Goal: Task Accomplishment & Management: Use online tool/utility

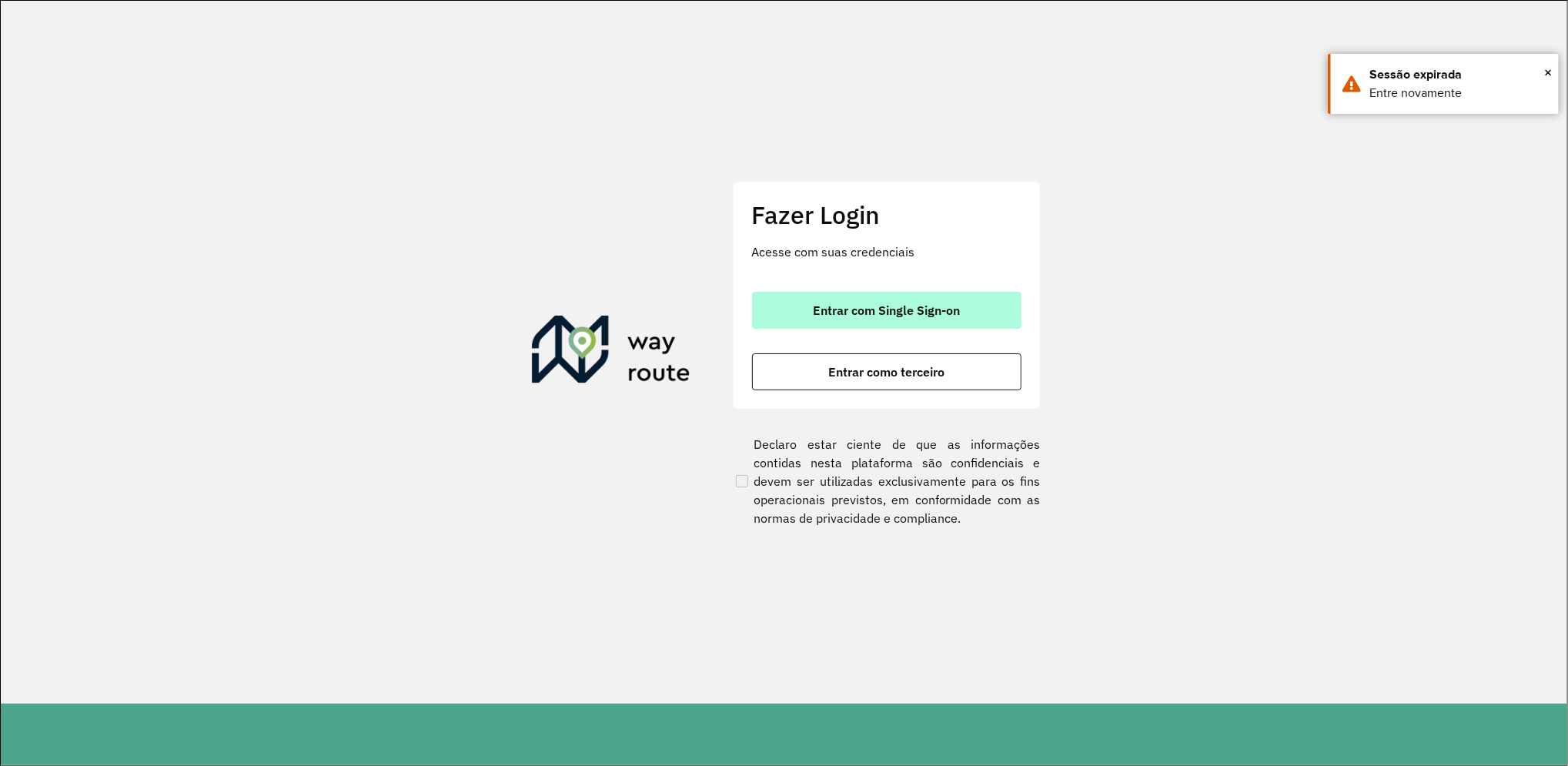
click at [978, 309] on button "Entrar com Single Sign-on" at bounding box center [886, 309] width 269 height 37
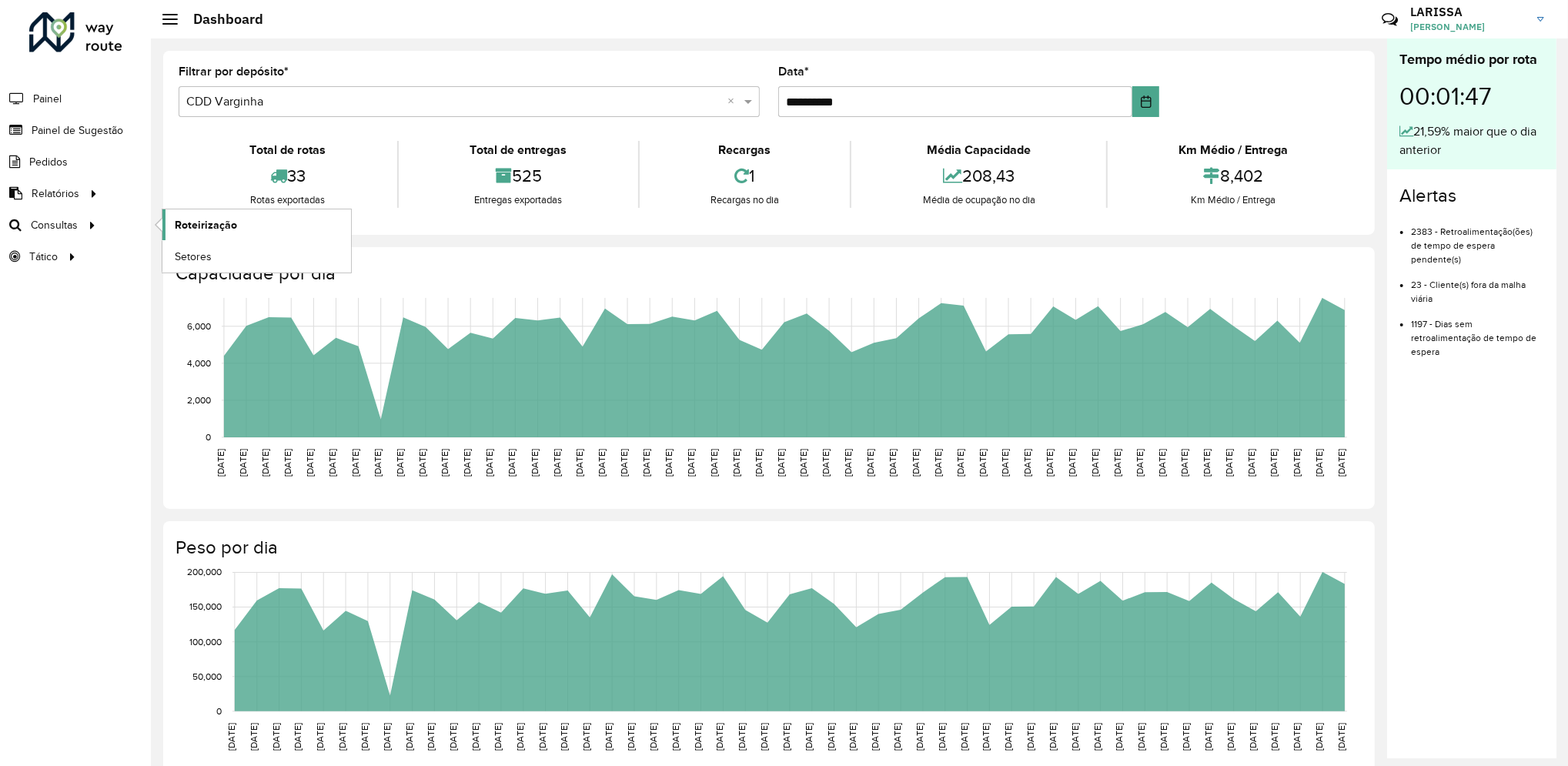
click at [183, 226] on span "Roteirização" at bounding box center [206, 225] width 62 height 16
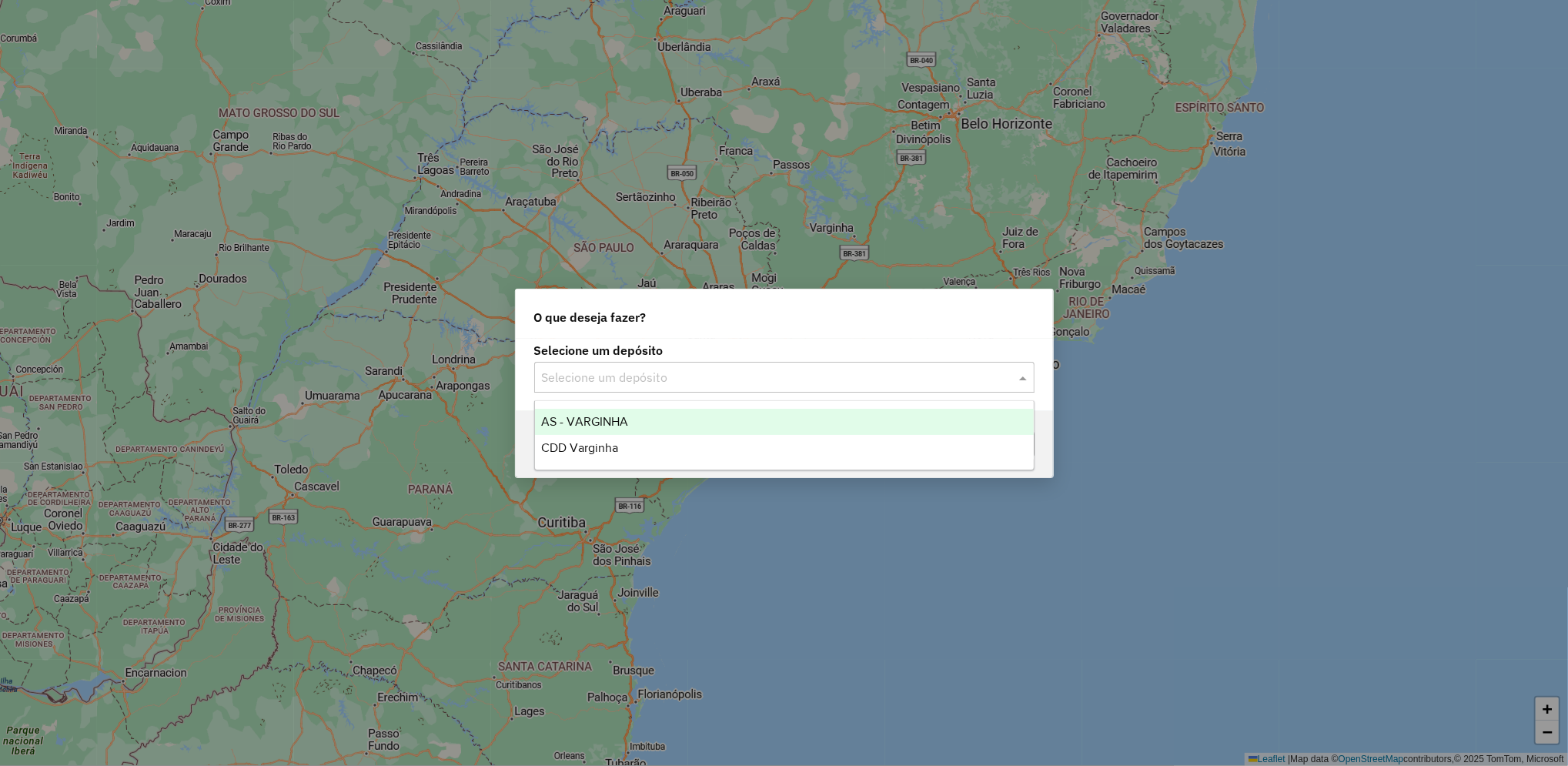
click at [743, 372] on input "text" at bounding box center [769, 377] width 454 height 18
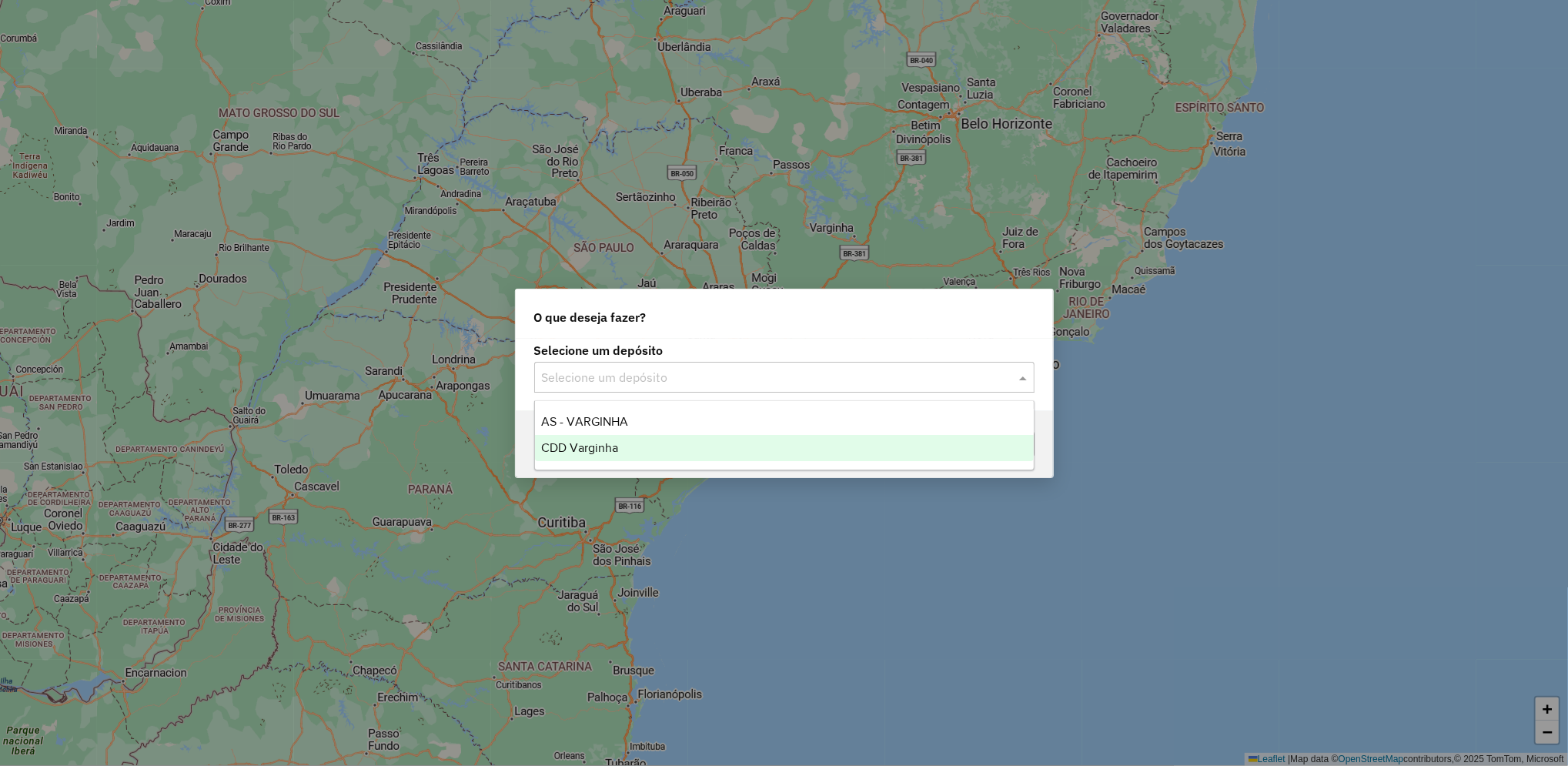
click at [678, 457] on div "CDD Varginha" at bounding box center [784, 447] width 499 height 26
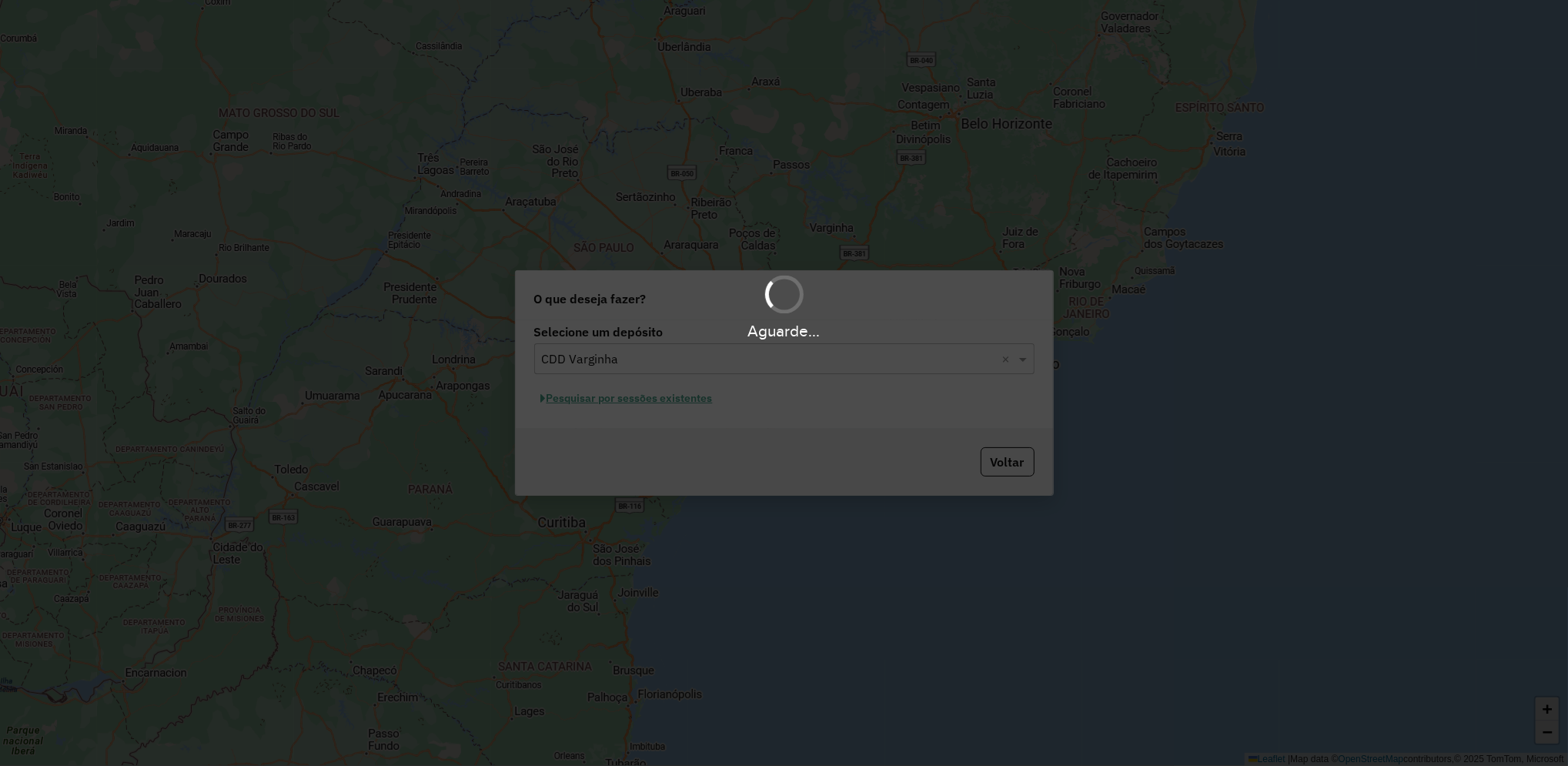
click at [692, 398] on hb-app "Aguarde... Pop-up bloqueado! Seu navegador bloqueou automáticamente a abertura …" at bounding box center [784, 383] width 1568 height 766
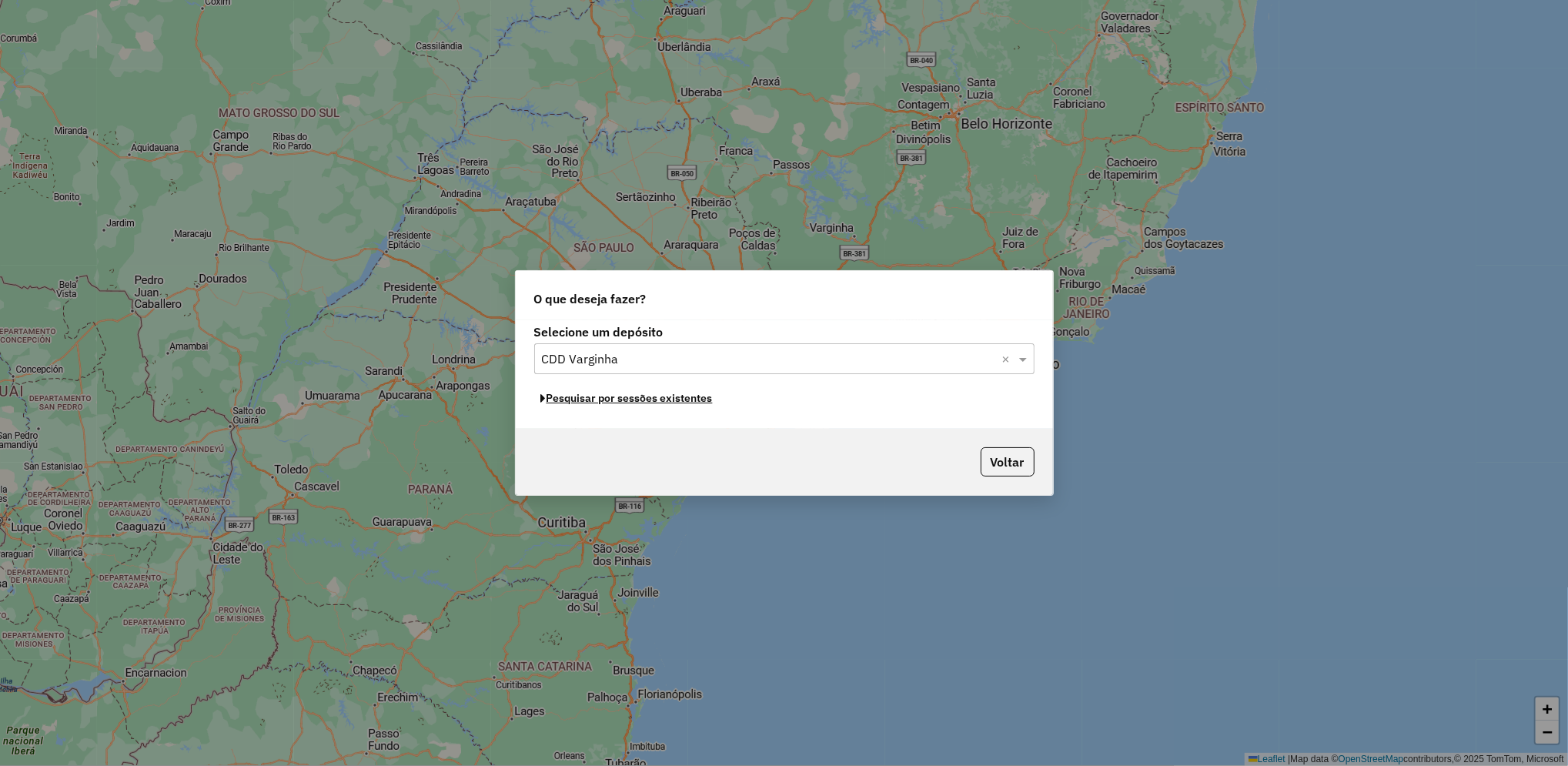
click at [692, 398] on button "Pesquisar por sessões existentes" at bounding box center [627, 398] width 186 height 24
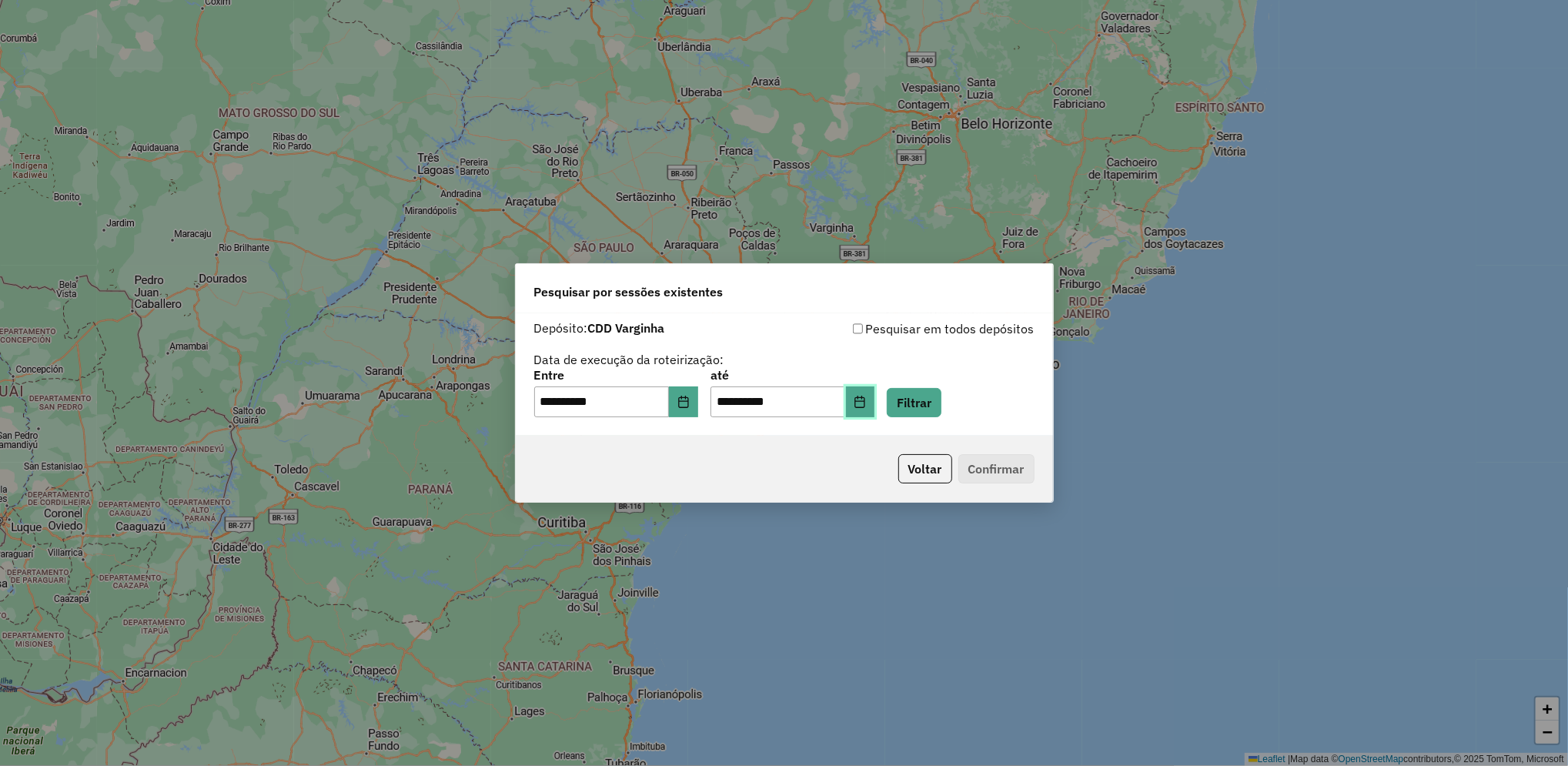
click at [875, 403] on button "Choose Date" at bounding box center [860, 402] width 29 height 31
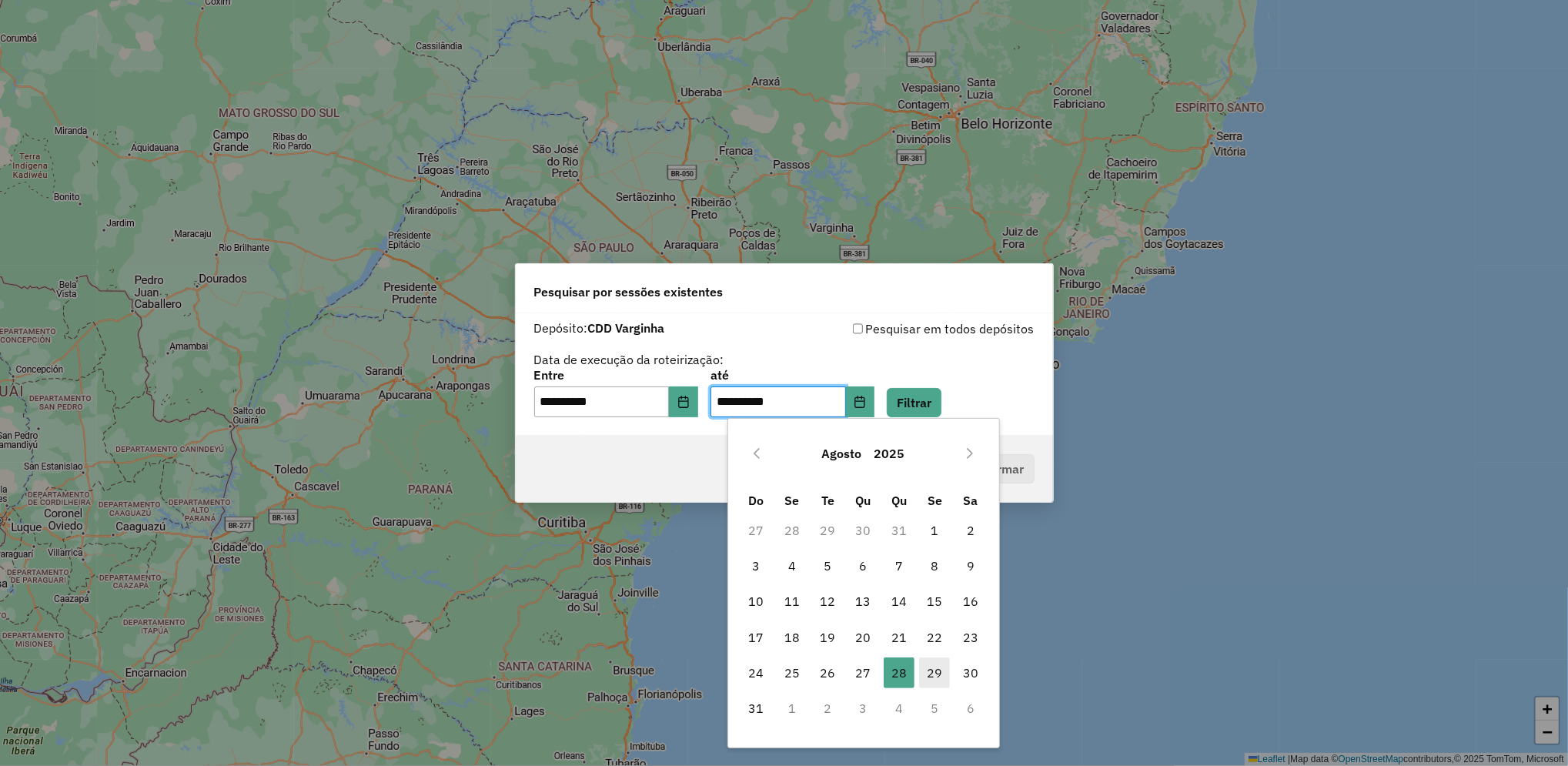
click at [933, 683] on span "29" at bounding box center [934, 673] width 31 height 31
type input "**********"
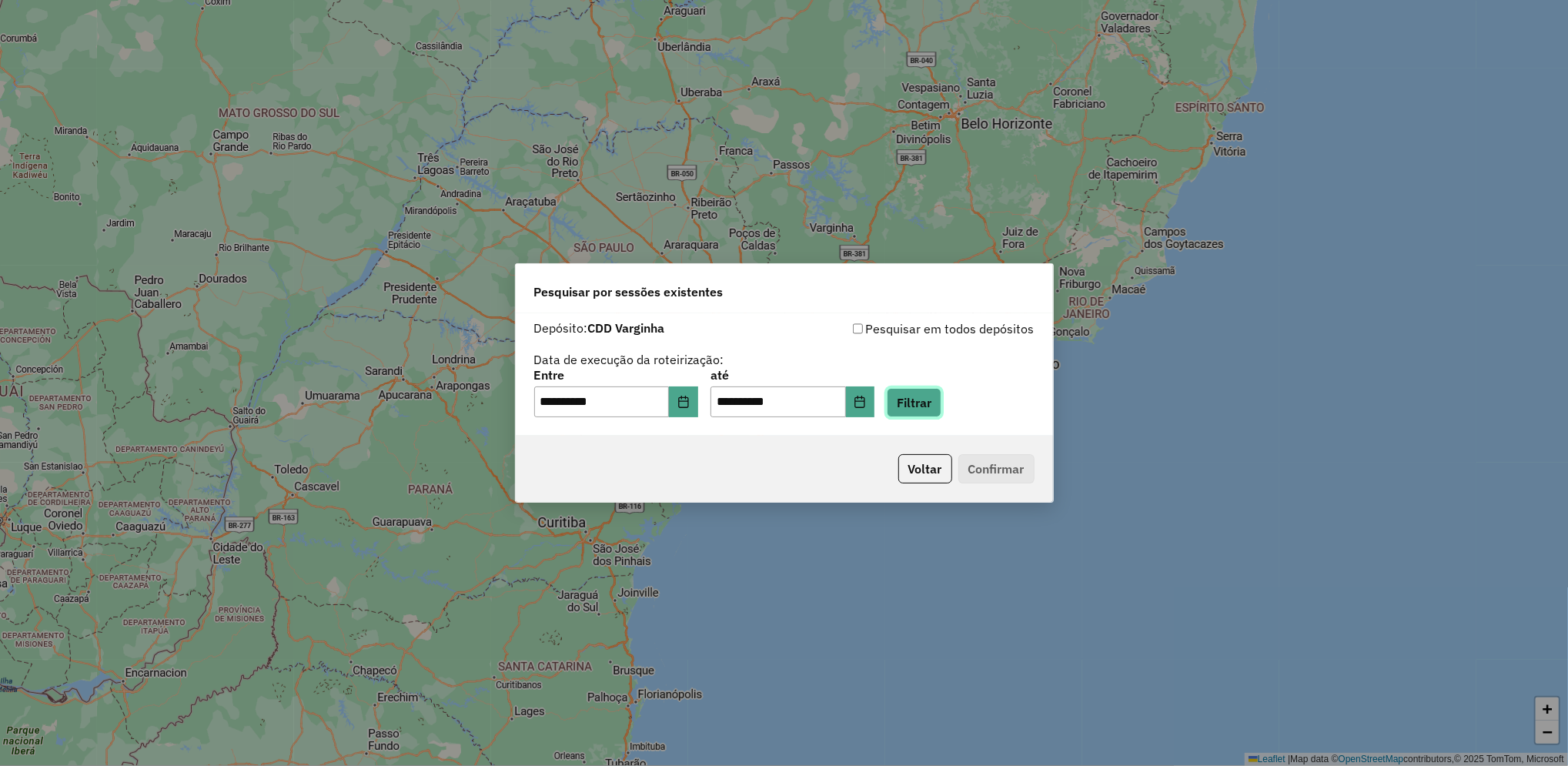
click at [941, 391] on button "Filtrar" at bounding box center [913, 402] width 55 height 29
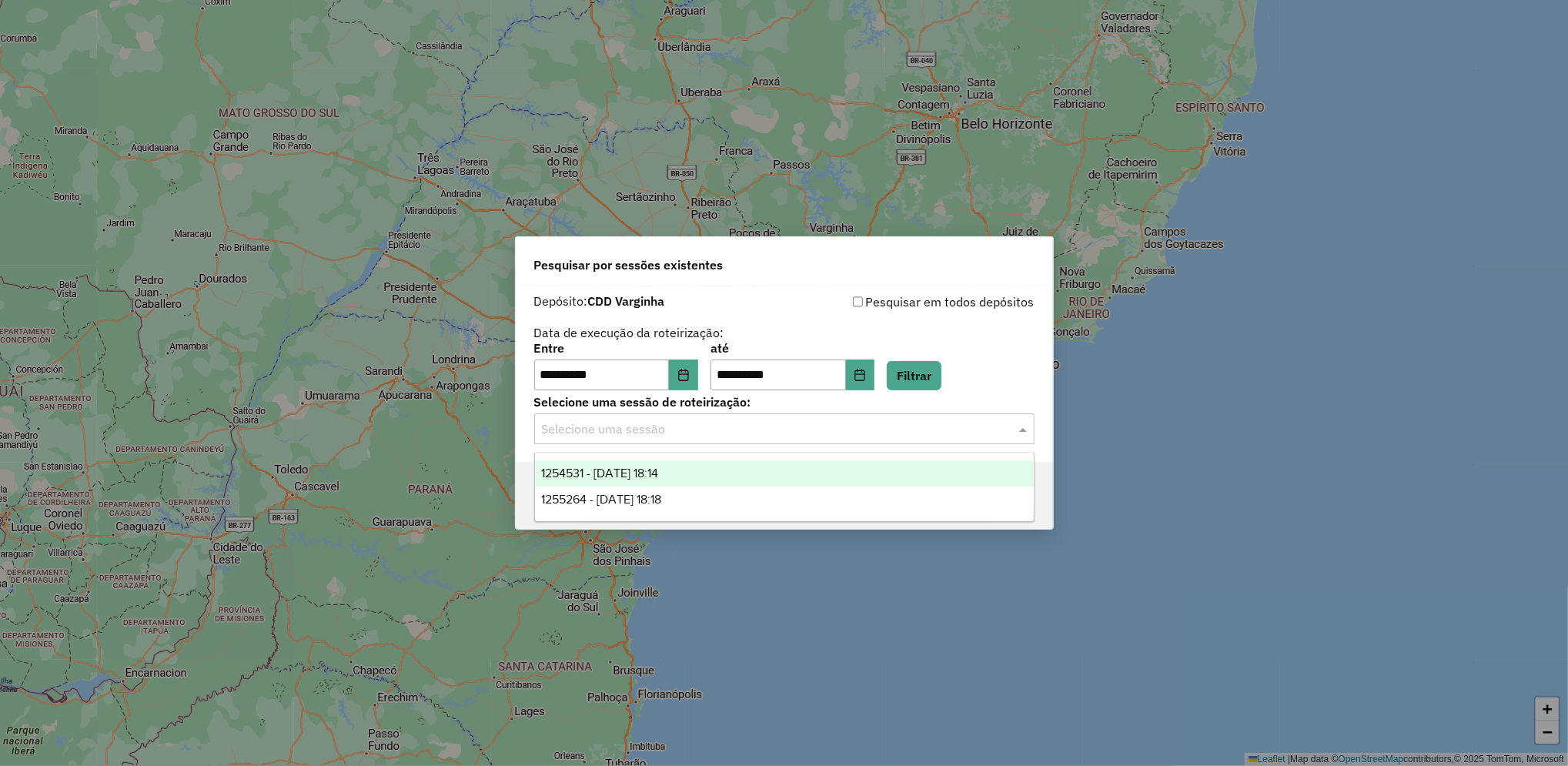
click at [788, 430] on input "text" at bounding box center [769, 429] width 454 height 18
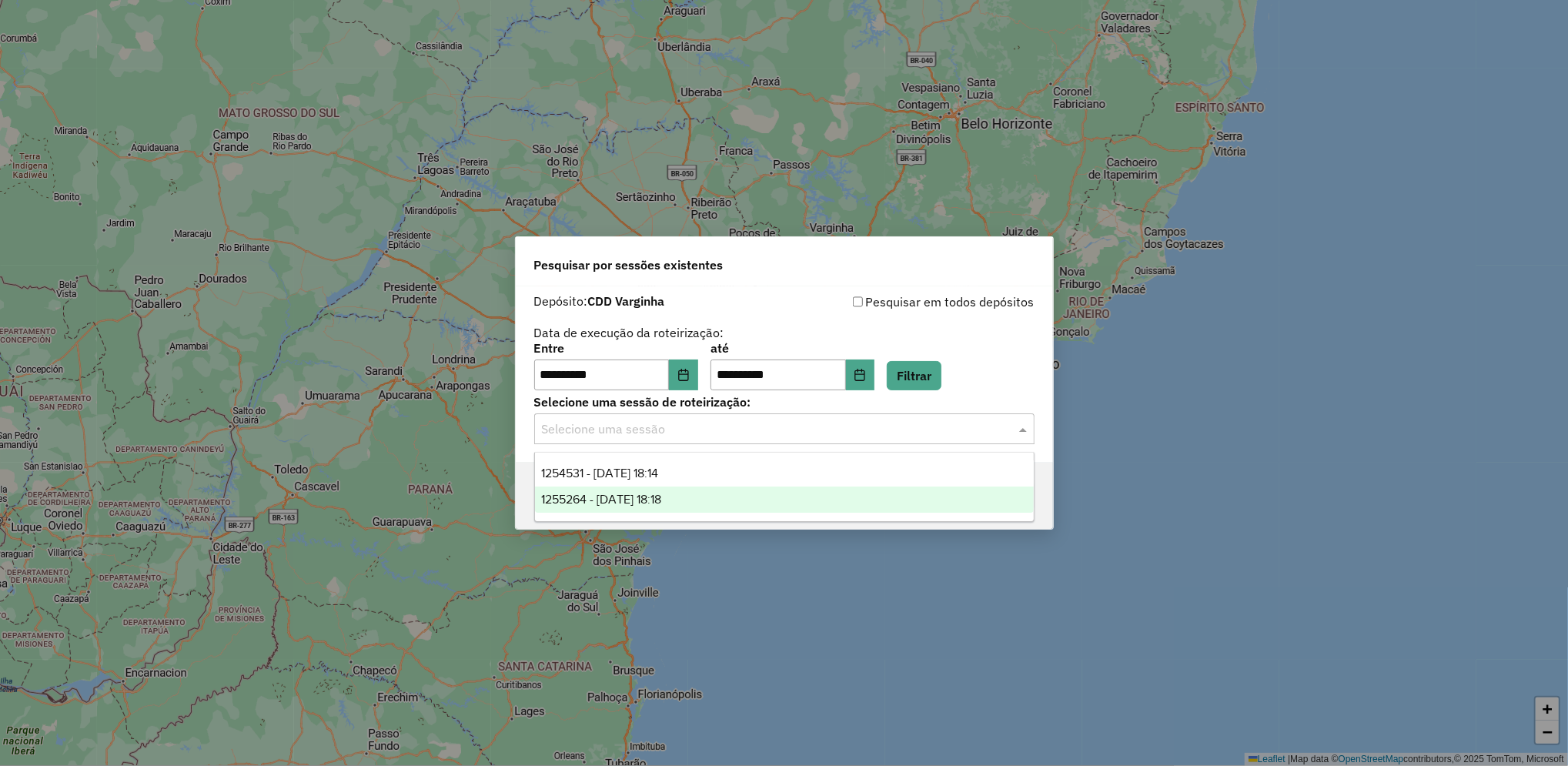
click at [719, 506] on div "1255264 - 29/08/2025 18:18" at bounding box center [784, 499] width 499 height 26
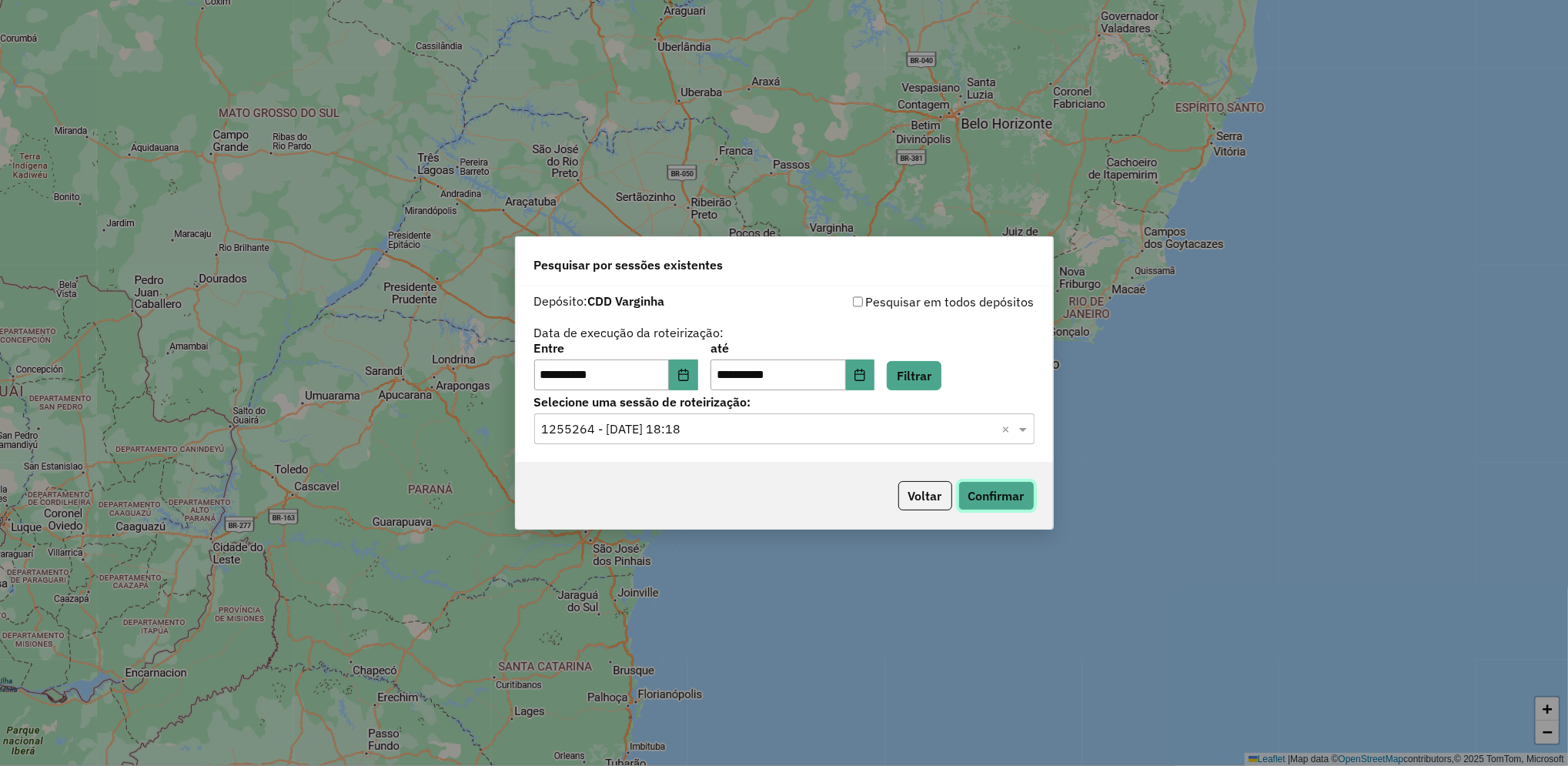
click at [1013, 482] on button "Confirmar" at bounding box center [996, 495] width 76 height 29
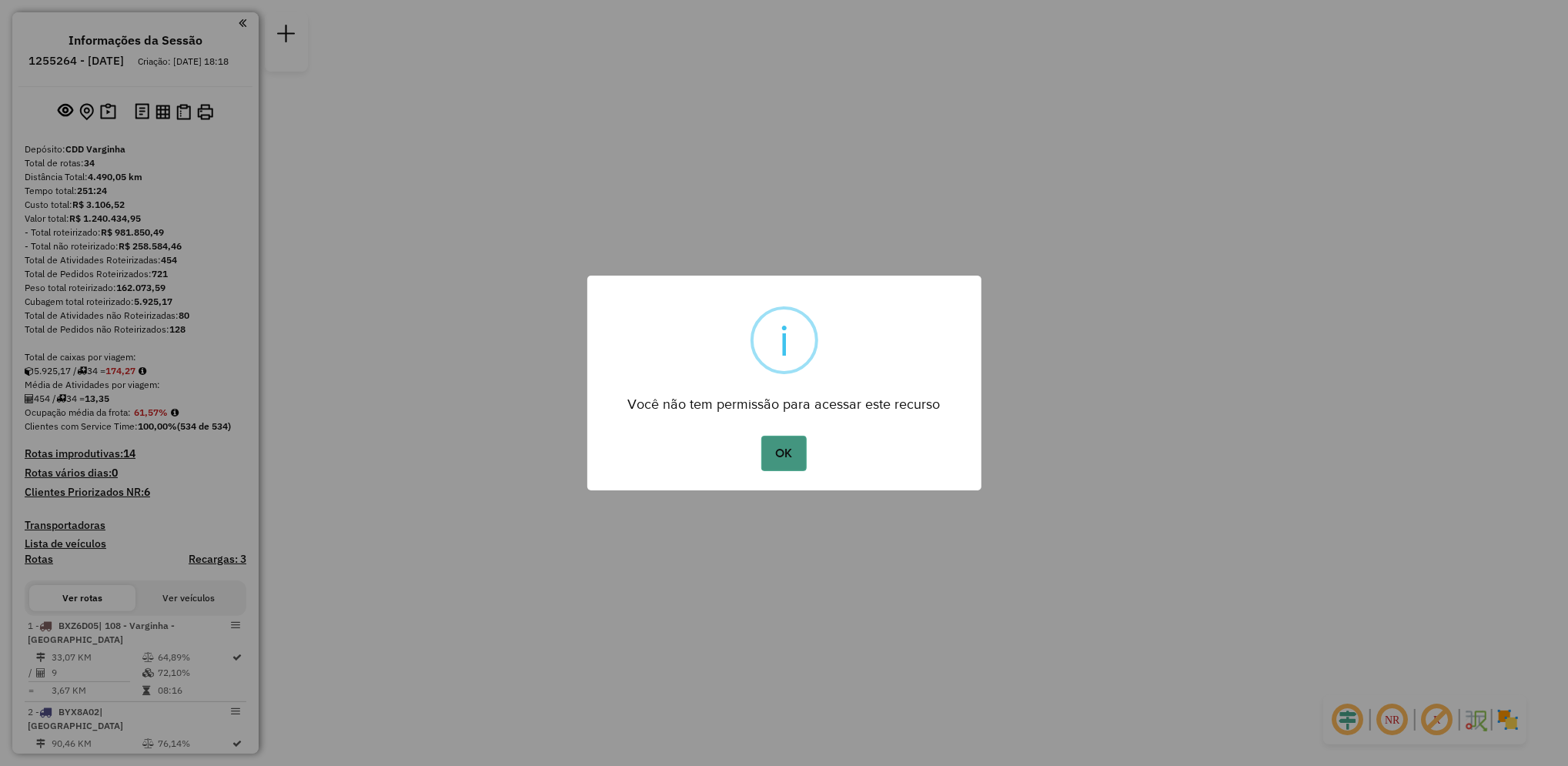
click at [802, 461] on button "OK" at bounding box center [784, 453] width 45 height 36
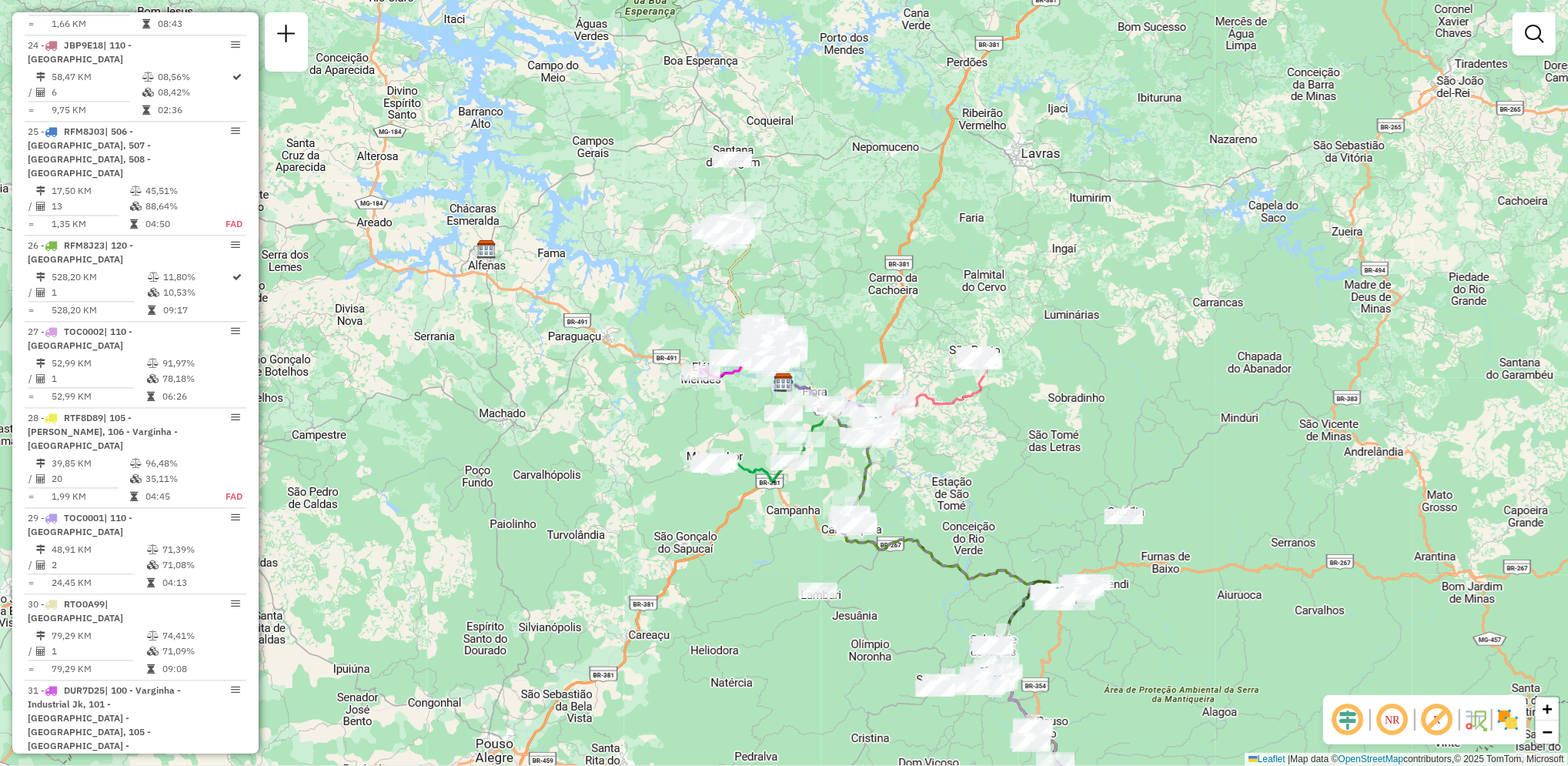
scroll to position [3005, 0]
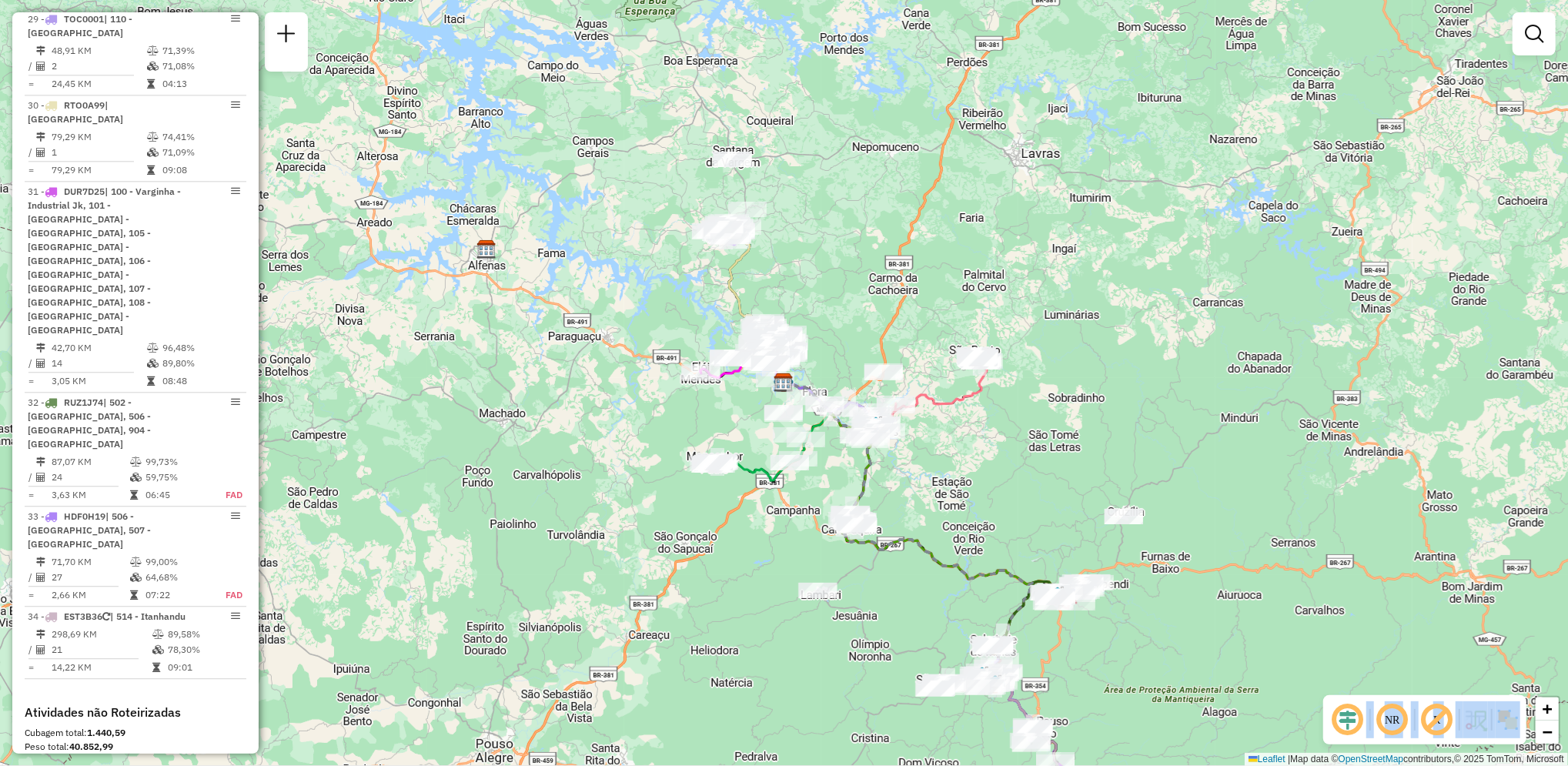
drag, startPoint x: 253, startPoint y: 676, endPoint x: 271, endPoint y: 533, distance: 144.1
click at [271, 533] on hb-router-mapa "Informações da Sessão 1255264 - 29/08/2025 Criação: 28/08/2025 18:18 Depósito: …" at bounding box center [784, 383] width 1568 height 766
drag, startPoint x: 271, startPoint y: 533, endPoint x: 254, endPoint y: 623, distance: 91.6
click at [254, 623] on div "Informações da Sessão 1255264 - 29/08/2025 Criação: 28/08/2025 18:18 Depósito: …" at bounding box center [136, 383] width 246 height 741
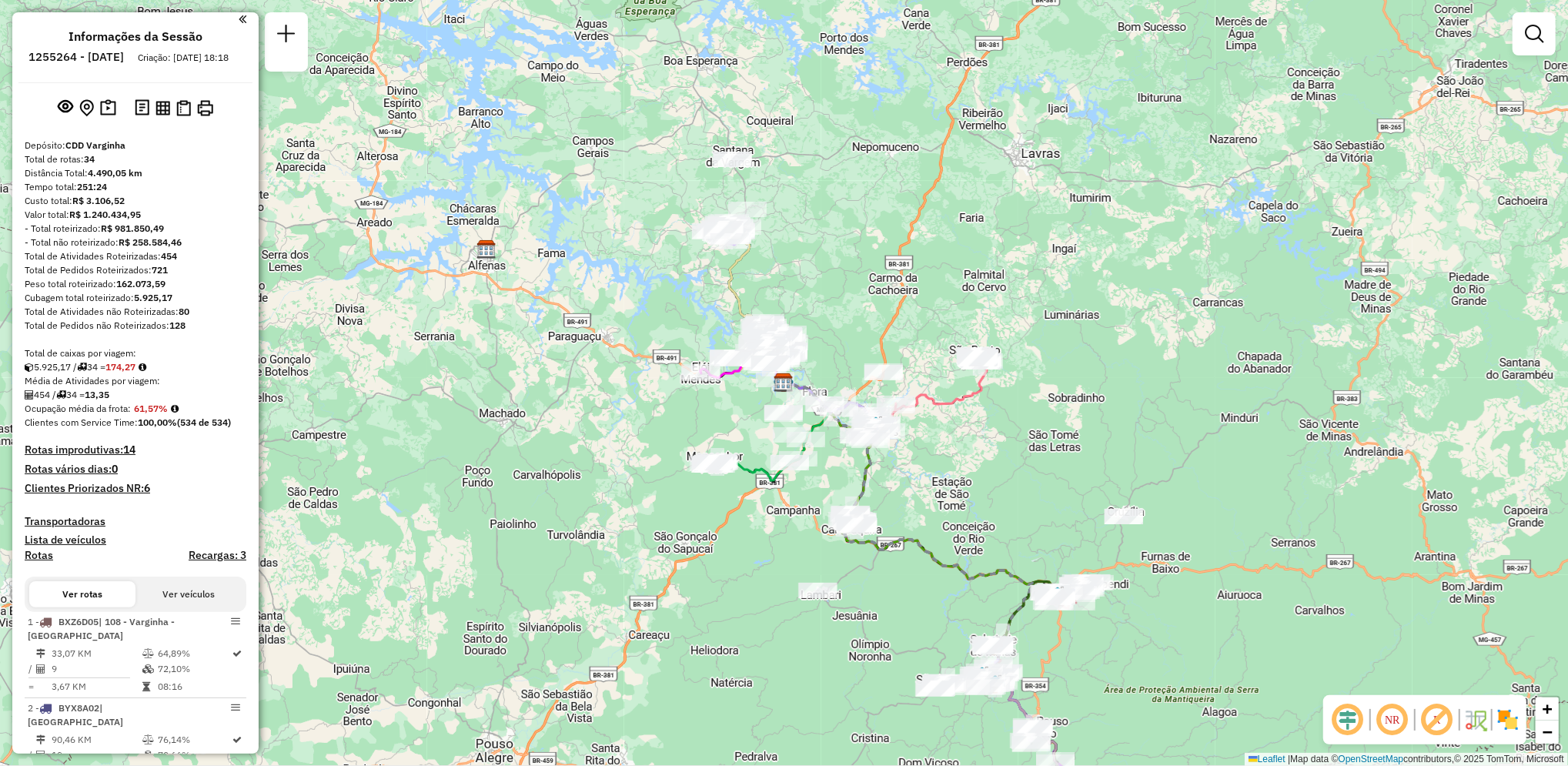
scroll to position [0, 0]
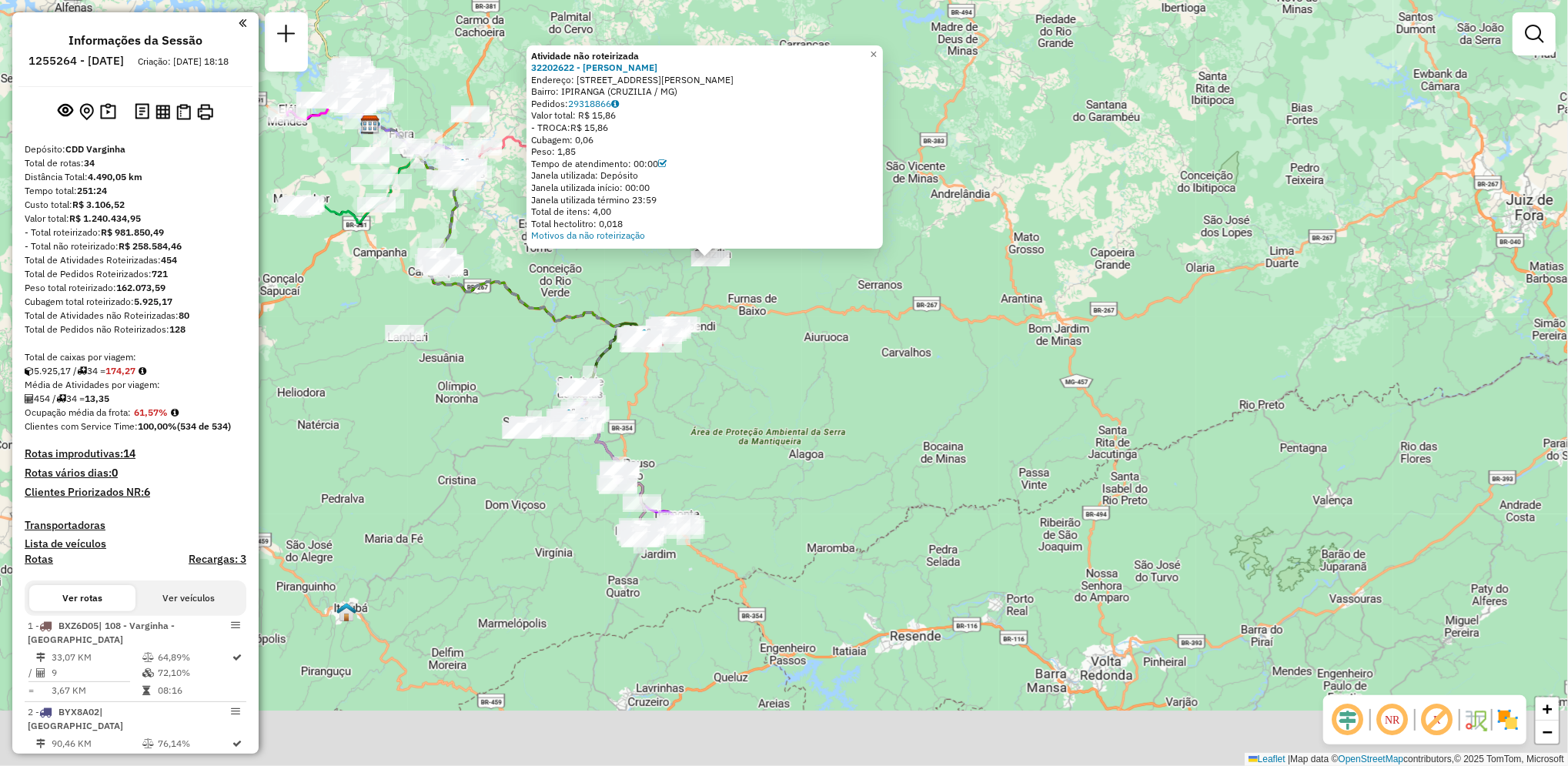
drag, startPoint x: 1128, startPoint y: 527, endPoint x: 1030, endPoint y: 257, distance: 287.2
click at [1030, 257] on div "Atividade não roteirizada 32202622 - CARLOS EDUARDO DOS S Endereço: R TRISTAO S…" at bounding box center [784, 383] width 1568 height 766
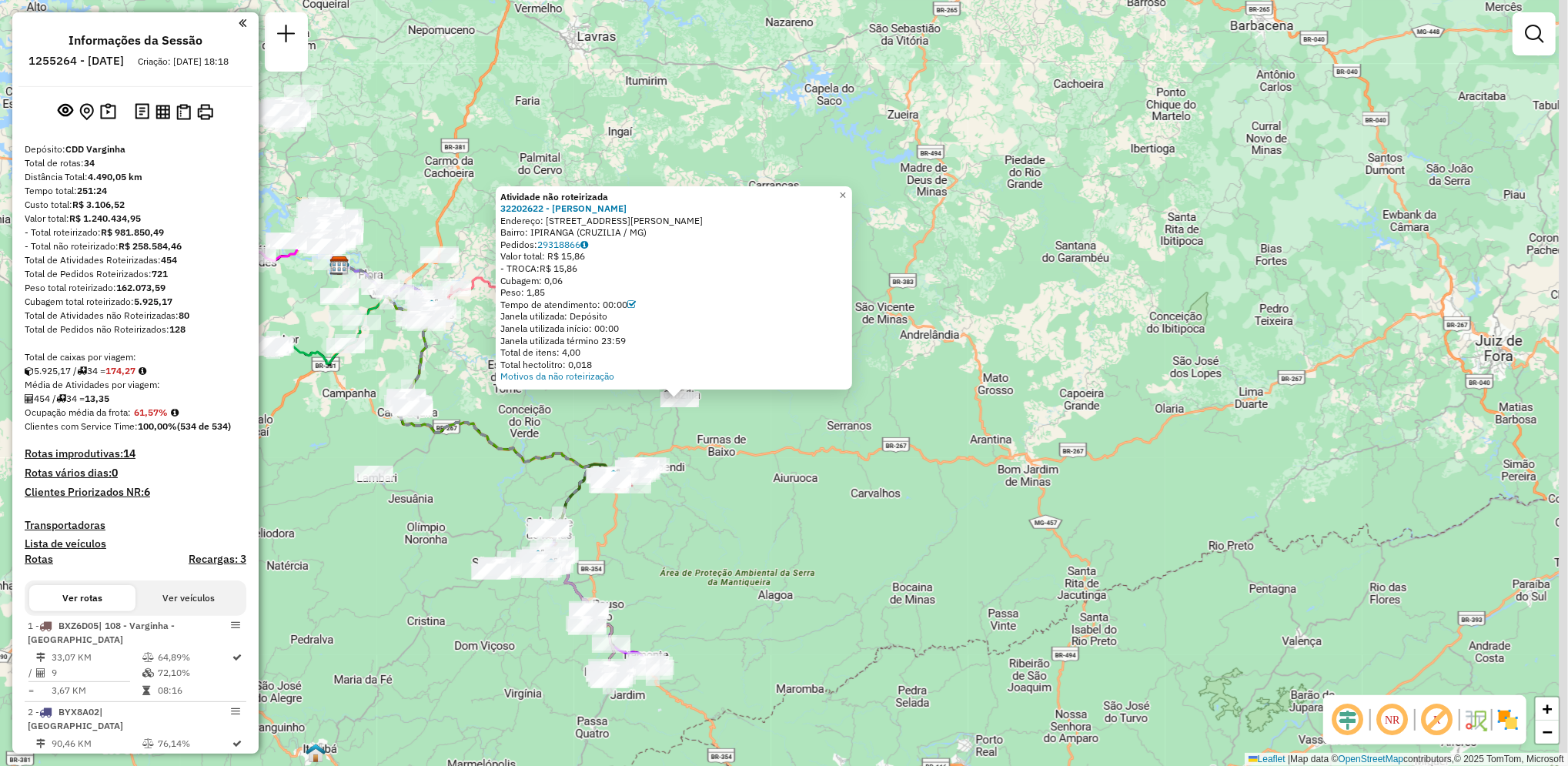
drag, startPoint x: 851, startPoint y: 133, endPoint x: 841, endPoint y: 410, distance: 277.2
click at [841, 410] on div "Atividade não roteirizada 32202622 - CARLOS EDUARDO DOS S Endereço: R TRISTAO S…" at bounding box center [784, 383] width 1568 height 766
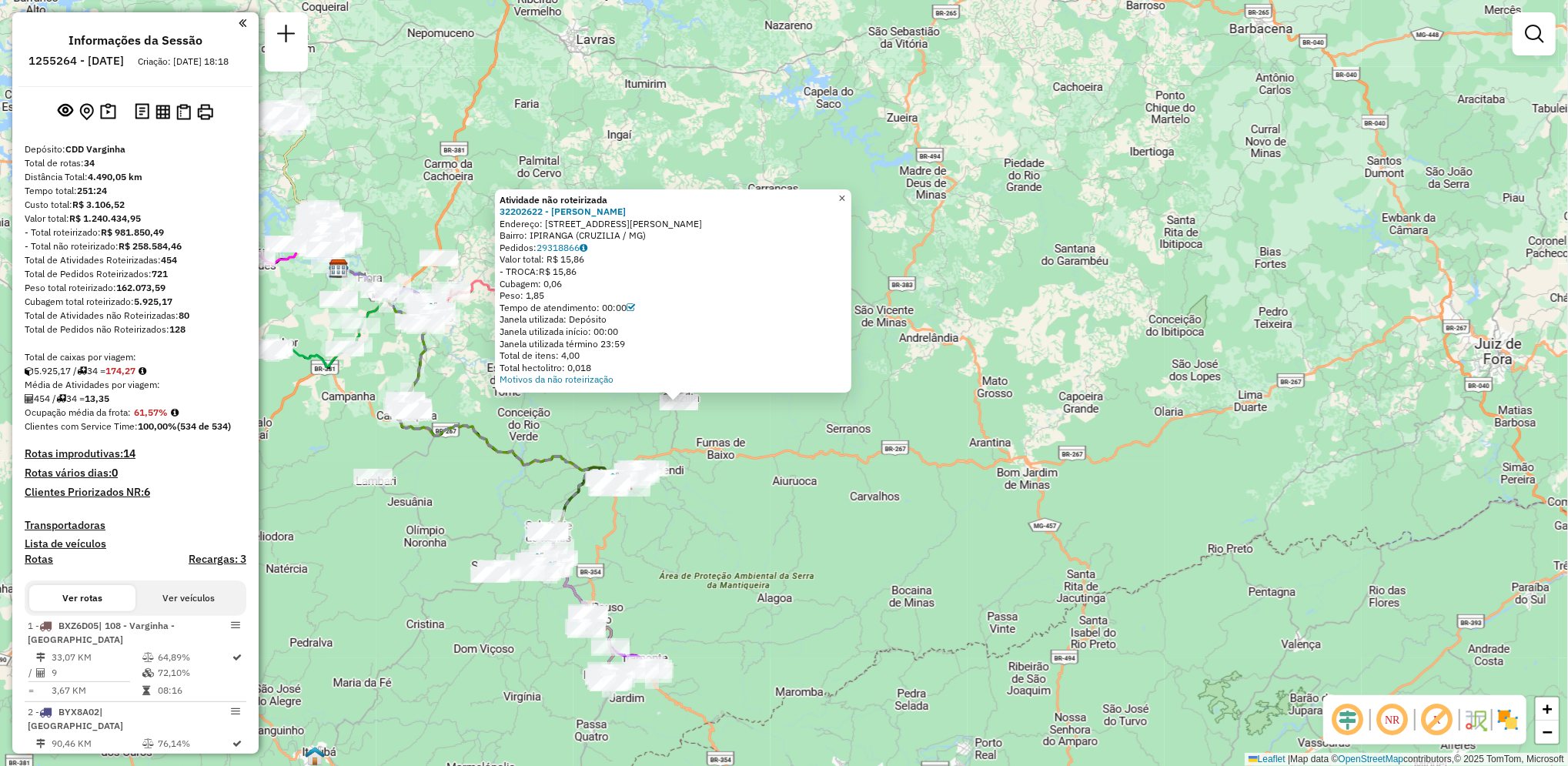
click at [845, 195] on span "×" at bounding box center [841, 198] width 7 height 13
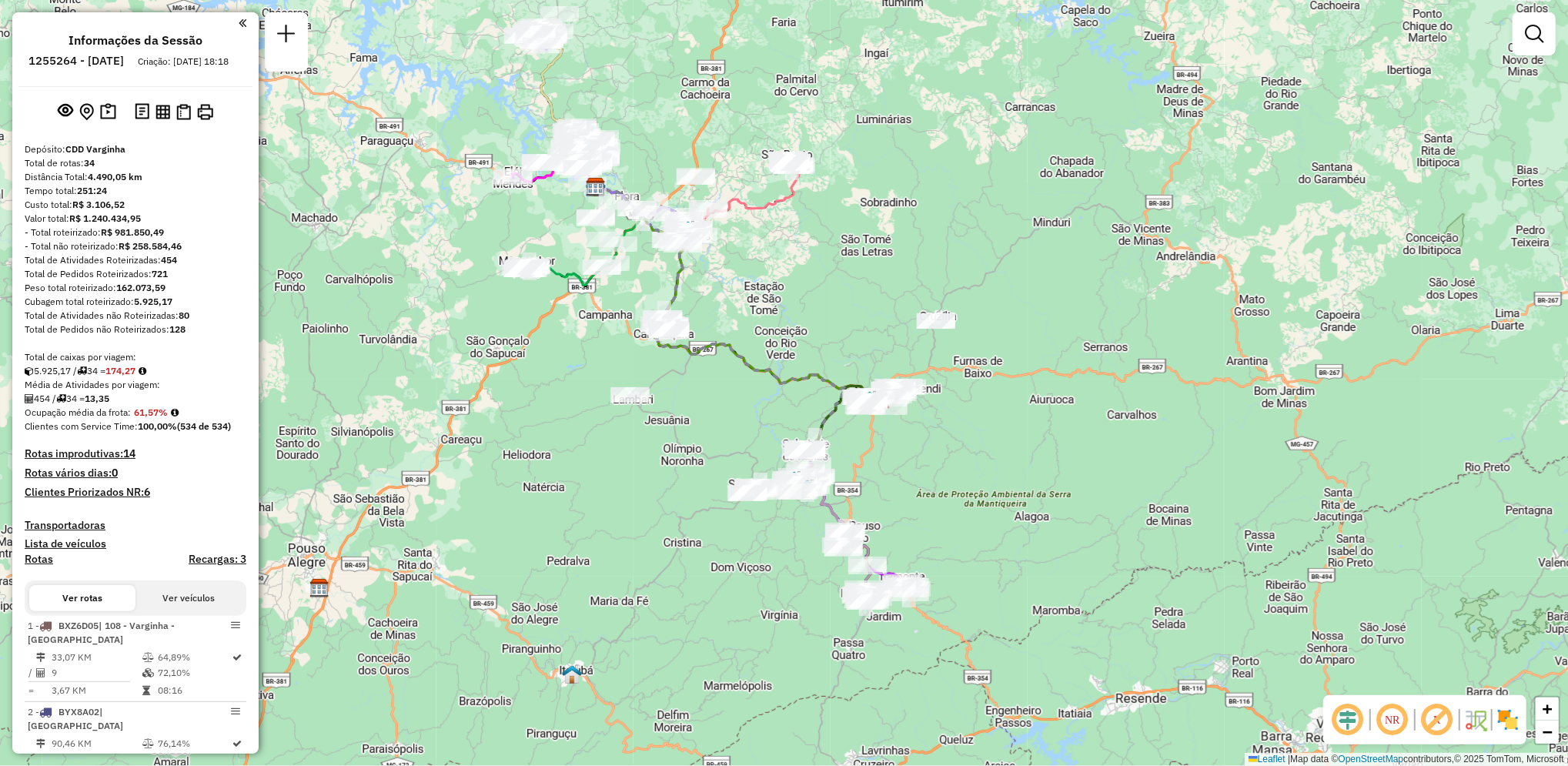
drag, startPoint x: 684, startPoint y: 235, endPoint x: 940, endPoint y: 154, distance: 268.5
click at [940, 154] on div "Janela de atendimento Grade de atendimento Capacidade Transportadoras Veículos …" at bounding box center [784, 383] width 1568 height 766
drag, startPoint x: 253, startPoint y: 149, endPoint x: 254, endPoint y: 169, distance: 20.0
click at [254, 169] on div "Informações da Sessão 1255264 - 29/08/2025 Criação: 28/08/2025 18:18 Depósito: …" at bounding box center [136, 383] width 246 height 741
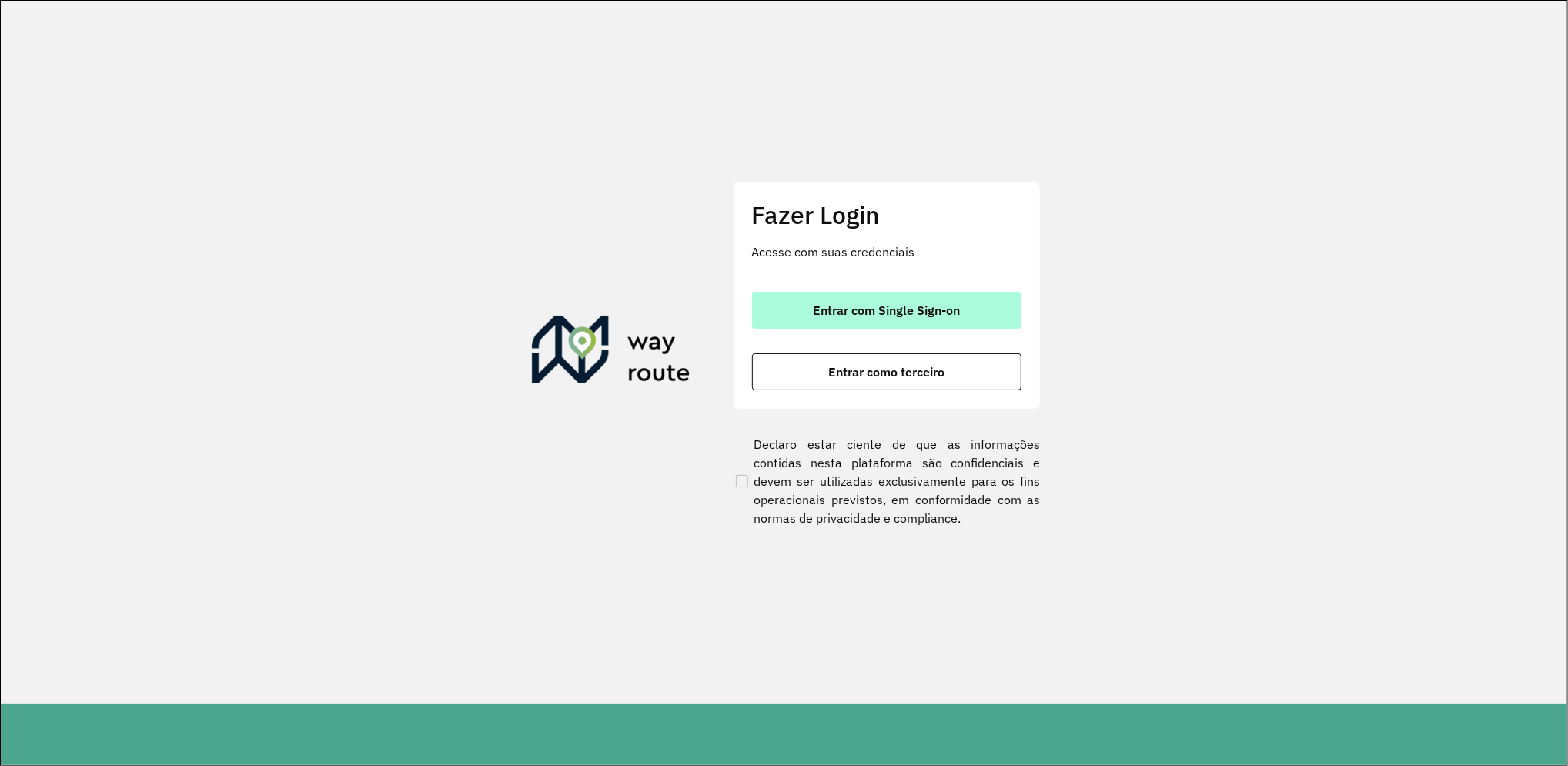
click at [920, 312] on span "Entrar com Single Sign-on" at bounding box center [885, 309] width 147 height 12
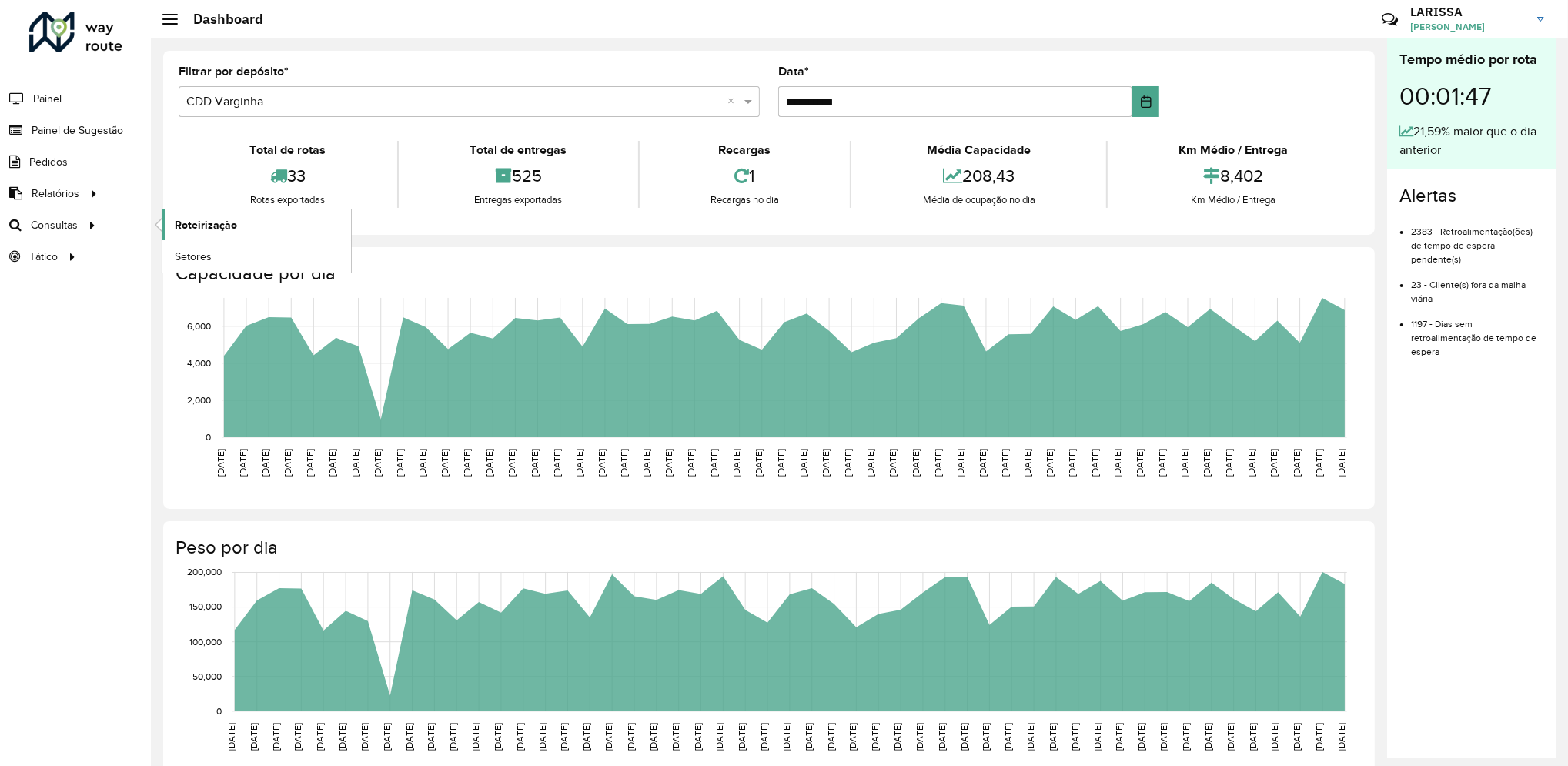
click at [202, 234] on link "Roteirização" at bounding box center [257, 225] width 188 height 31
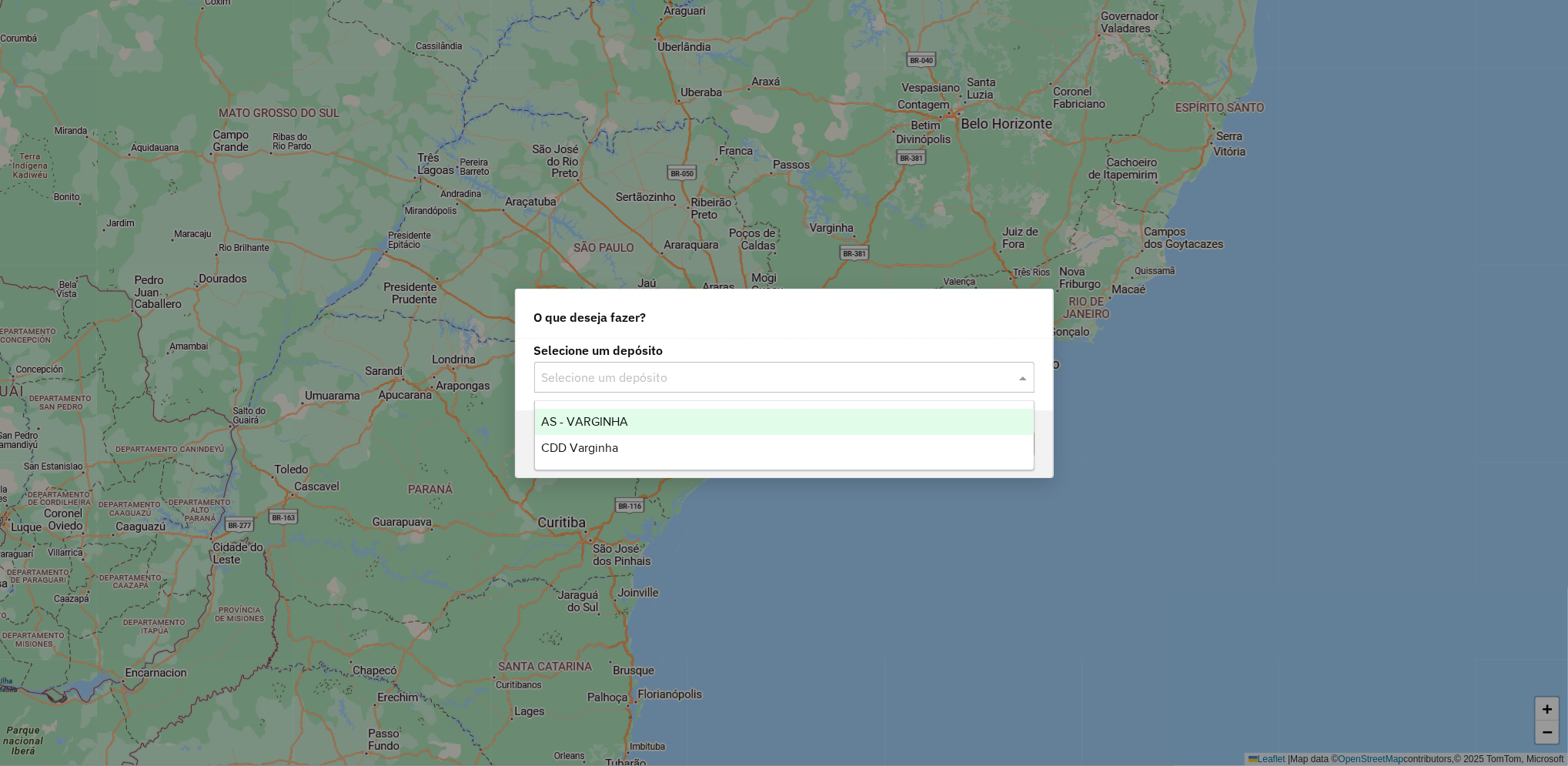
click at [696, 388] on div "Selecione um depósito" at bounding box center [784, 377] width 500 height 31
click at [694, 383] on input "text" at bounding box center [769, 377] width 454 height 18
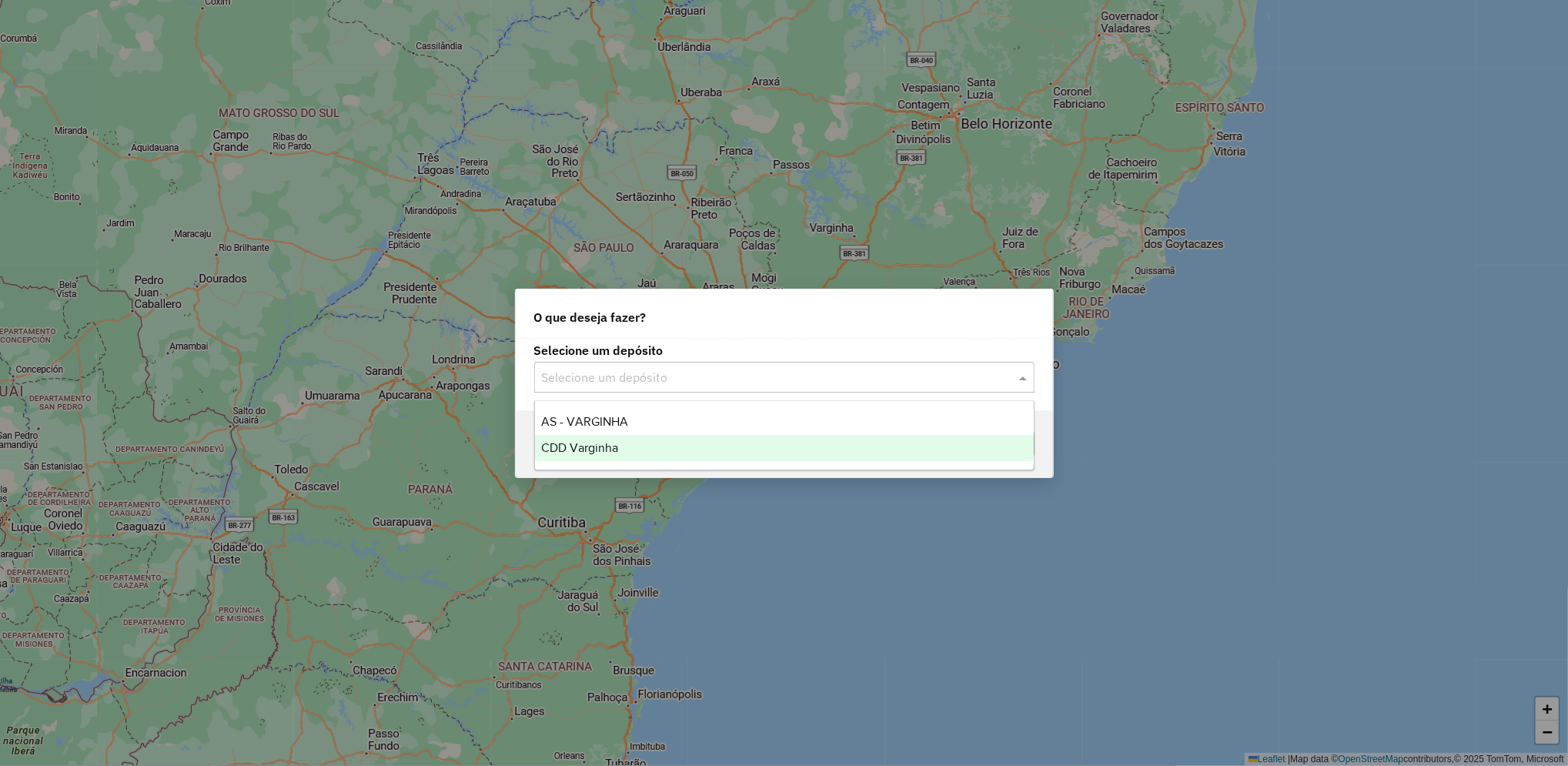
click at [653, 443] on div "CDD Varginha" at bounding box center [784, 447] width 499 height 26
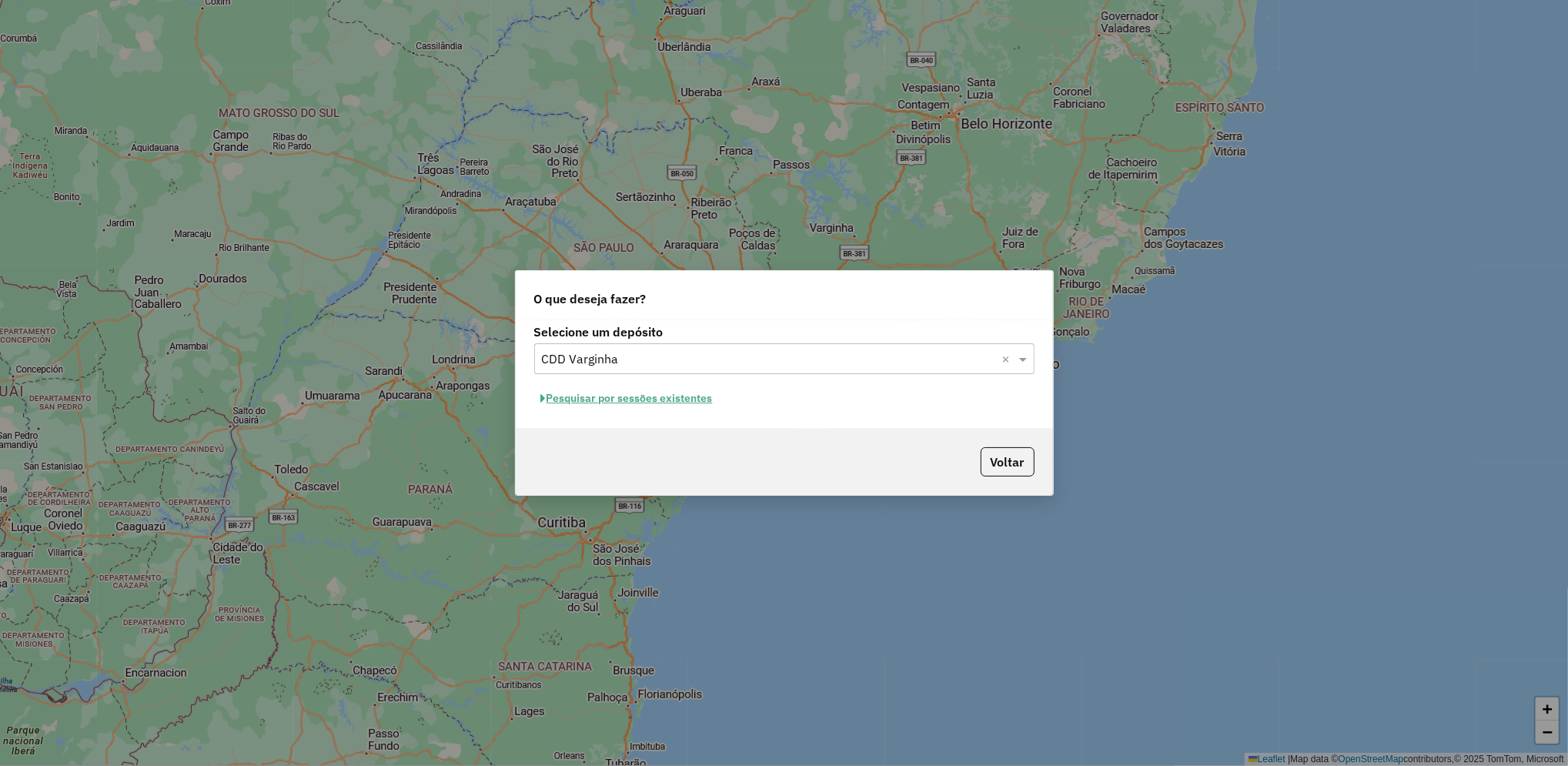
click at [680, 404] on button "Pesquisar por sessões existentes" at bounding box center [627, 398] width 186 height 24
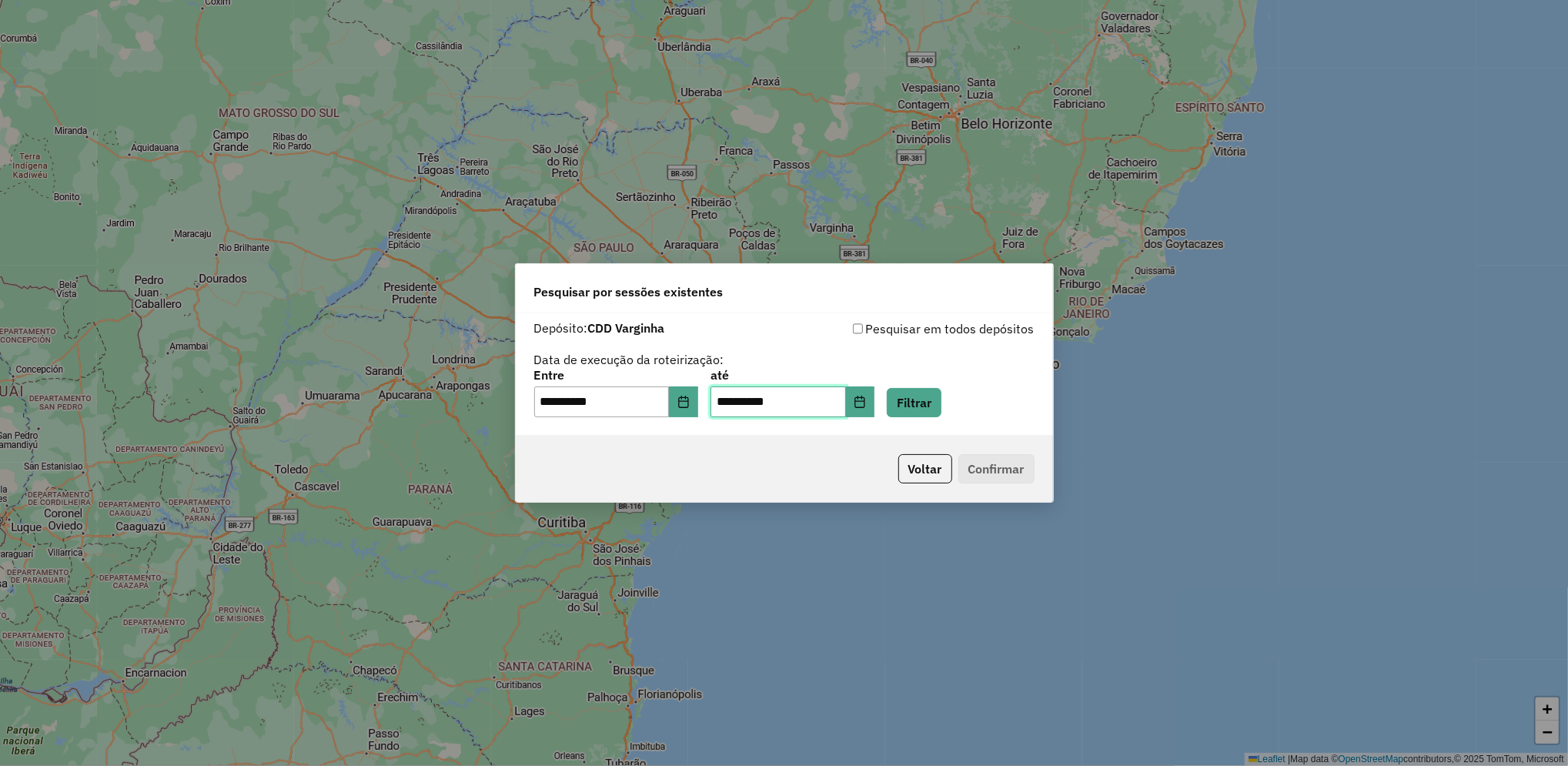
click at [846, 405] on input "**********" at bounding box center [778, 402] width 136 height 31
click at [865, 401] on icon "Choose Date" at bounding box center [859, 401] width 10 height 12
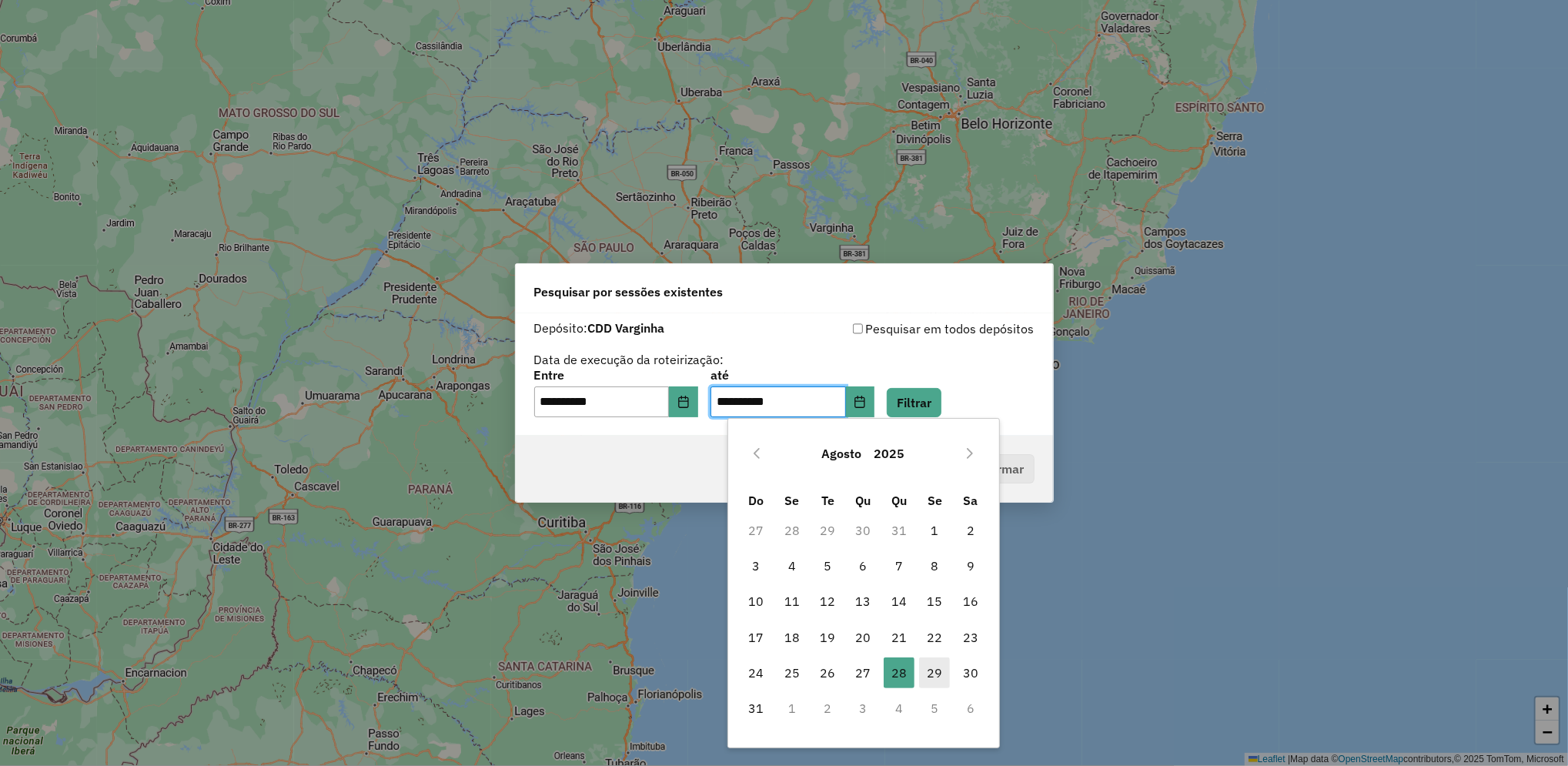
click at [941, 686] on span "29" at bounding box center [934, 673] width 31 height 31
type input "**********"
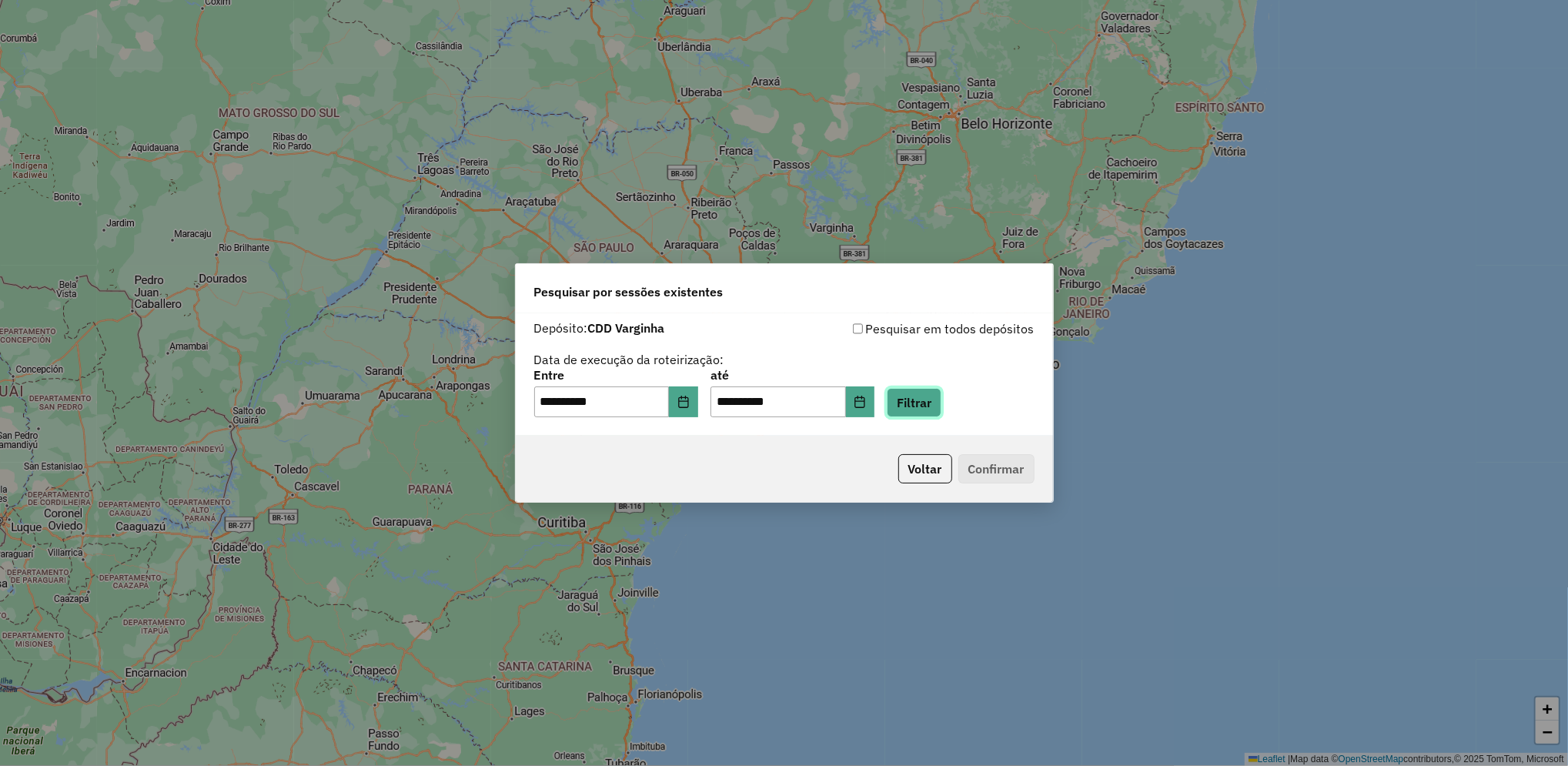
click at [941, 405] on button "Filtrar" at bounding box center [913, 402] width 55 height 29
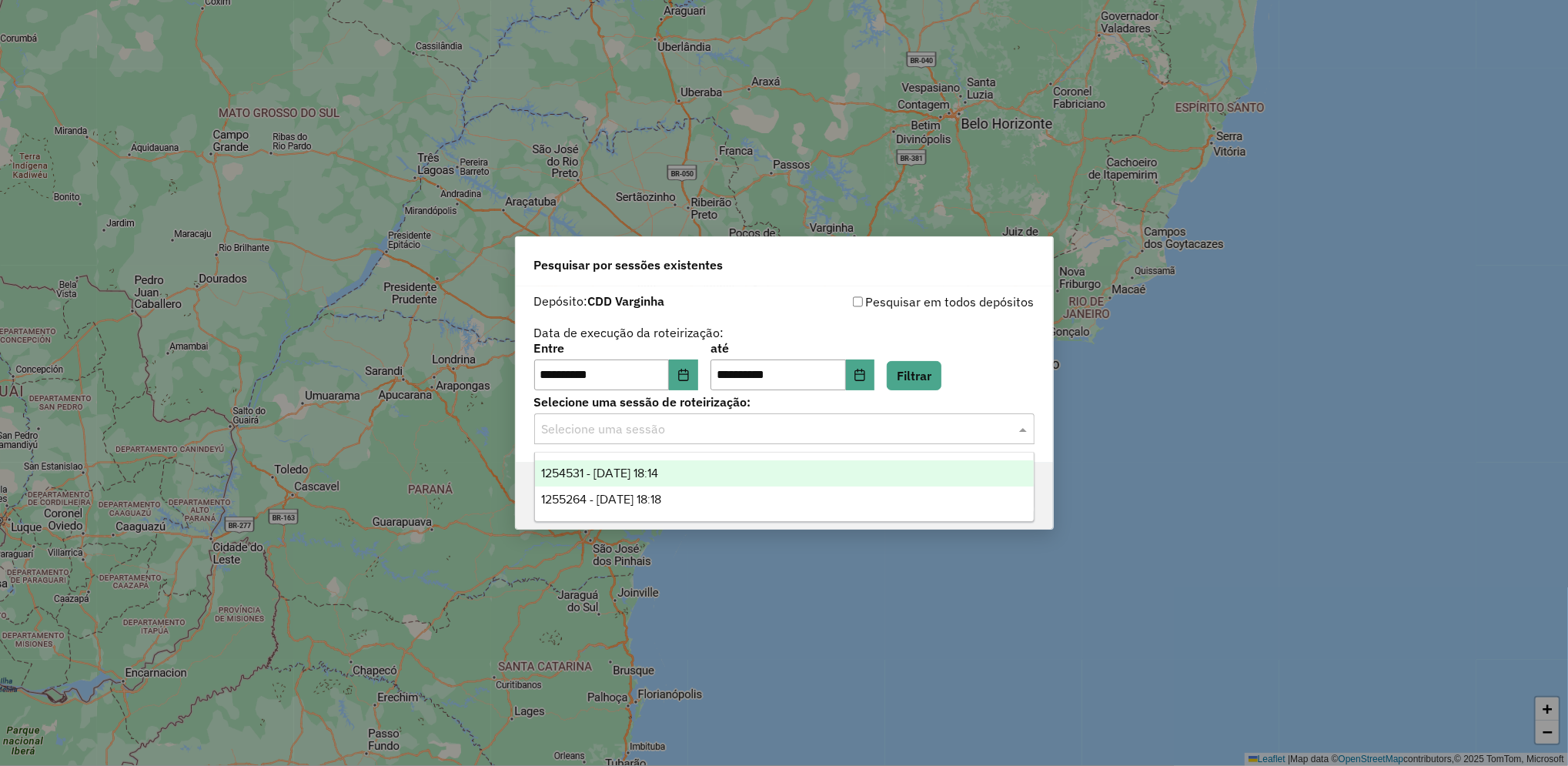
click at [785, 427] on input "text" at bounding box center [769, 429] width 454 height 18
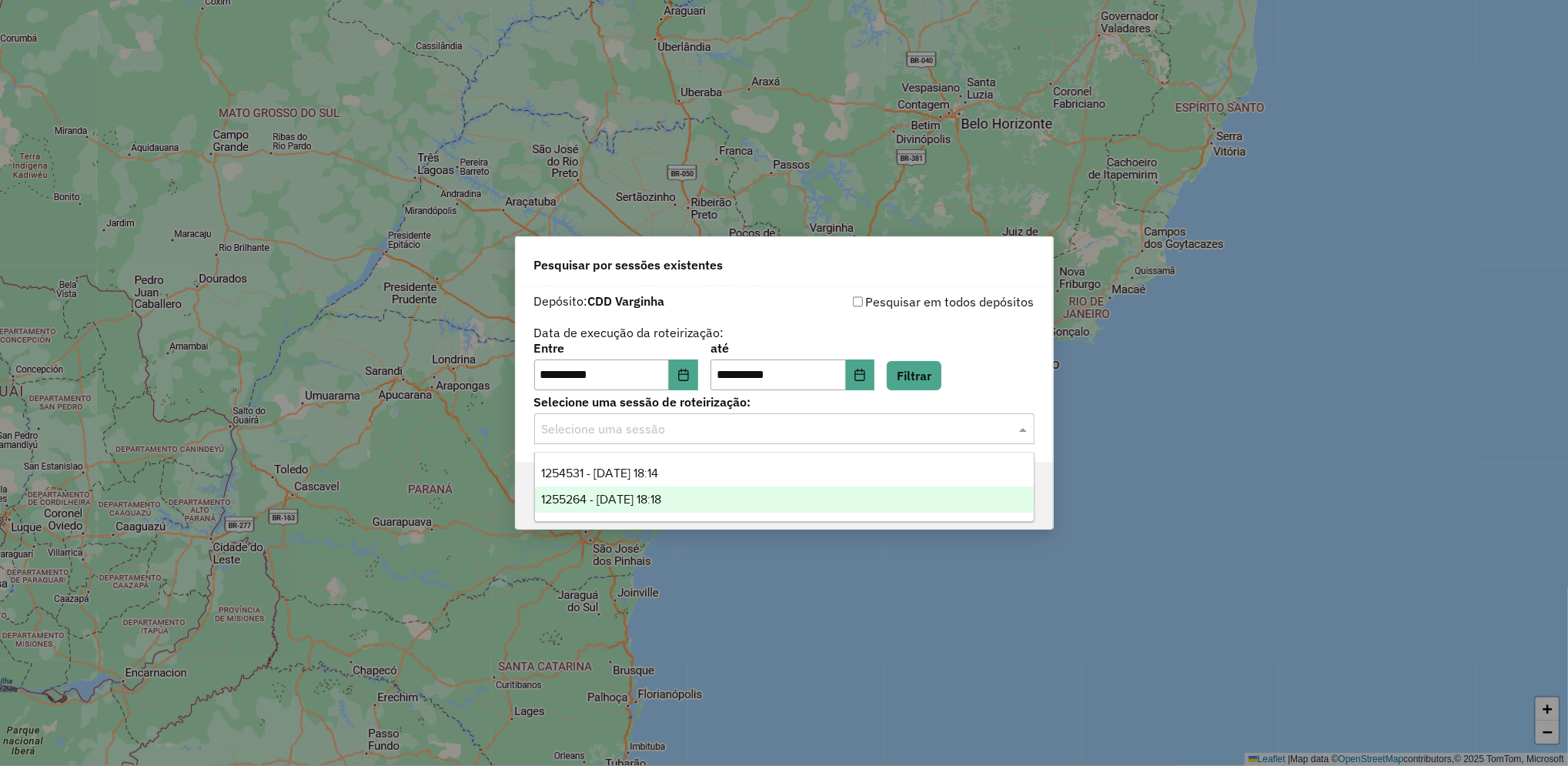
click at [731, 502] on div "1255264 - 29/08/2025 18:18" at bounding box center [784, 499] width 499 height 26
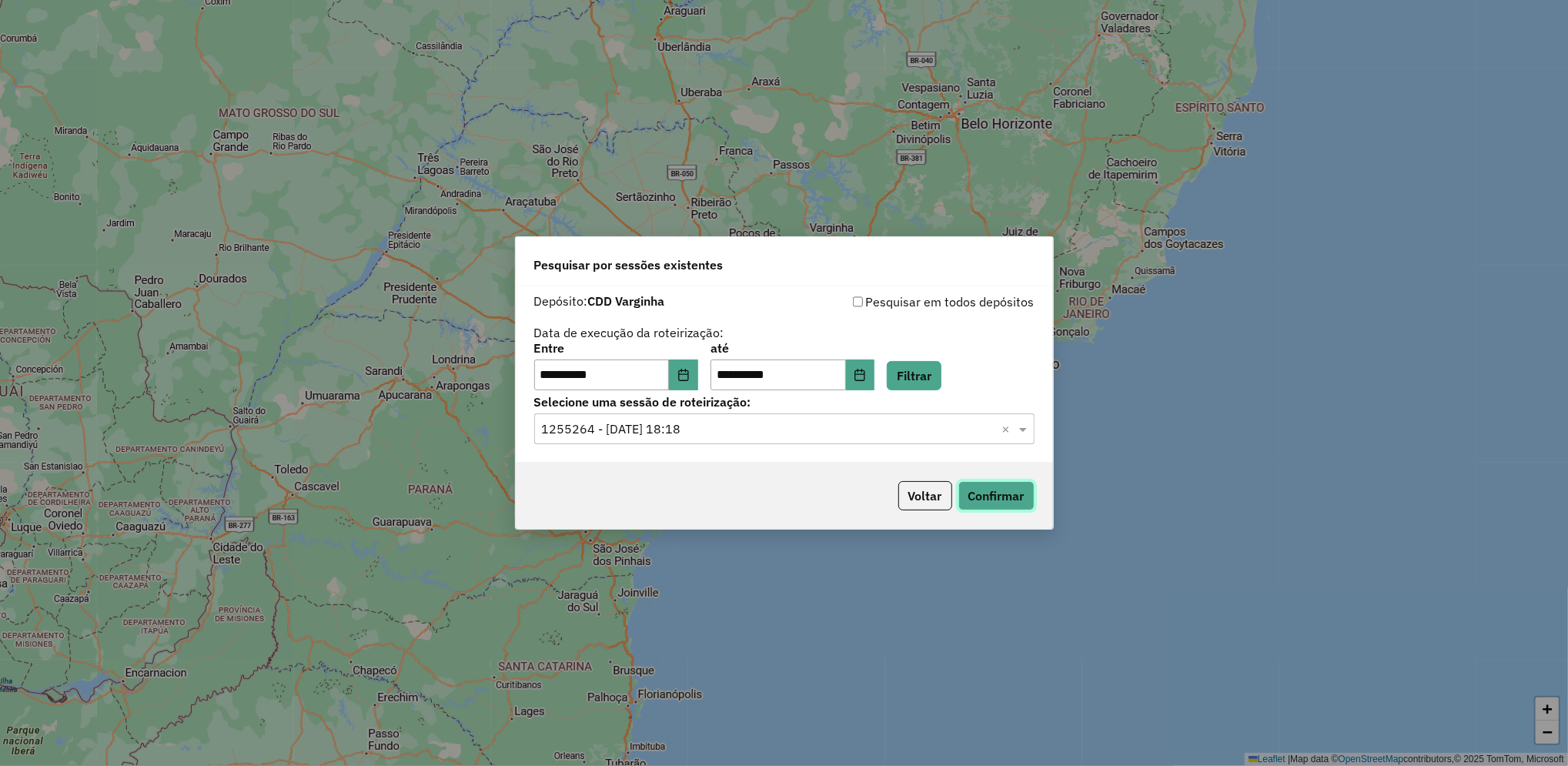
click at [989, 492] on button "Confirmar" at bounding box center [996, 495] width 76 height 29
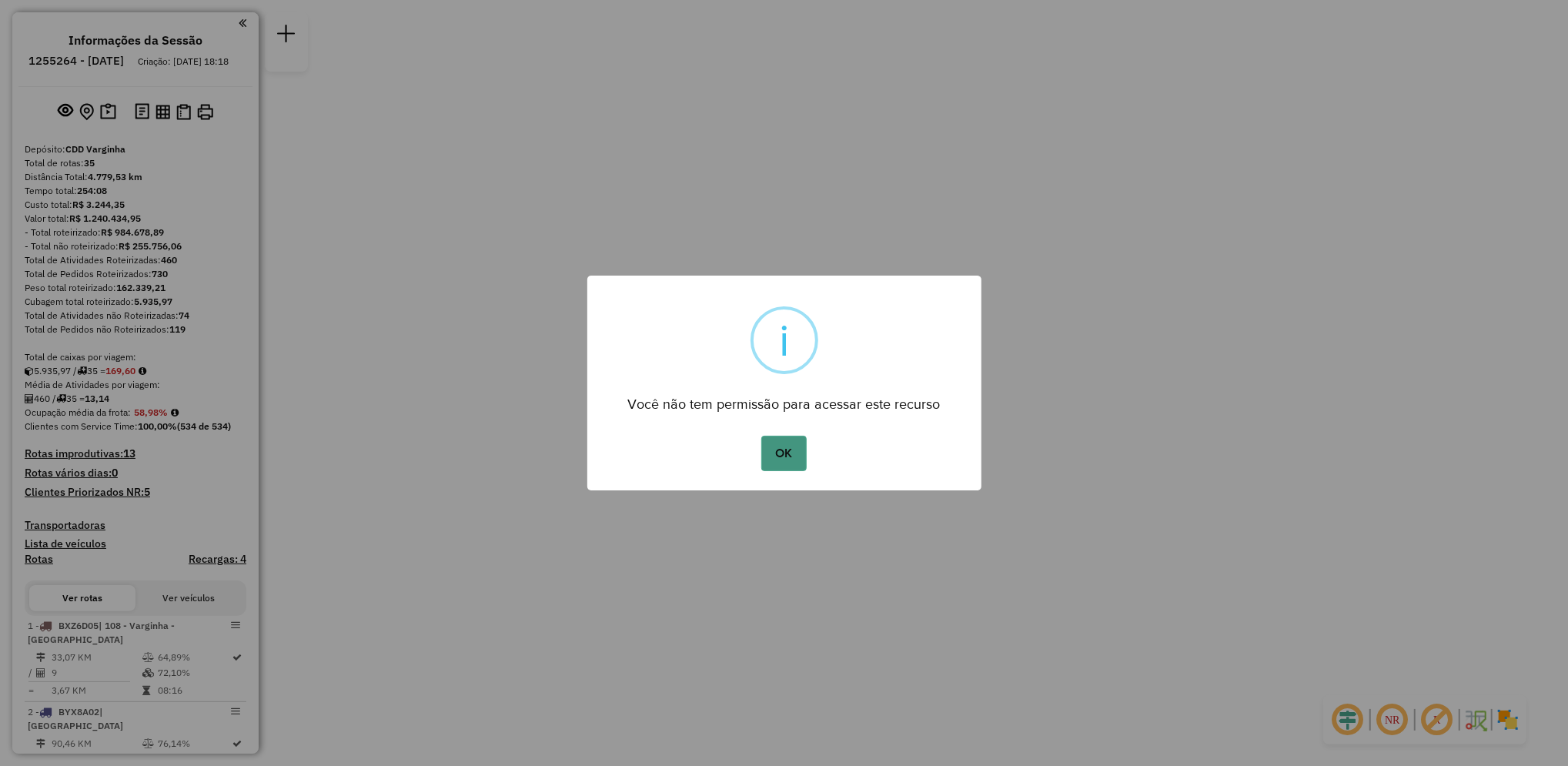
click at [786, 457] on button "OK" at bounding box center [784, 453] width 45 height 36
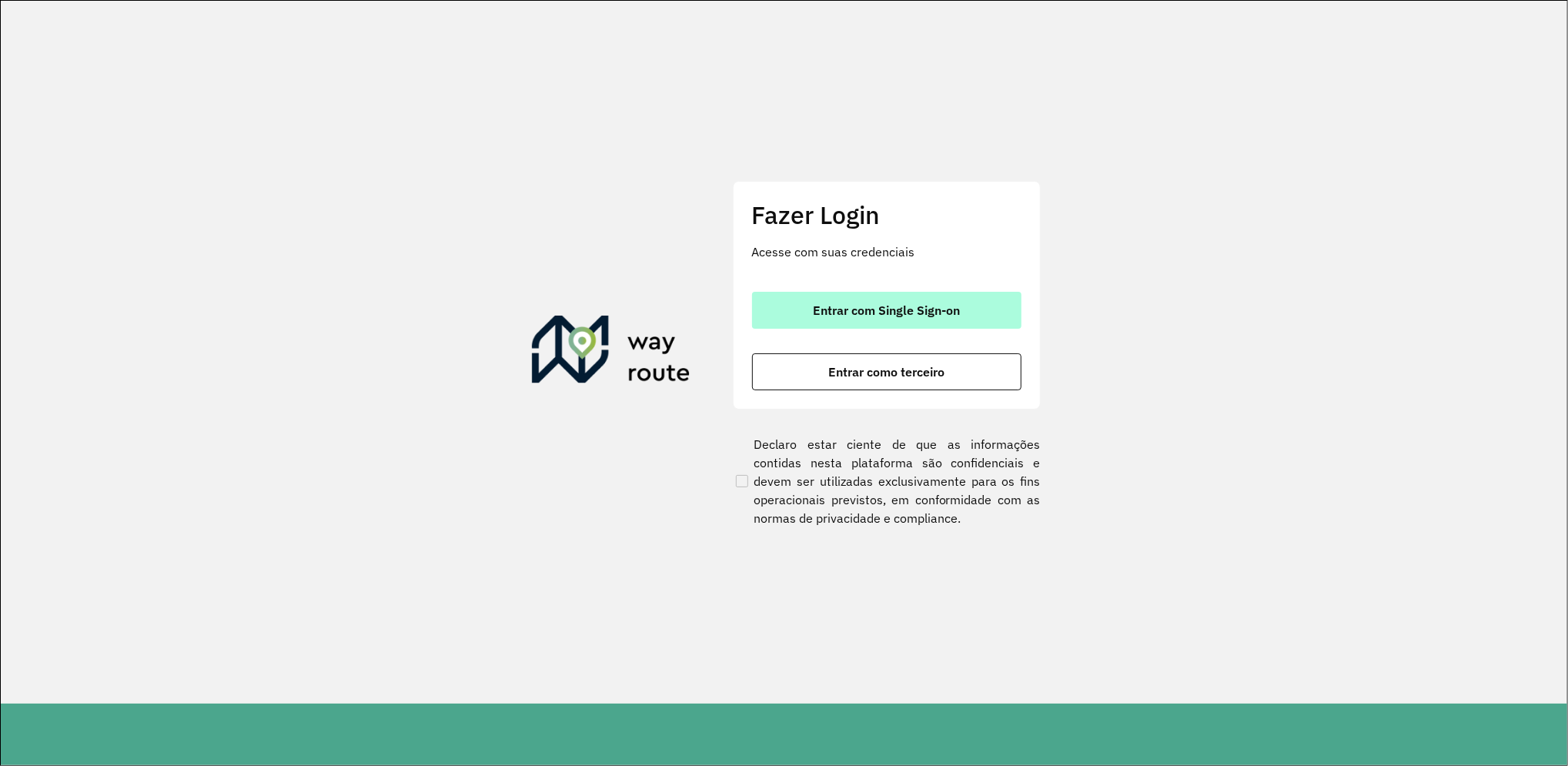
click at [859, 306] on span "Entrar com Single Sign-on" at bounding box center [885, 309] width 147 height 12
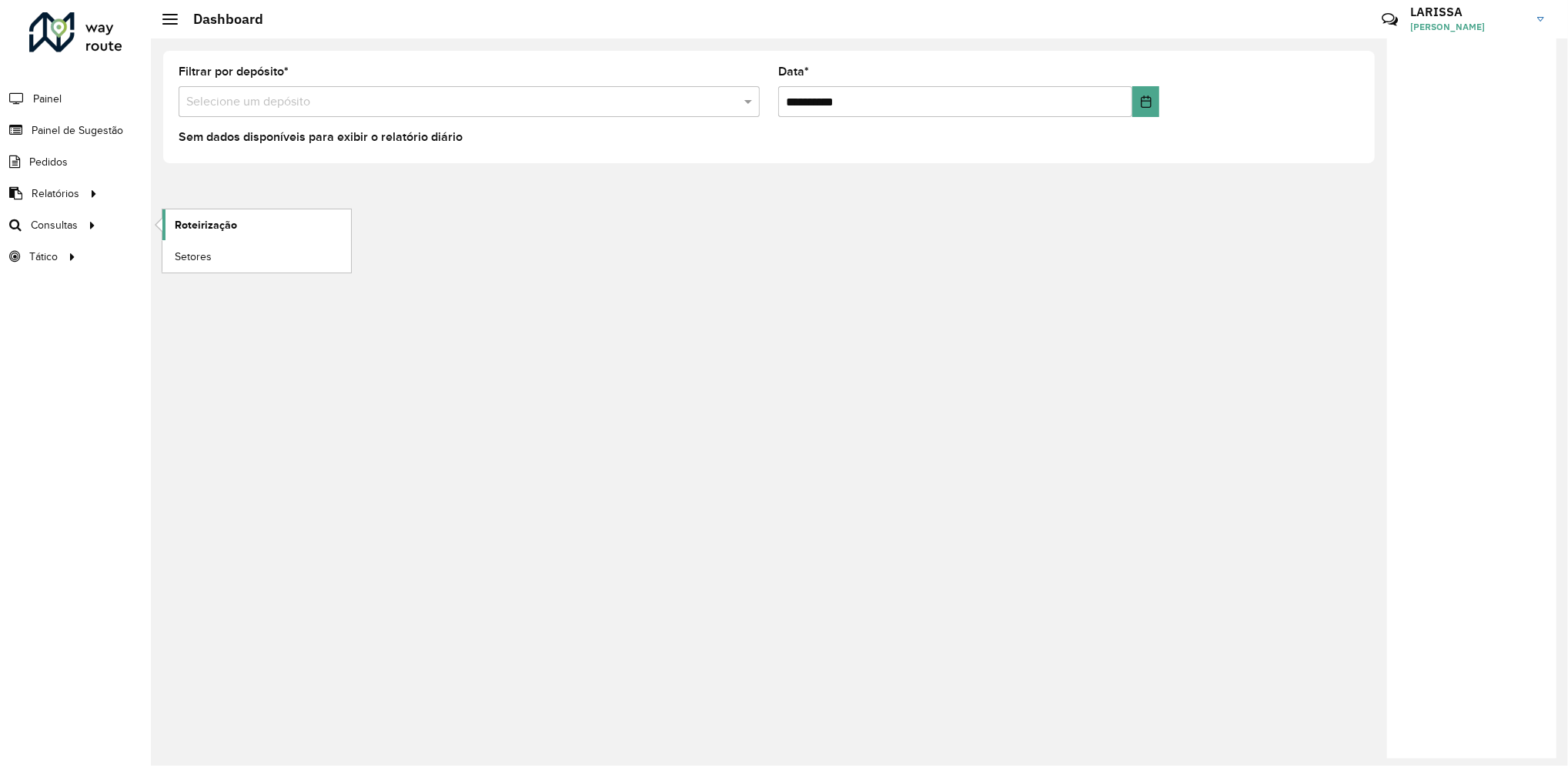
click at [207, 222] on span "Roteirização" at bounding box center [206, 225] width 62 height 16
click at [204, 226] on span "Roteirização" at bounding box center [206, 225] width 62 height 16
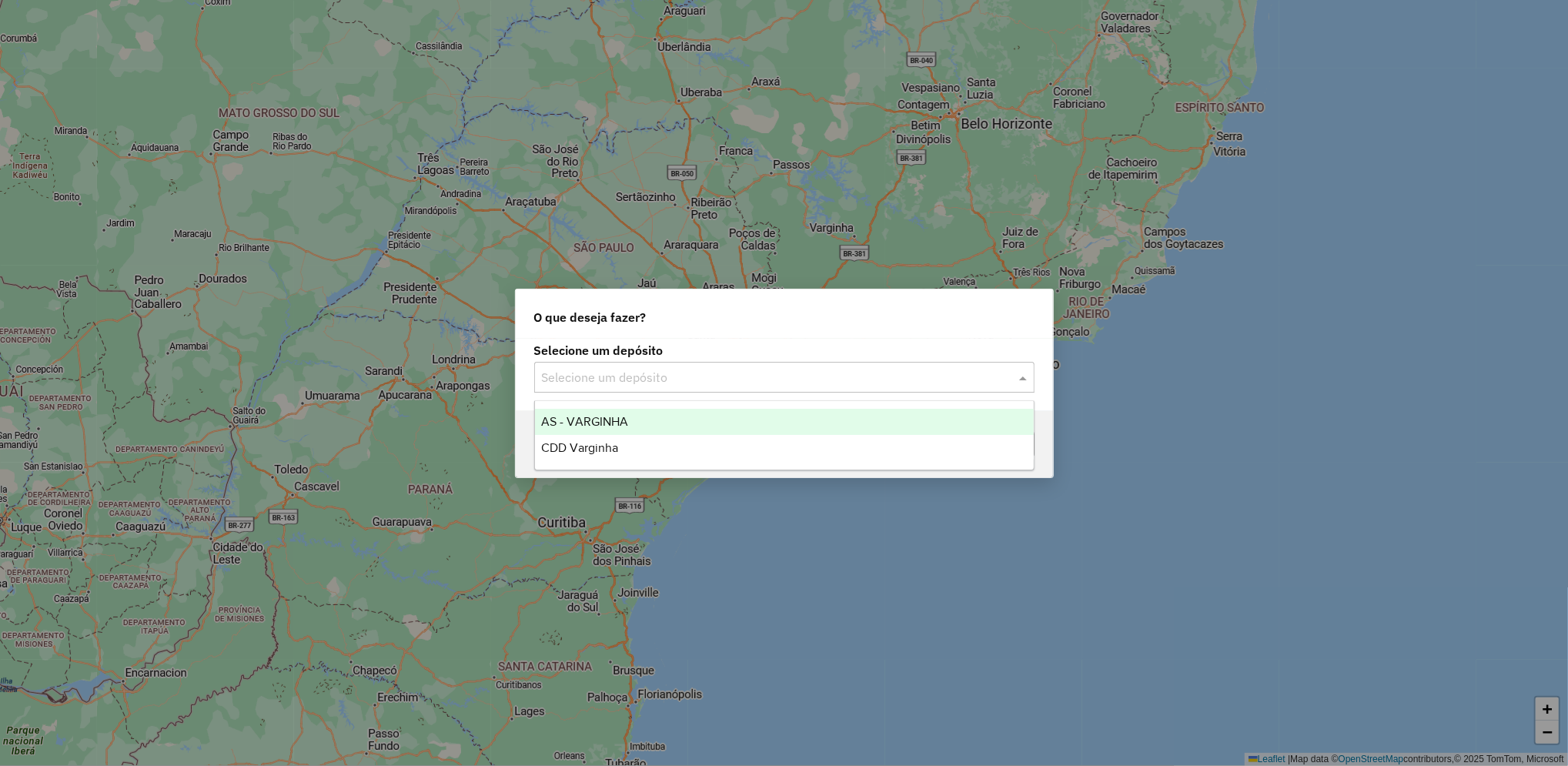
click at [696, 377] on input "text" at bounding box center [769, 377] width 454 height 18
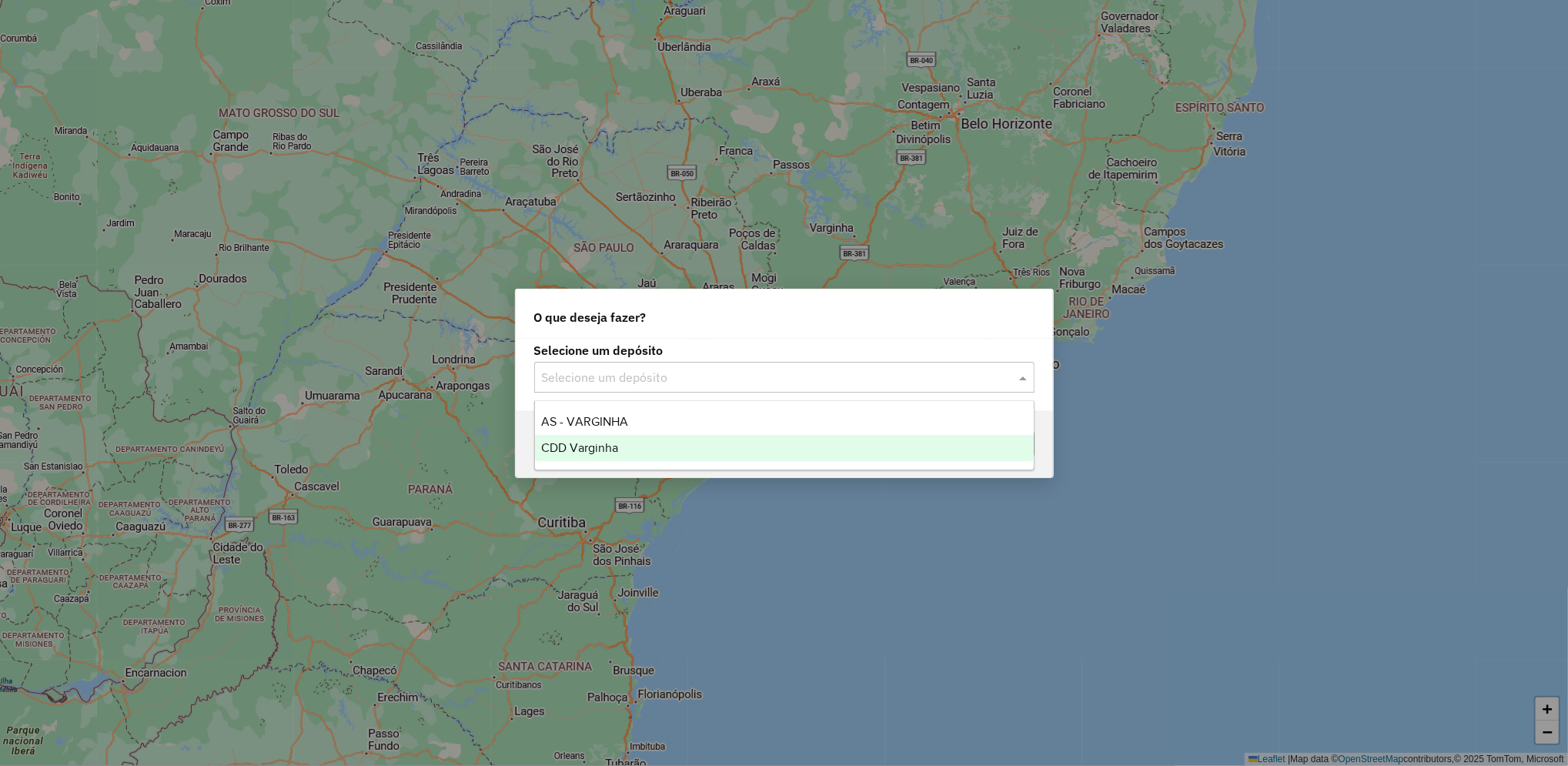
click at [679, 444] on div "CDD Varginha" at bounding box center [784, 447] width 499 height 26
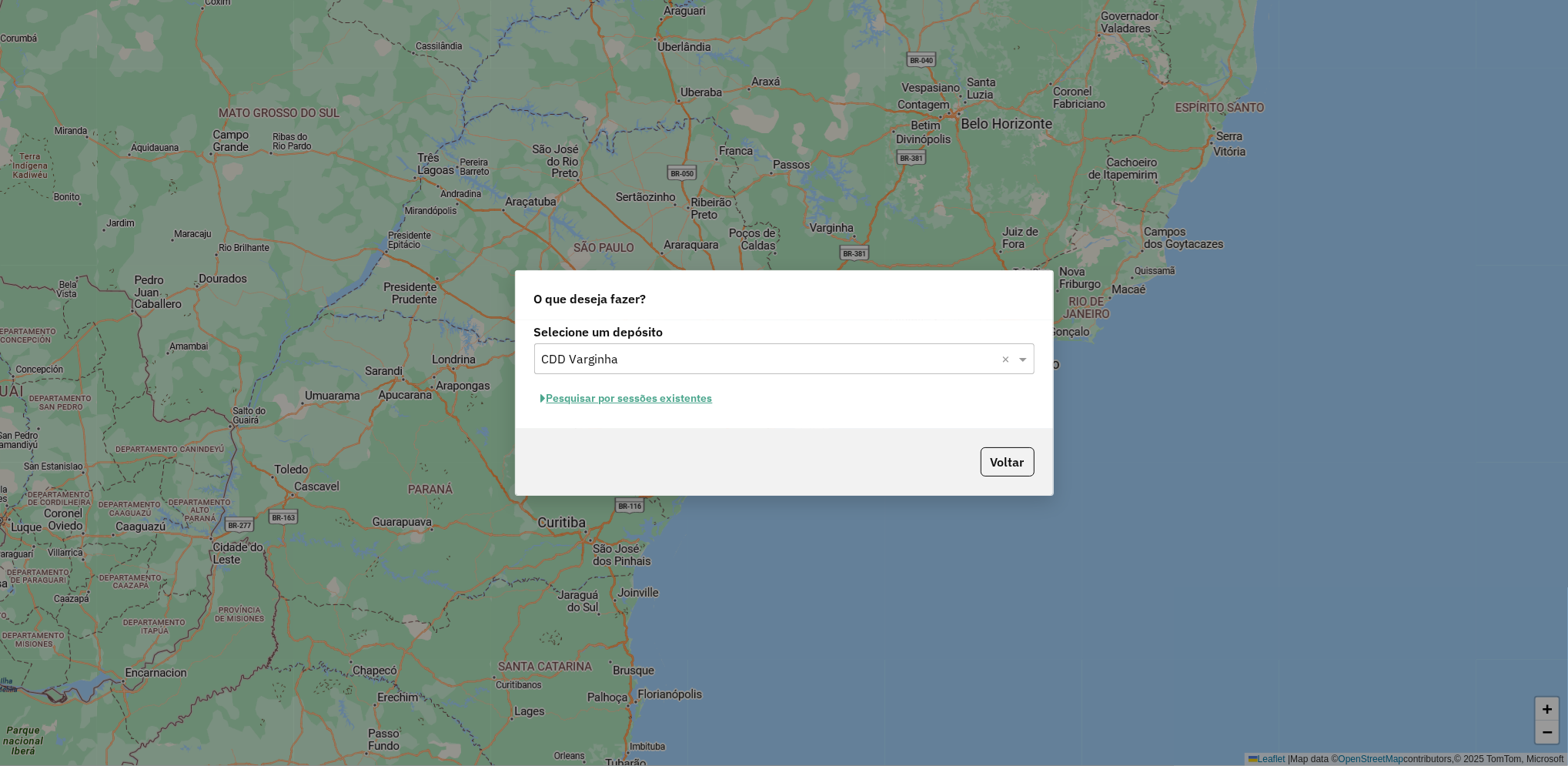
click at [661, 406] on button "Pesquisar por sessões existentes" at bounding box center [627, 398] width 186 height 24
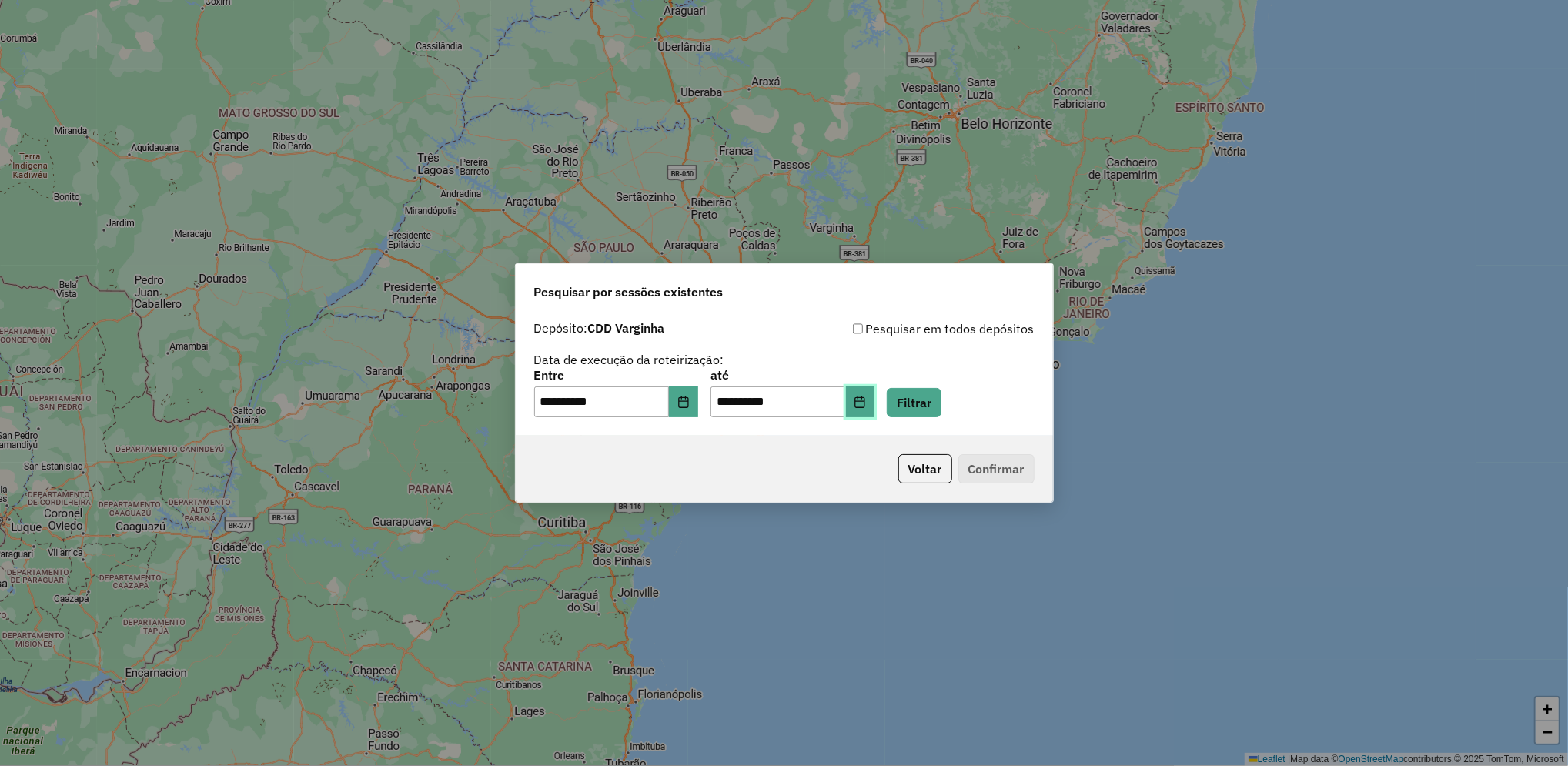
click at [865, 398] on icon "Choose Date" at bounding box center [859, 401] width 10 height 12
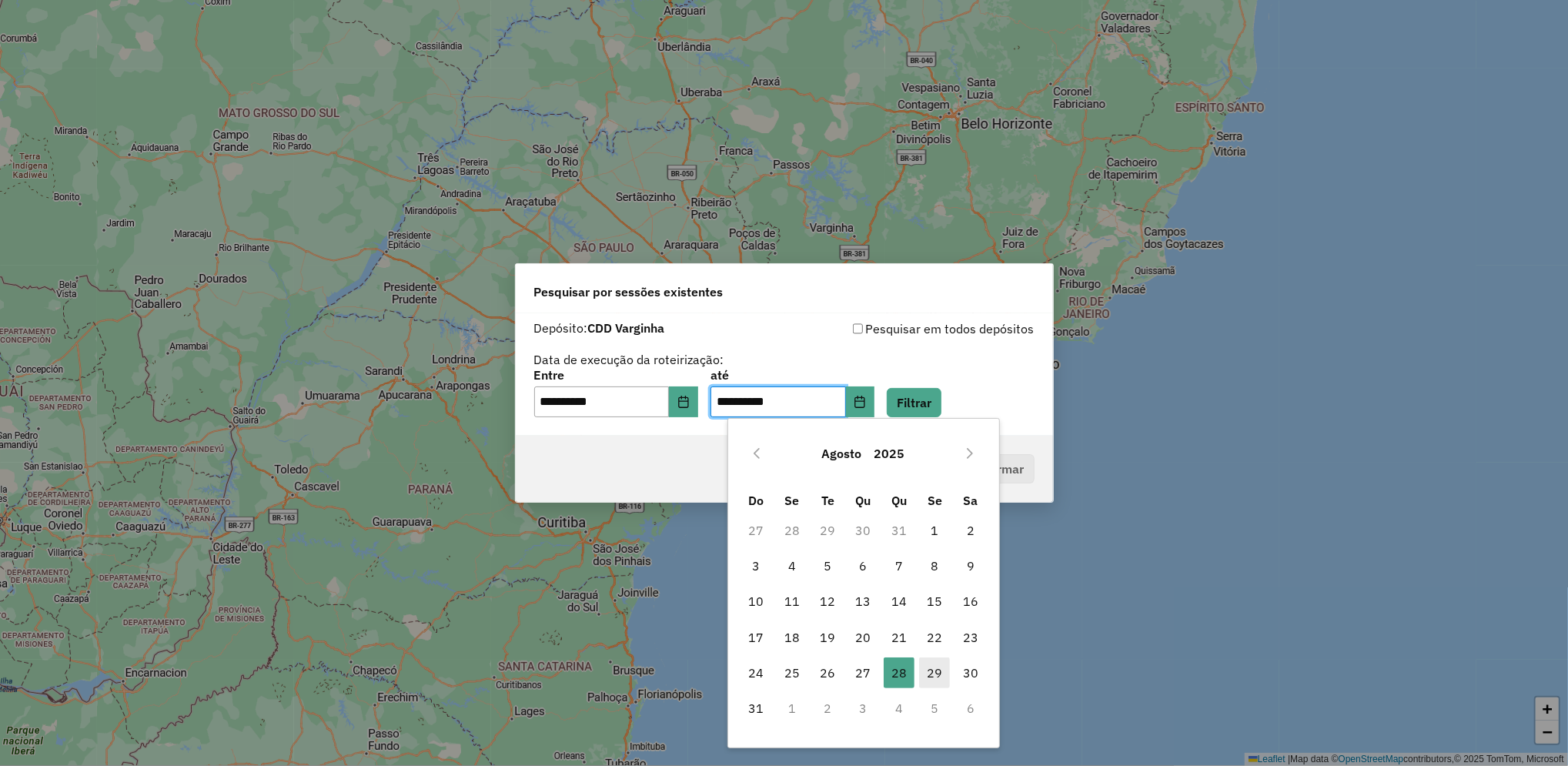
click at [933, 665] on span "29" at bounding box center [934, 673] width 31 height 31
type input "**********"
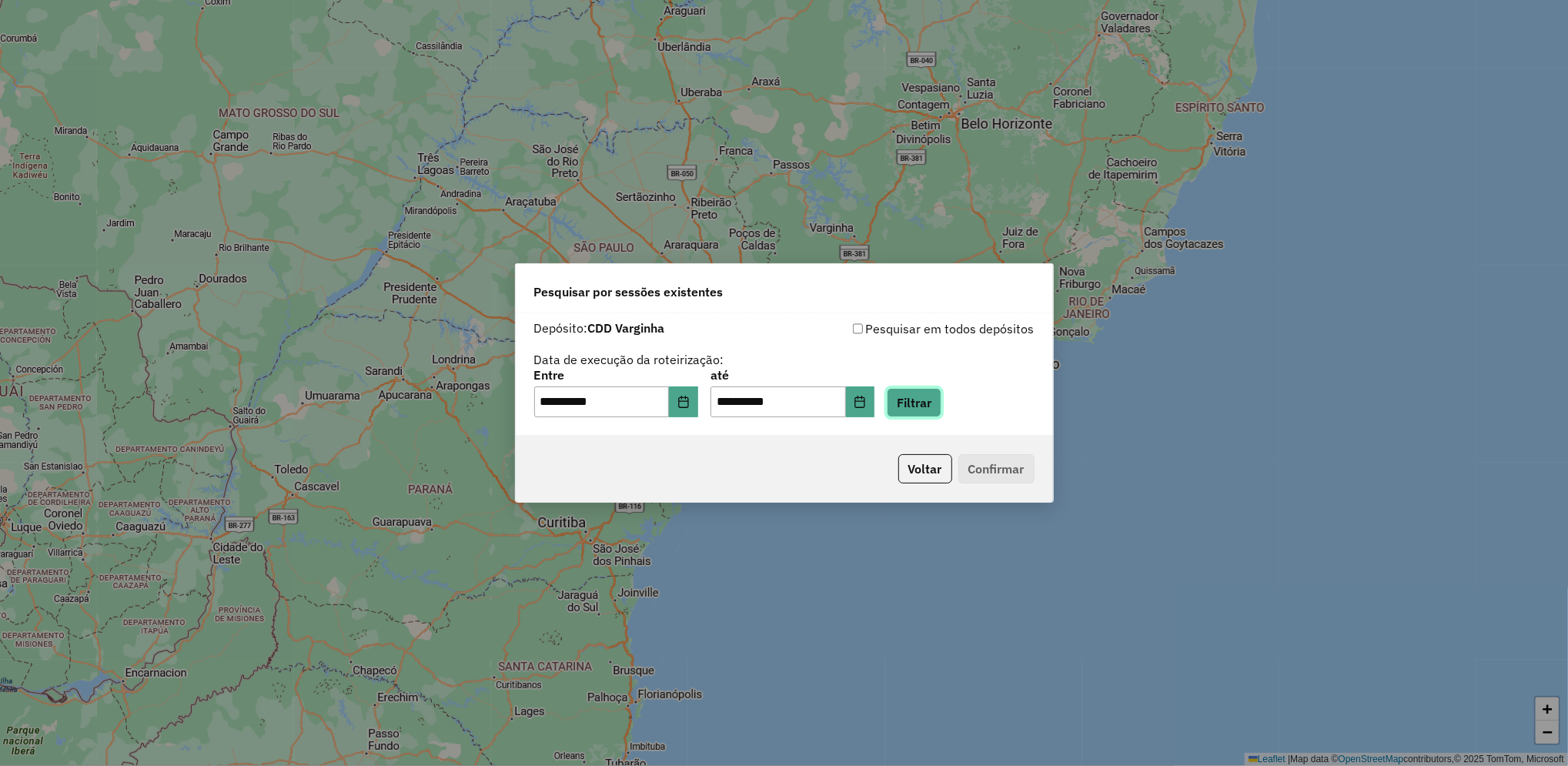
click at [941, 394] on button "Filtrar" at bounding box center [913, 402] width 55 height 29
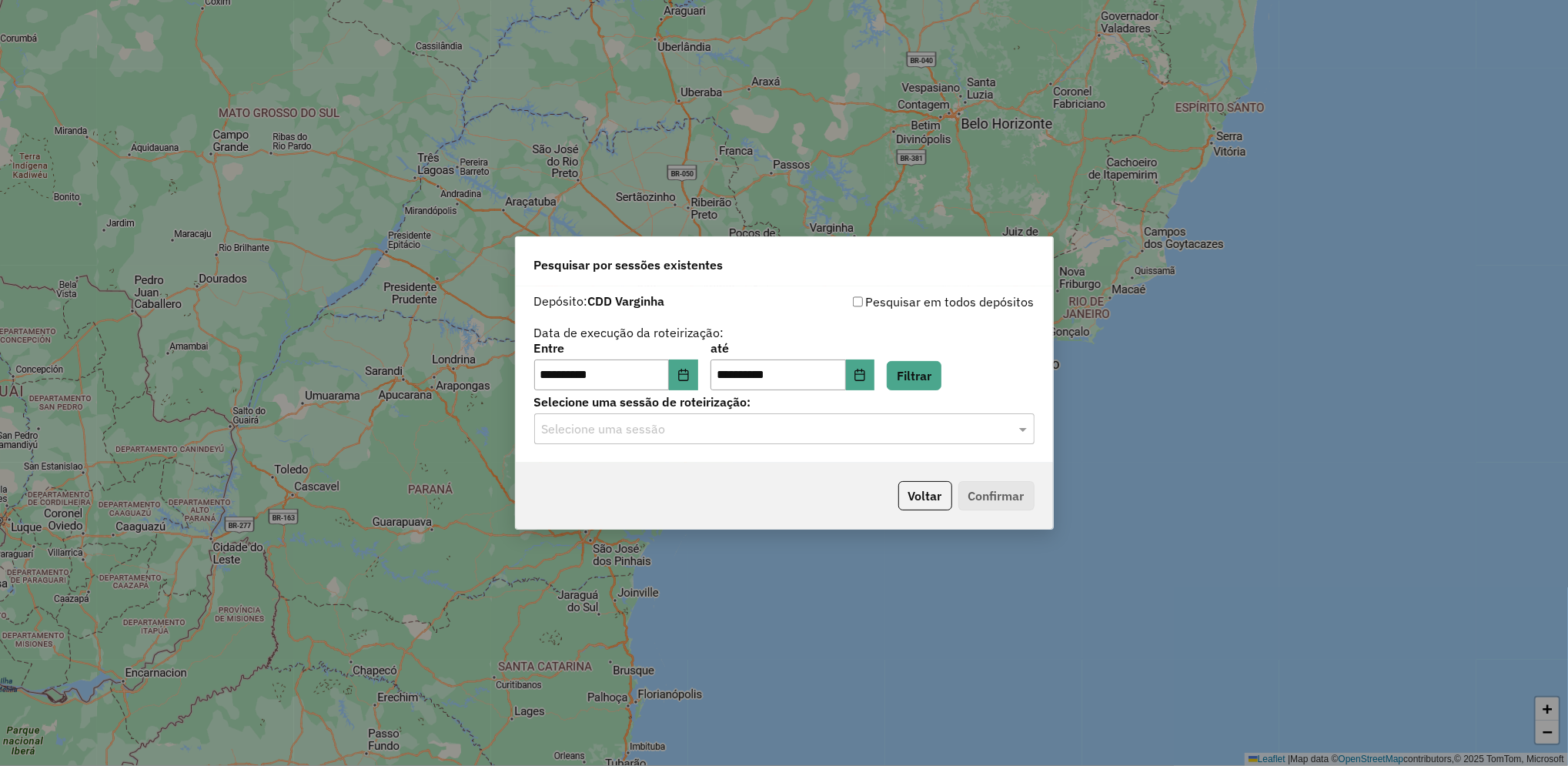
click at [727, 441] on div "Selecione uma sessão" at bounding box center [784, 429] width 500 height 31
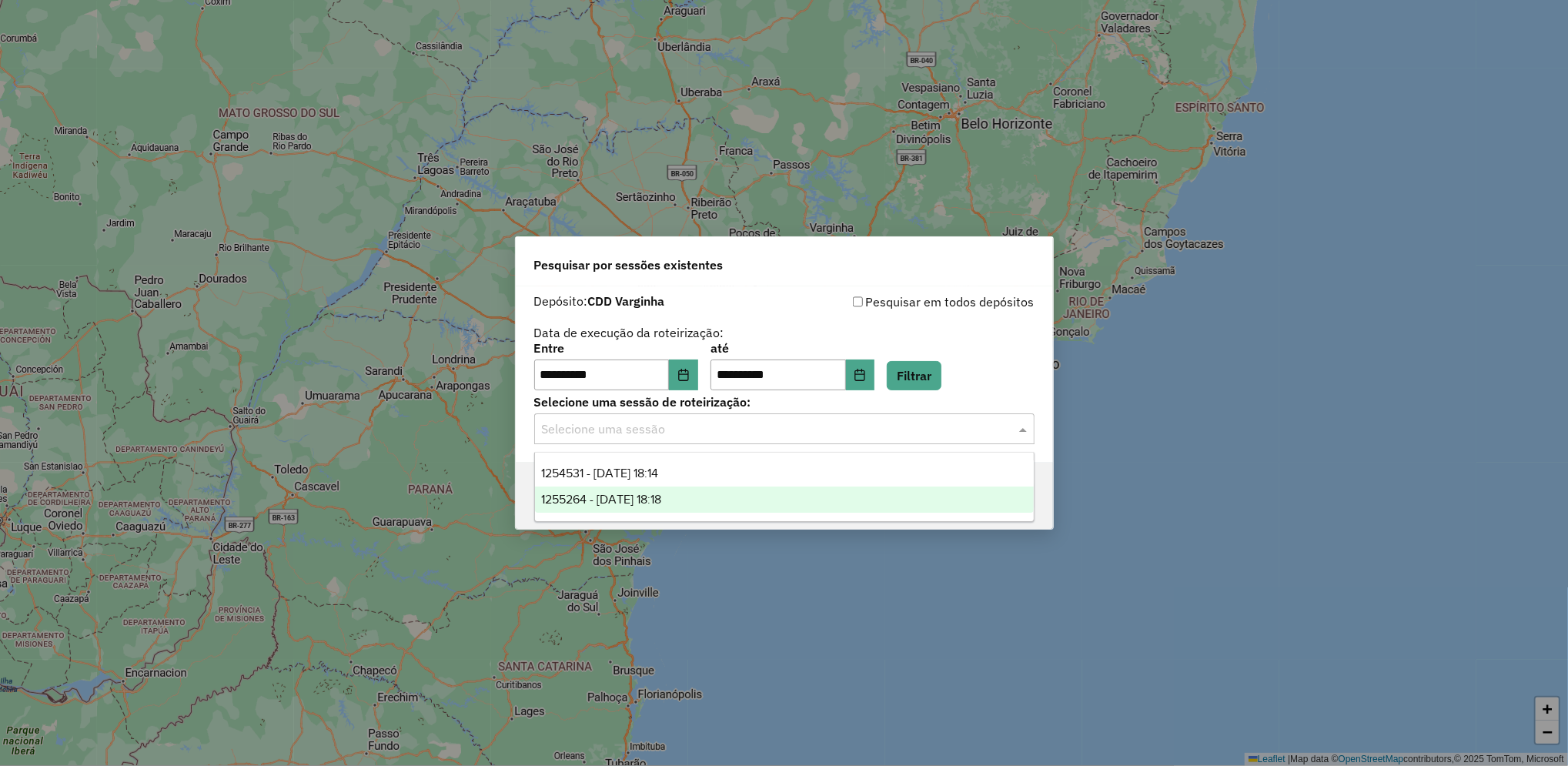
click at [703, 507] on div "1255264 - [DATE] 18:18" at bounding box center [784, 499] width 499 height 26
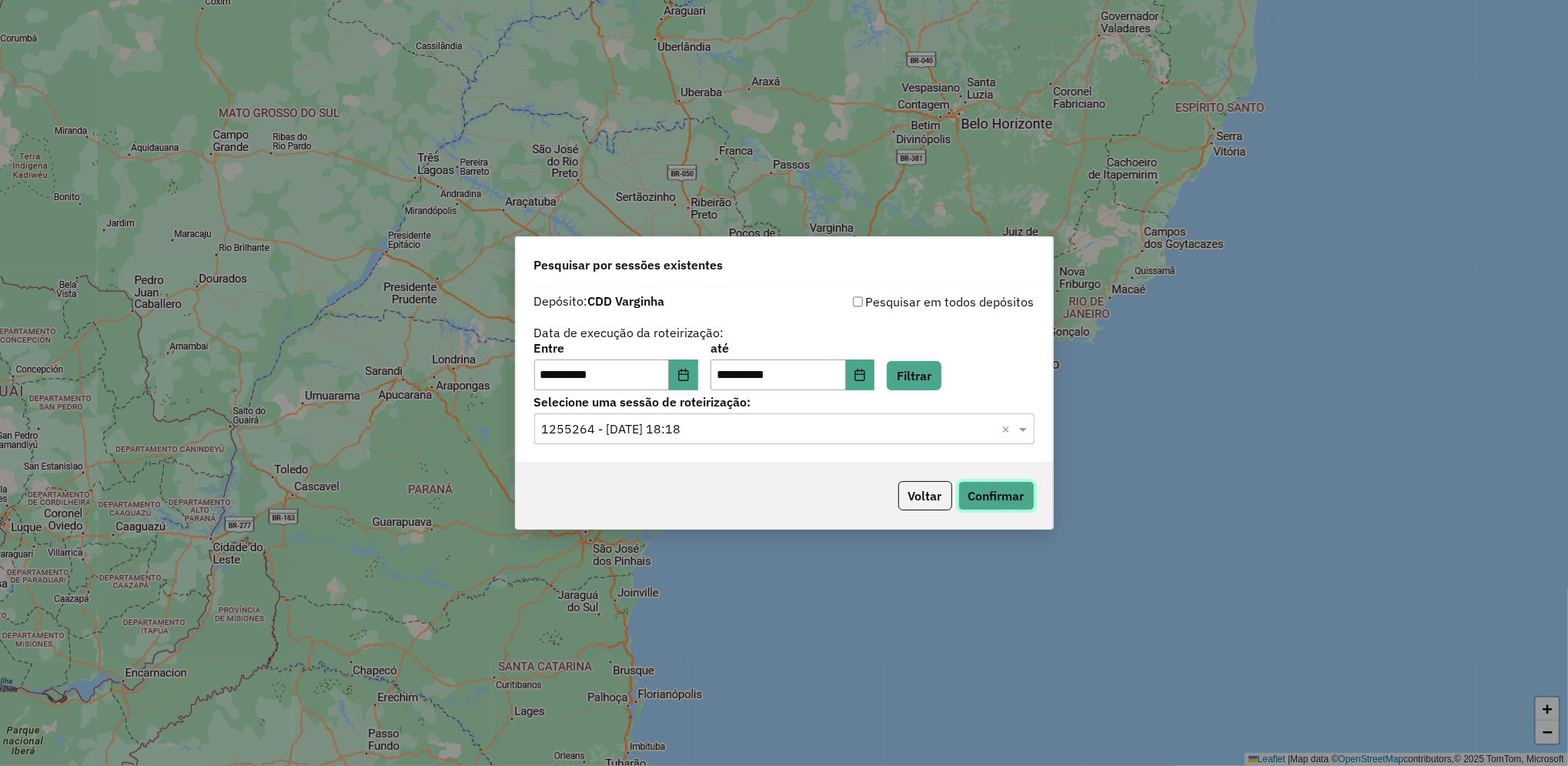
click at [1015, 500] on button "Confirmar" at bounding box center [996, 495] width 76 height 29
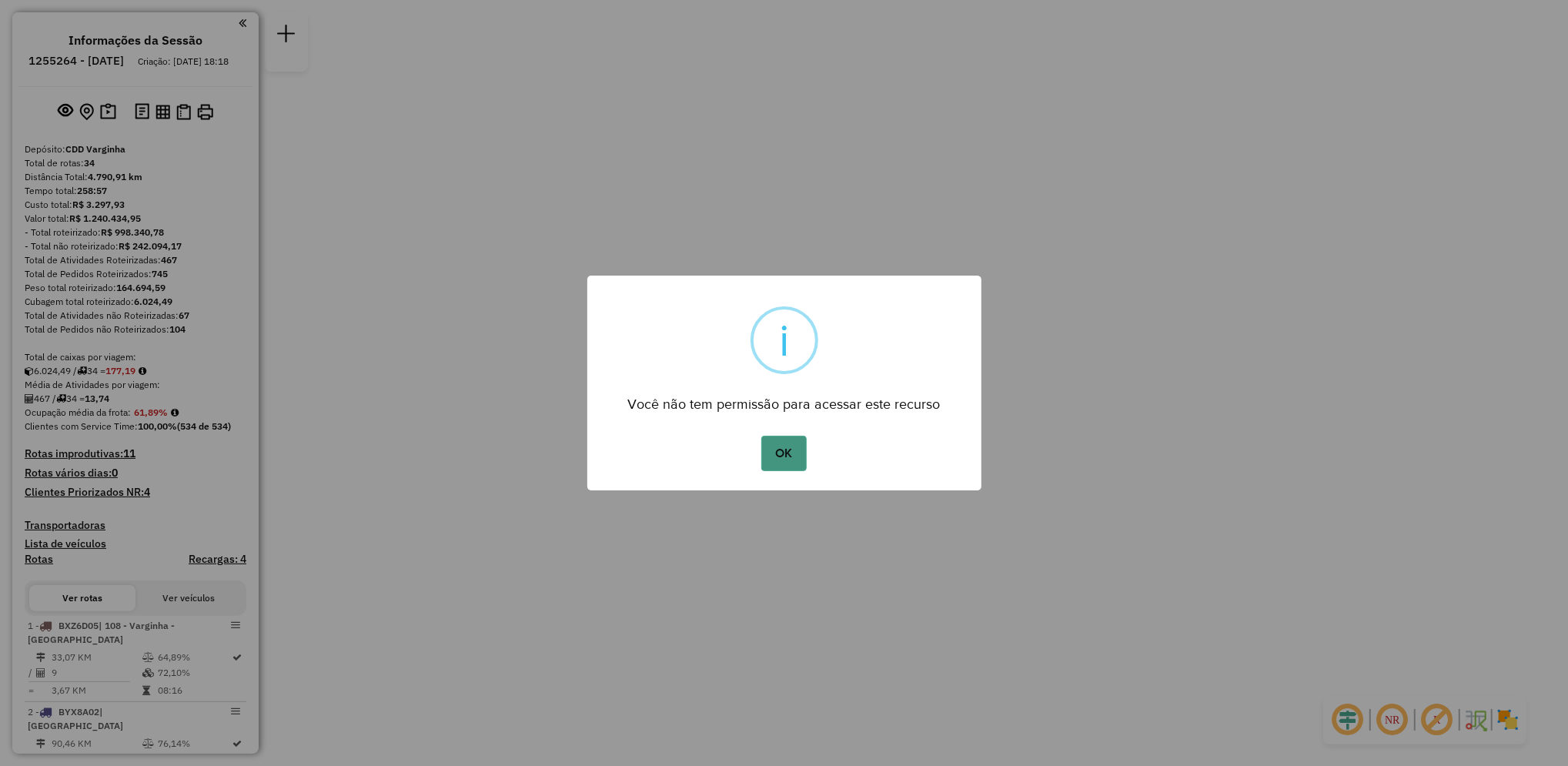
click at [778, 454] on button "OK" at bounding box center [784, 453] width 45 height 36
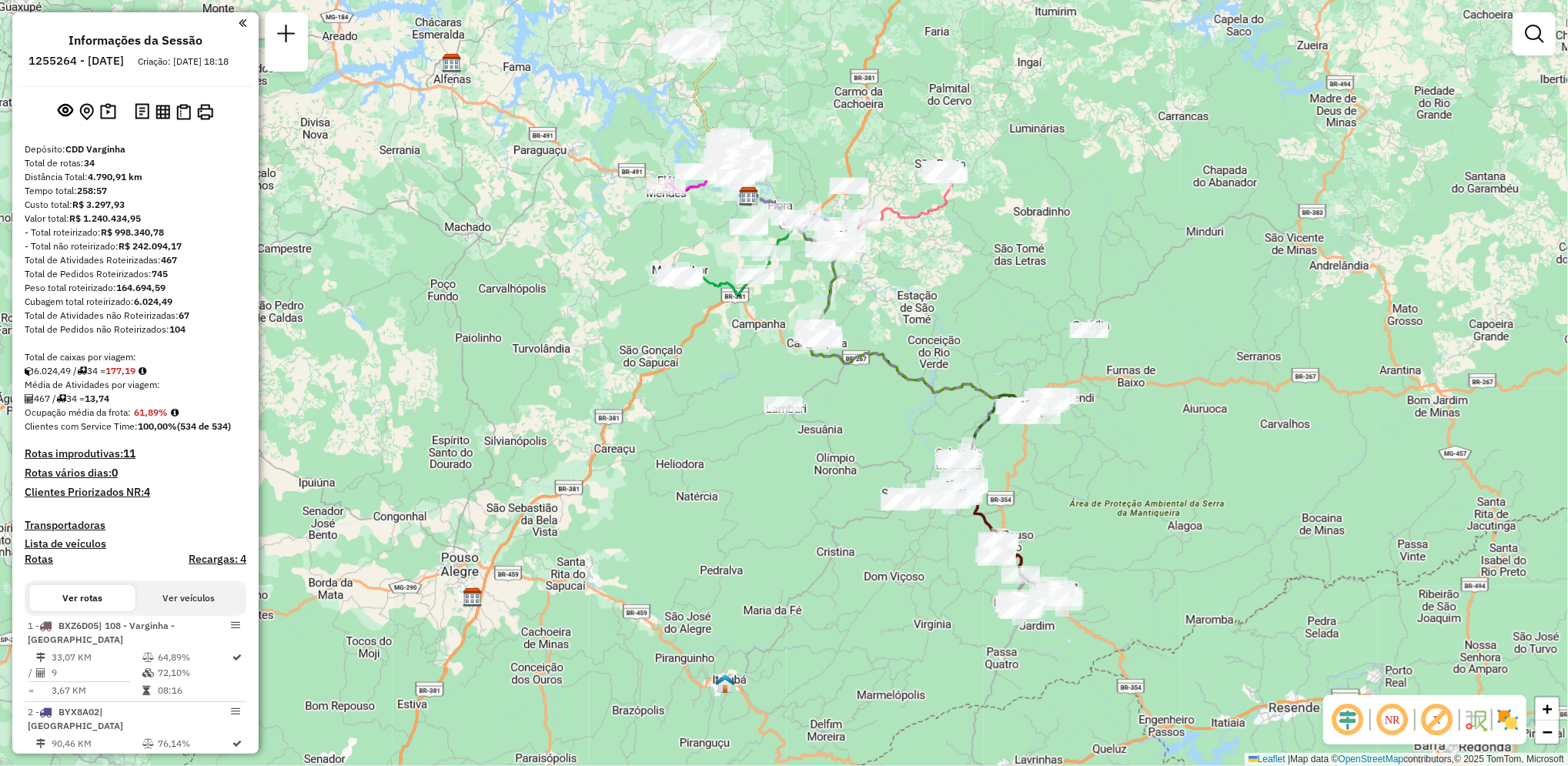
drag, startPoint x: 476, startPoint y: 391, endPoint x: 434, endPoint y: 189, distance: 206.3
click at [434, 189] on div "Janela de atendimento Grade de atendimento Capacidade Transportadoras Veículos …" at bounding box center [784, 383] width 1568 height 766
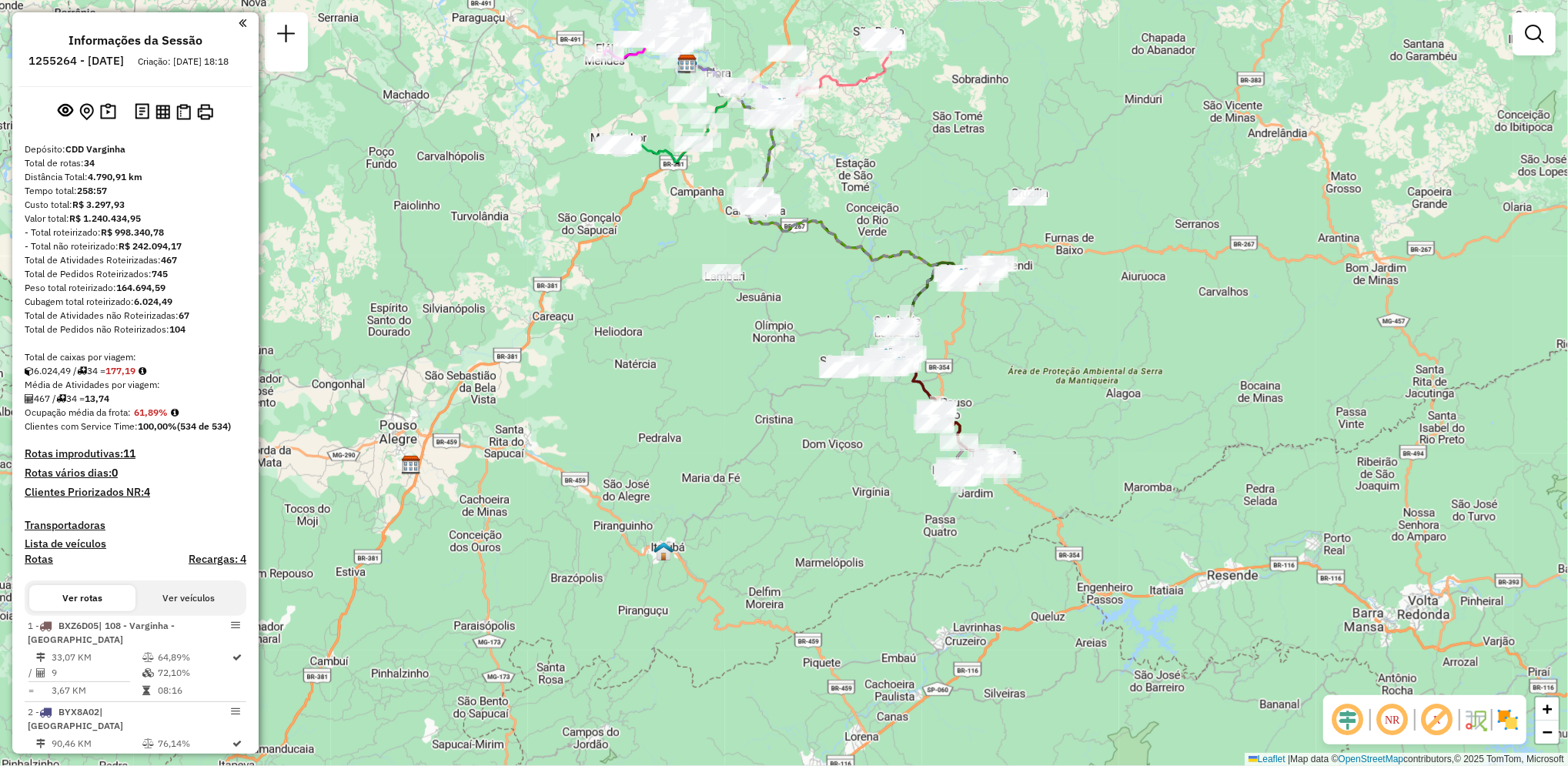
drag, startPoint x: 698, startPoint y: 435, endPoint x: 315, endPoint y: 286, distance: 411.0
click at [653, 339] on div "Janela de atendimento Grade de atendimento Capacidade Transportadoras Veículos …" at bounding box center [784, 383] width 1568 height 766
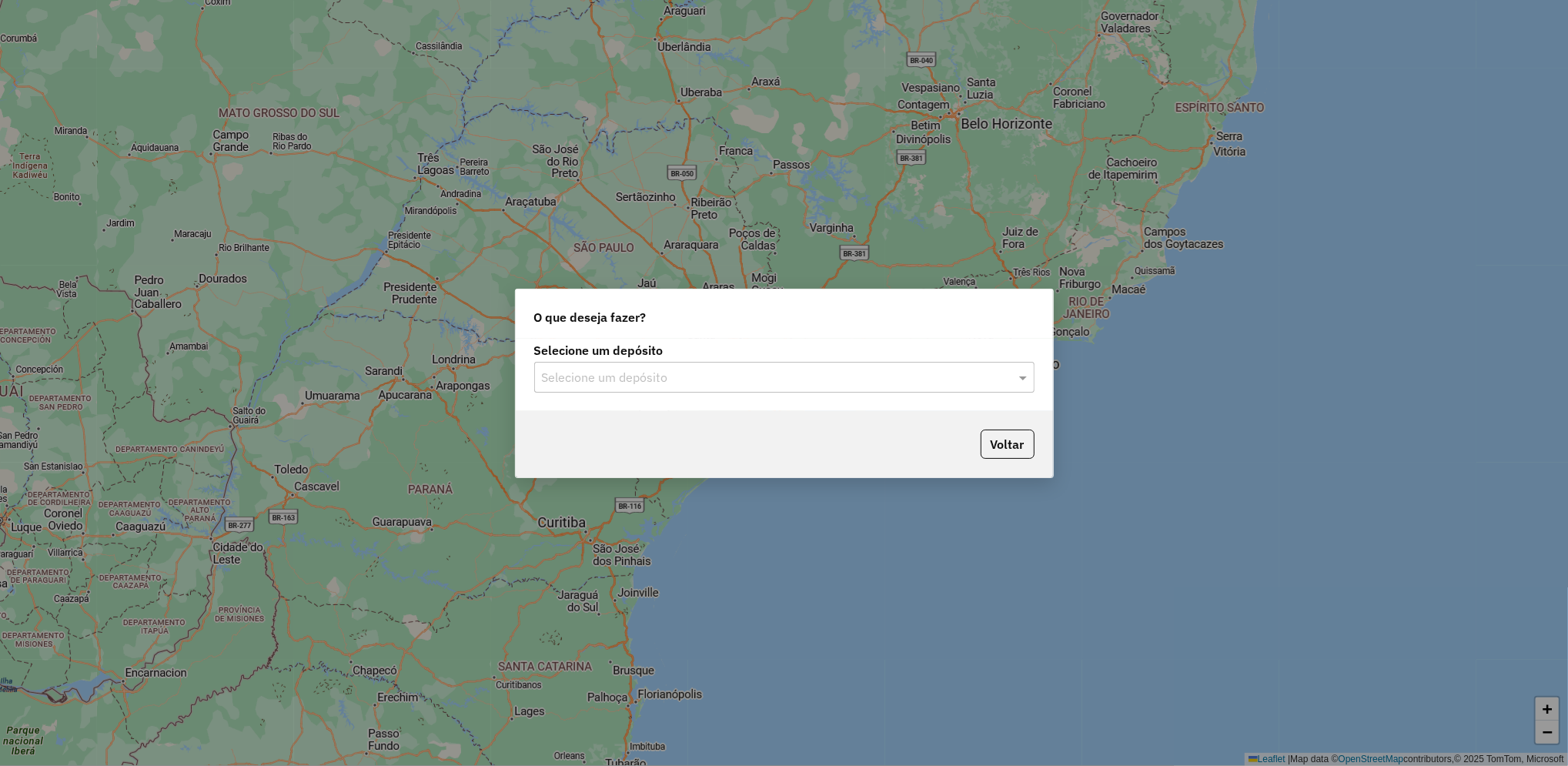
click at [877, 379] on input "text" at bounding box center [769, 377] width 454 height 18
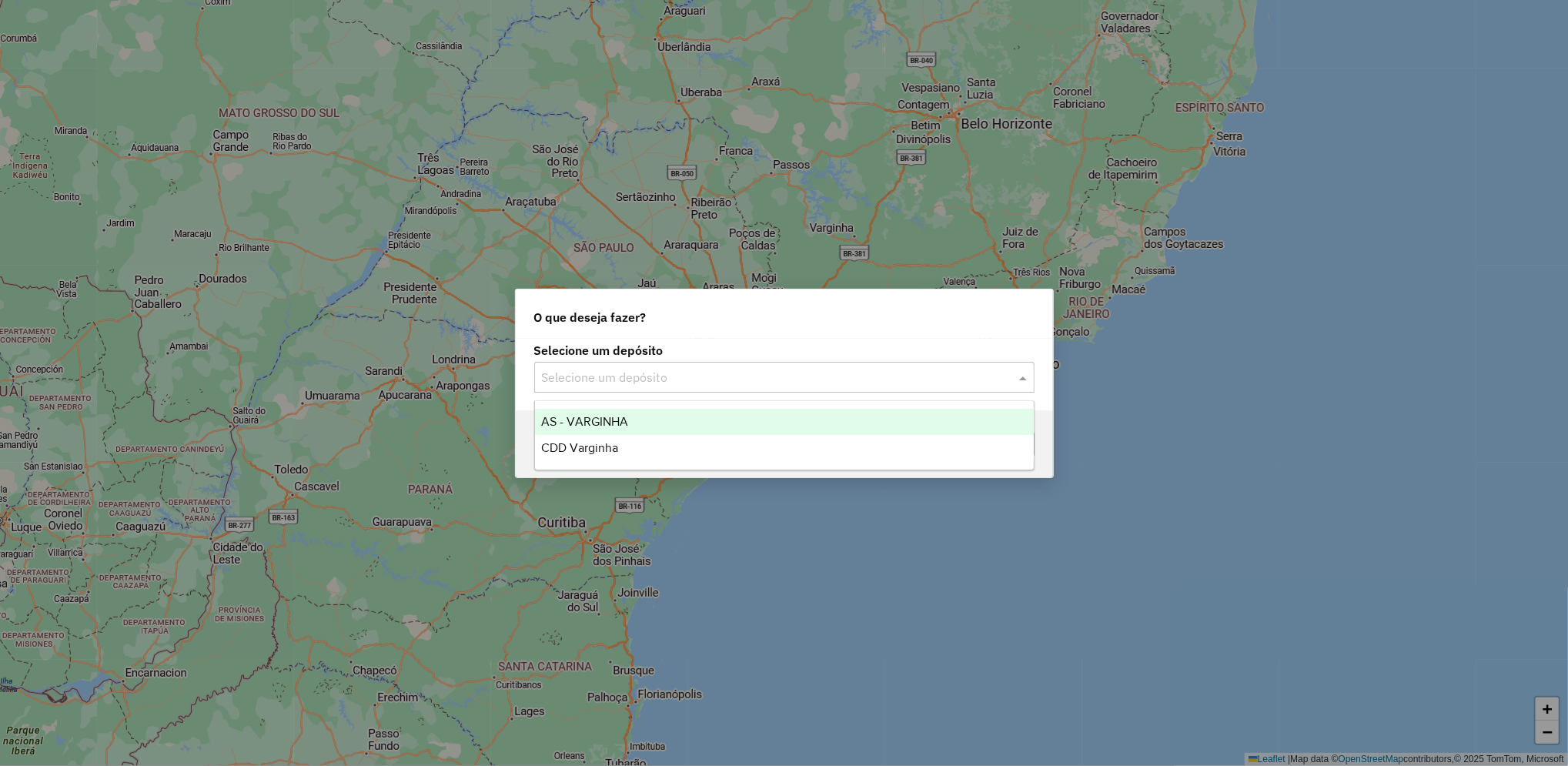
click at [877, 379] on input "text" at bounding box center [769, 377] width 454 height 18
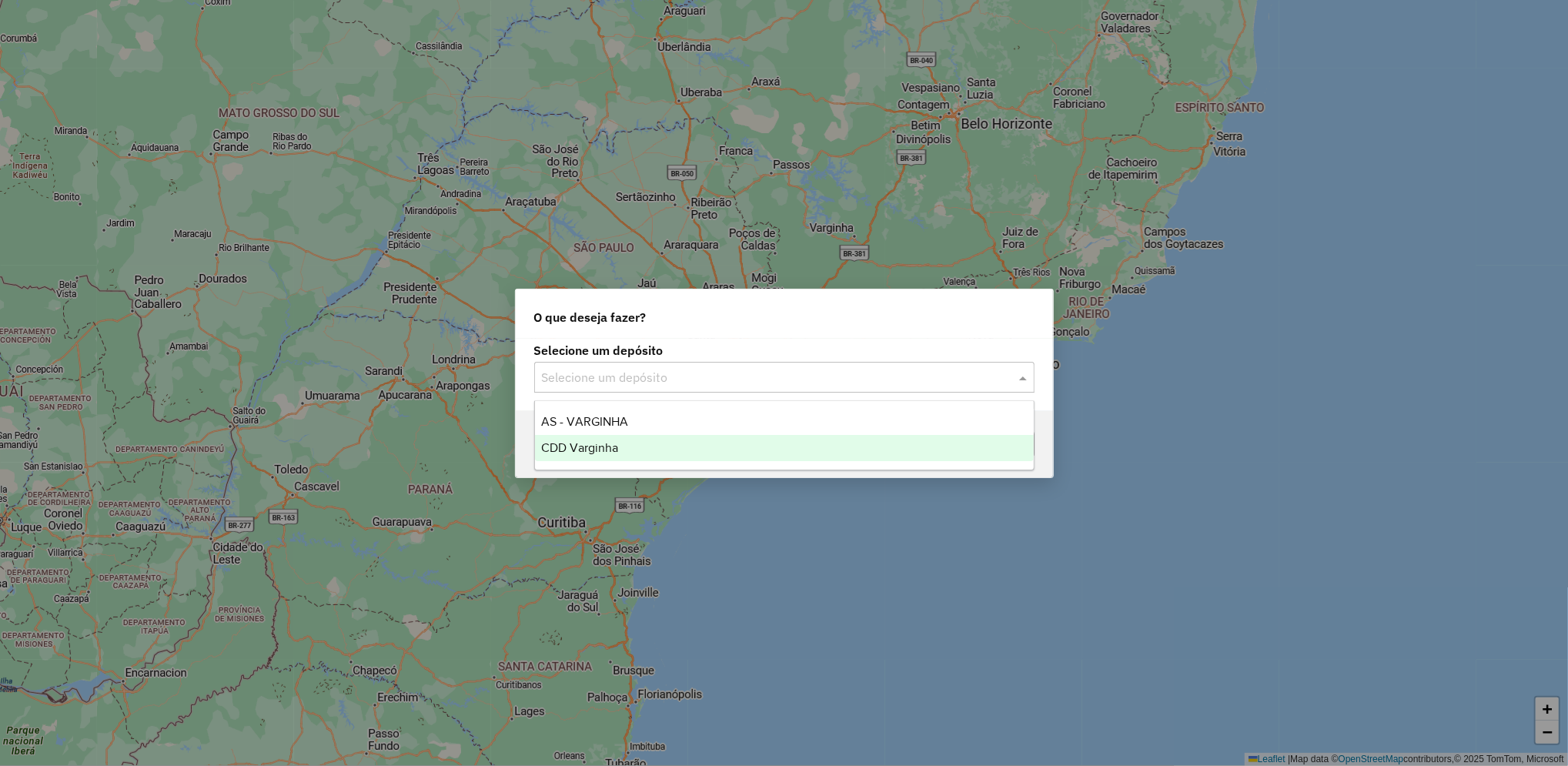
click at [683, 451] on div "CDD Varginha" at bounding box center [784, 447] width 499 height 26
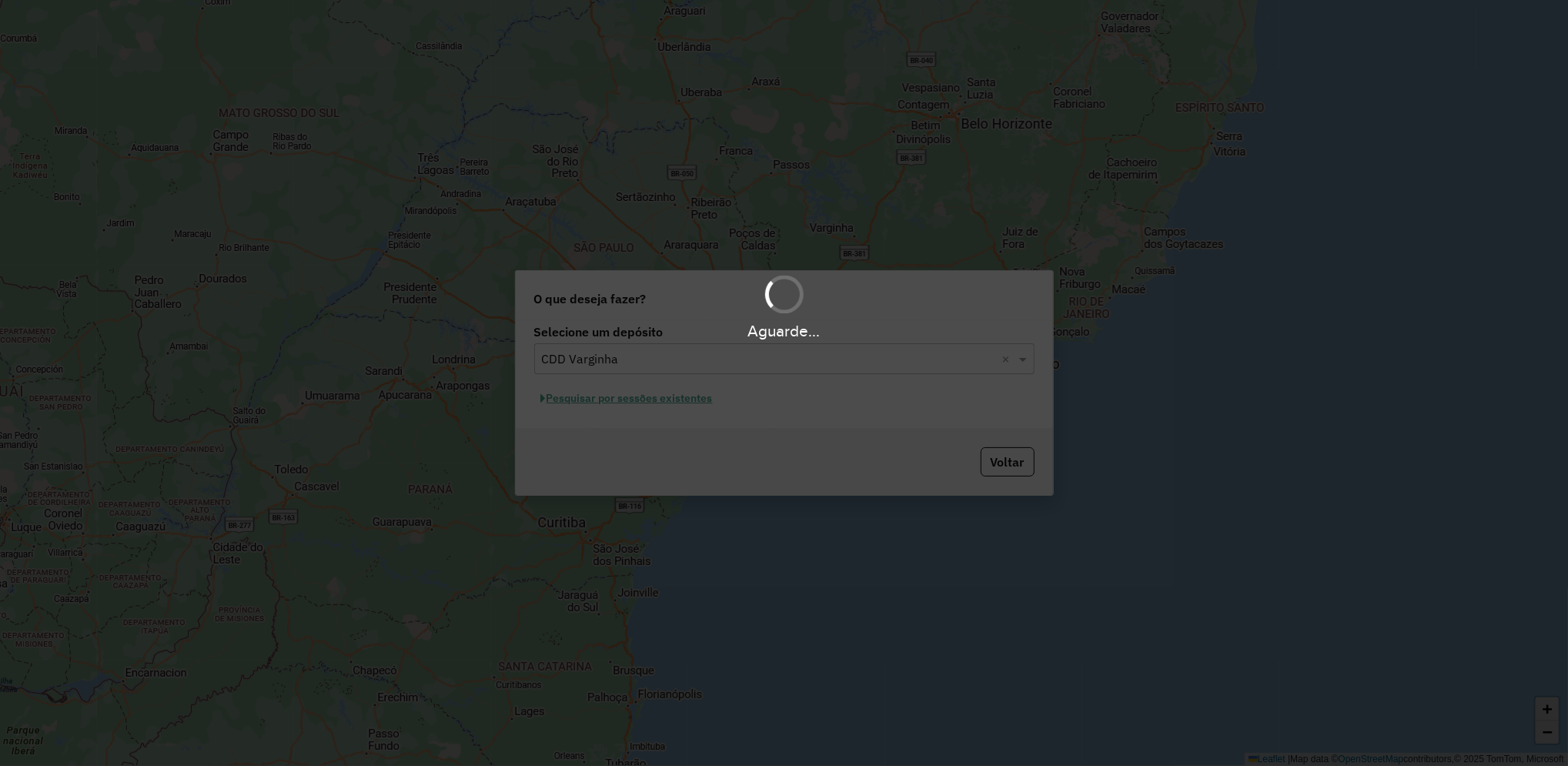
click at [683, 451] on div "Aguarde..." at bounding box center [784, 383] width 1568 height 766
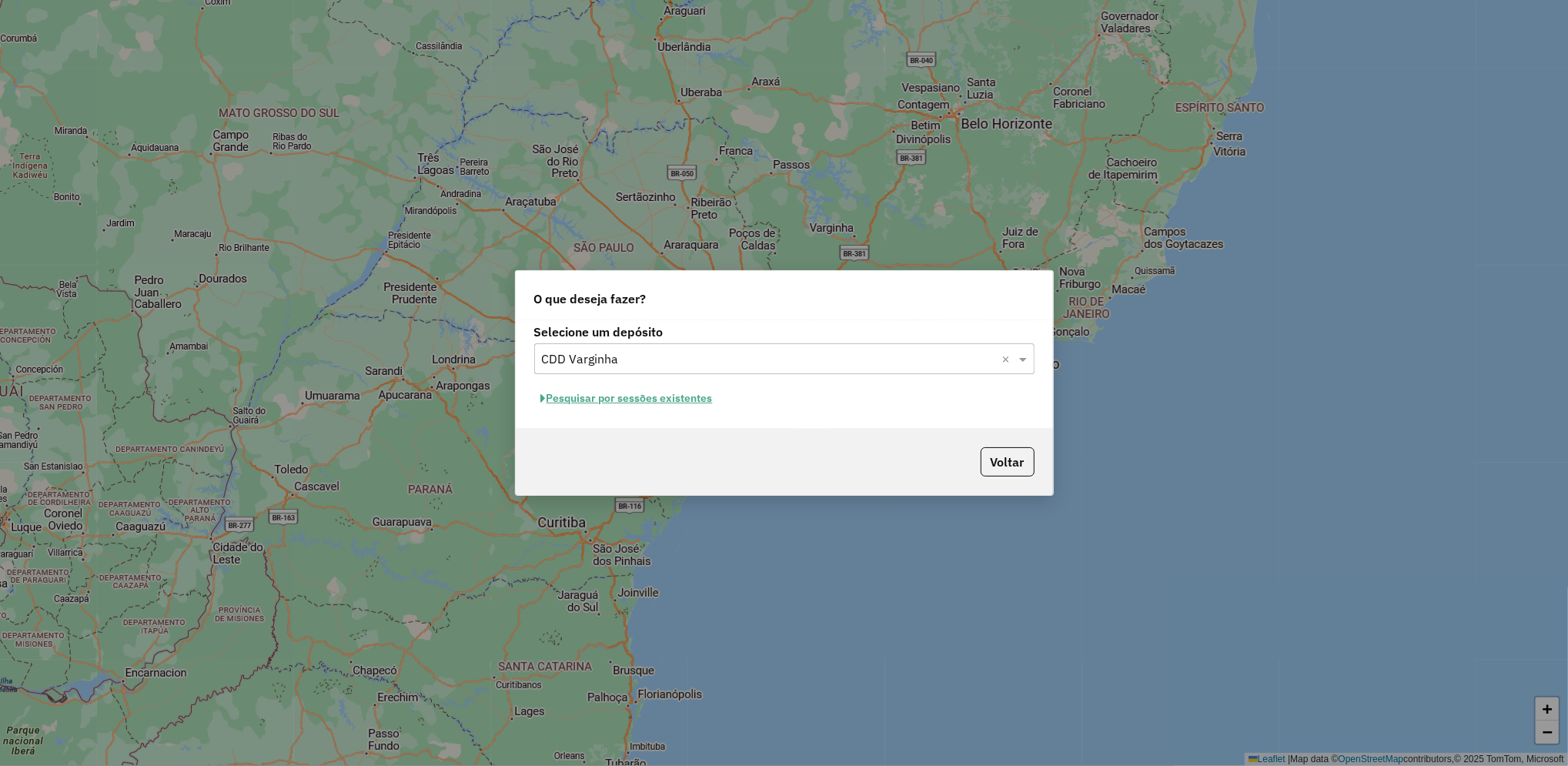
click at [668, 403] on button "Pesquisar por sessões existentes" at bounding box center [627, 398] width 186 height 24
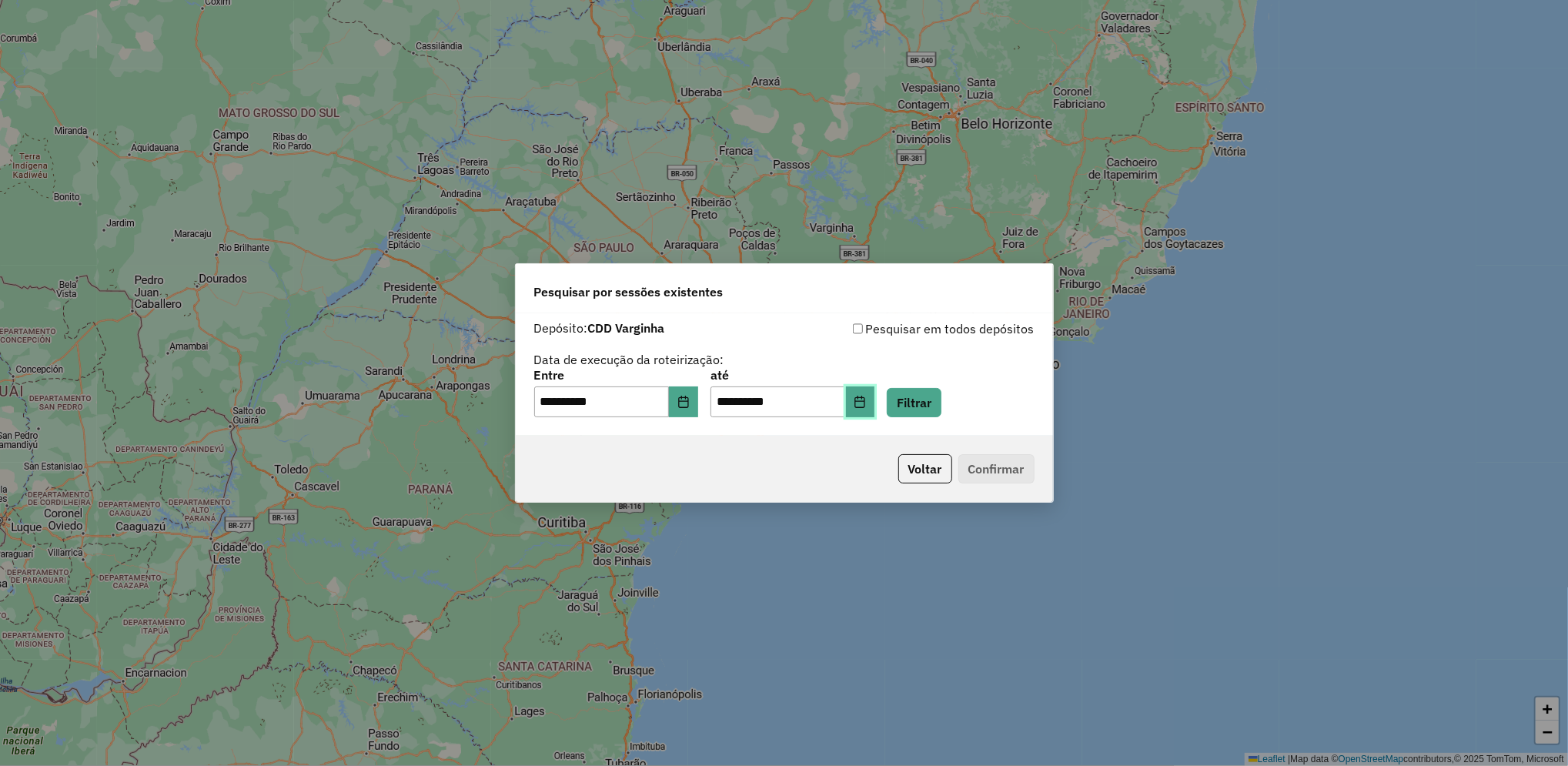
click at [875, 413] on button "Choose Date" at bounding box center [860, 402] width 29 height 31
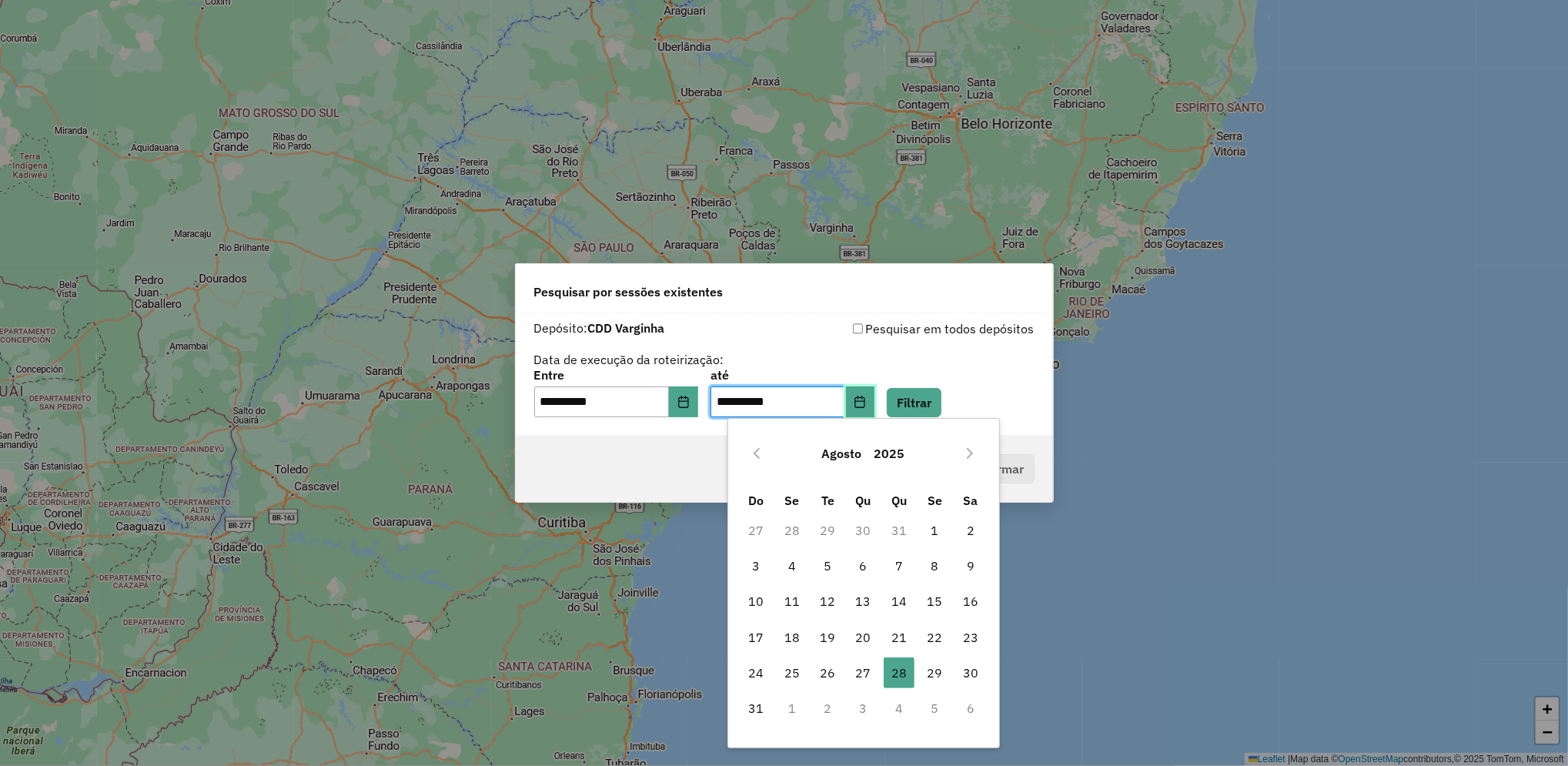
click at [875, 392] on button "Choose Date" at bounding box center [860, 402] width 29 height 31
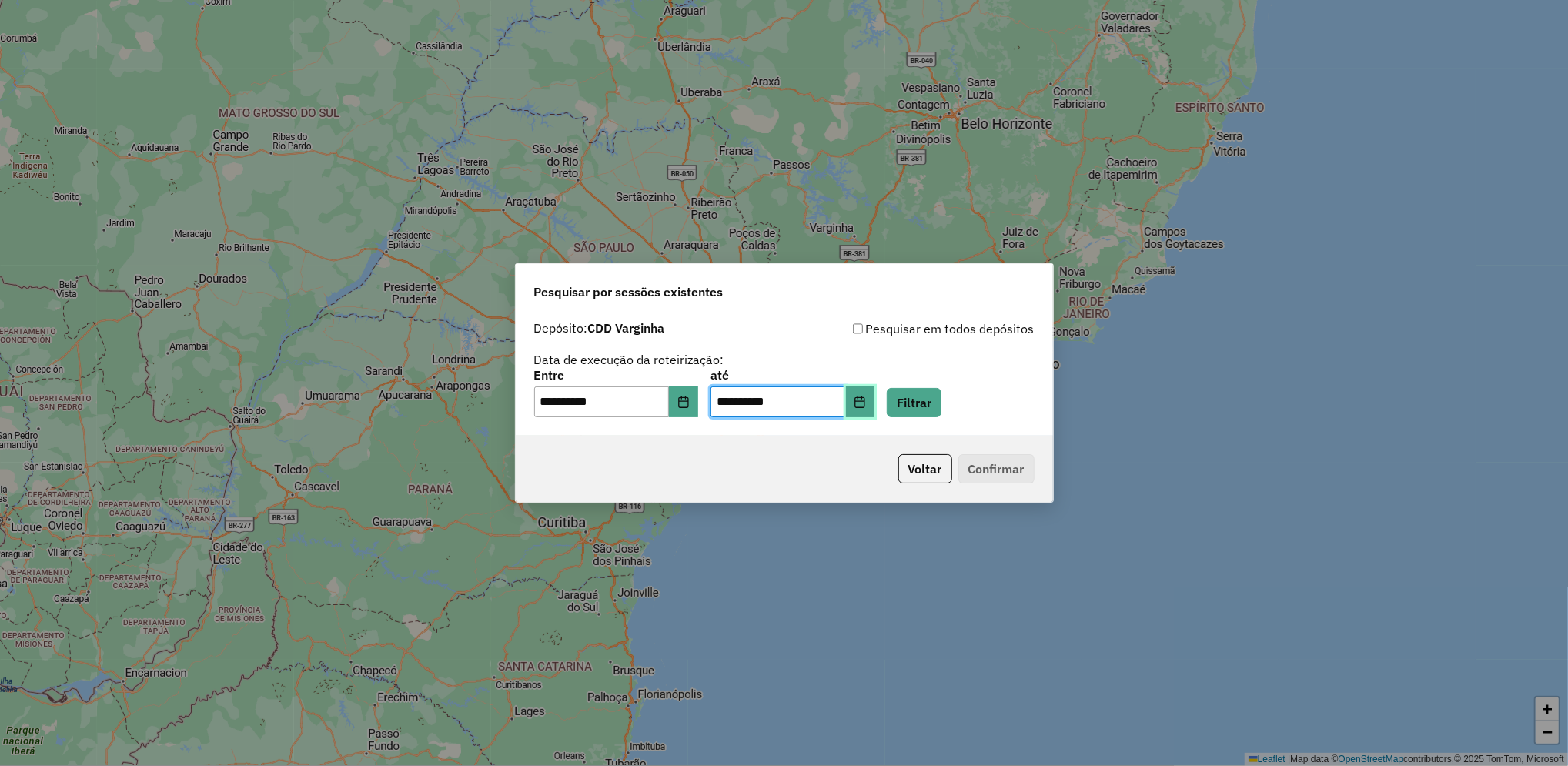
click at [875, 401] on button "Choose Date" at bounding box center [860, 402] width 29 height 31
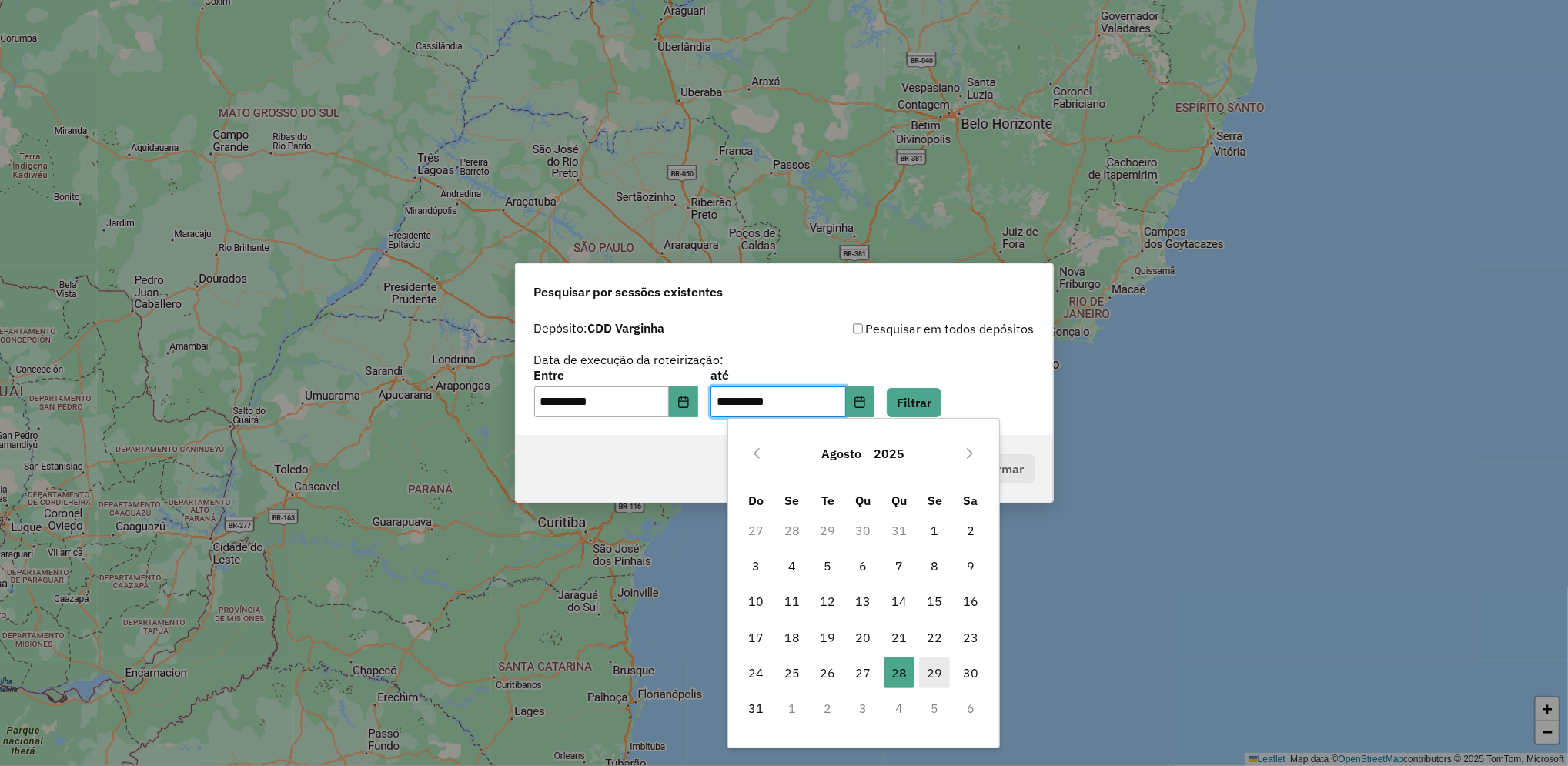
click at [935, 675] on span "29" at bounding box center [934, 673] width 31 height 31
type input "**********"
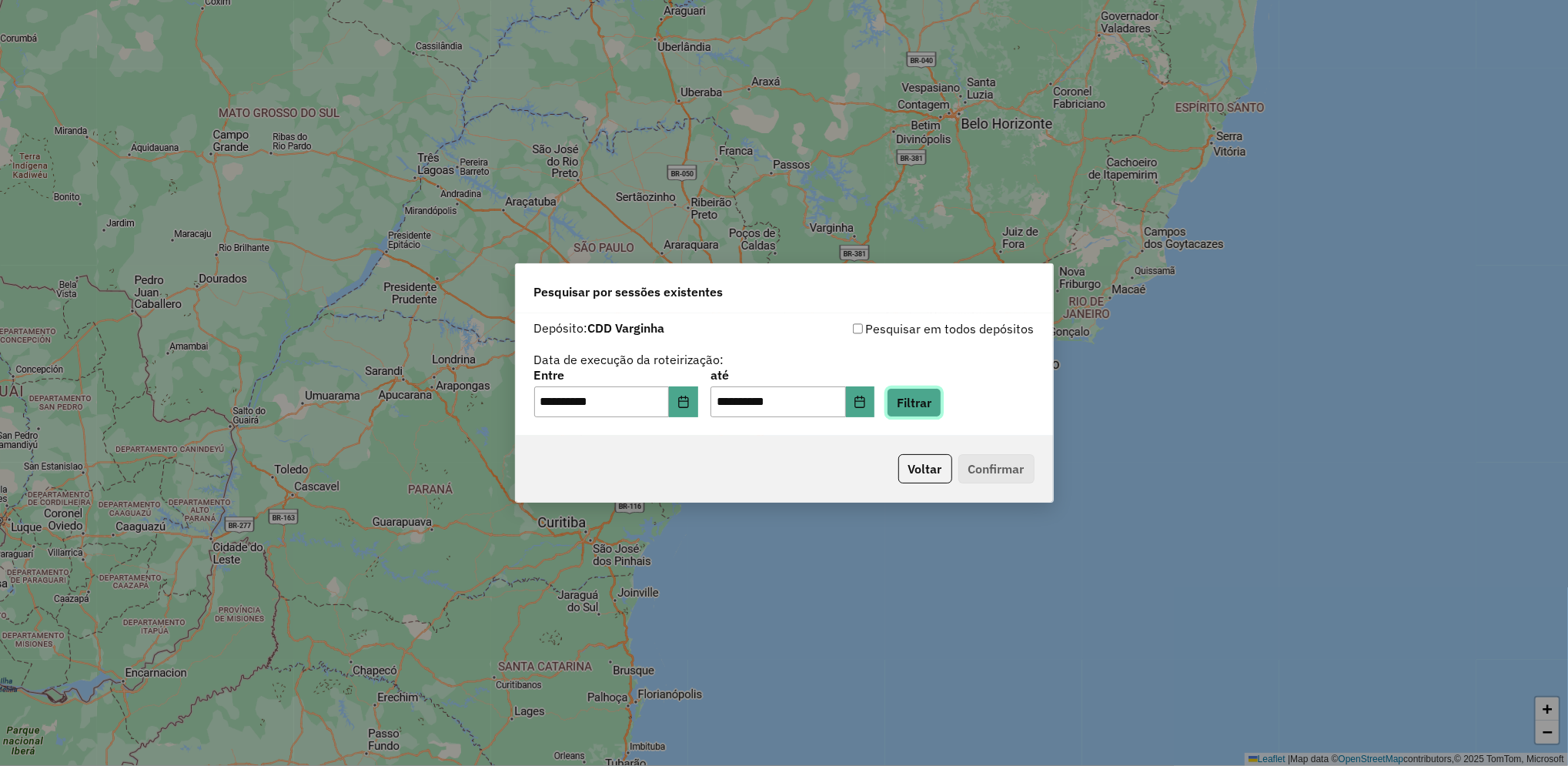
click at [941, 408] on button "Filtrar" at bounding box center [913, 402] width 55 height 29
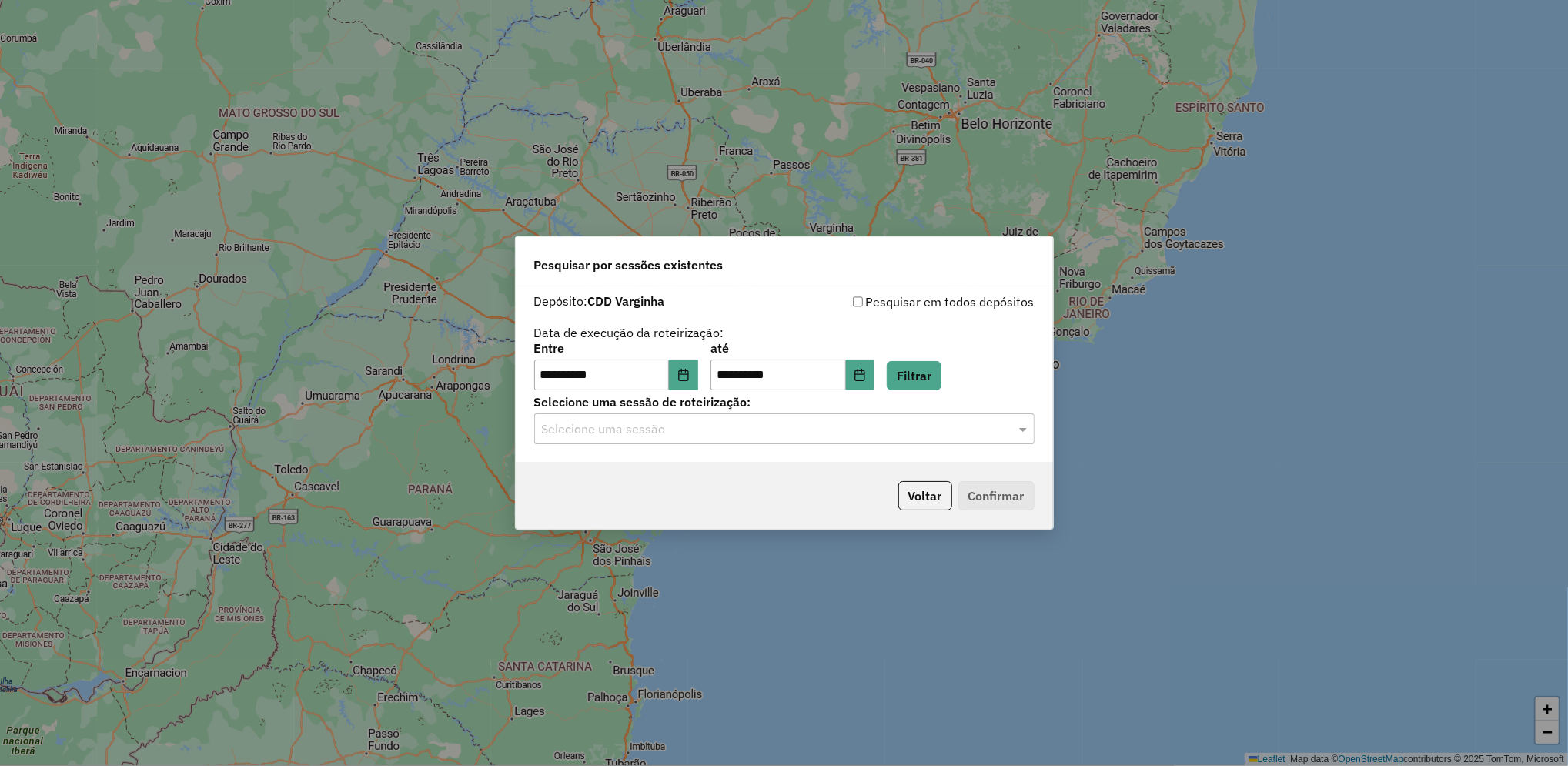
click at [842, 416] on div "Selecione uma sessão" at bounding box center [784, 429] width 500 height 31
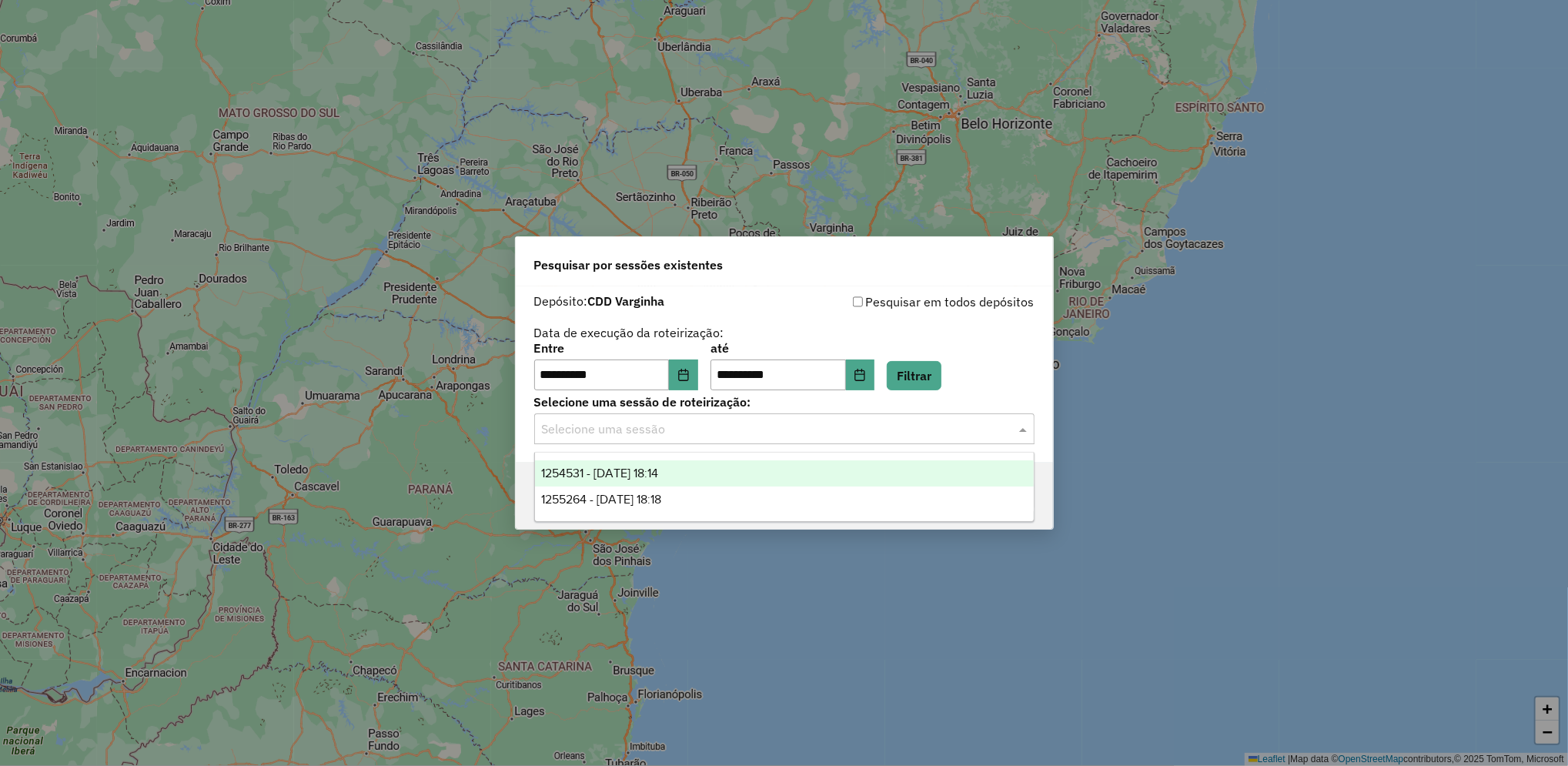
click at [825, 425] on input "text" at bounding box center [769, 429] width 454 height 18
click at [754, 437] on input "text" at bounding box center [769, 429] width 454 height 18
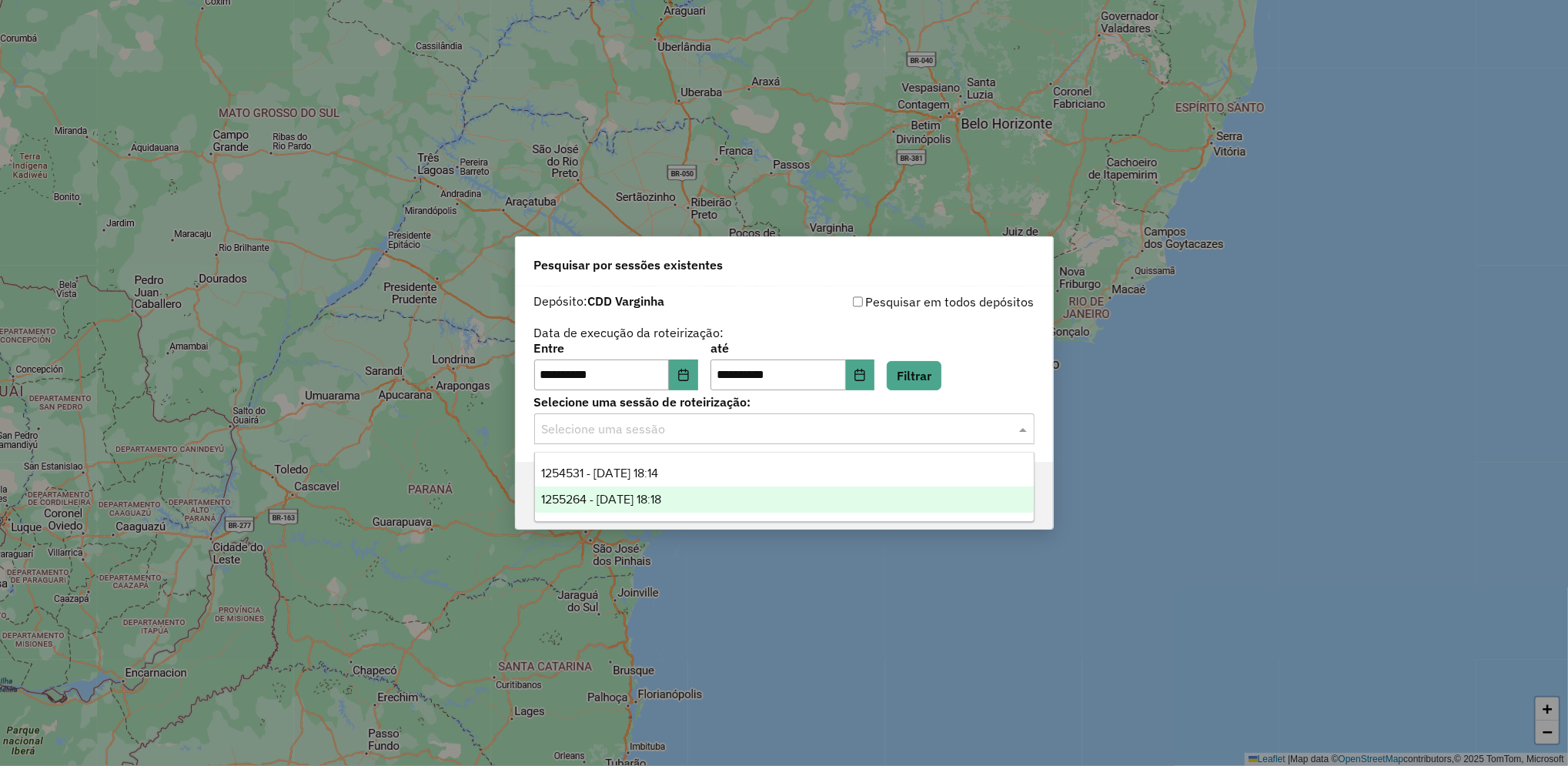
click at [661, 500] on span "1255264 - 29/08/2025 18:18" at bounding box center [601, 499] width 120 height 13
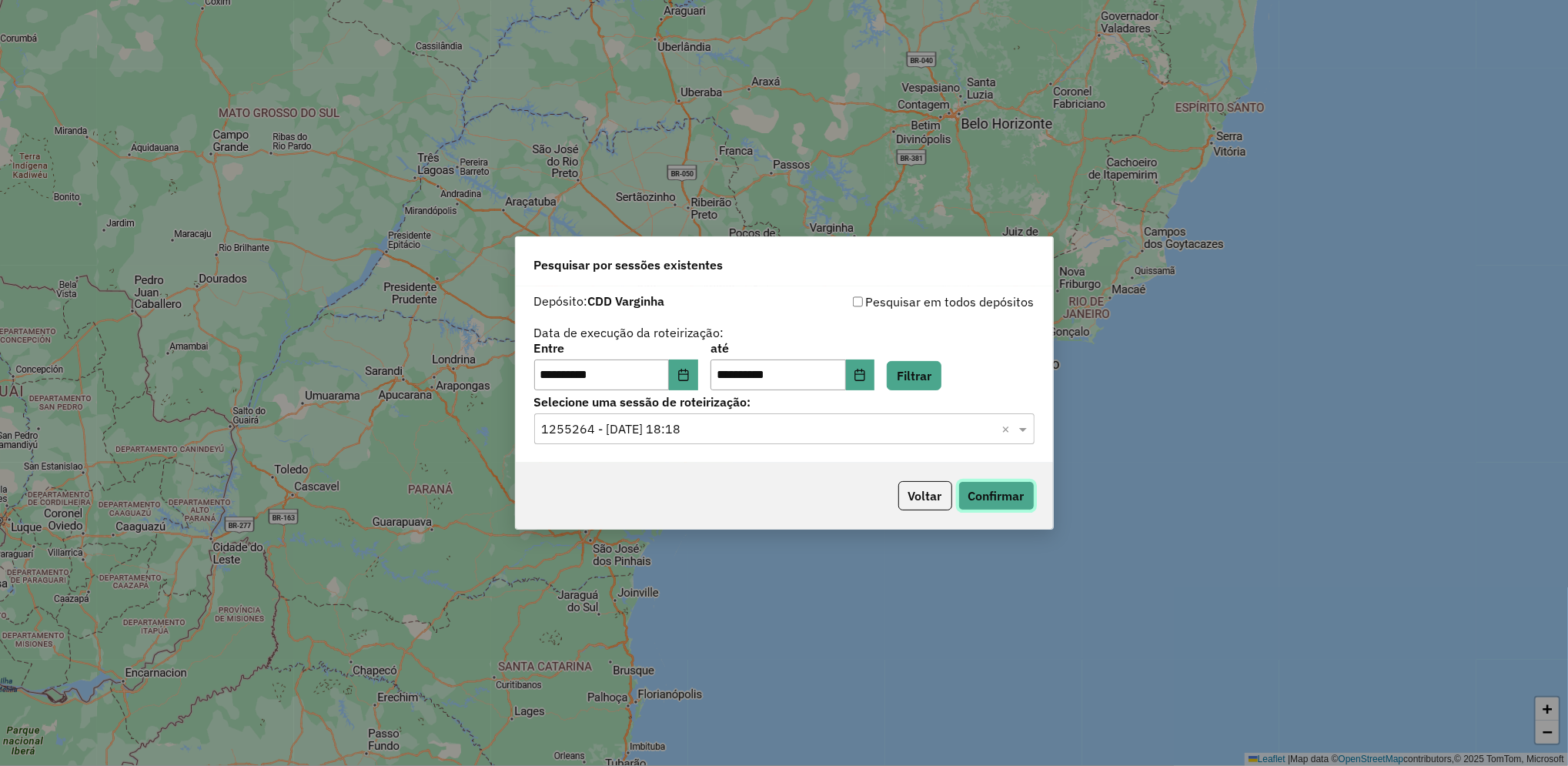
click at [1018, 496] on button "Confirmar" at bounding box center [996, 495] width 76 height 29
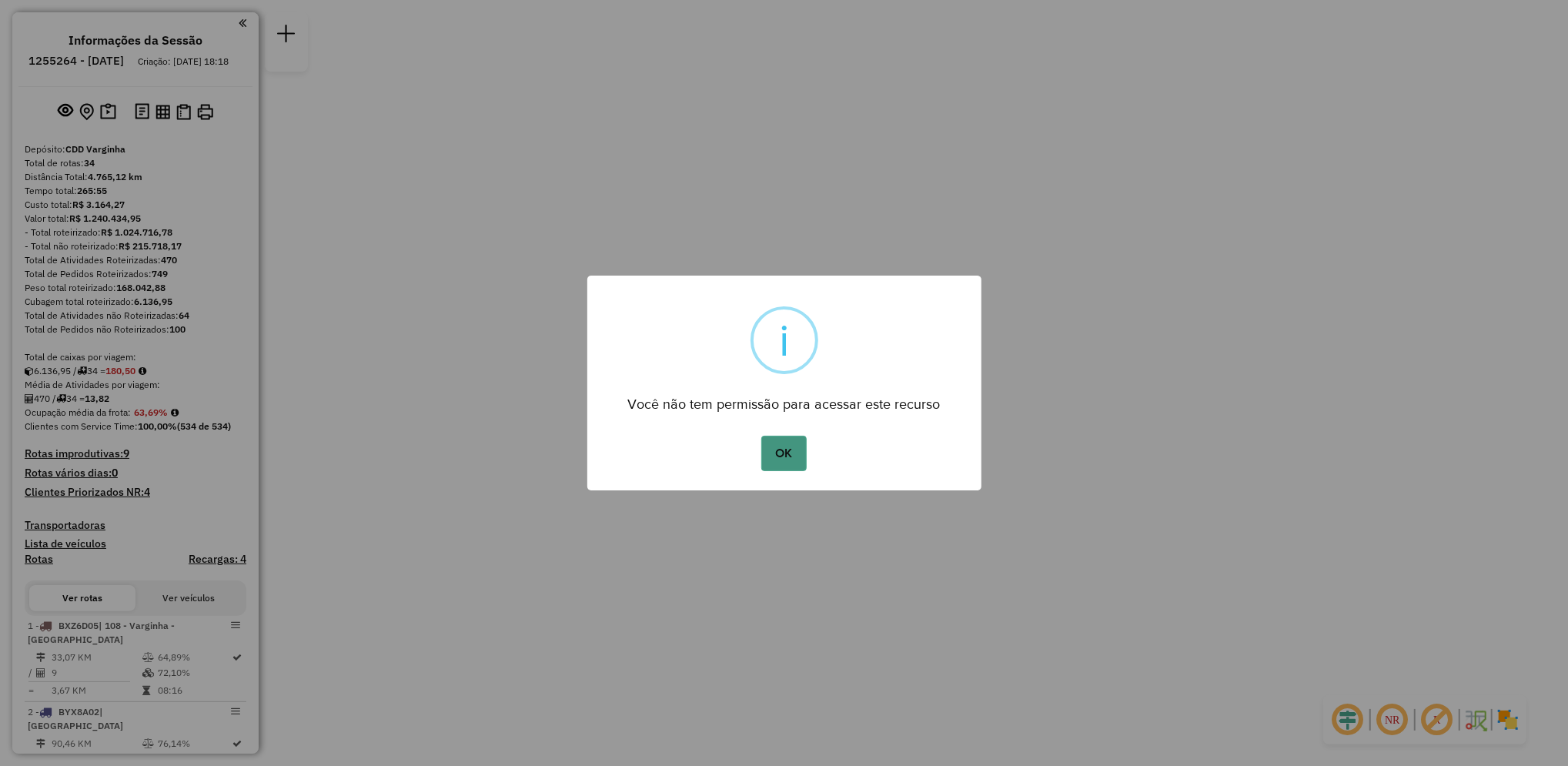
click at [796, 461] on button "OK" at bounding box center [784, 453] width 45 height 36
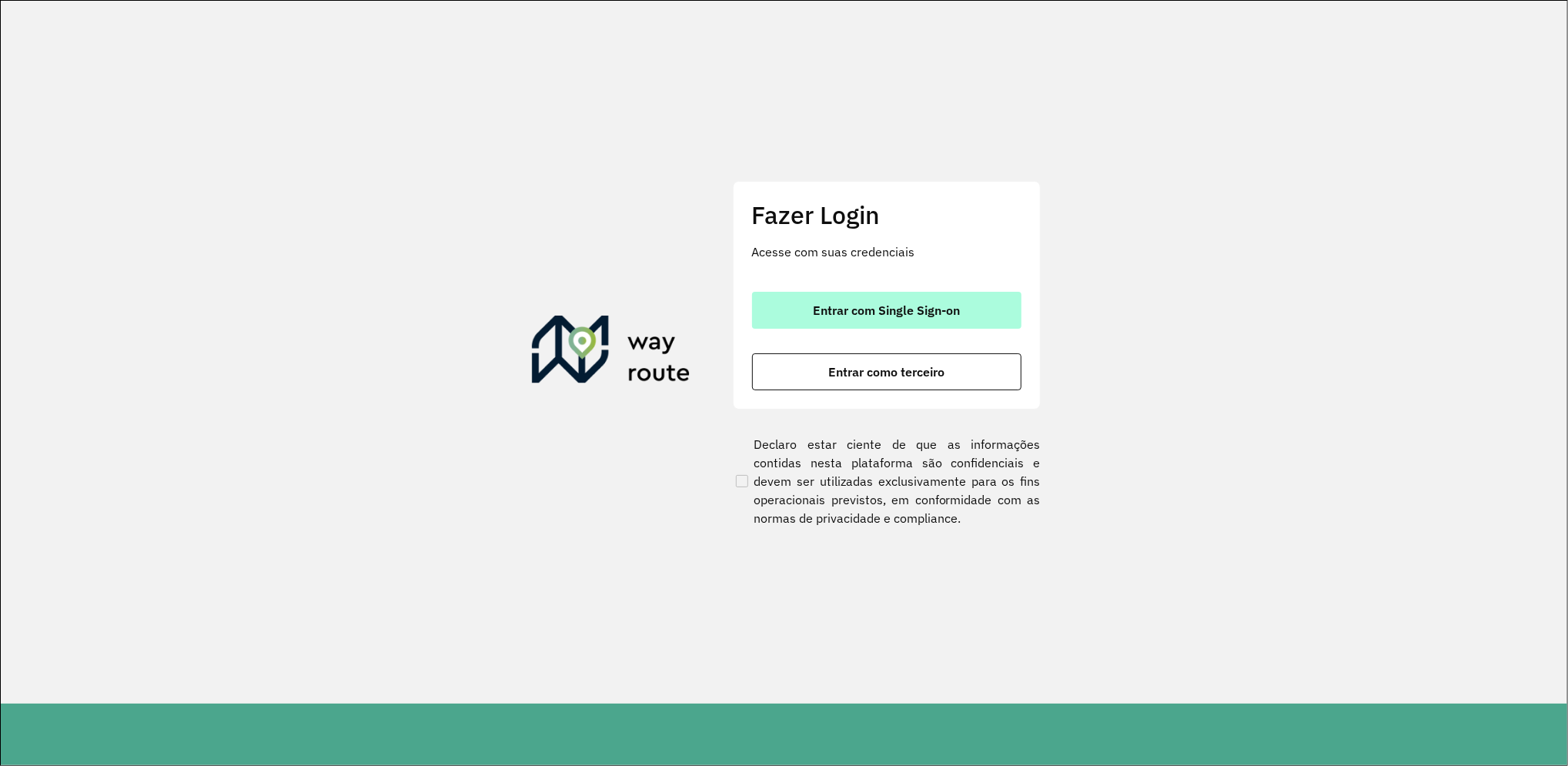
click at [893, 294] on button "Entrar com Single Sign-on" at bounding box center [886, 309] width 269 height 37
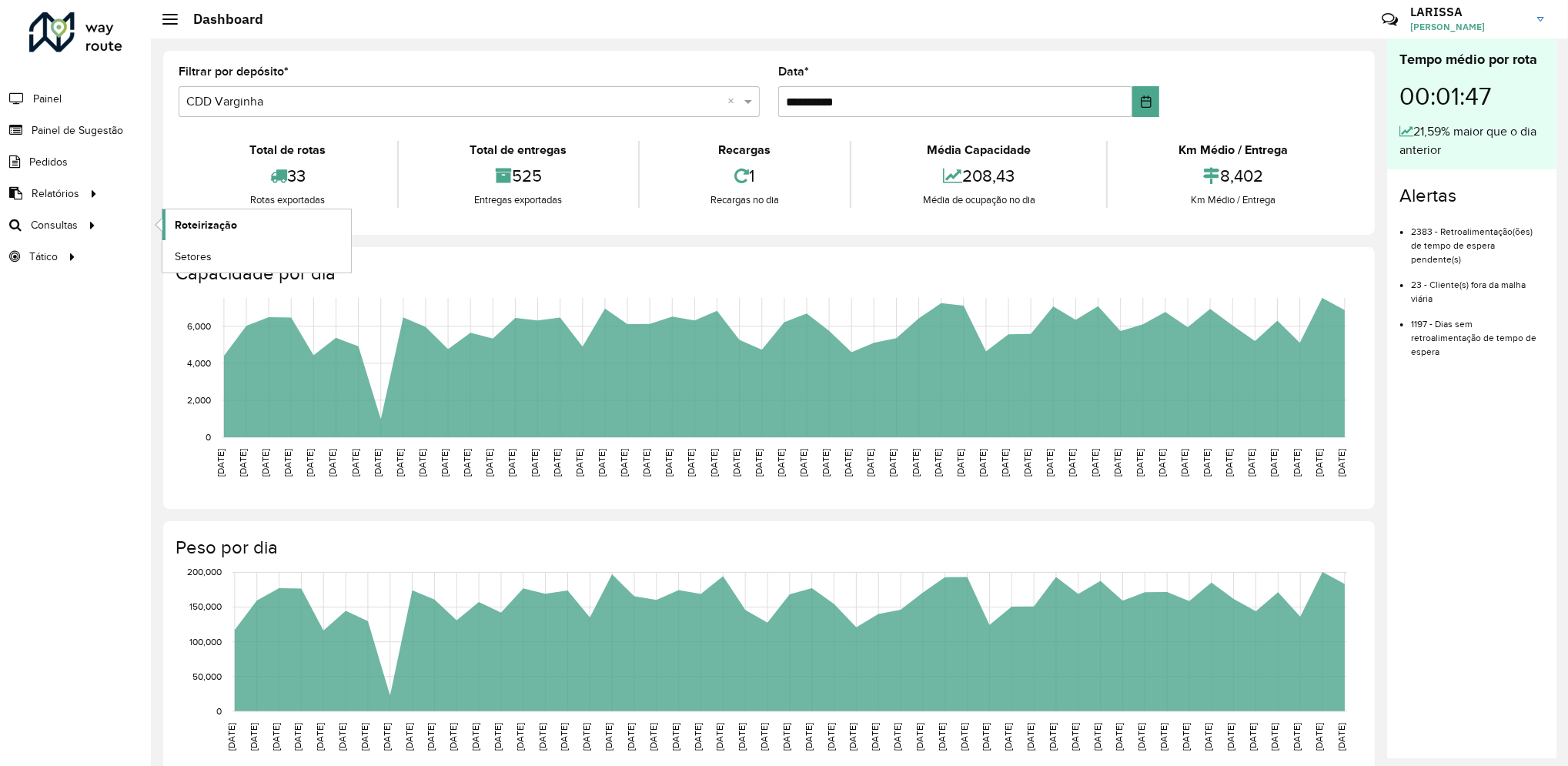
click at [180, 218] on span "Roteirização" at bounding box center [206, 225] width 62 height 16
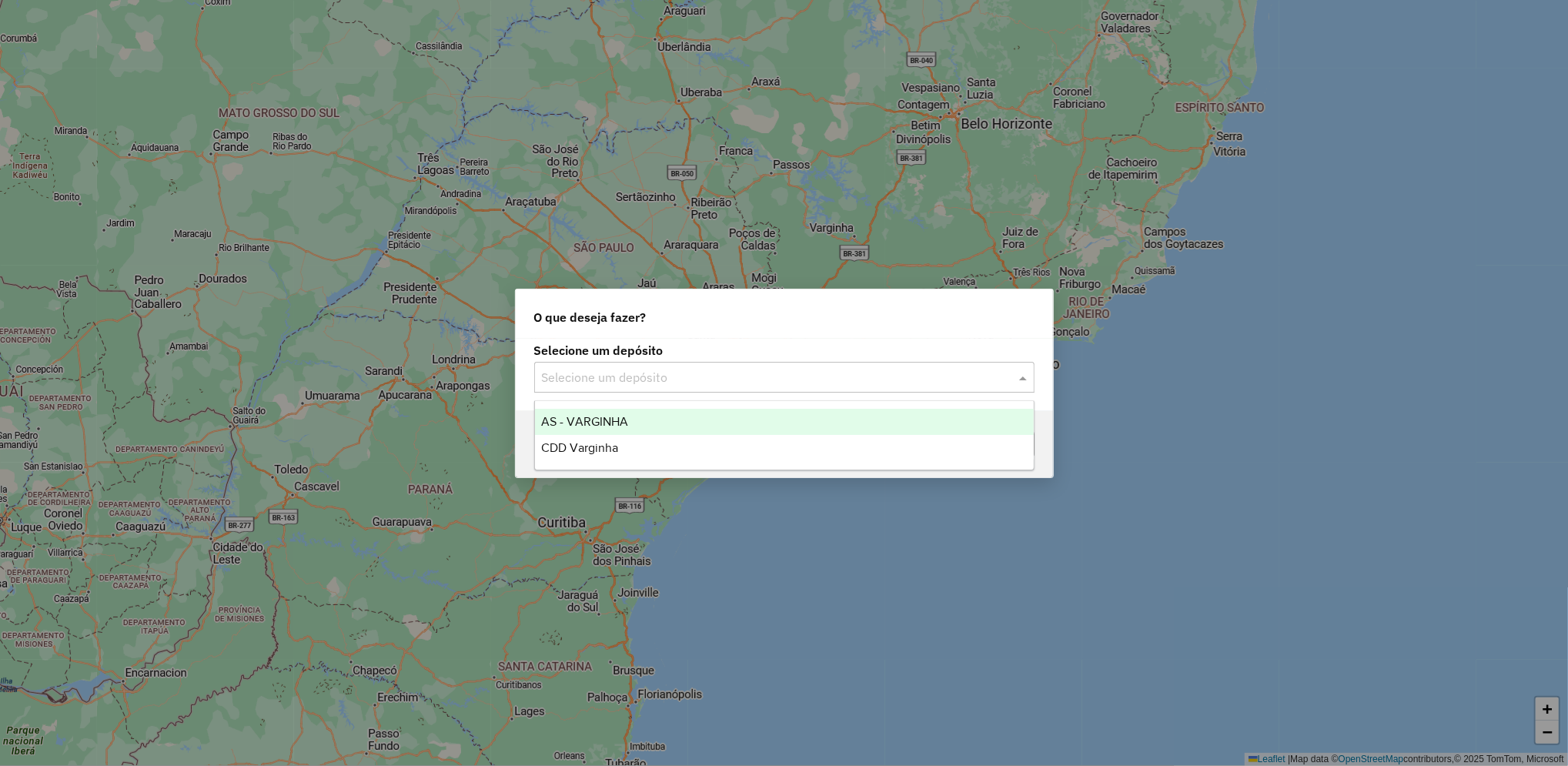
click at [744, 368] on input "text" at bounding box center [769, 377] width 454 height 18
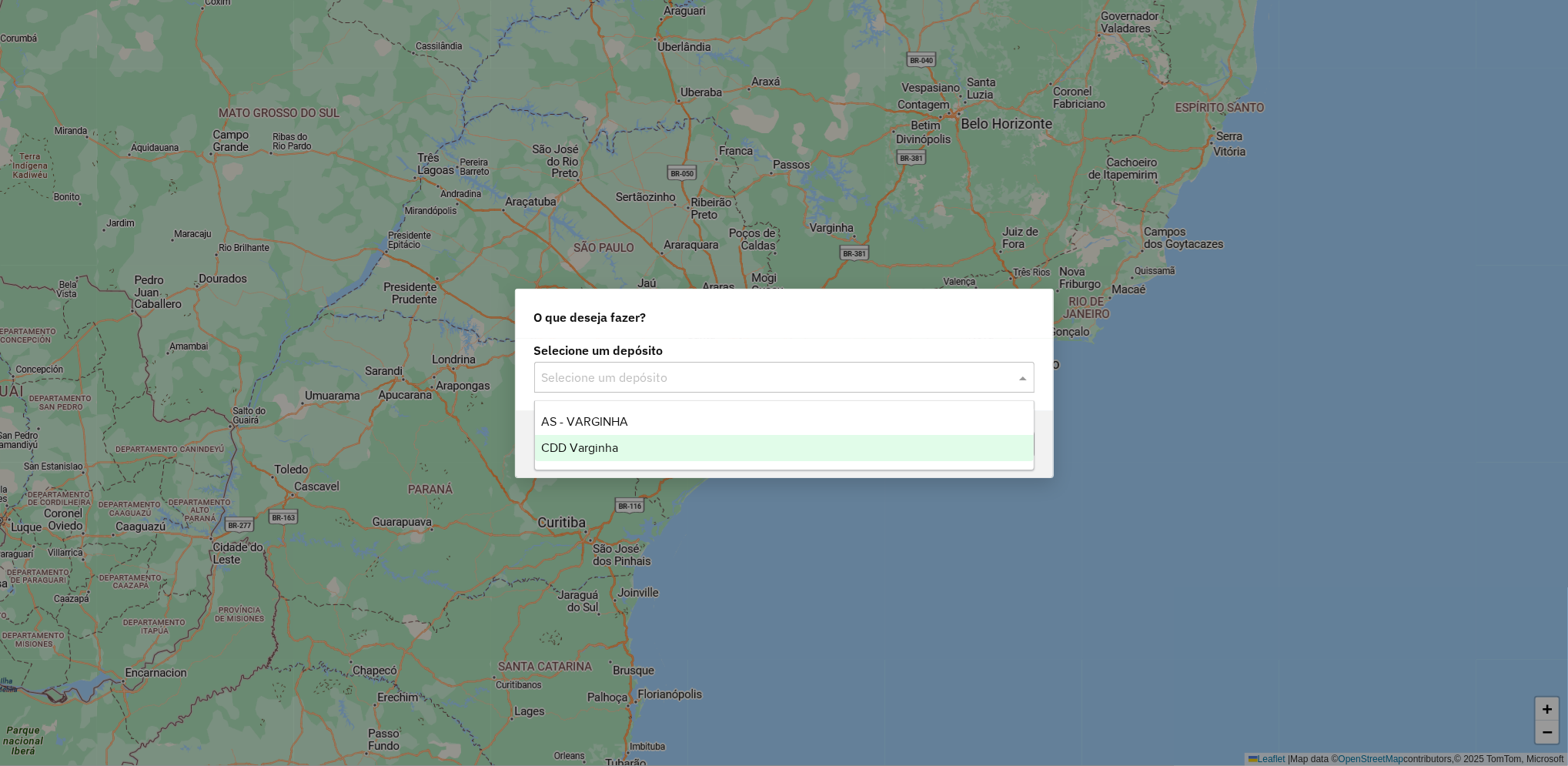
click at [658, 435] on div "CDD Varginha" at bounding box center [784, 447] width 499 height 26
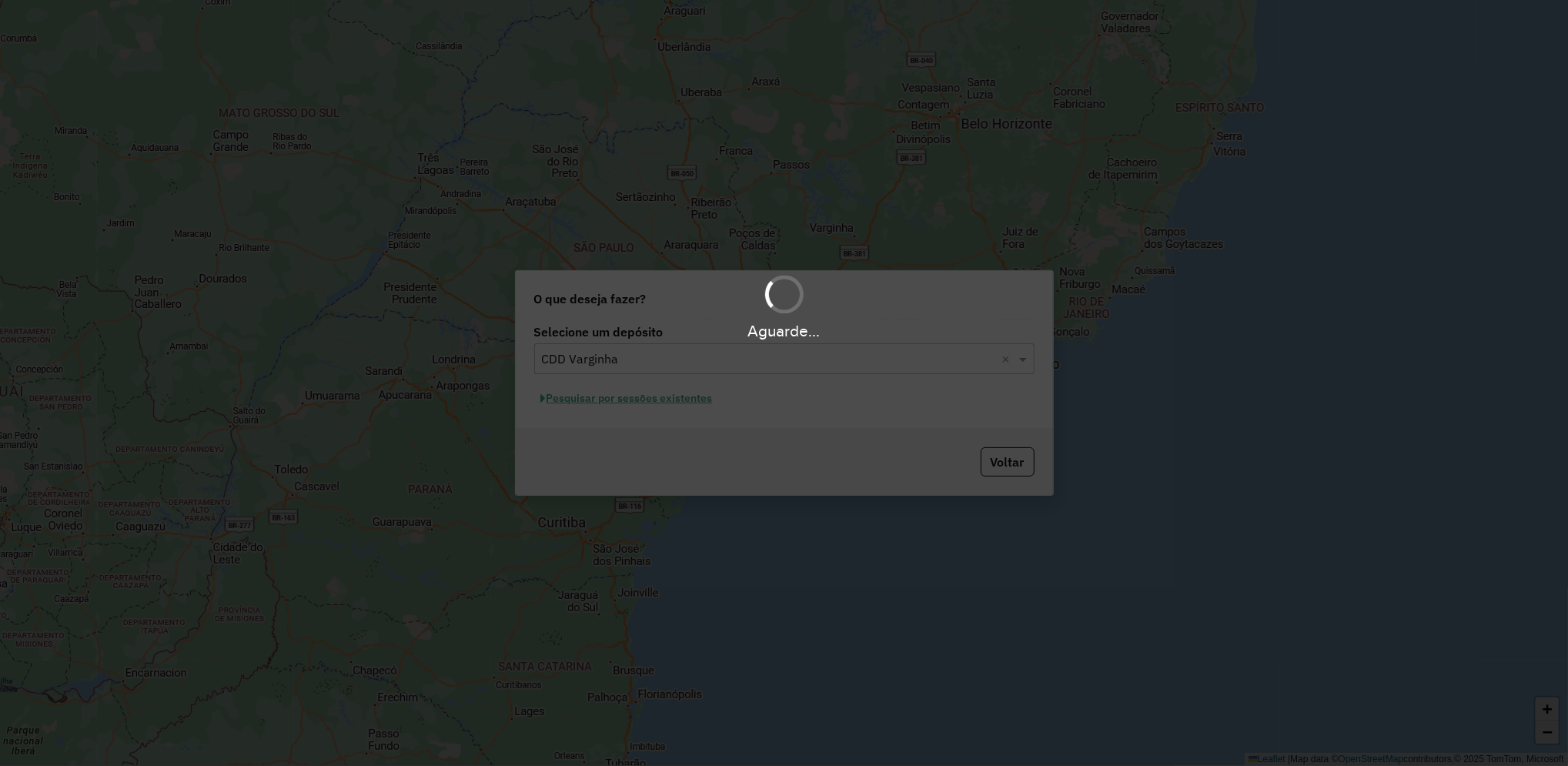
click at [693, 406] on div "Aguarde..." at bounding box center [784, 383] width 1568 height 766
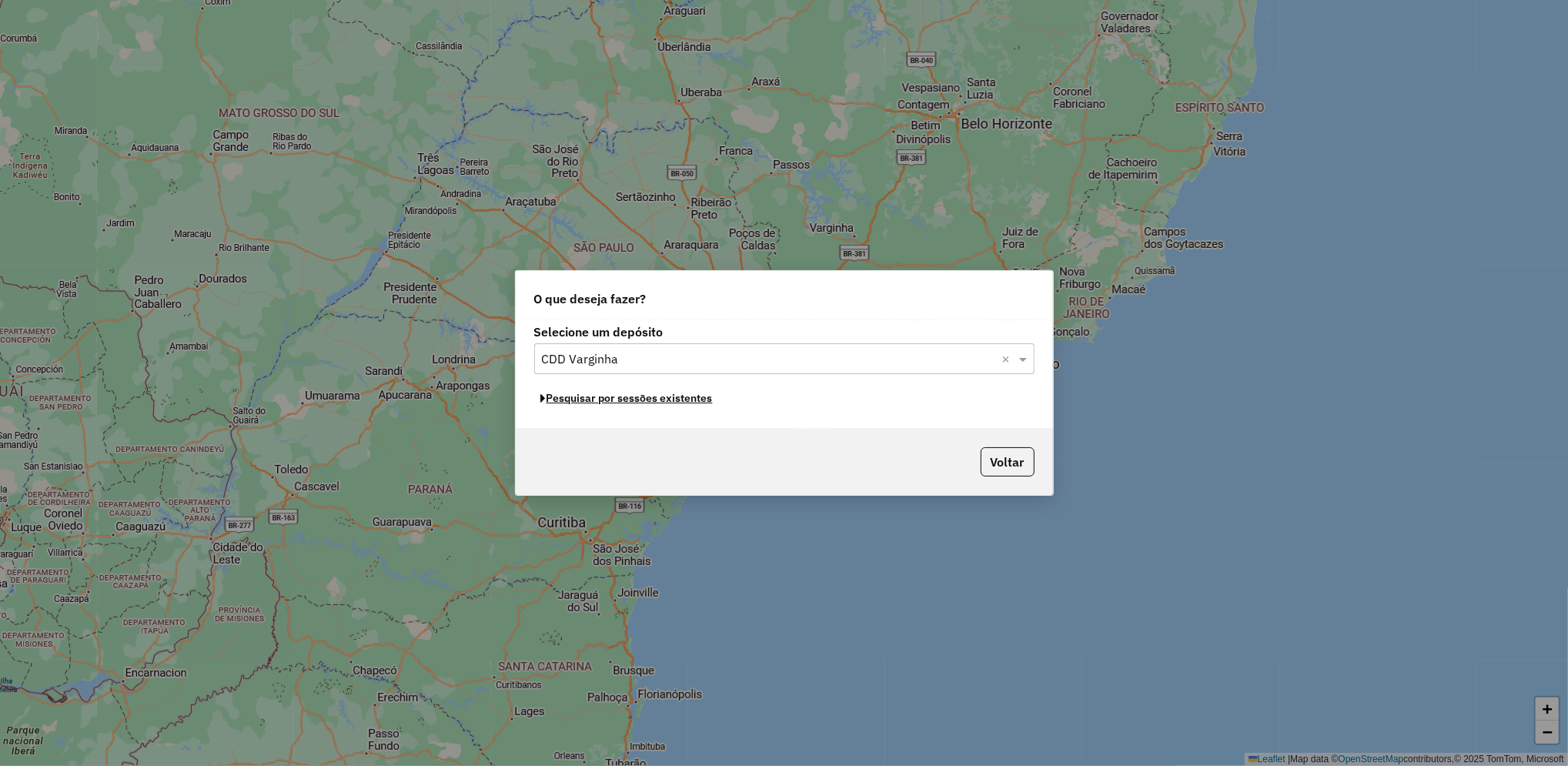
click at [693, 406] on button "Pesquisar por sessões existentes" at bounding box center [627, 398] width 186 height 24
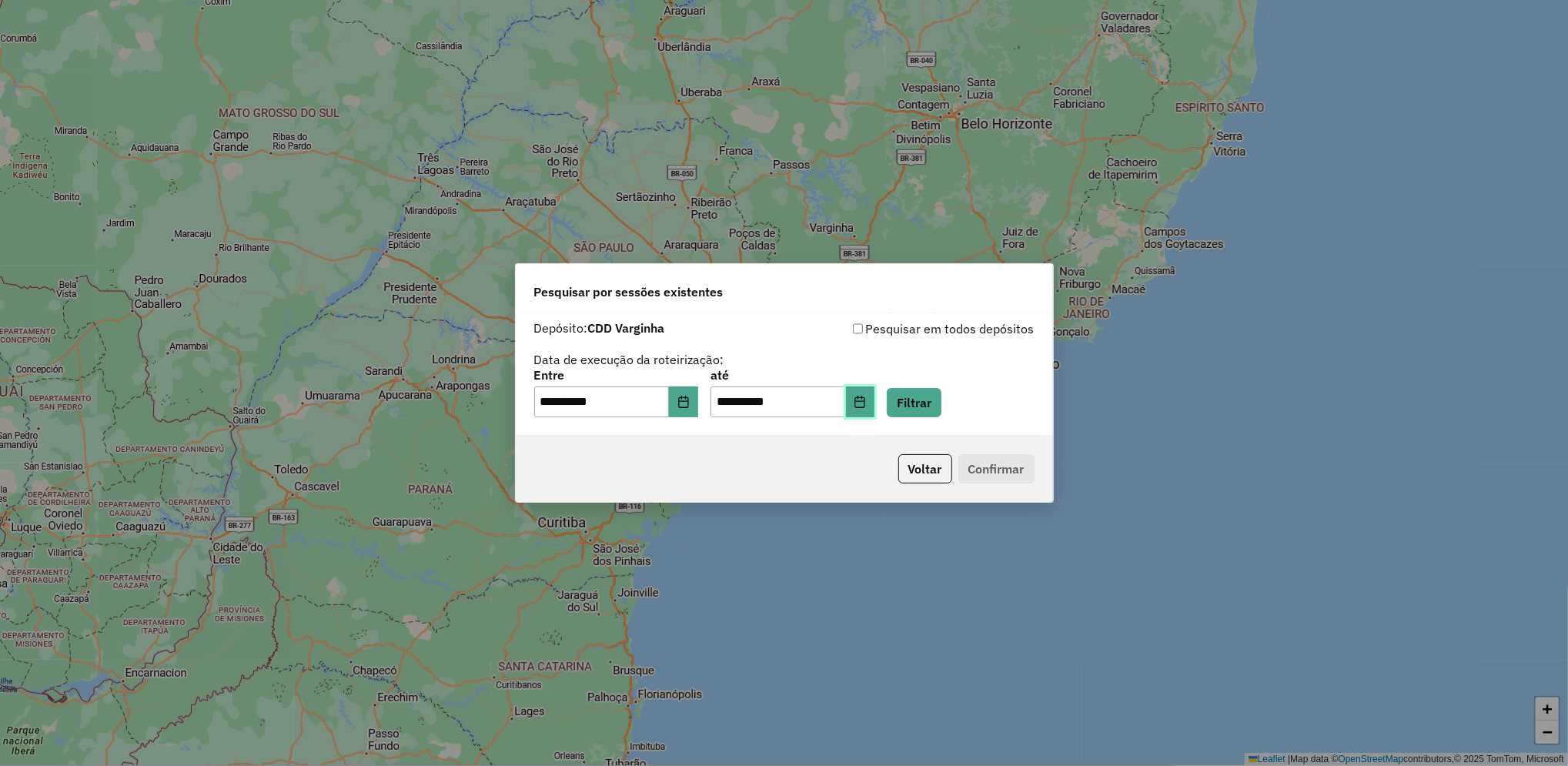
click at [866, 403] on icon "Choose Date" at bounding box center [859, 401] width 12 height 12
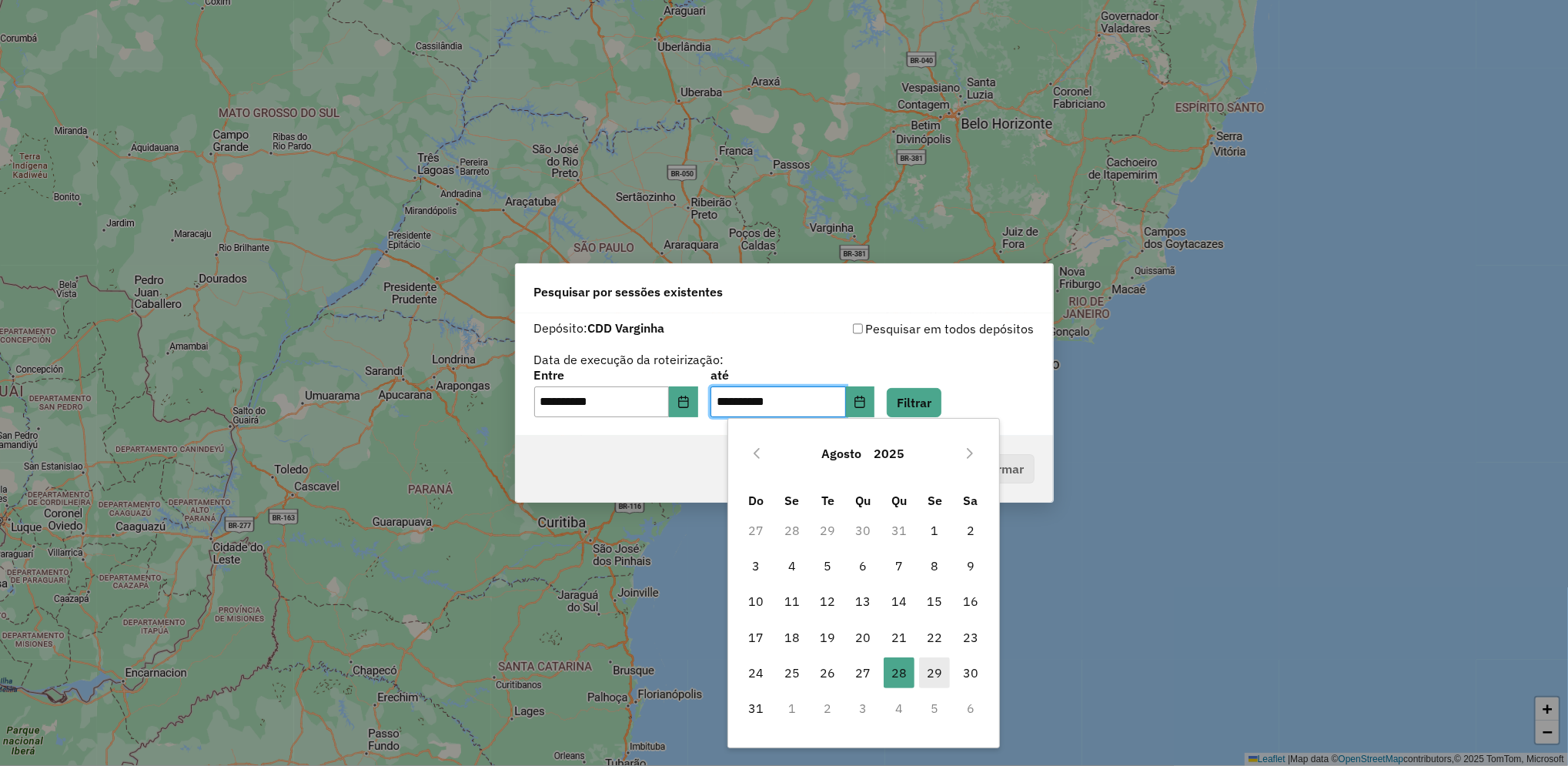
click at [941, 676] on span "29" at bounding box center [934, 673] width 31 height 31
type input "**********"
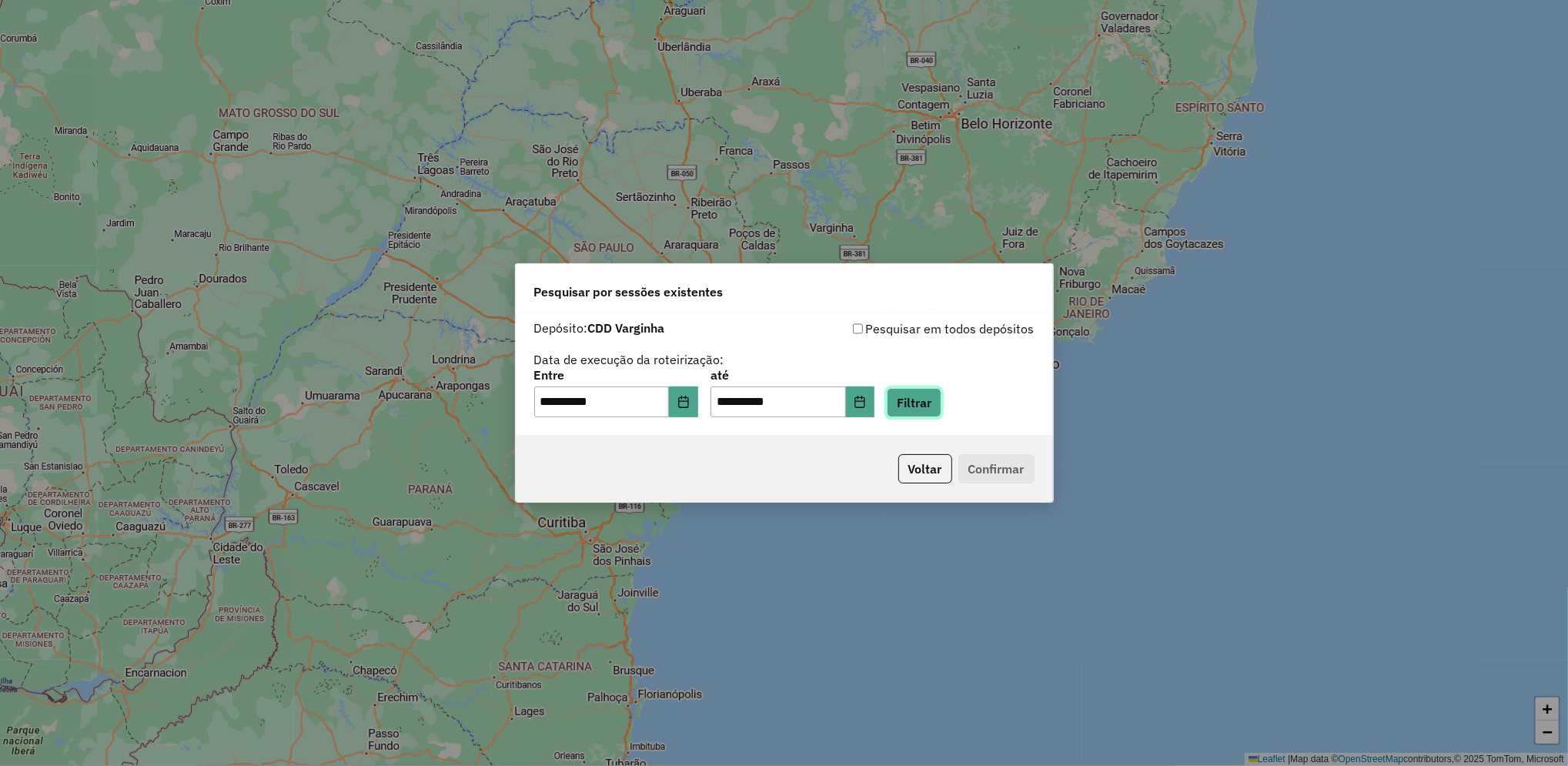
click at [941, 408] on button "Filtrar" at bounding box center [913, 402] width 55 height 29
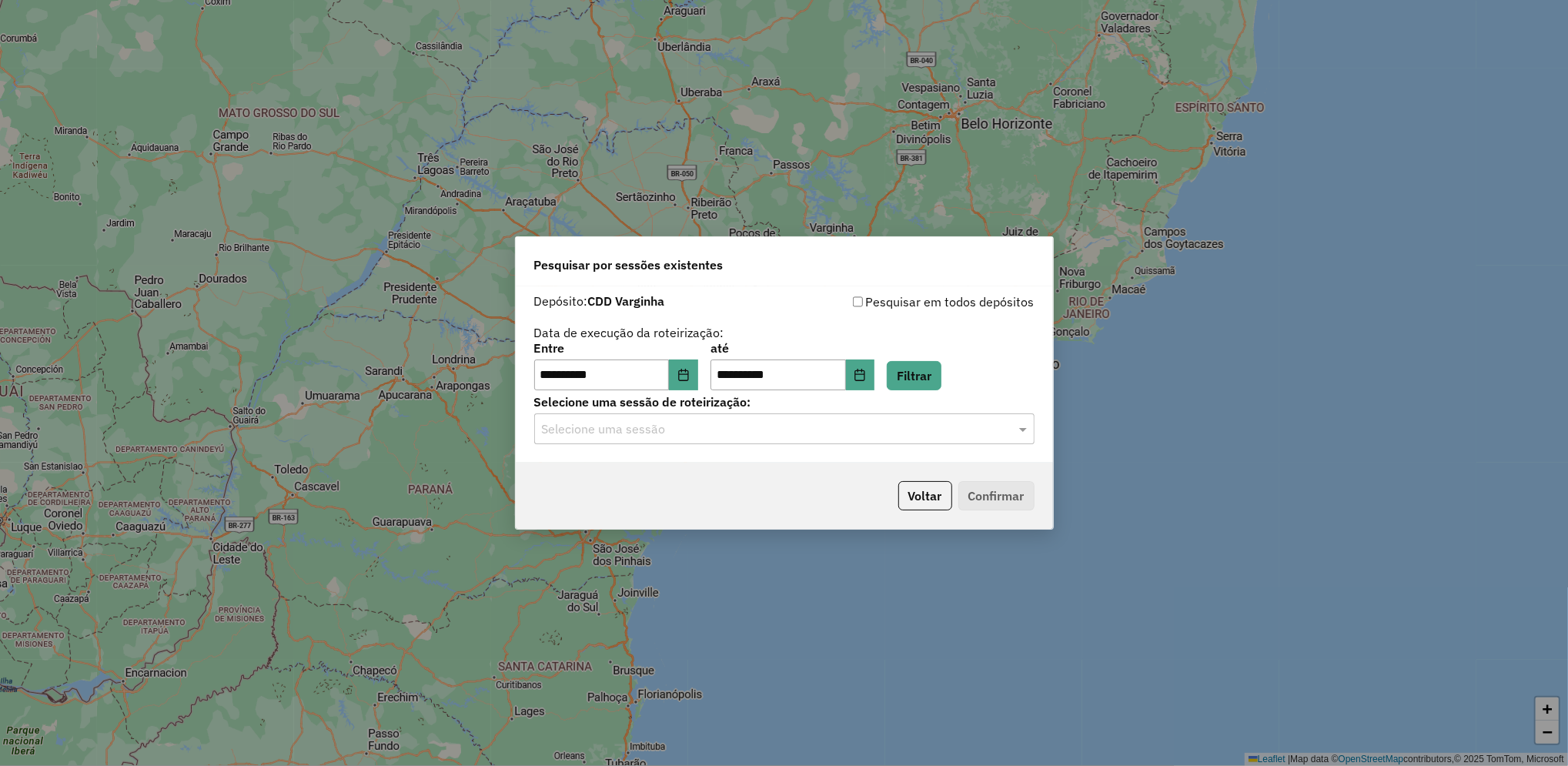
click at [693, 434] on input "text" at bounding box center [769, 429] width 454 height 18
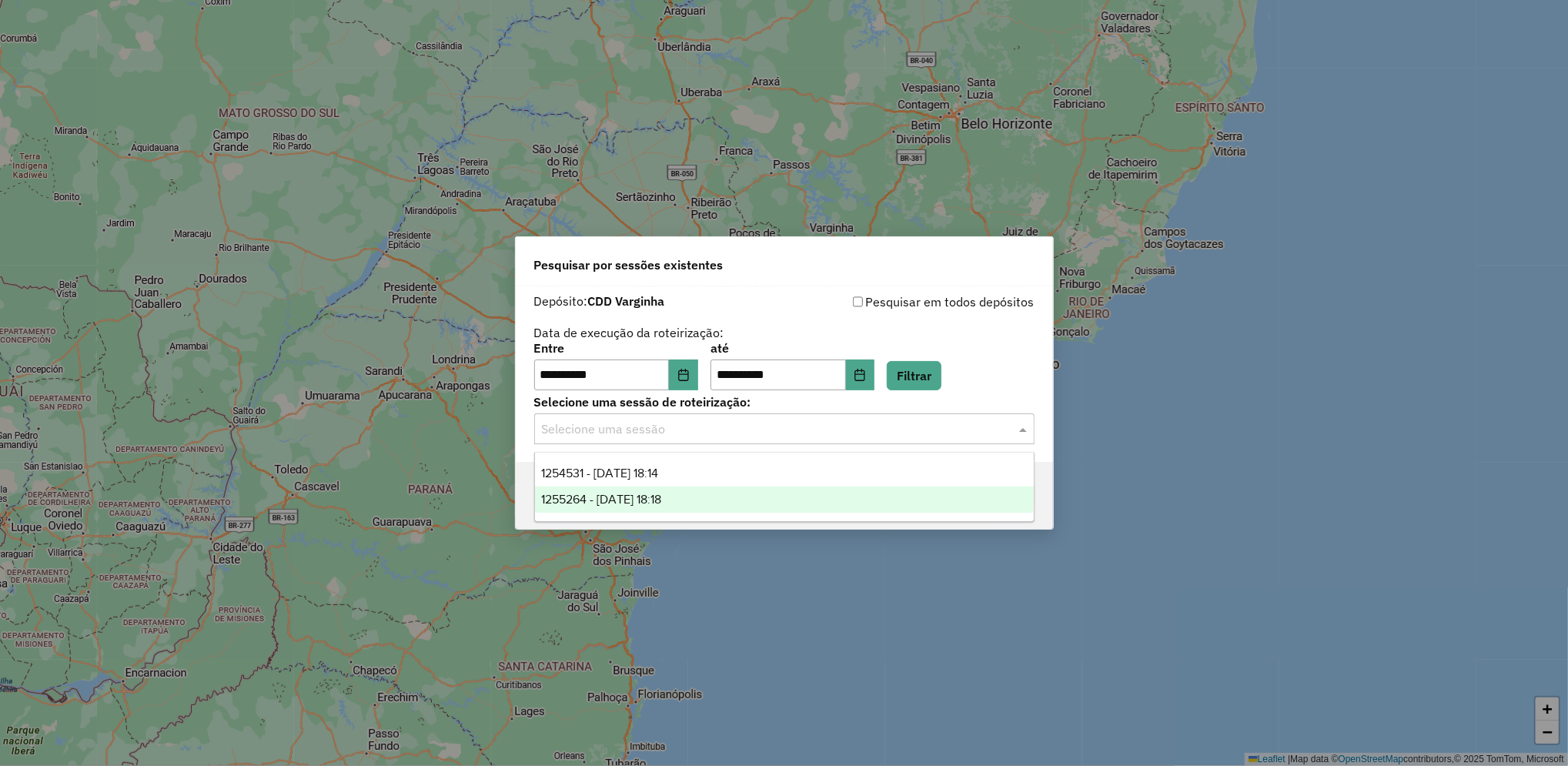
click at [661, 499] on span "1255264 - [DATE] 18:18" at bounding box center [601, 499] width 120 height 13
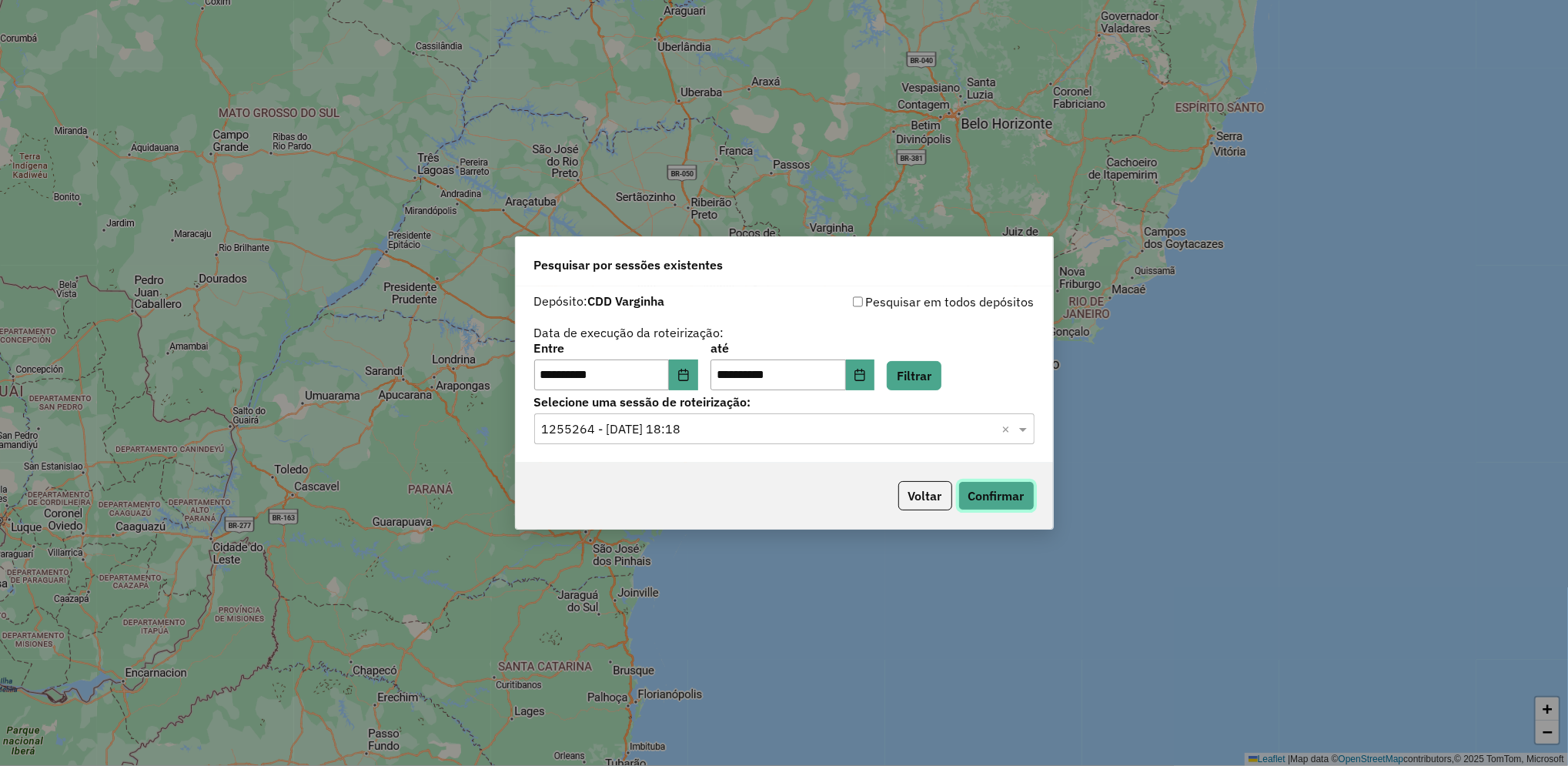
click at [1018, 491] on button "Confirmar" at bounding box center [996, 495] width 76 height 29
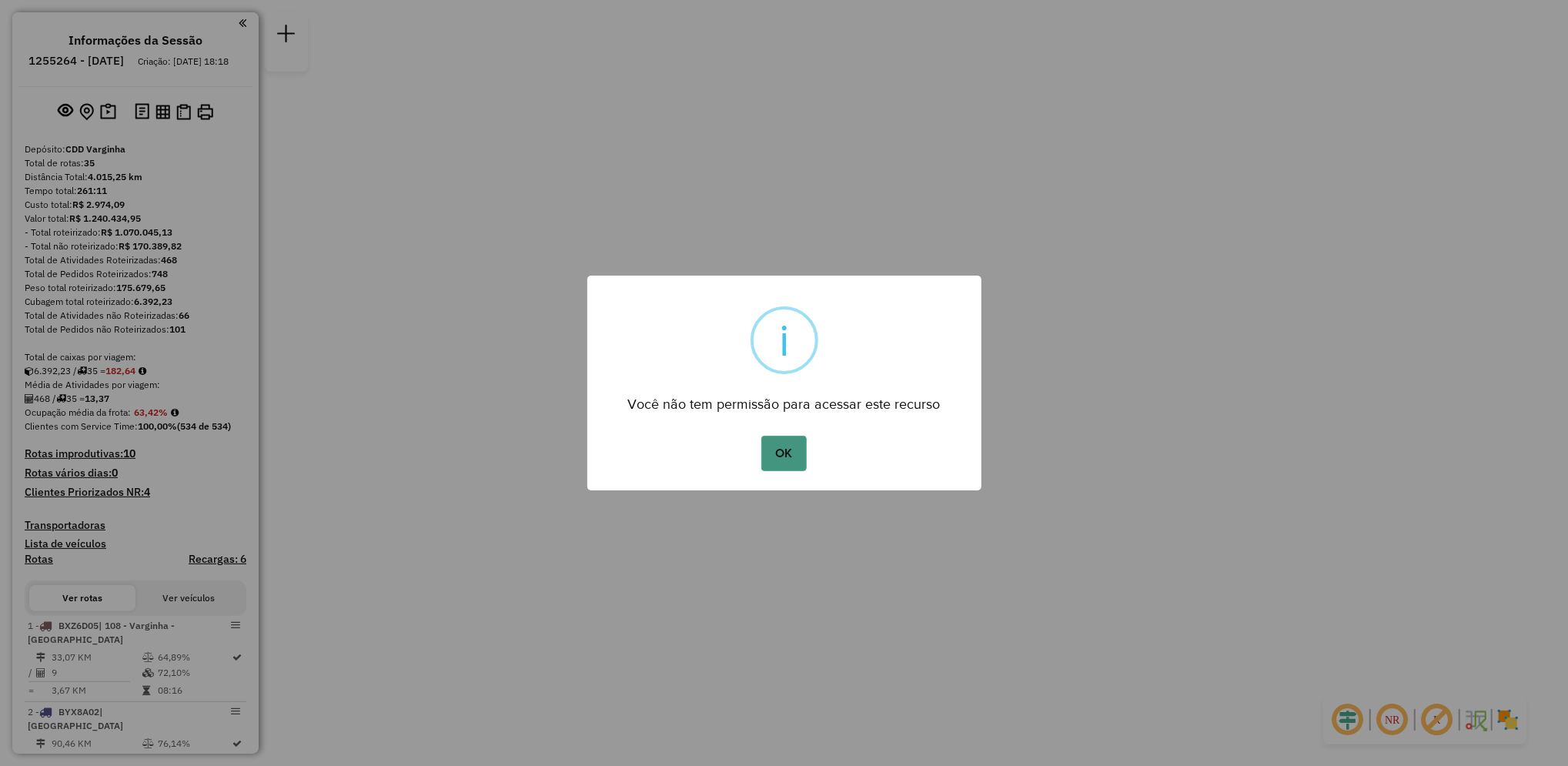
click at [791, 454] on button "OK" at bounding box center [784, 453] width 45 height 36
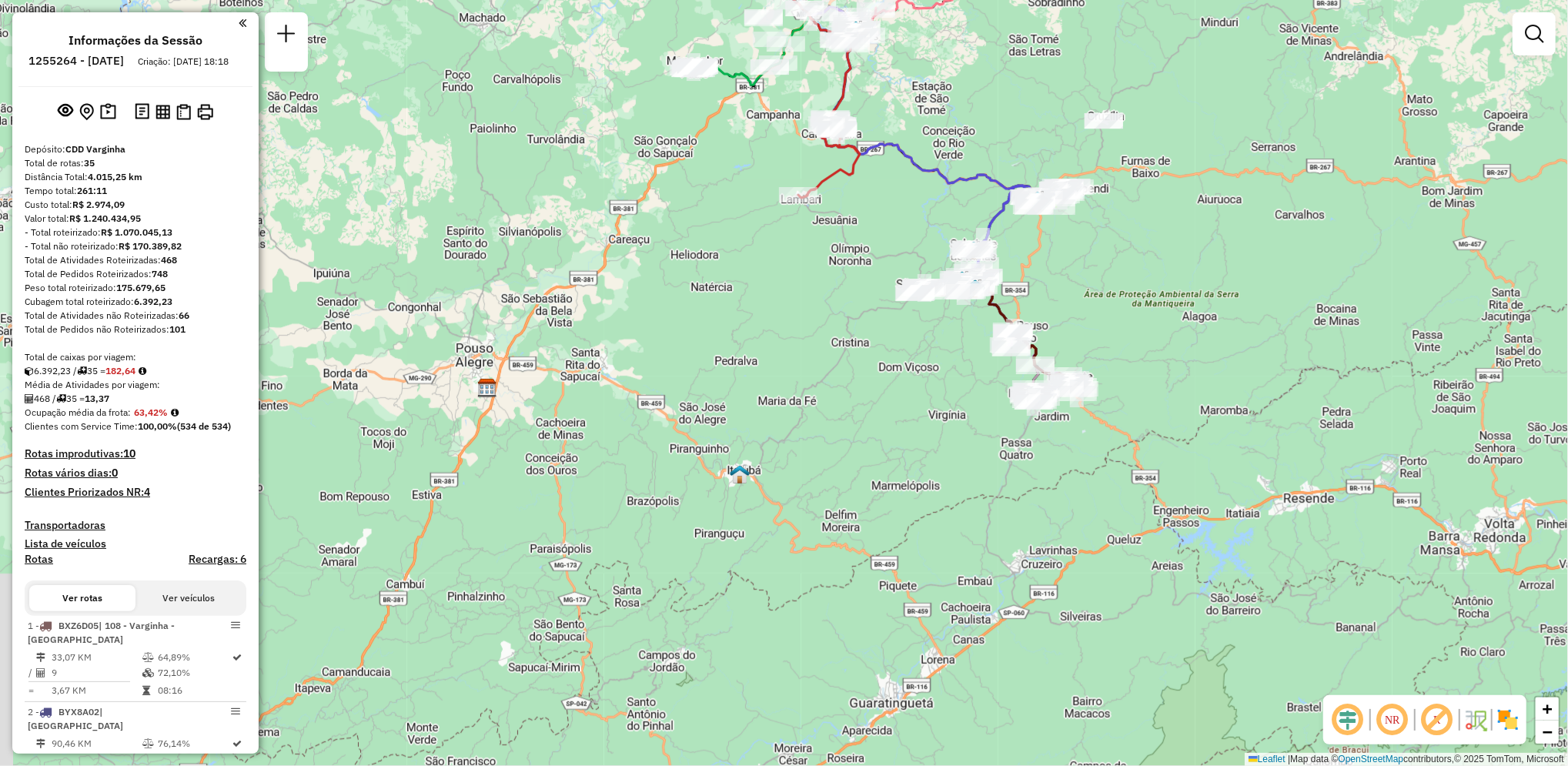
drag, startPoint x: 991, startPoint y: 515, endPoint x: 971, endPoint y: 119, distance: 396.5
click at [971, 119] on div "Janela de atendimento Grade de atendimento Capacidade Transportadoras Veículos …" at bounding box center [784, 383] width 1568 height 766
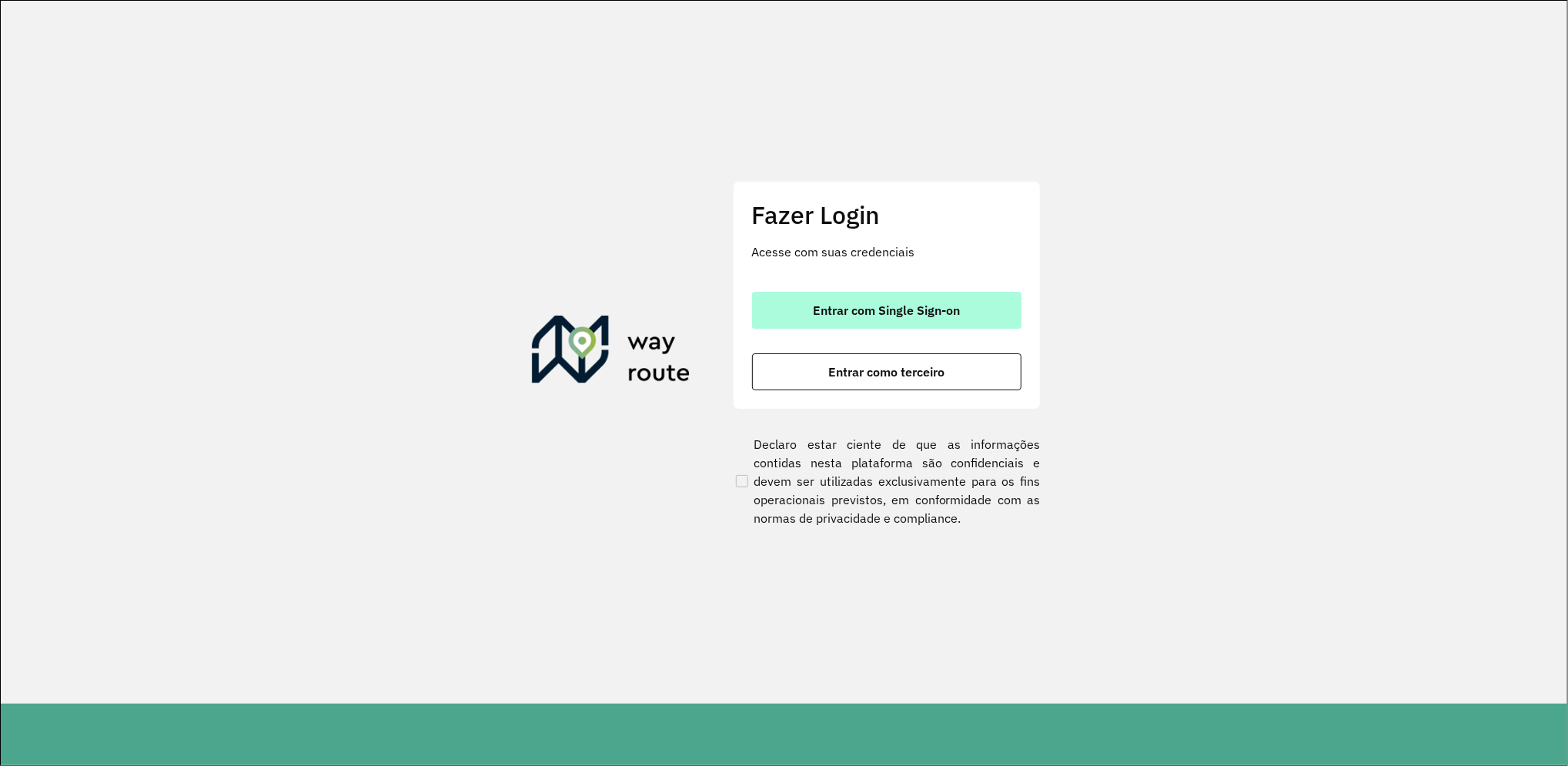
click at [915, 318] on button "Entrar com Single Sign-on" at bounding box center [886, 309] width 269 height 37
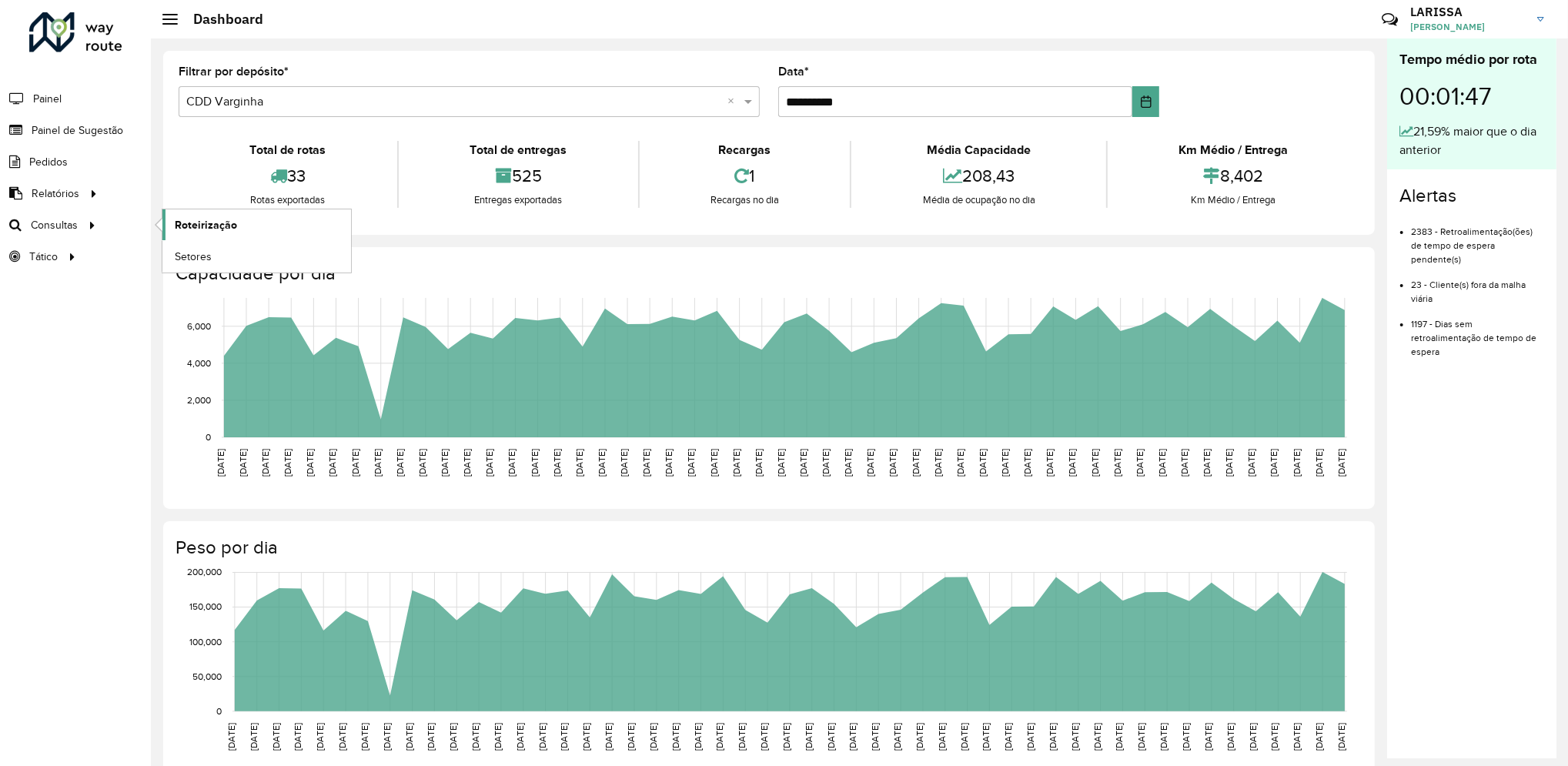
click at [198, 219] on span "Roteirização" at bounding box center [206, 225] width 62 height 16
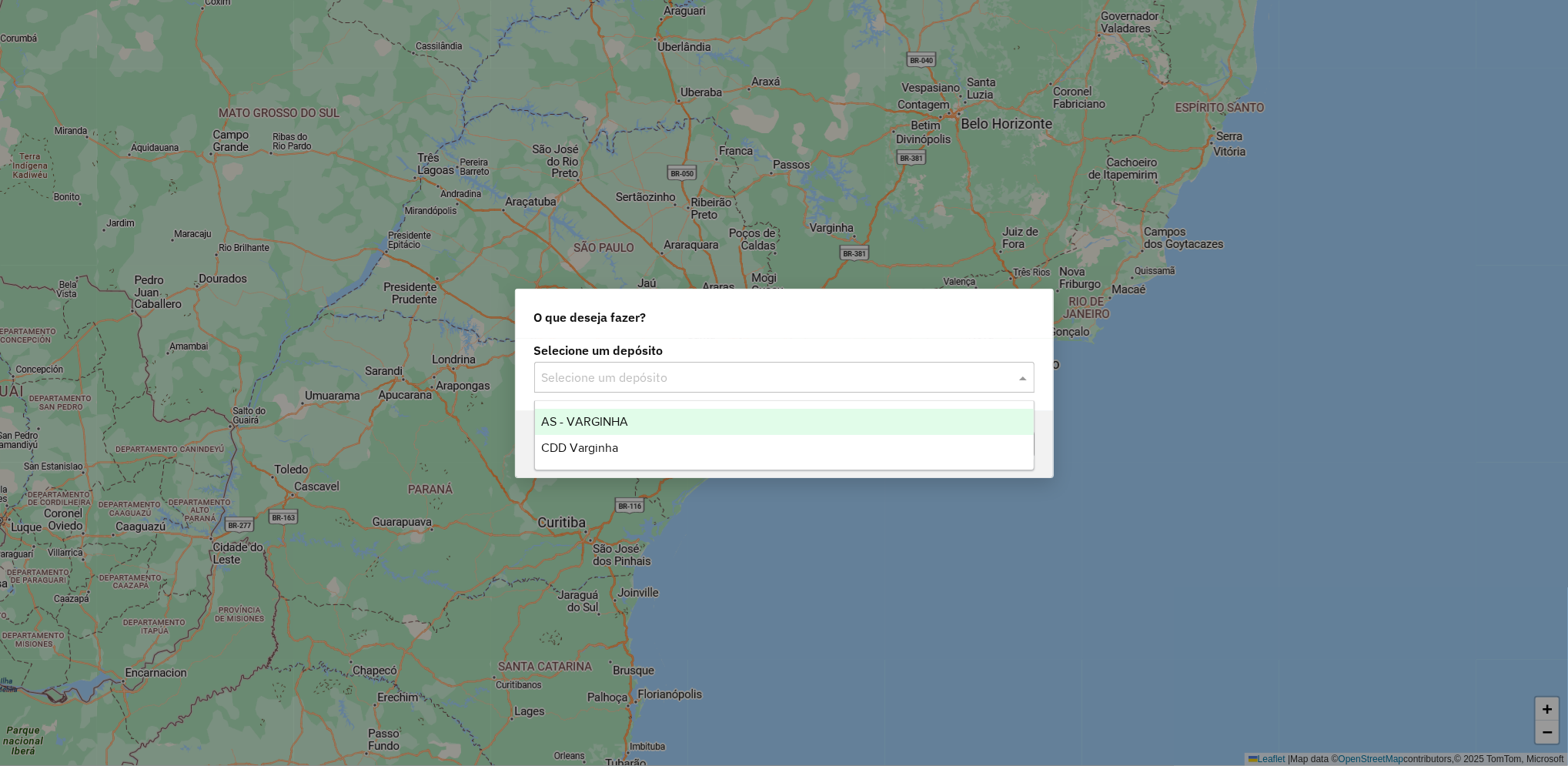
click at [690, 379] on input "text" at bounding box center [769, 377] width 454 height 18
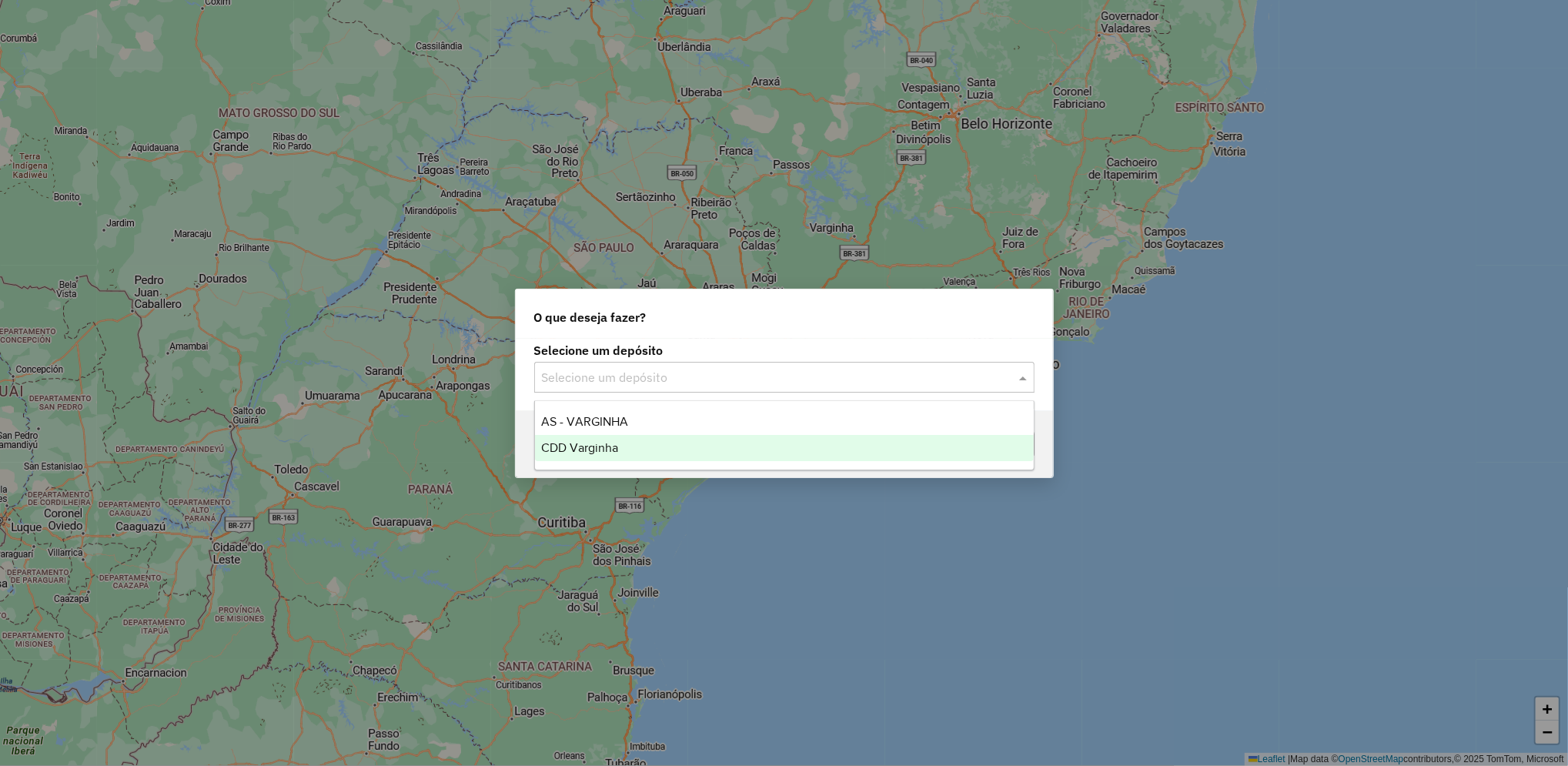
click at [663, 434] on div "CDD Varginha" at bounding box center [784, 447] width 499 height 26
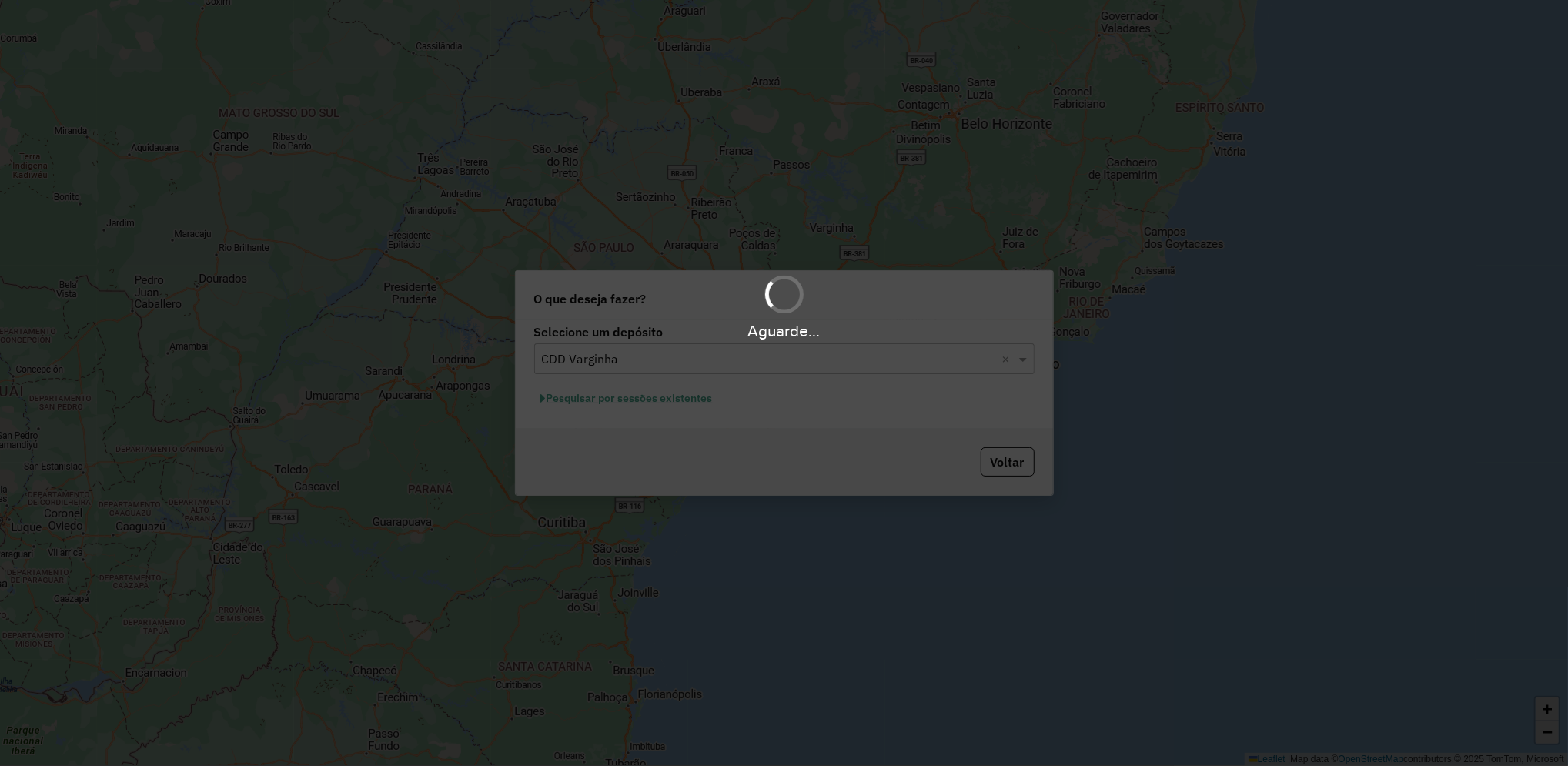
click at [692, 398] on hb-app "Aguarde... Pop-up bloqueado! Seu navegador bloqueou automáticamente a abertura …" at bounding box center [784, 383] width 1568 height 766
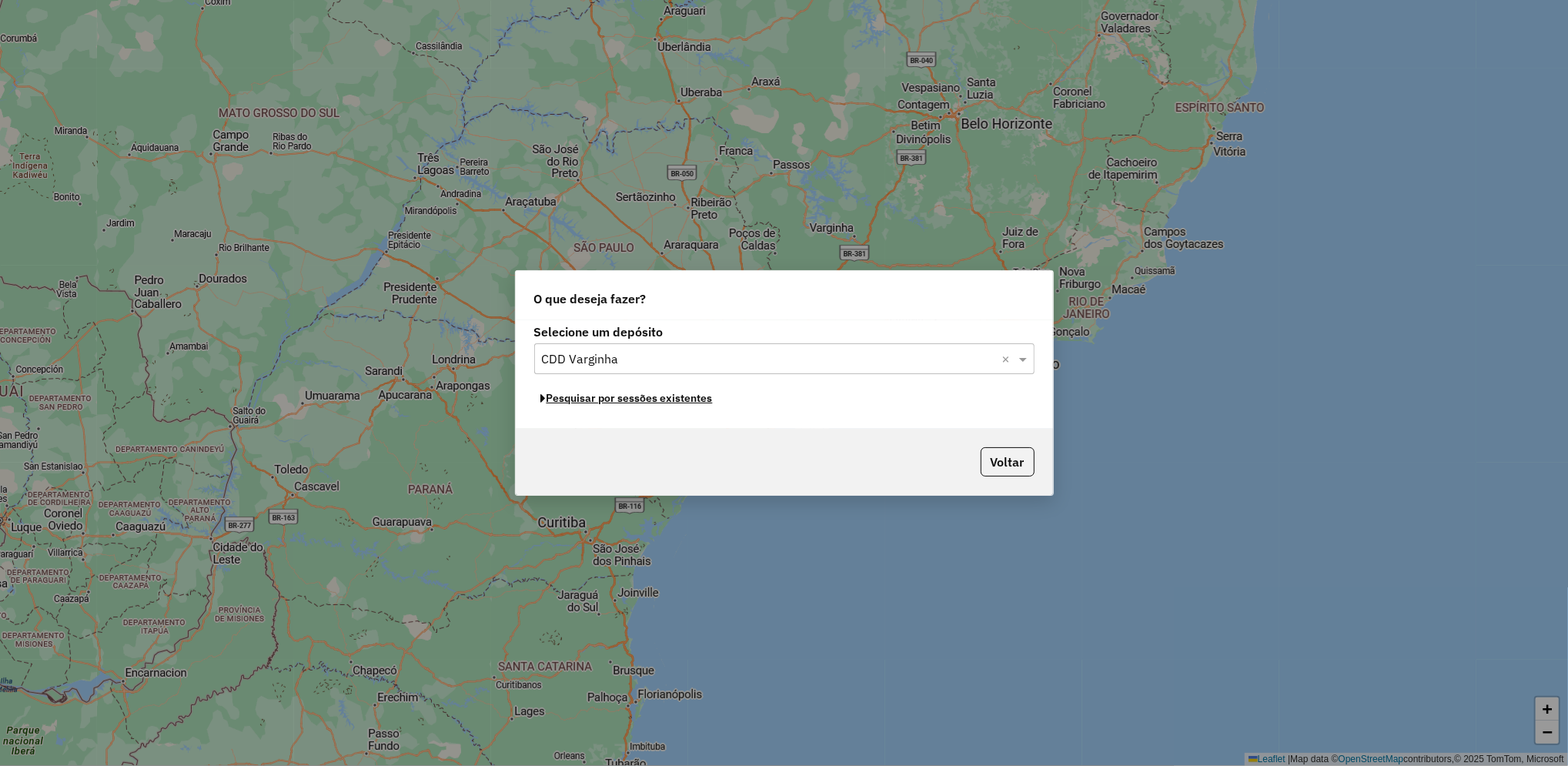
click at [692, 398] on button "Pesquisar por sessões existentes" at bounding box center [627, 398] width 186 height 24
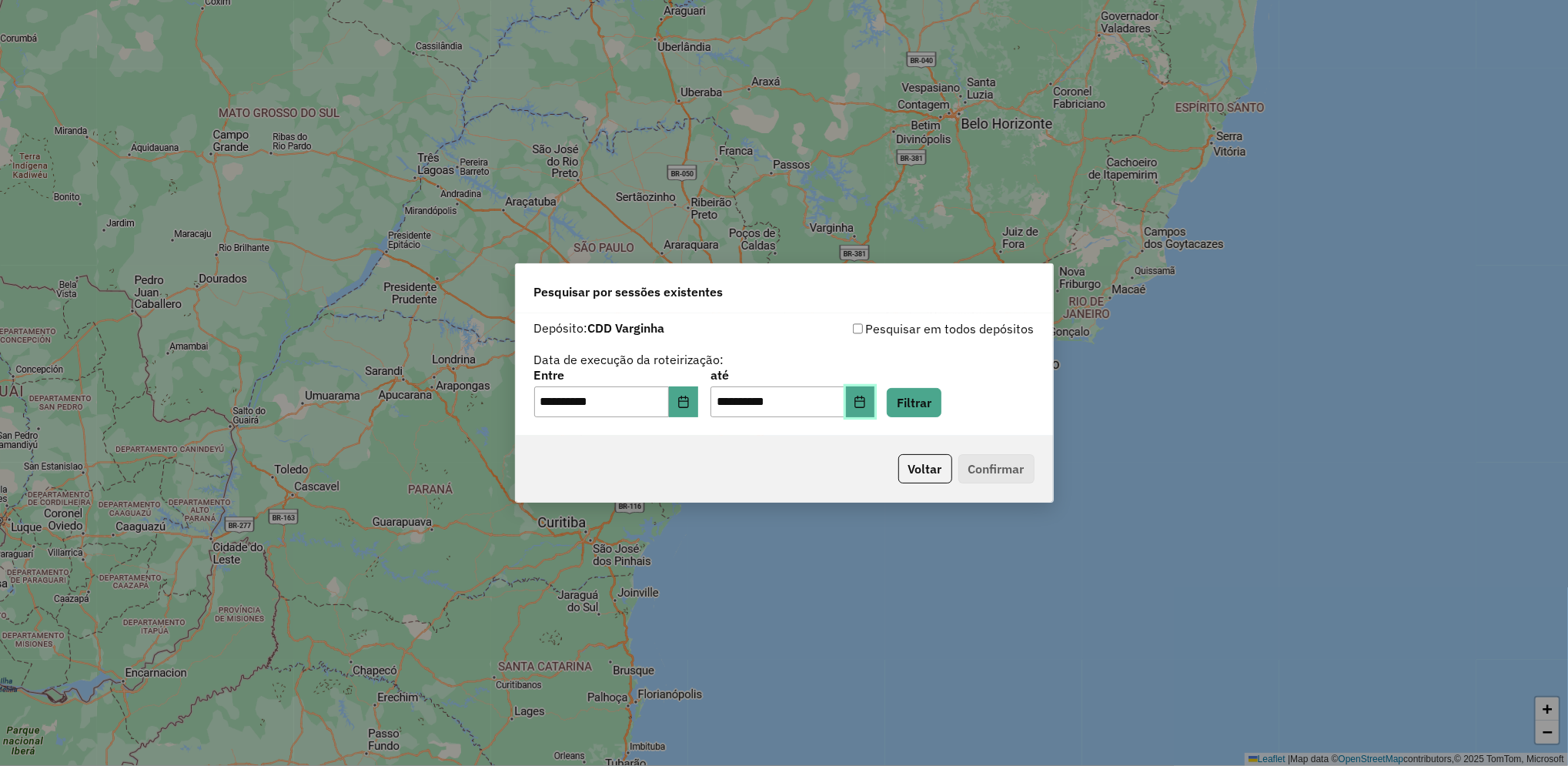
click at [866, 400] on icon "Choose Date" at bounding box center [859, 401] width 12 height 12
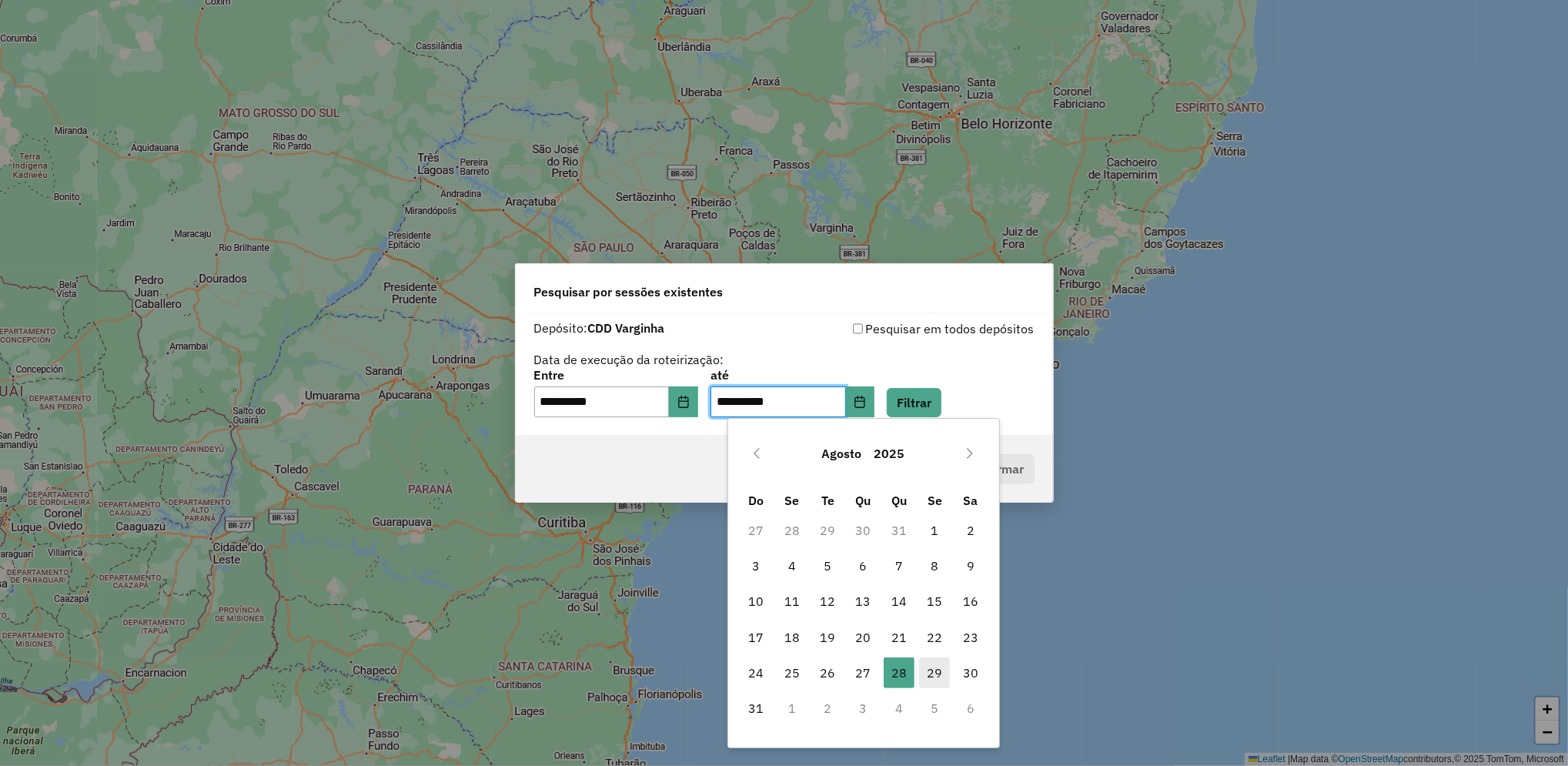
click at [933, 669] on span "29" at bounding box center [934, 673] width 31 height 31
type input "**********"
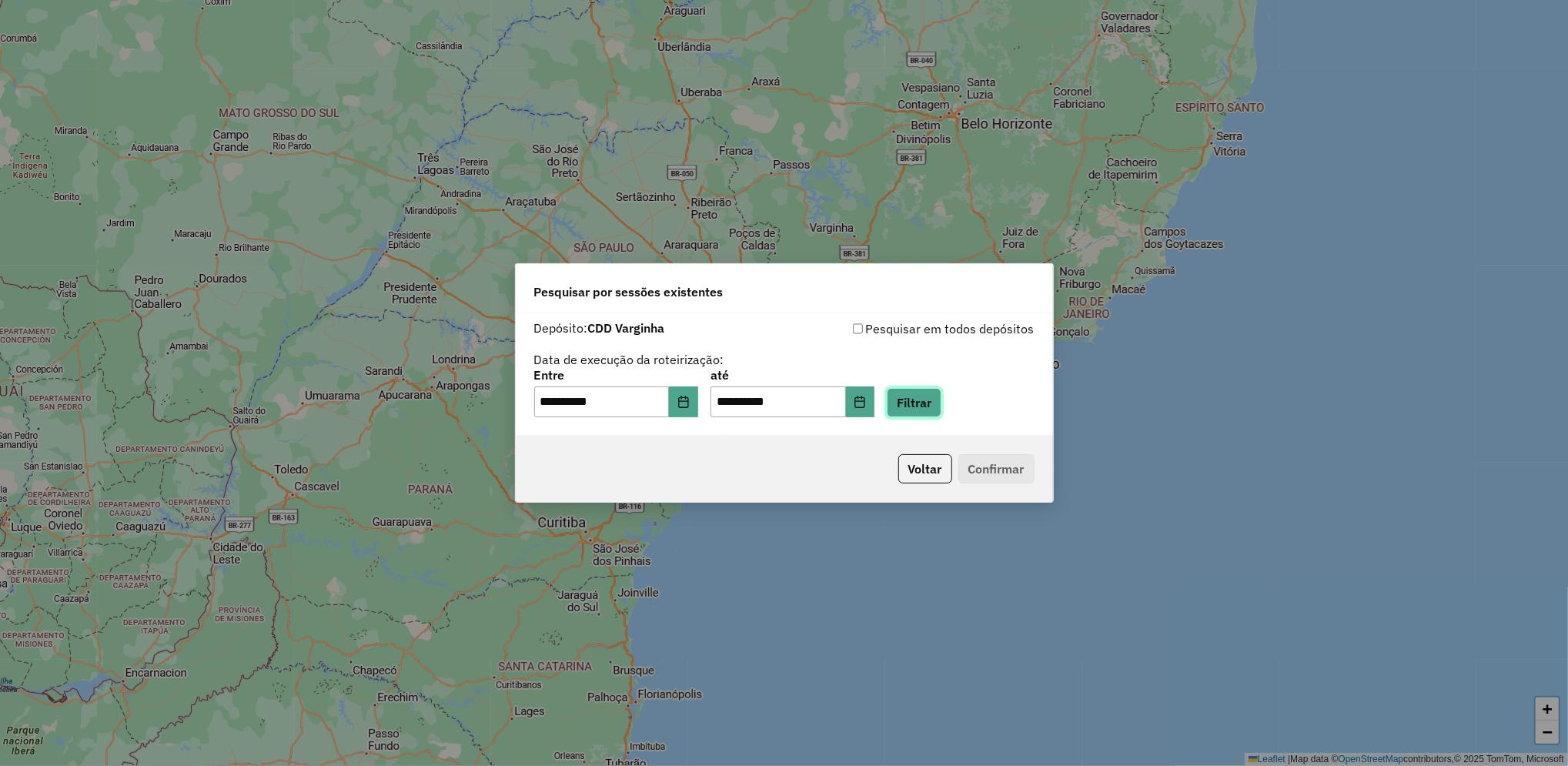
click at [941, 408] on button "Filtrar" at bounding box center [913, 402] width 55 height 29
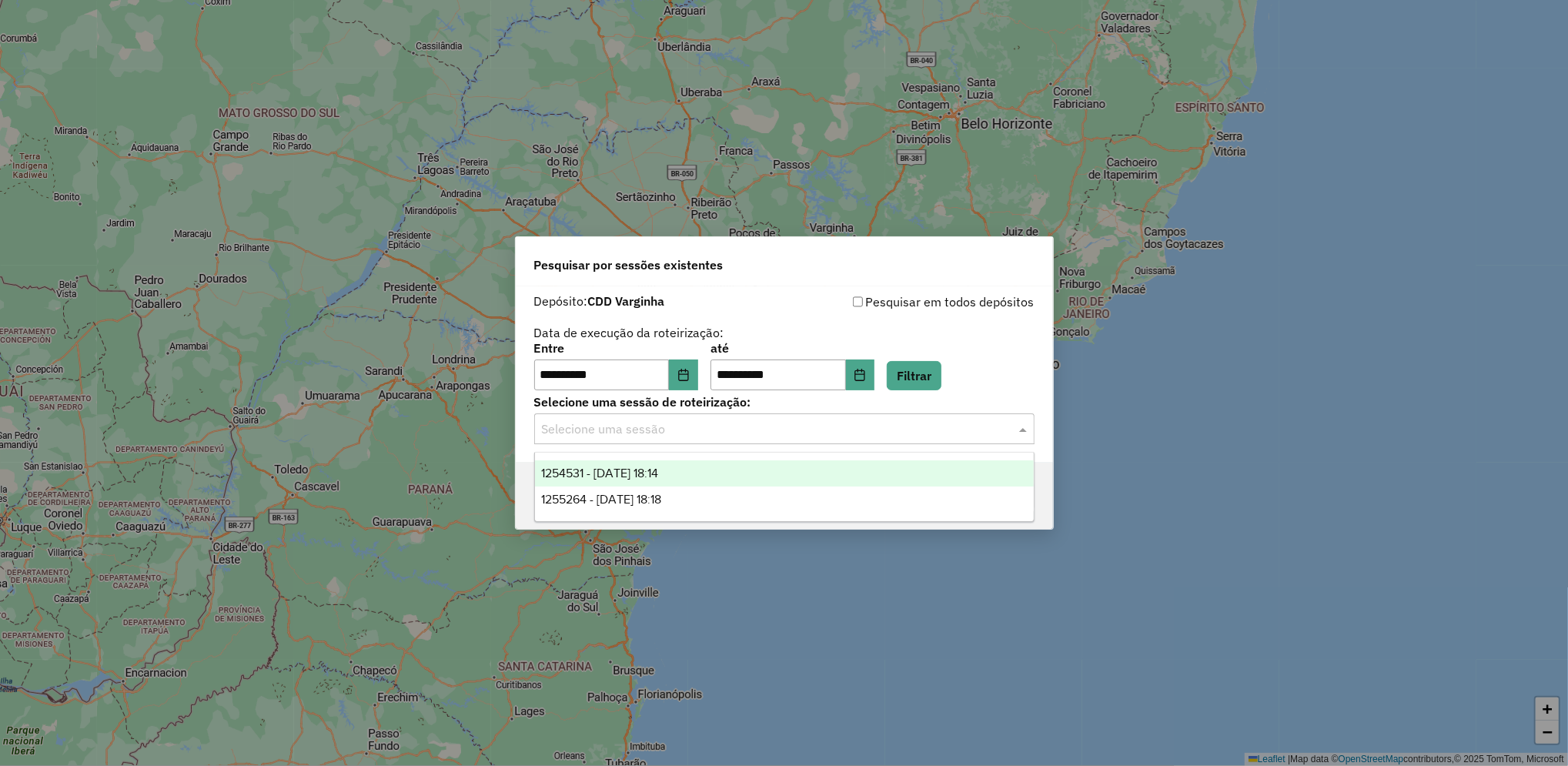
click at [663, 433] on input "text" at bounding box center [769, 429] width 454 height 18
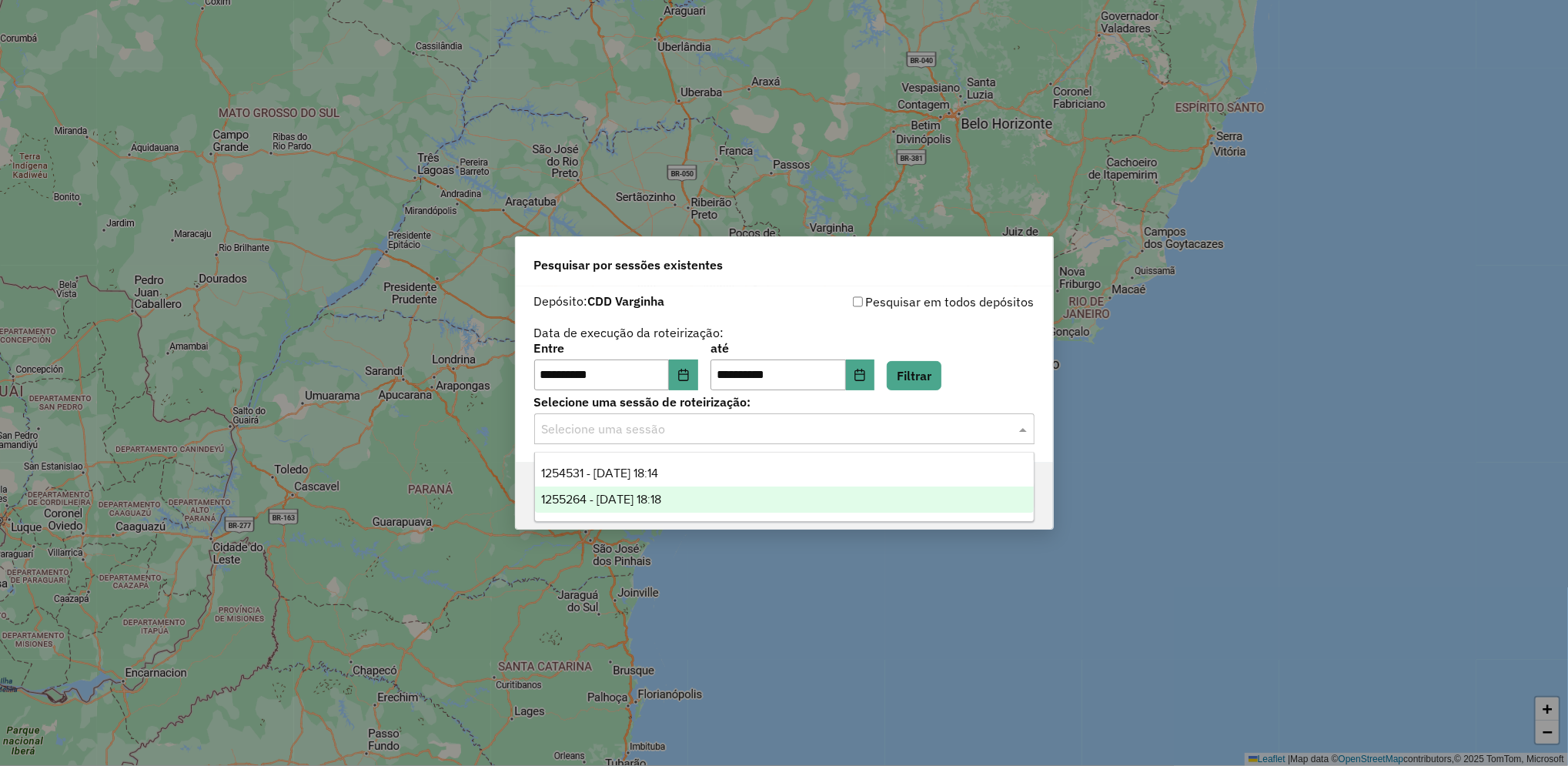
click at [661, 502] on span "1255264 - 29/08/2025 18:18" at bounding box center [601, 499] width 120 height 13
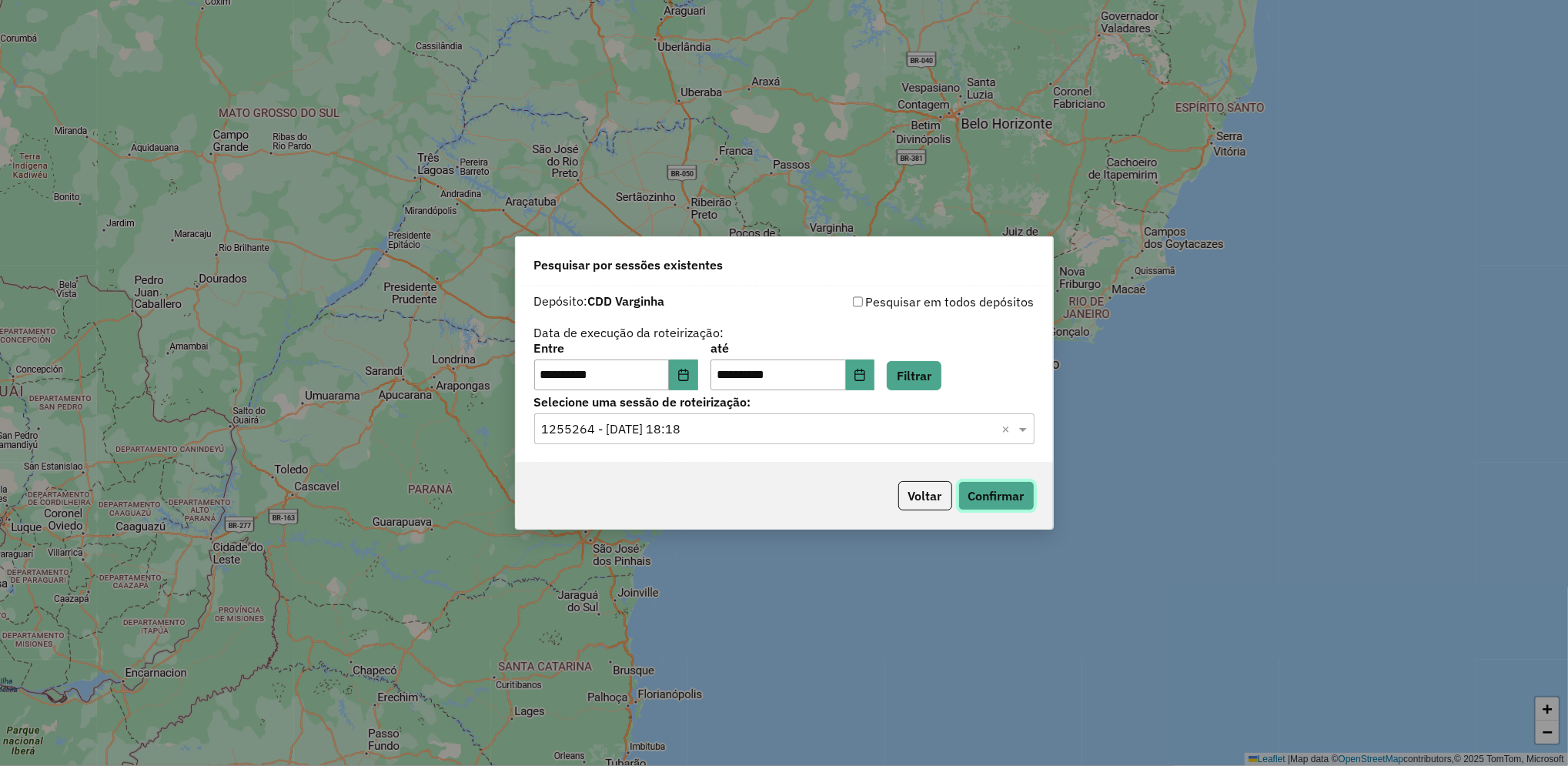
click at [986, 495] on button "Confirmar" at bounding box center [996, 495] width 76 height 29
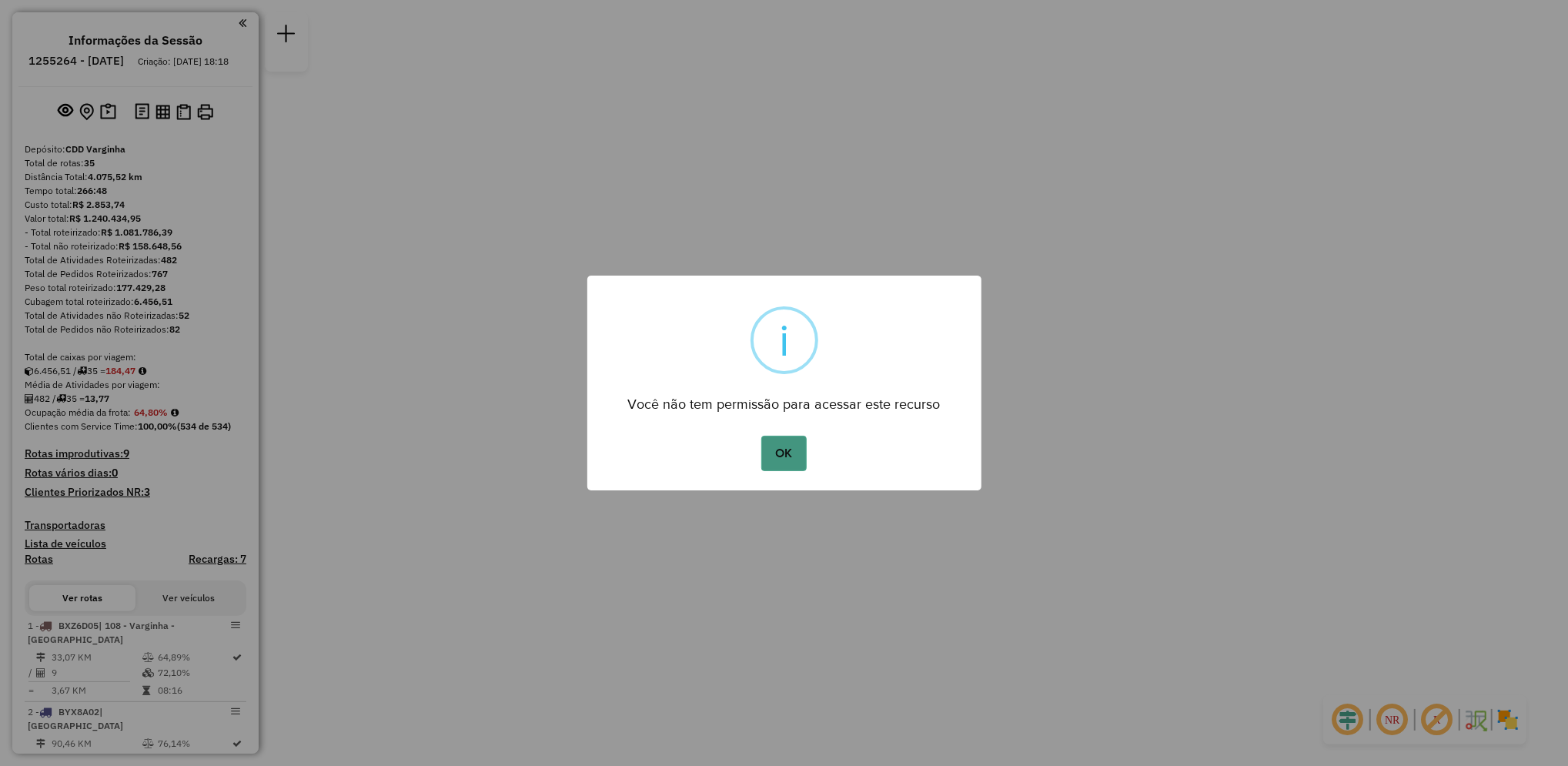
click at [779, 460] on button "OK" at bounding box center [784, 453] width 45 height 36
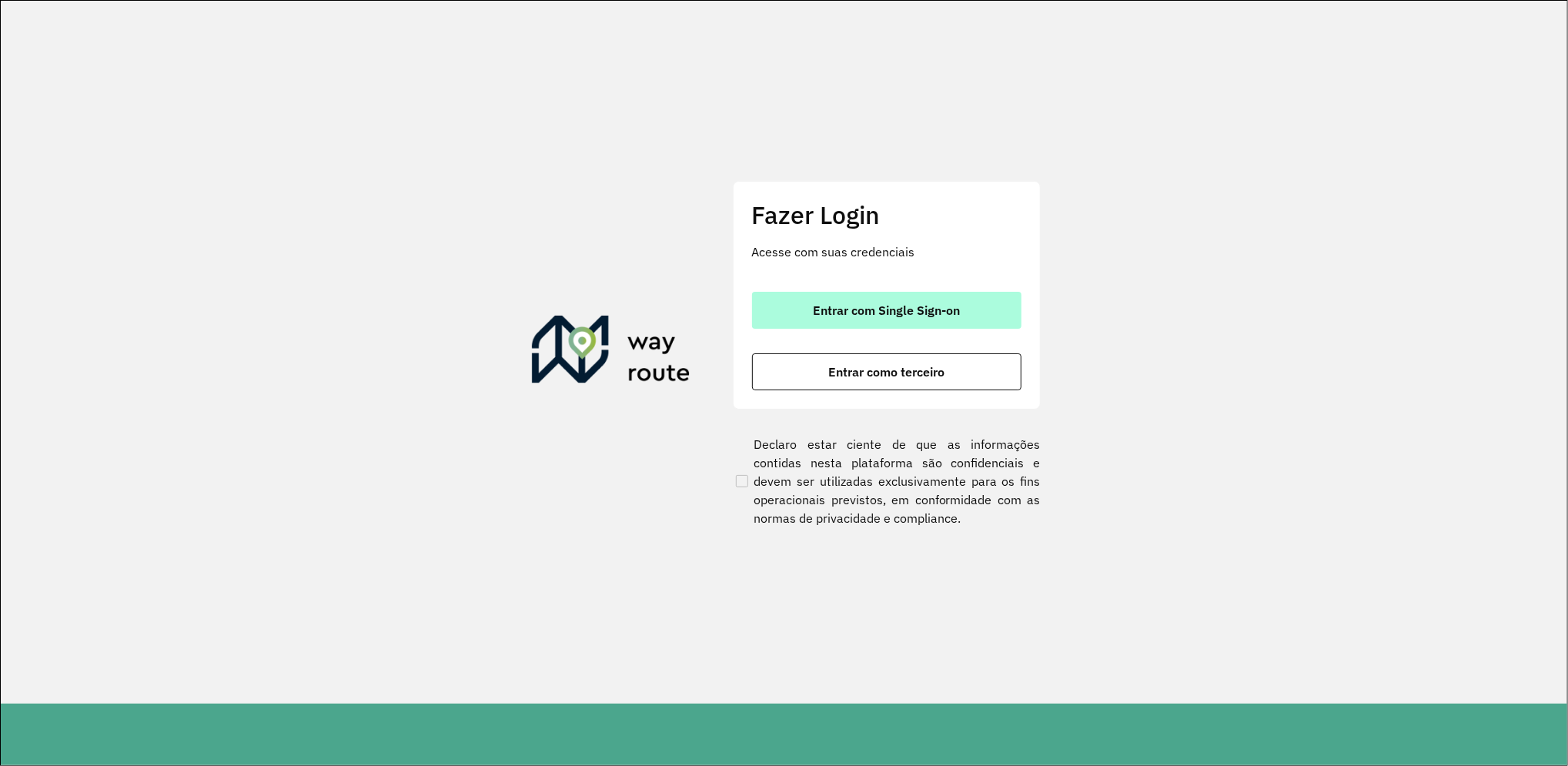
click at [882, 304] on span "Entrar com Single Sign-on" at bounding box center [885, 309] width 147 height 12
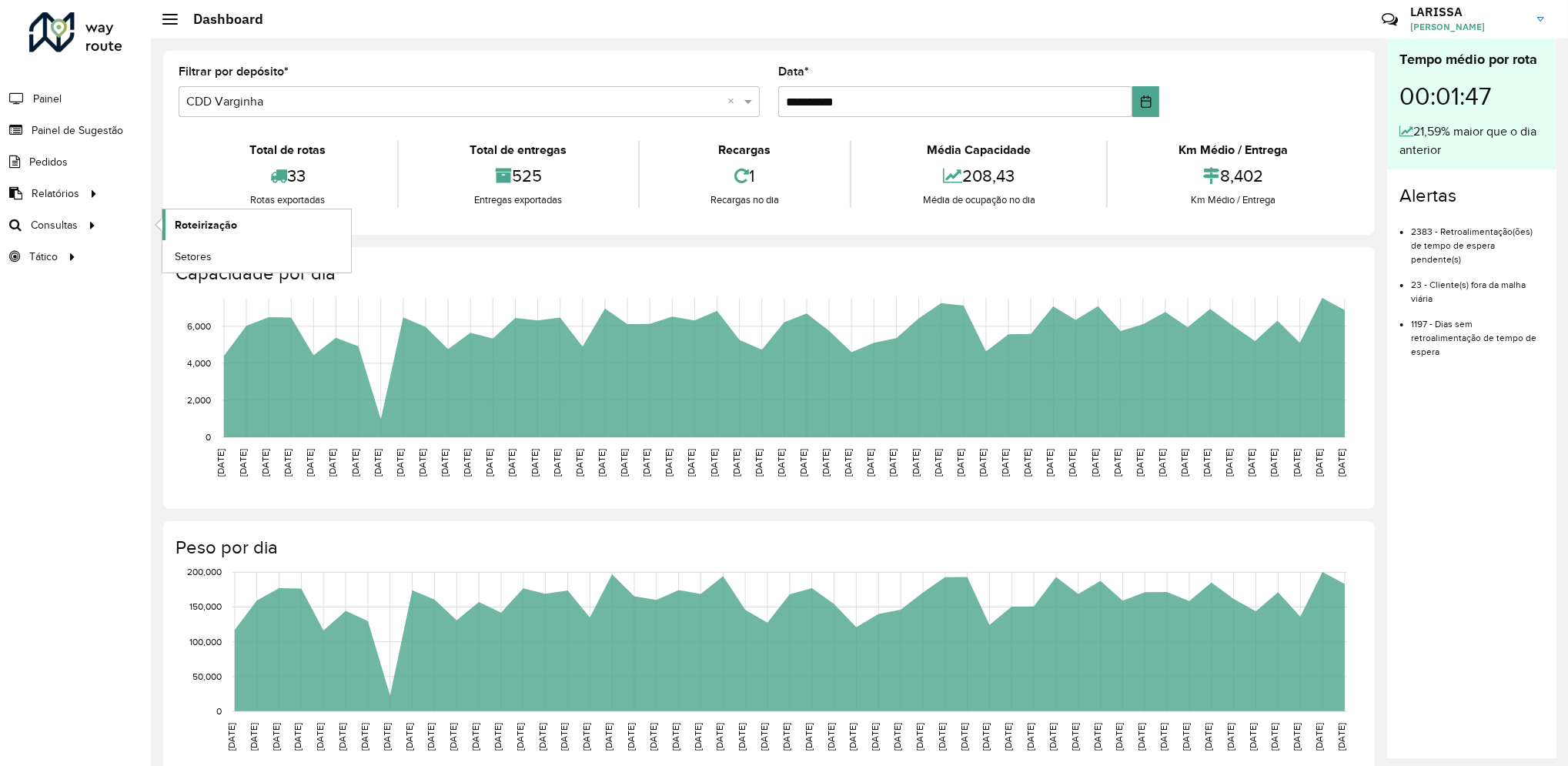
click at [187, 217] on span "Roteirização" at bounding box center [206, 225] width 62 height 16
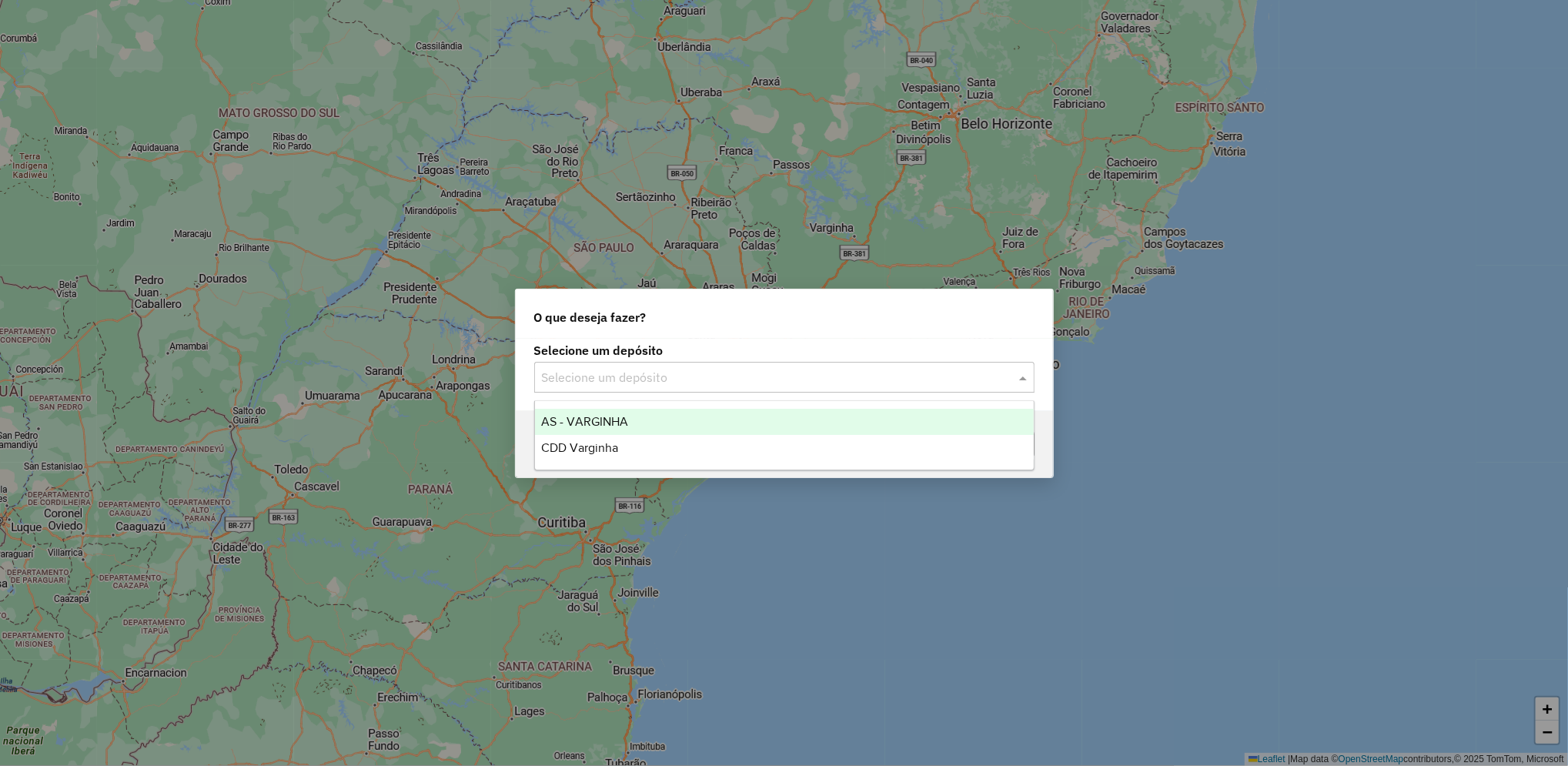
click at [743, 372] on input "text" at bounding box center [769, 377] width 454 height 18
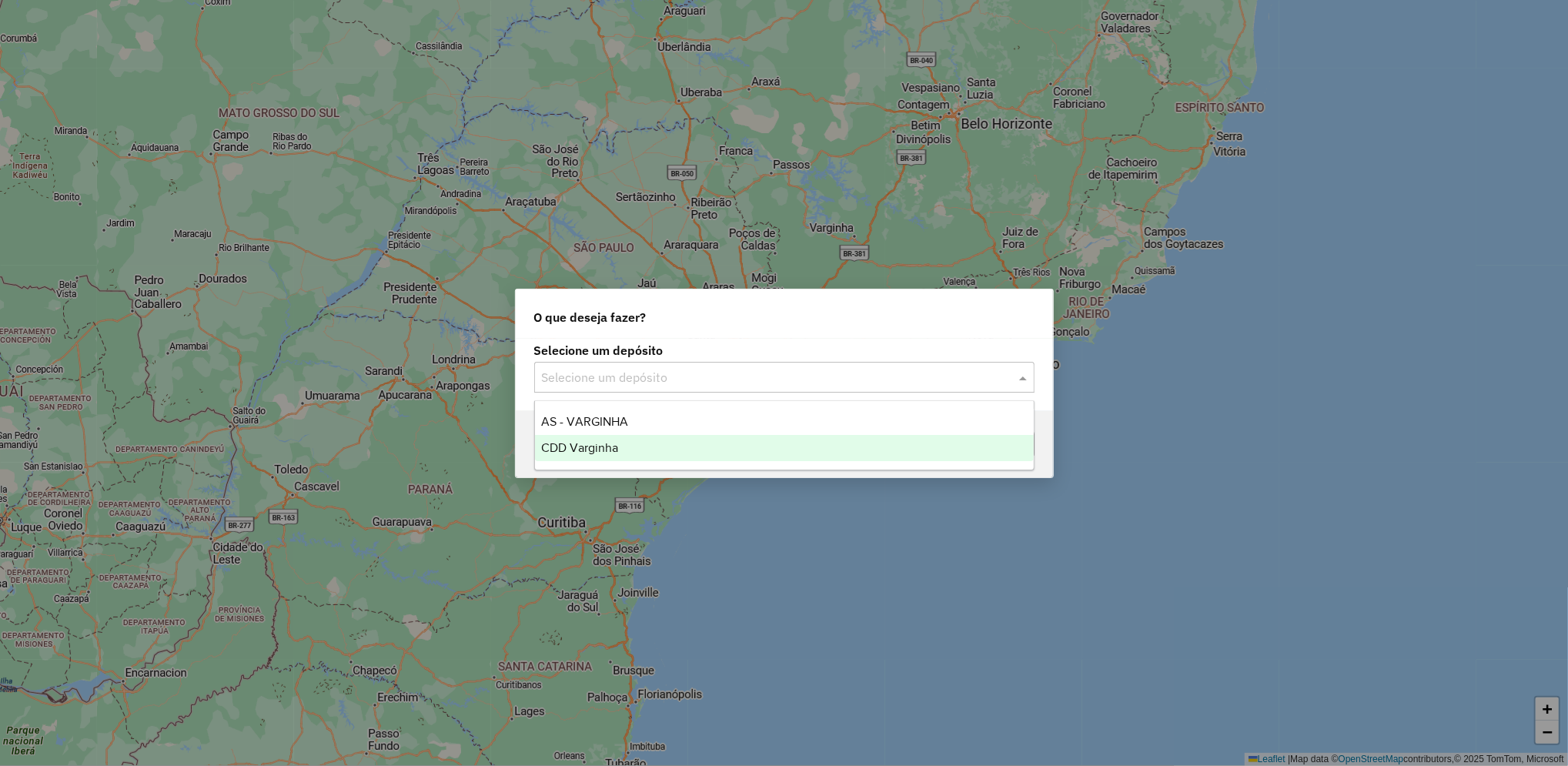
click at [699, 450] on div "CDD Varginha" at bounding box center [784, 447] width 499 height 26
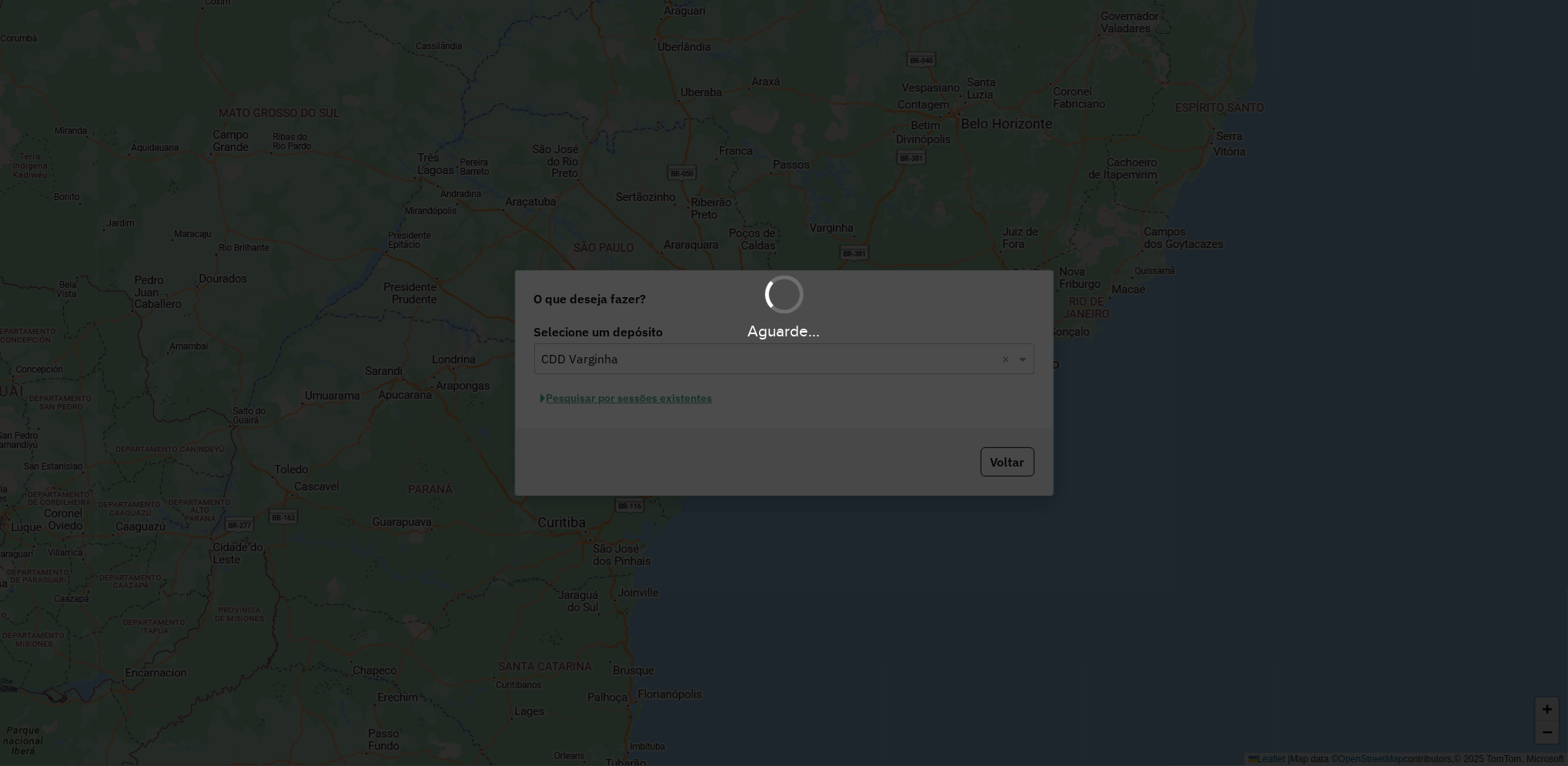
click at [673, 403] on div "Aguarde..." at bounding box center [784, 383] width 1568 height 766
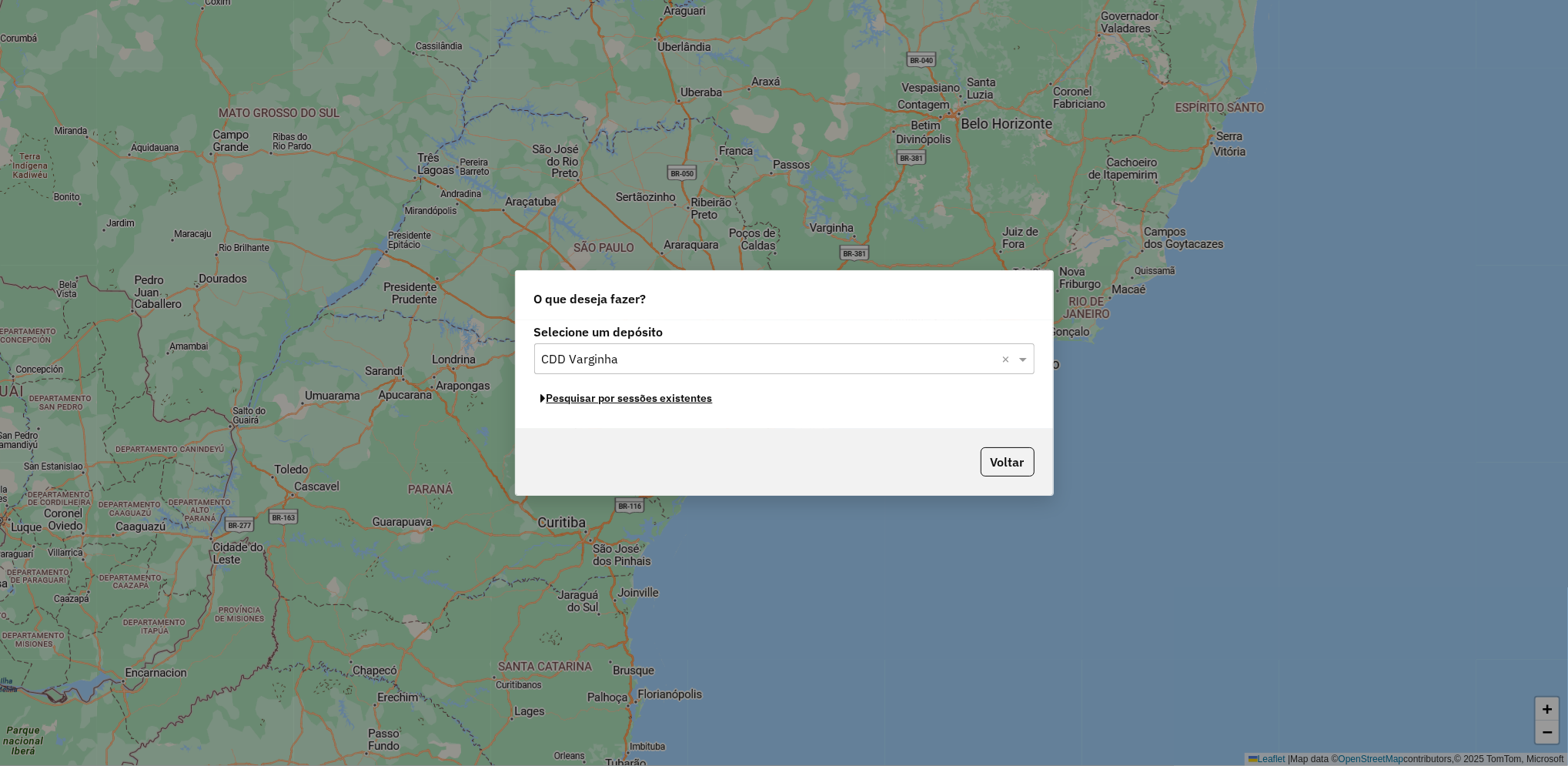
click at [673, 403] on button "Pesquisar por sessões existentes" at bounding box center [627, 398] width 186 height 24
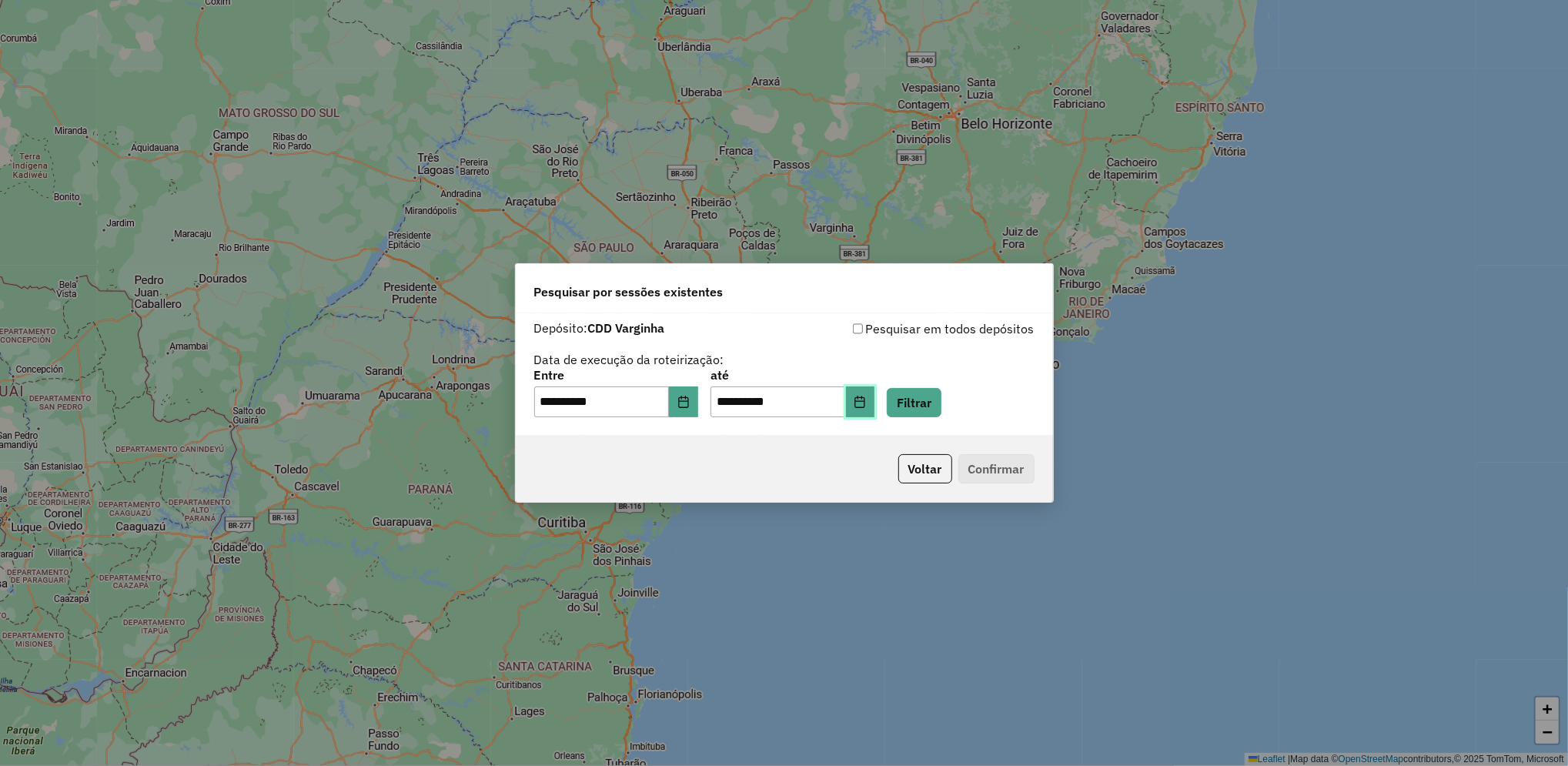
click at [866, 407] on icon "Choose Date" at bounding box center [859, 401] width 12 height 12
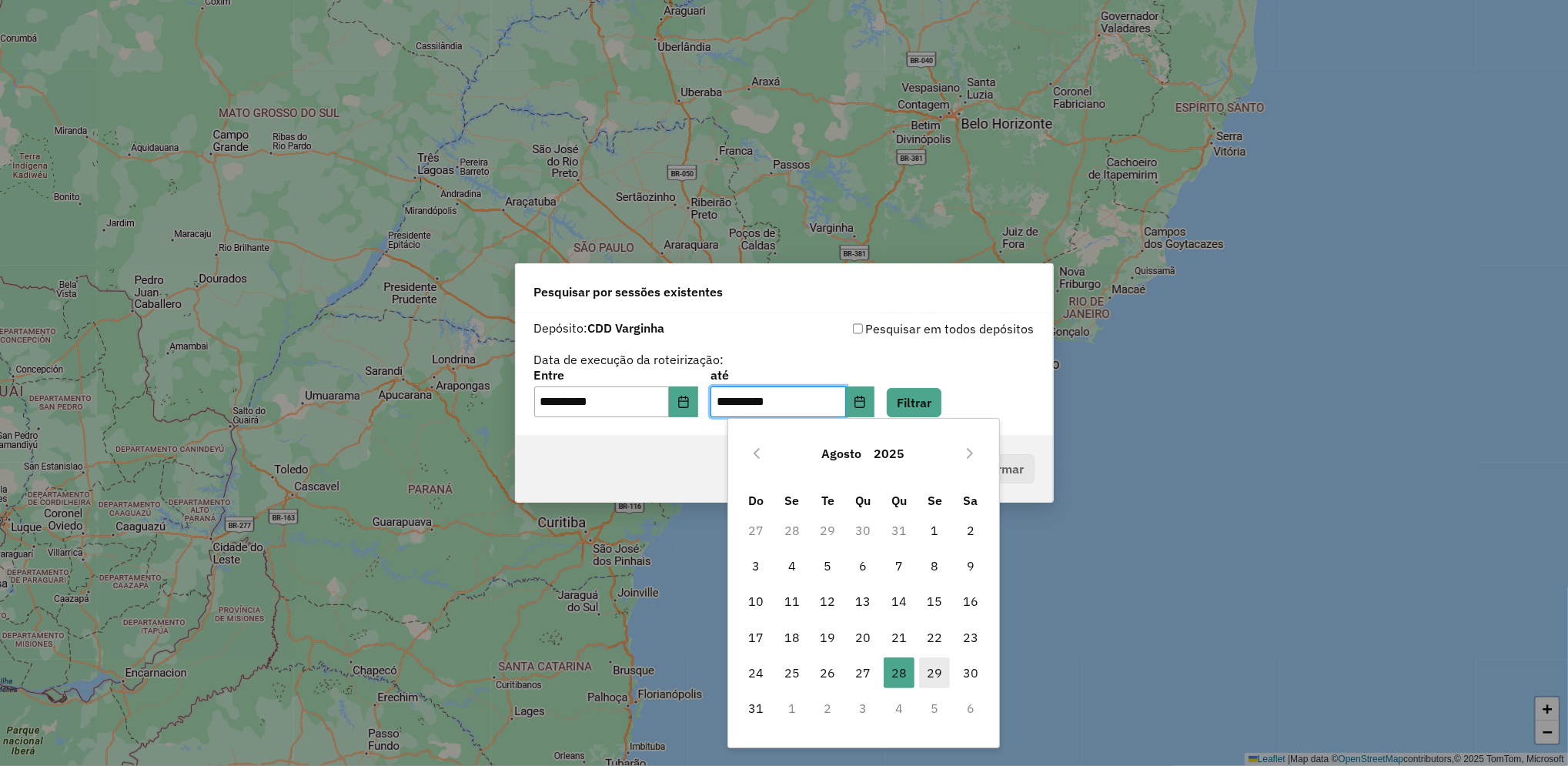
click at [948, 669] on span "29" at bounding box center [934, 673] width 31 height 31
type input "**********"
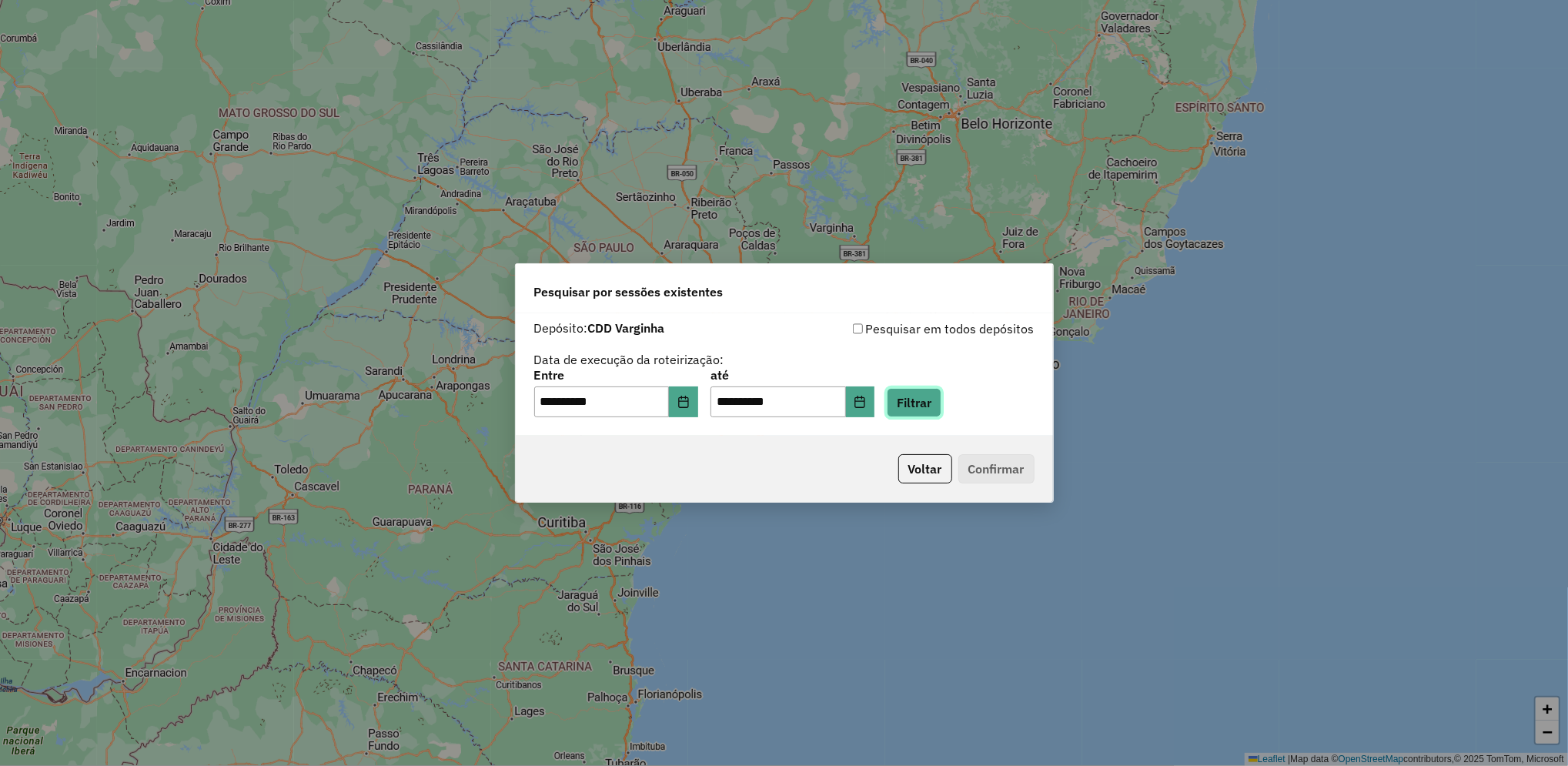
click at [941, 391] on button "Filtrar" at bounding box center [913, 402] width 55 height 29
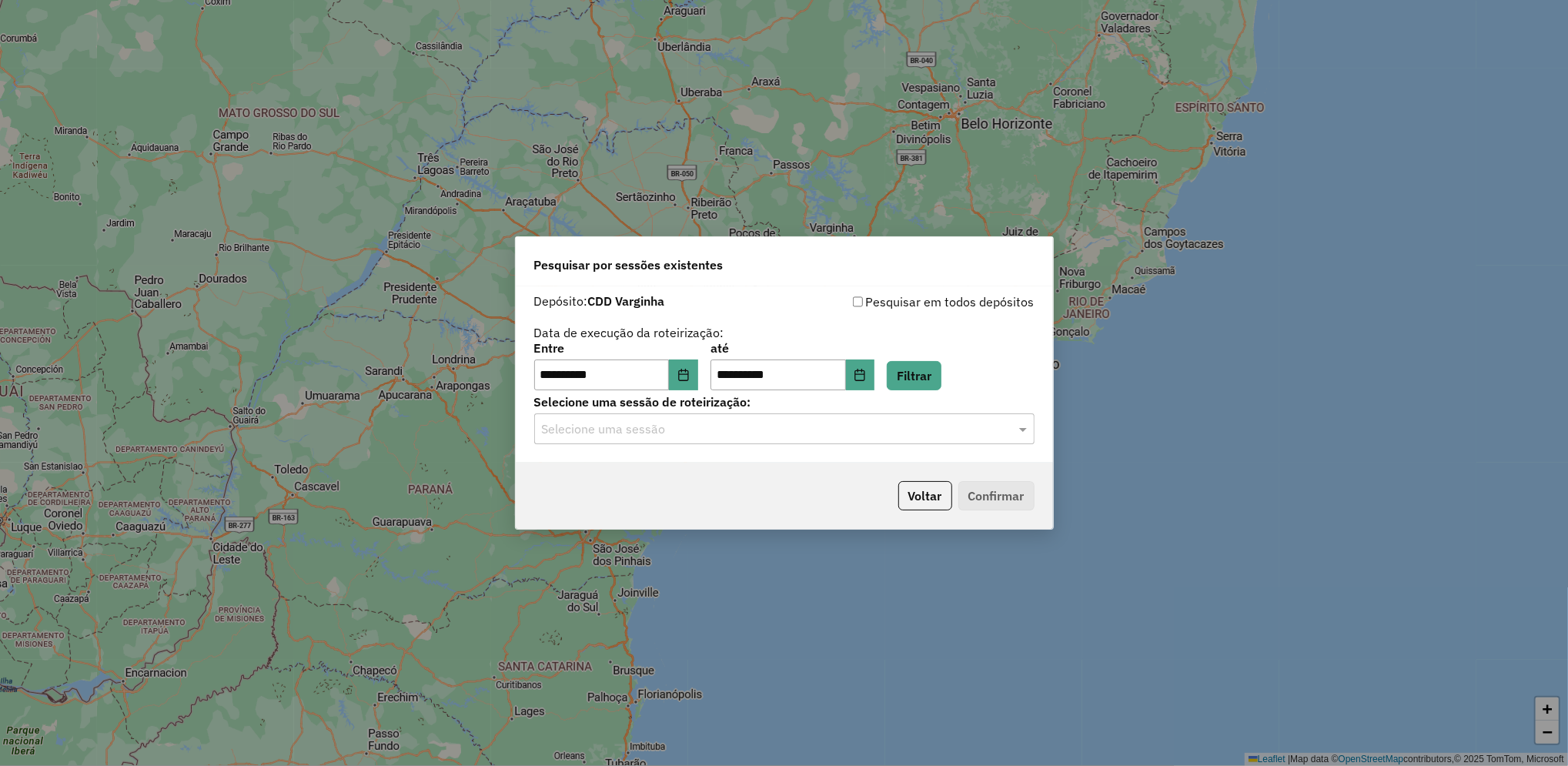
click at [710, 440] on hb-app "**********" at bounding box center [784, 383] width 1568 height 766
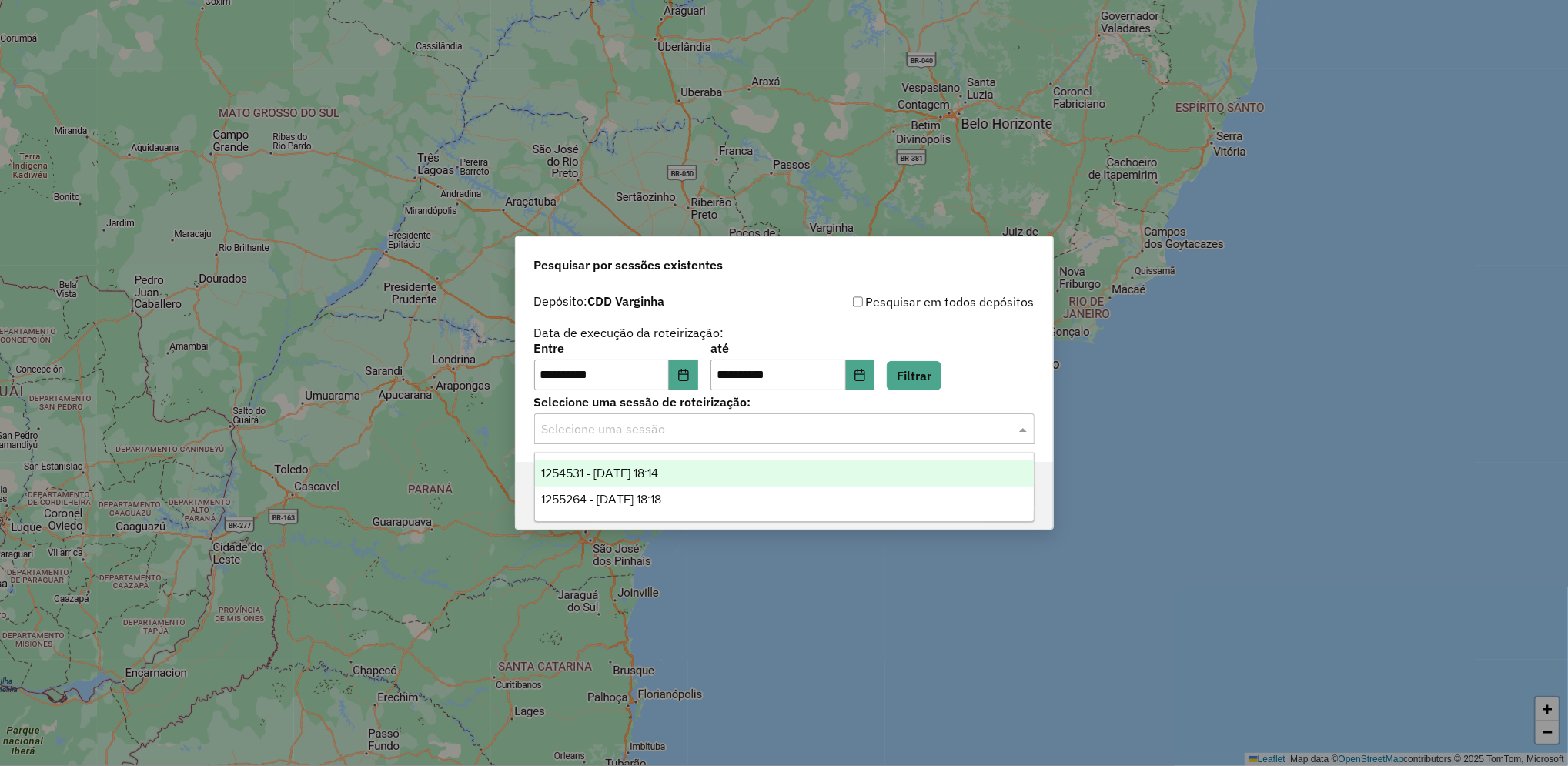
click at [710, 440] on div "Selecione uma sessão" at bounding box center [784, 429] width 500 height 31
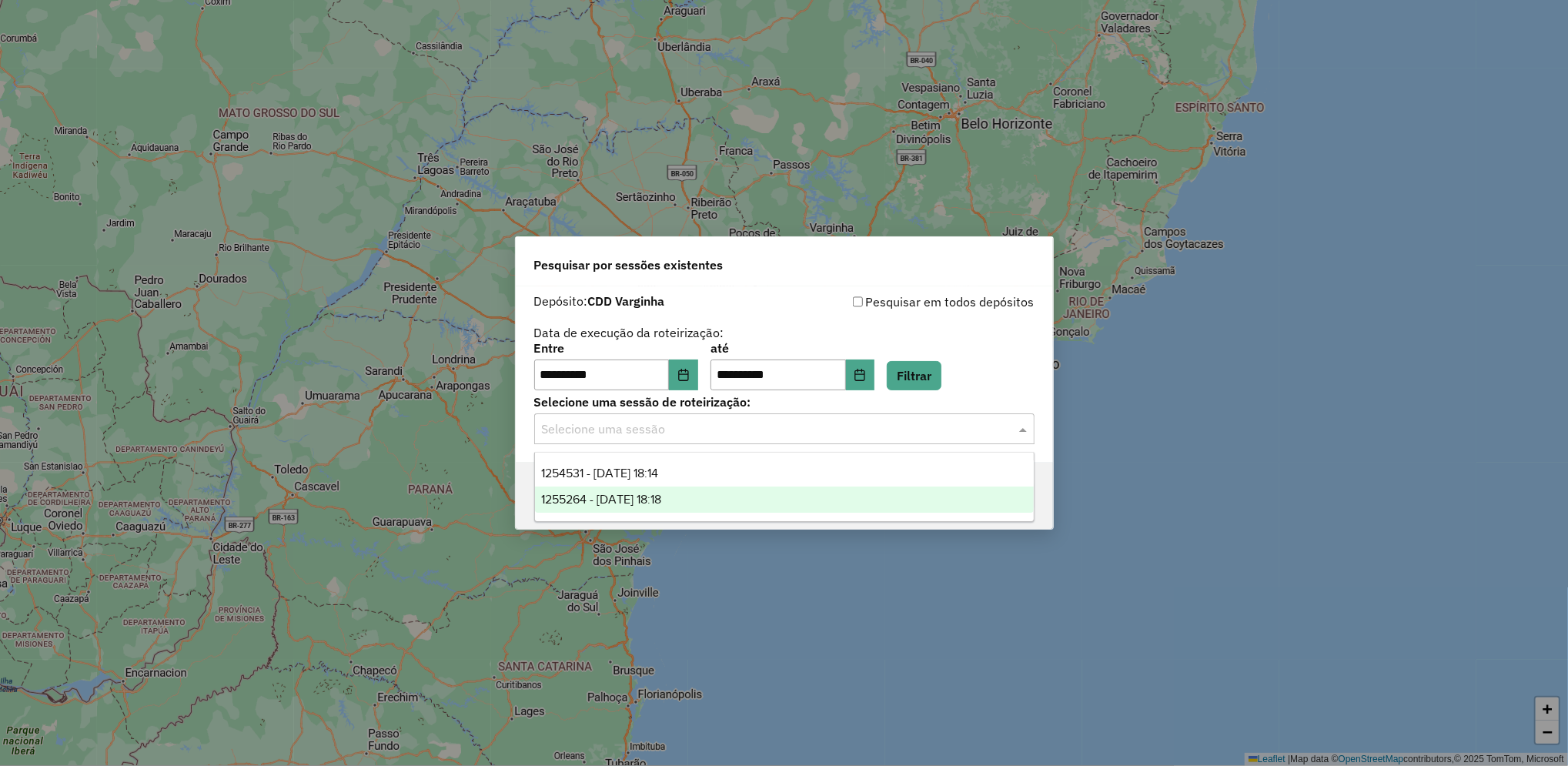
click at [710, 504] on div "1255264 - 29/08/2025 18:18" at bounding box center [784, 499] width 499 height 26
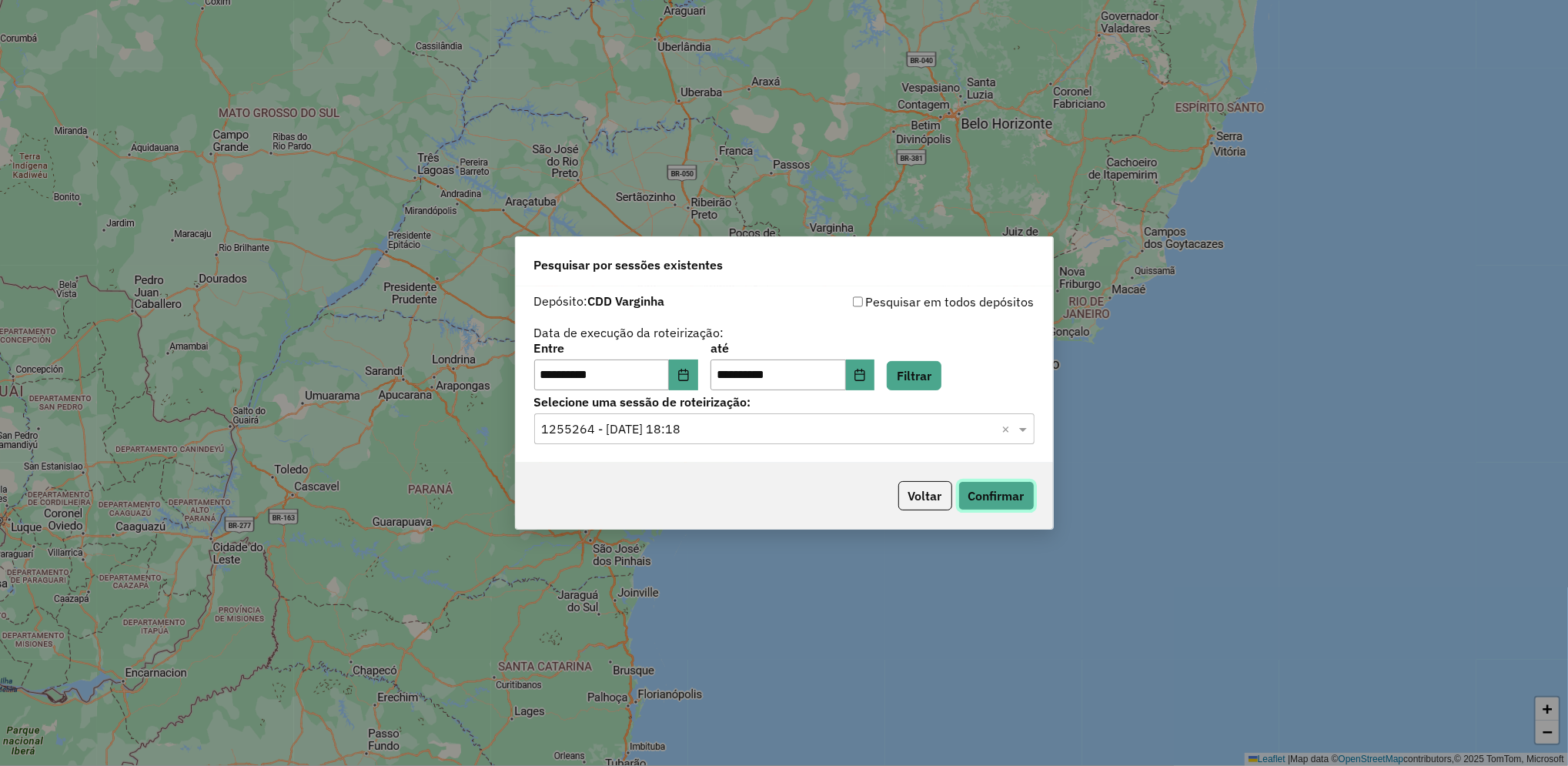
click at [978, 506] on button "Confirmar" at bounding box center [996, 495] width 76 height 29
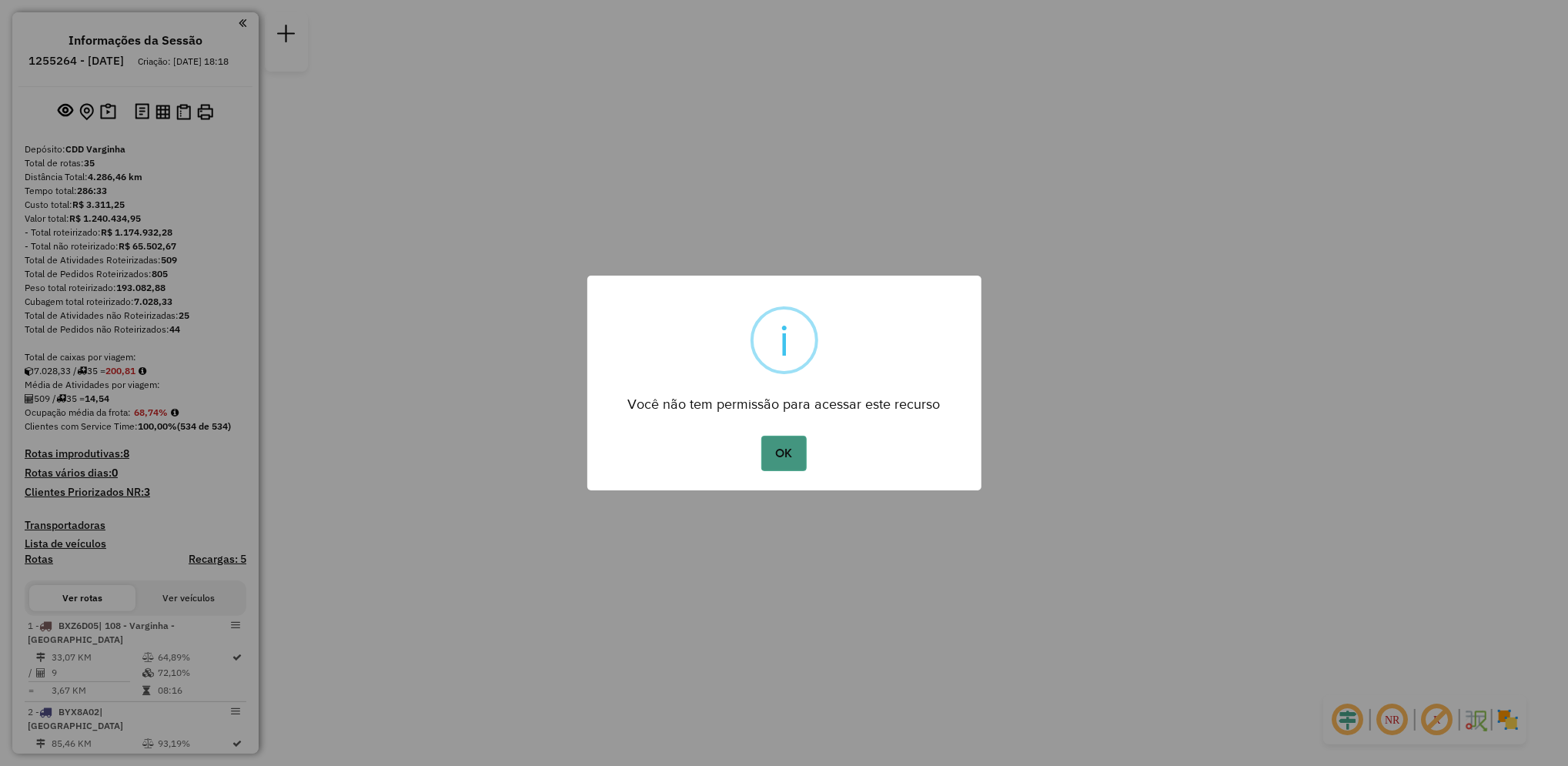
click at [784, 464] on button "OK" at bounding box center [784, 453] width 45 height 36
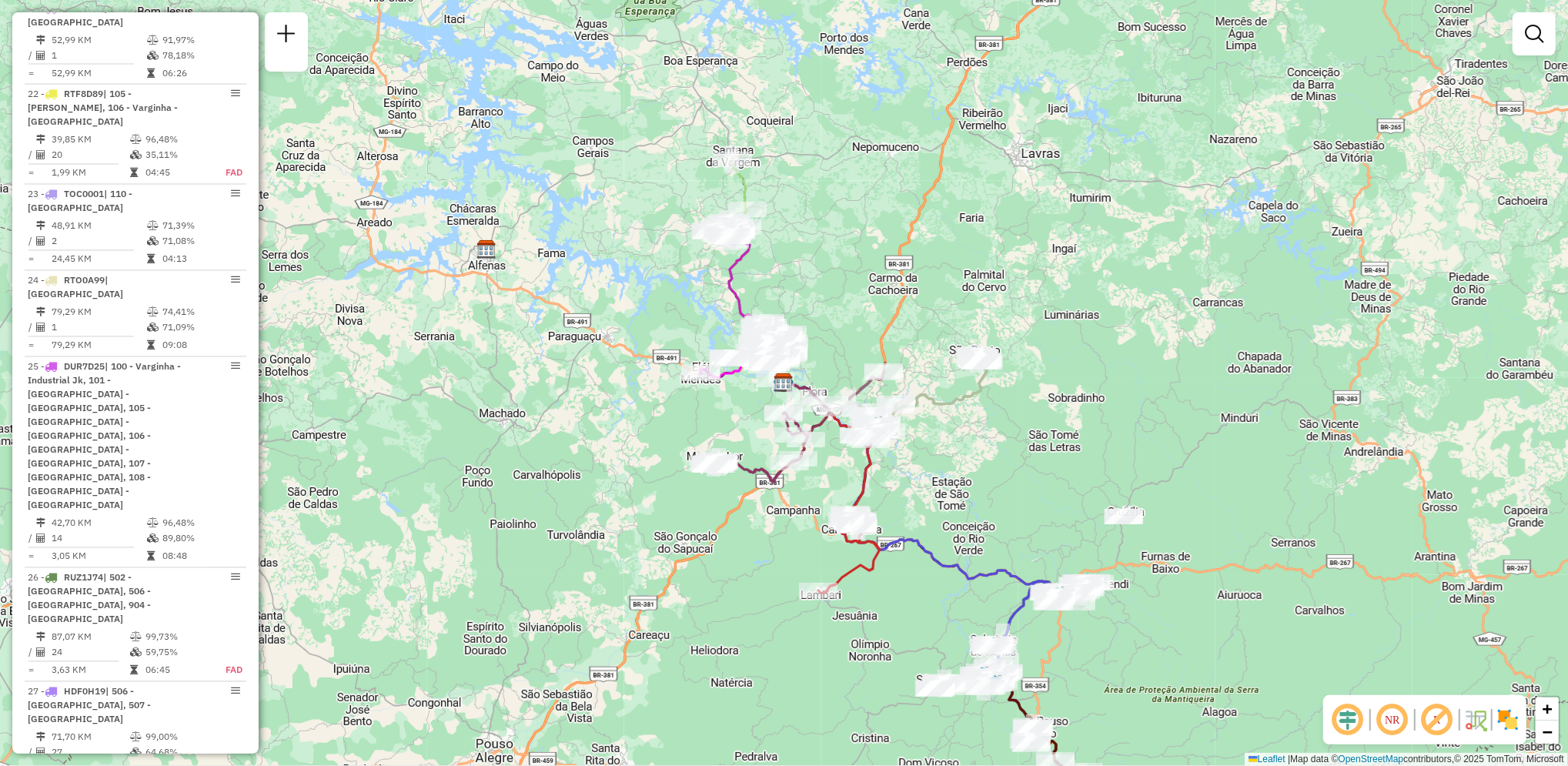
scroll to position [2135, 0]
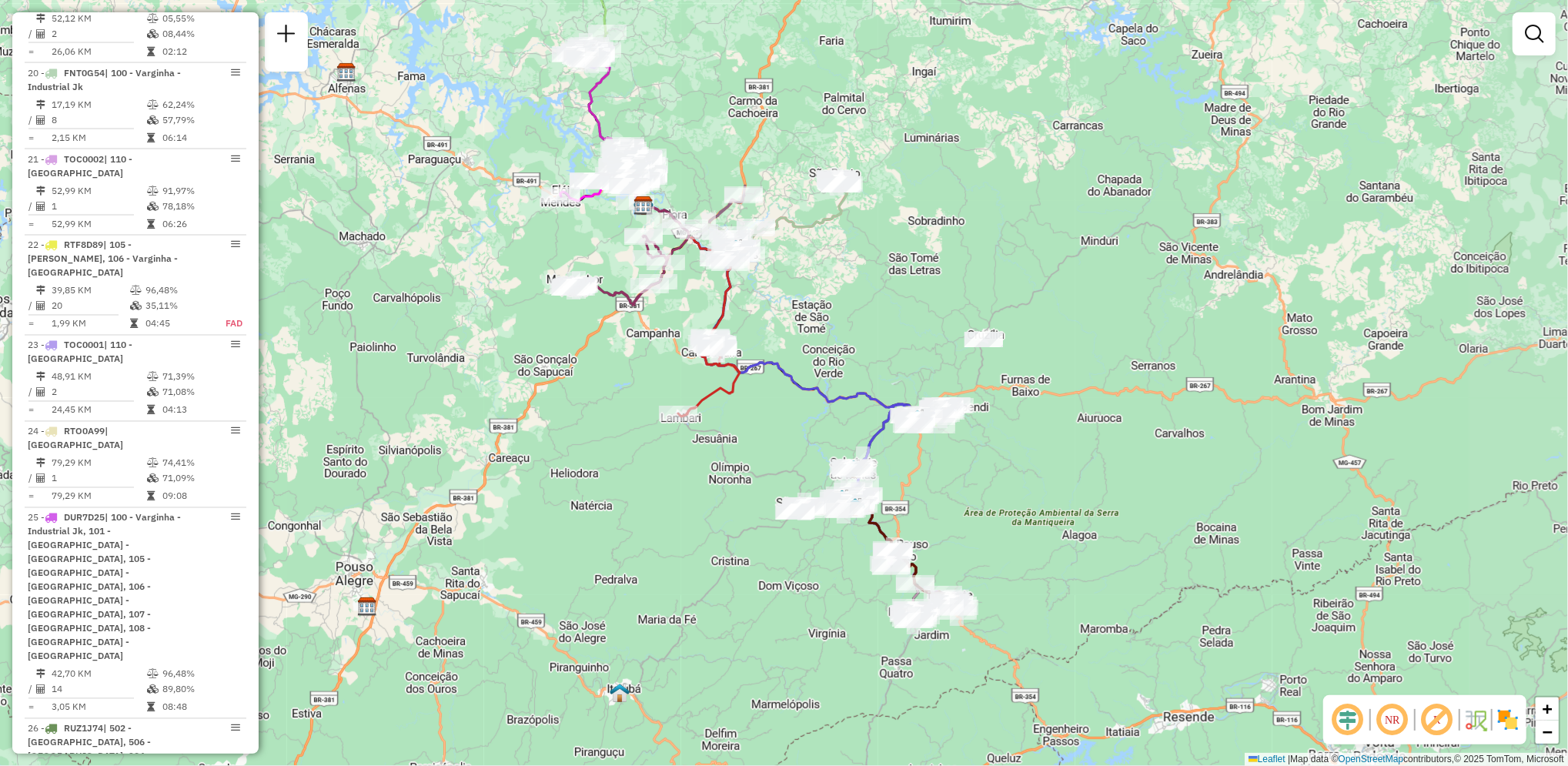
drag, startPoint x: 714, startPoint y: 388, endPoint x: 575, endPoint y: 211, distance: 225.1
click at [575, 211] on div "Janela de atendimento Grade de atendimento Capacidade Transportadoras Veículos …" at bounding box center [784, 383] width 1568 height 766
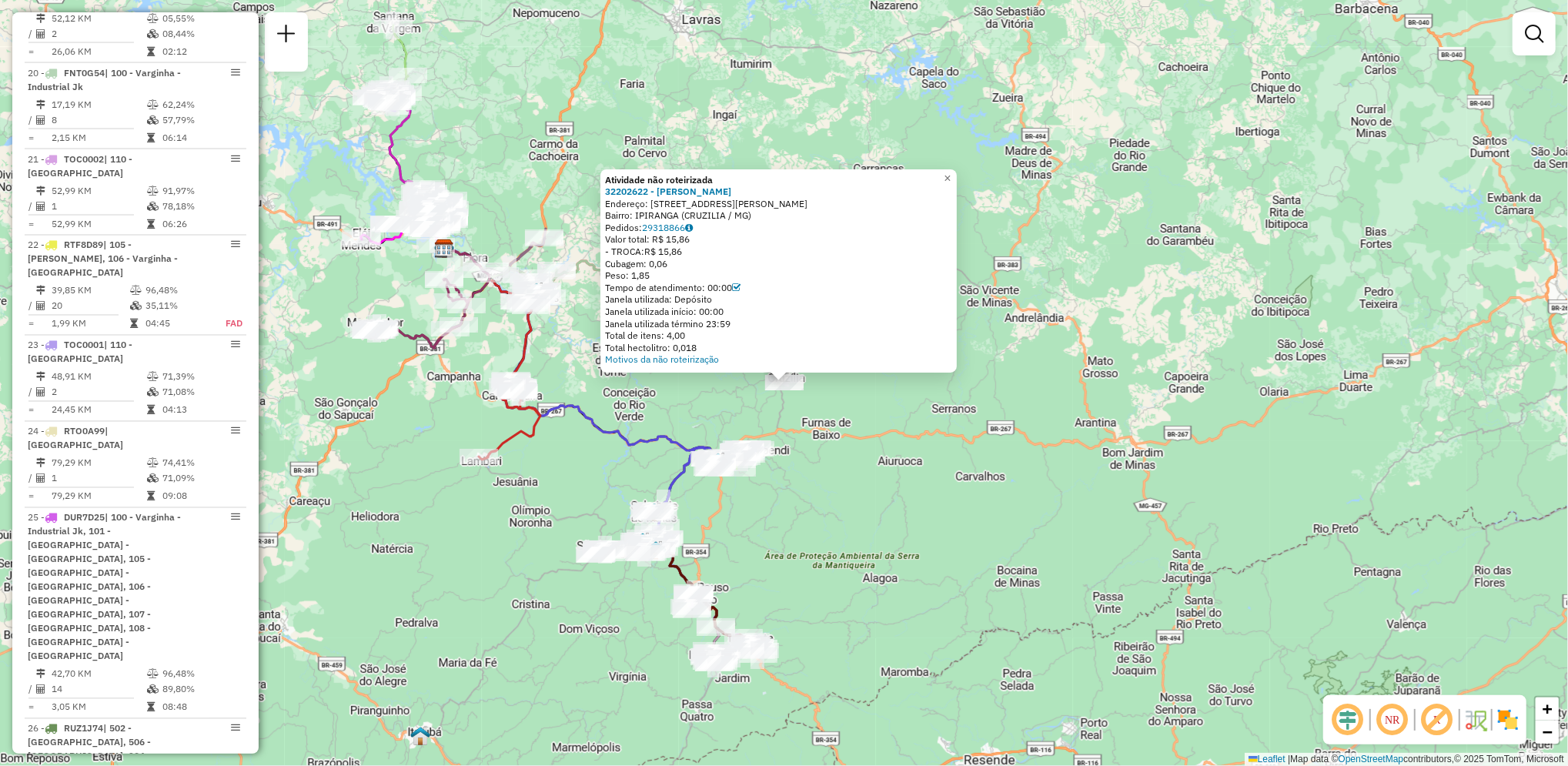
click at [897, 432] on div "Atividade não roteirizada 32202622 - CARLOS EDUARDO DOS S Endereço: R TRISTAO S…" at bounding box center [784, 383] width 1568 height 766
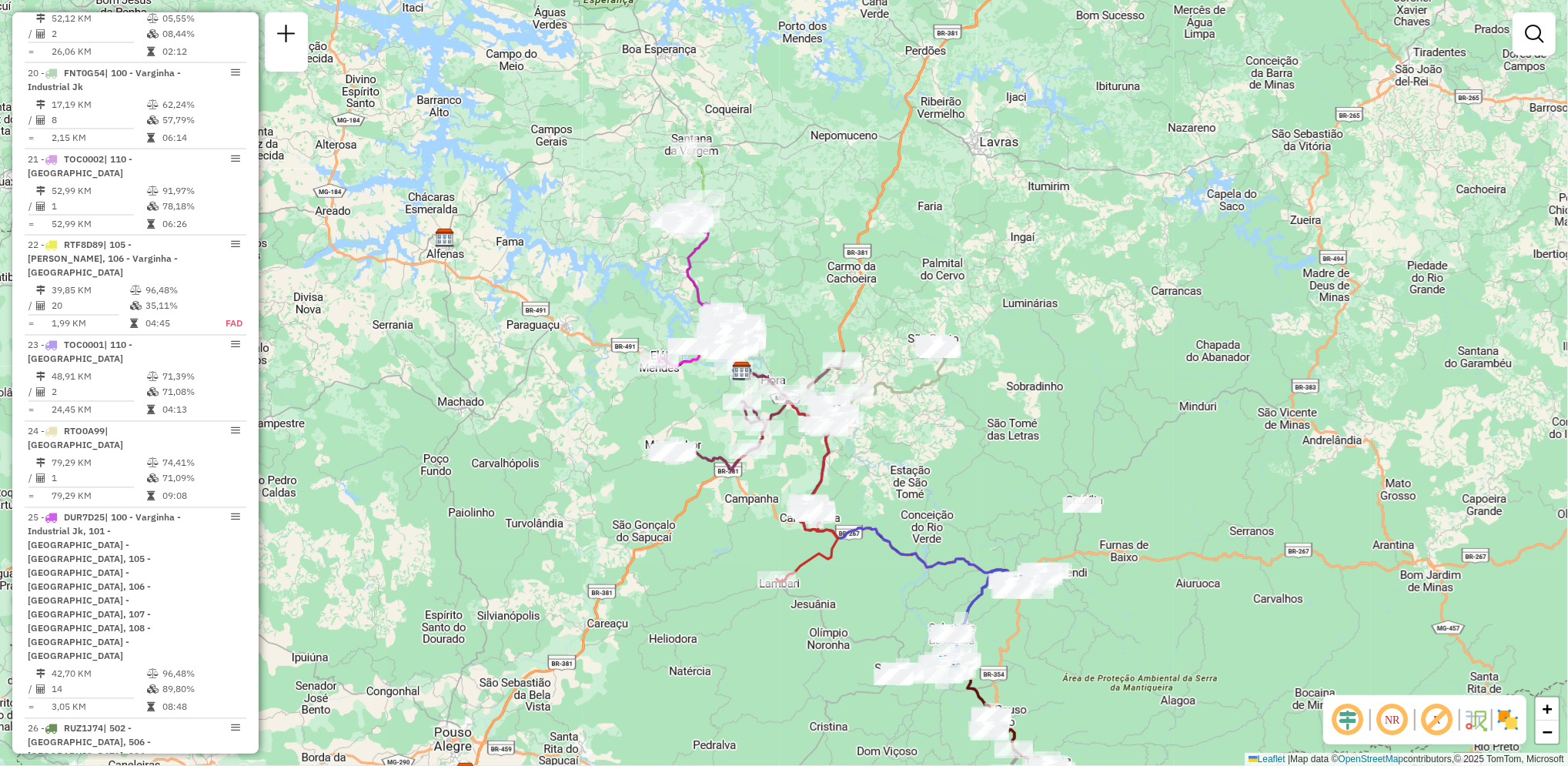
drag, startPoint x: 620, startPoint y: 323, endPoint x: 920, endPoint y: 447, distance: 324.6
click at [920, 447] on div "Janela de atendimento Grade de atendimento Capacidade Transportadoras Veículos …" at bounding box center [784, 383] width 1568 height 766
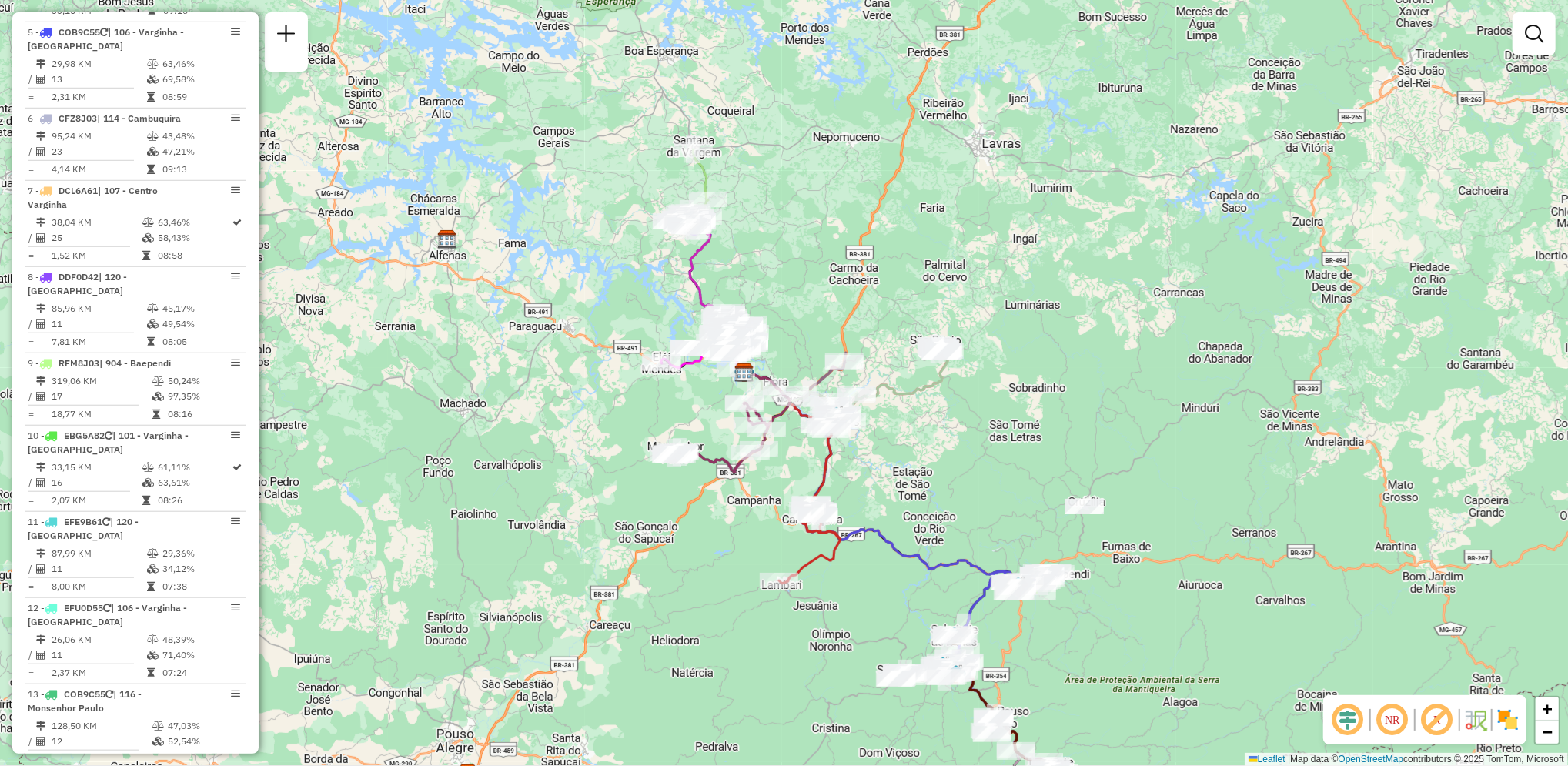
scroll to position [515, 0]
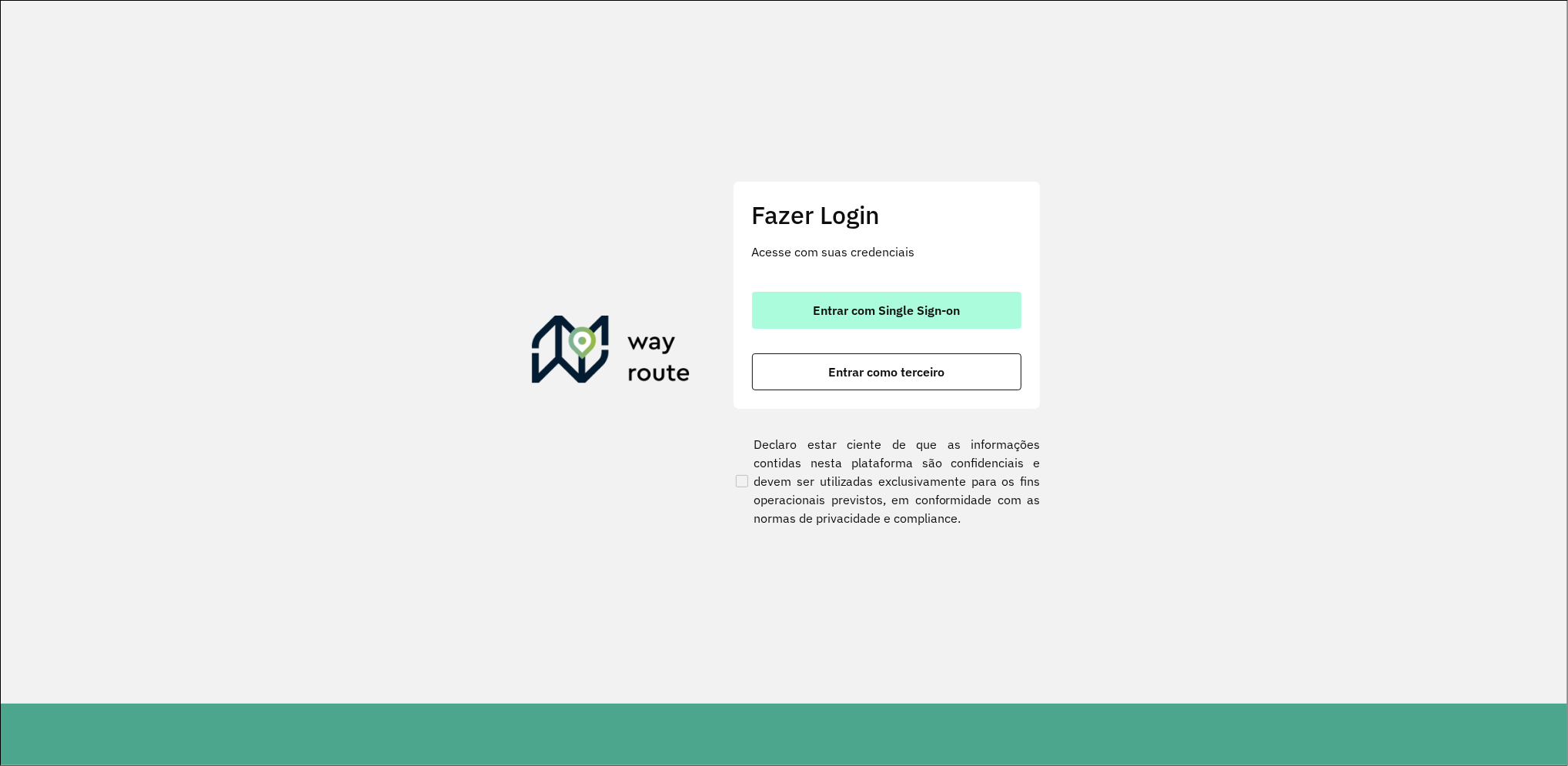
click at [894, 322] on button "Entrar com Single Sign-on" at bounding box center [886, 309] width 269 height 37
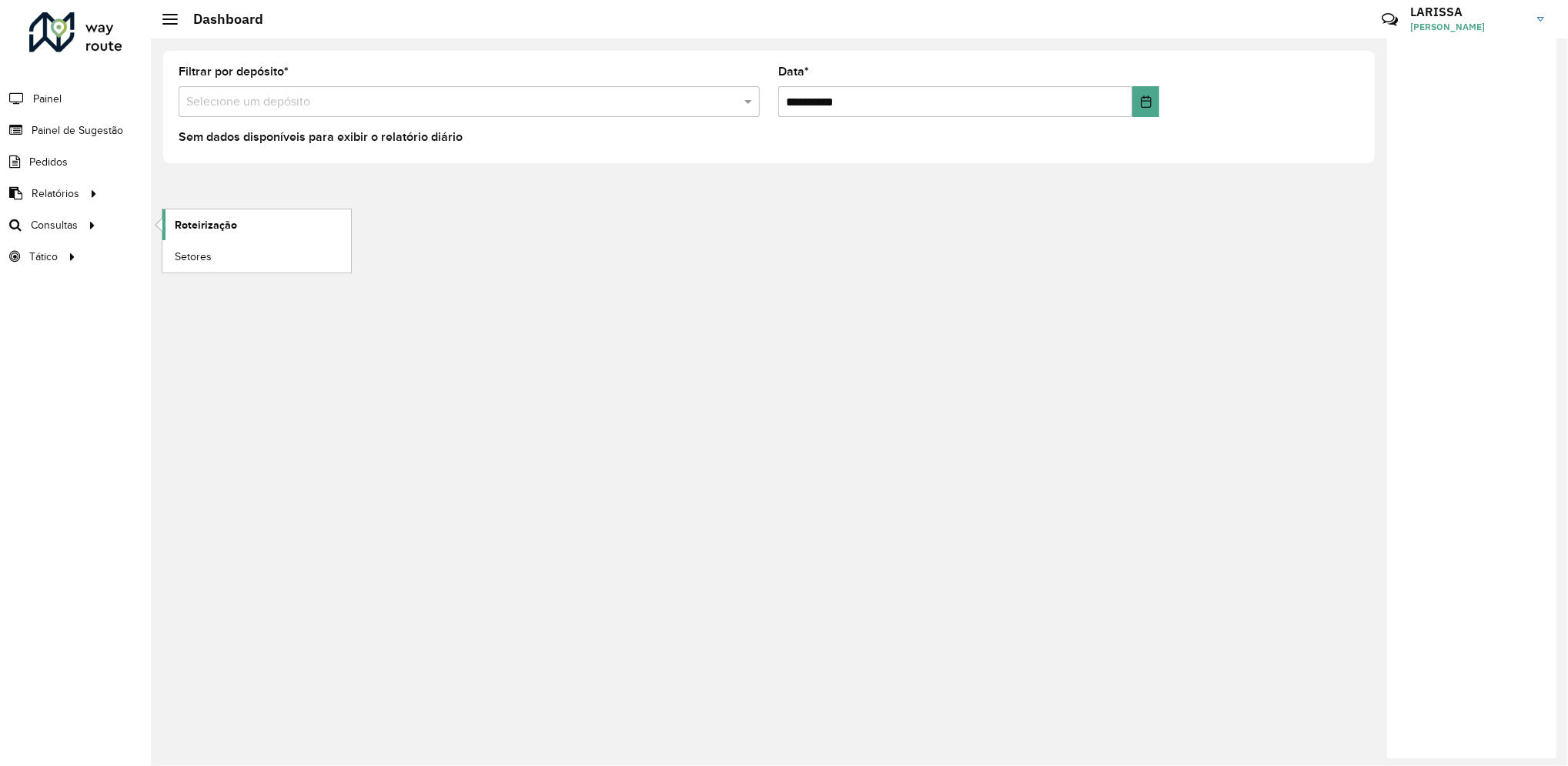
click at [166, 233] on link "Roteirização" at bounding box center [257, 225] width 188 height 31
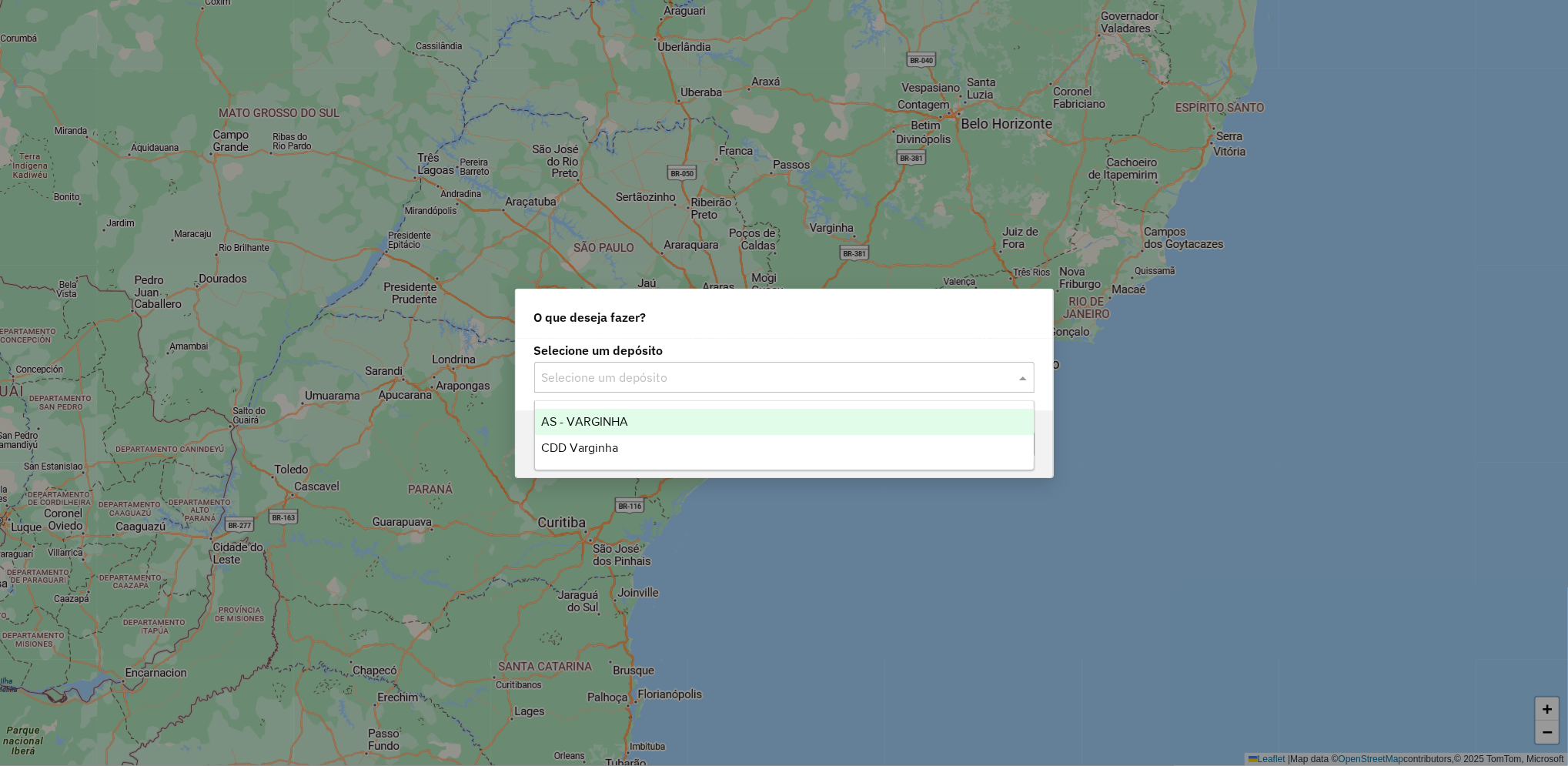
click at [803, 372] on input "text" at bounding box center [769, 377] width 454 height 18
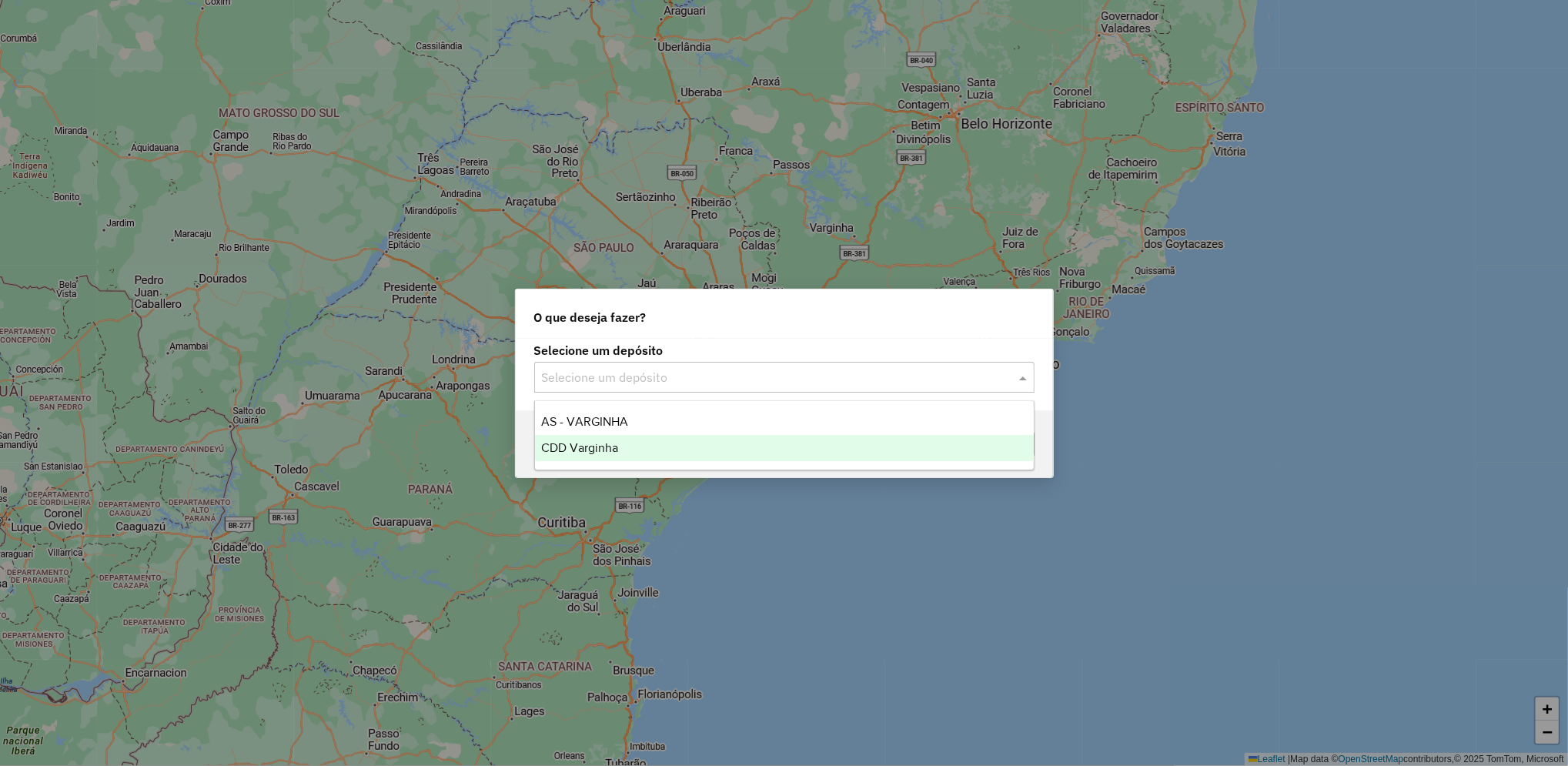
click at [708, 437] on div "CDD Varginha" at bounding box center [784, 447] width 499 height 26
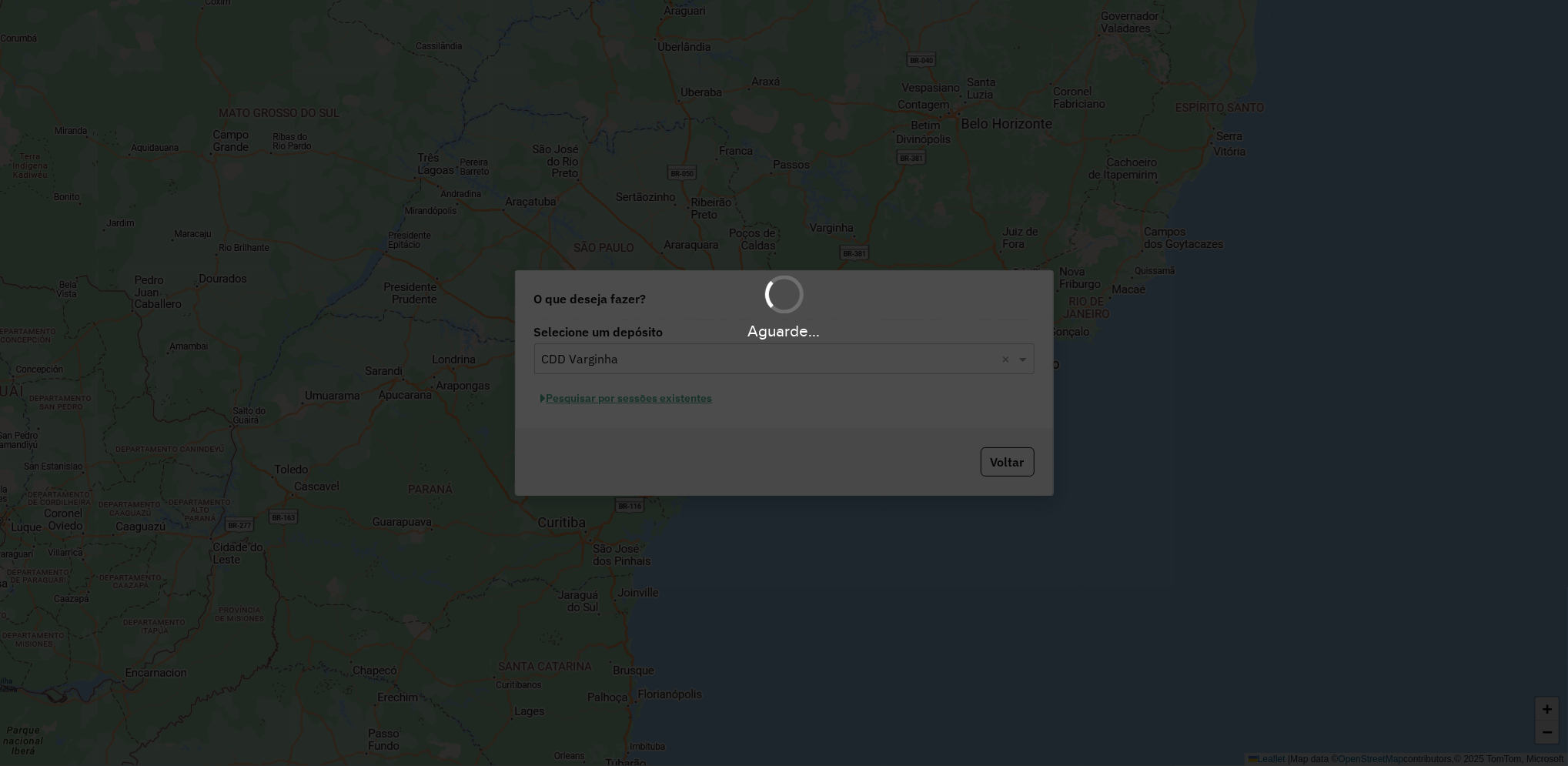
click at [635, 403] on div "Aguarde..." at bounding box center [784, 383] width 1568 height 766
click at [658, 403] on div "Aguarde..." at bounding box center [784, 383] width 1568 height 766
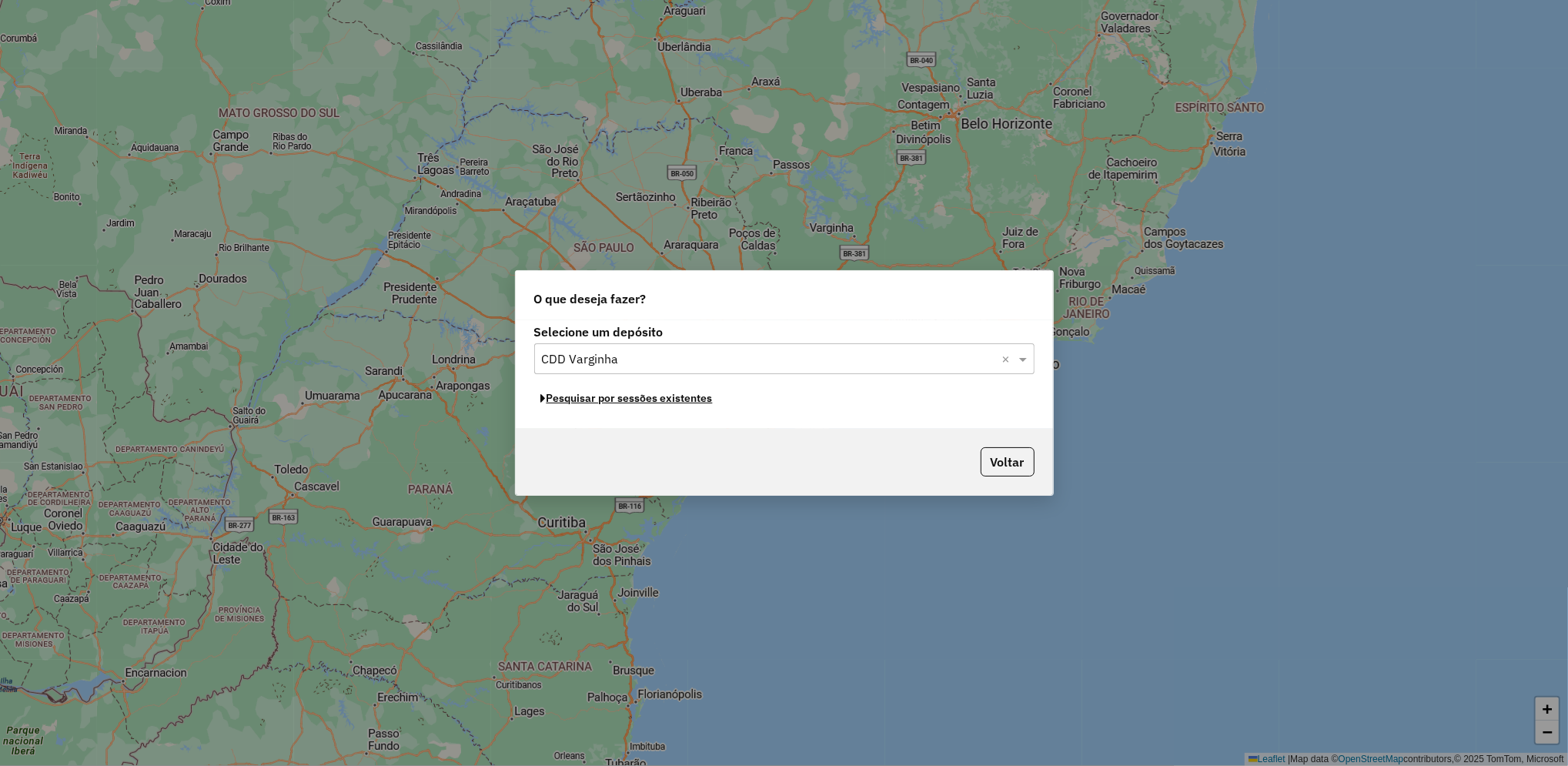
click at [700, 400] on button "Pesquisar por sessões existentes" at bounding box center [627, 398] width 186 height 24
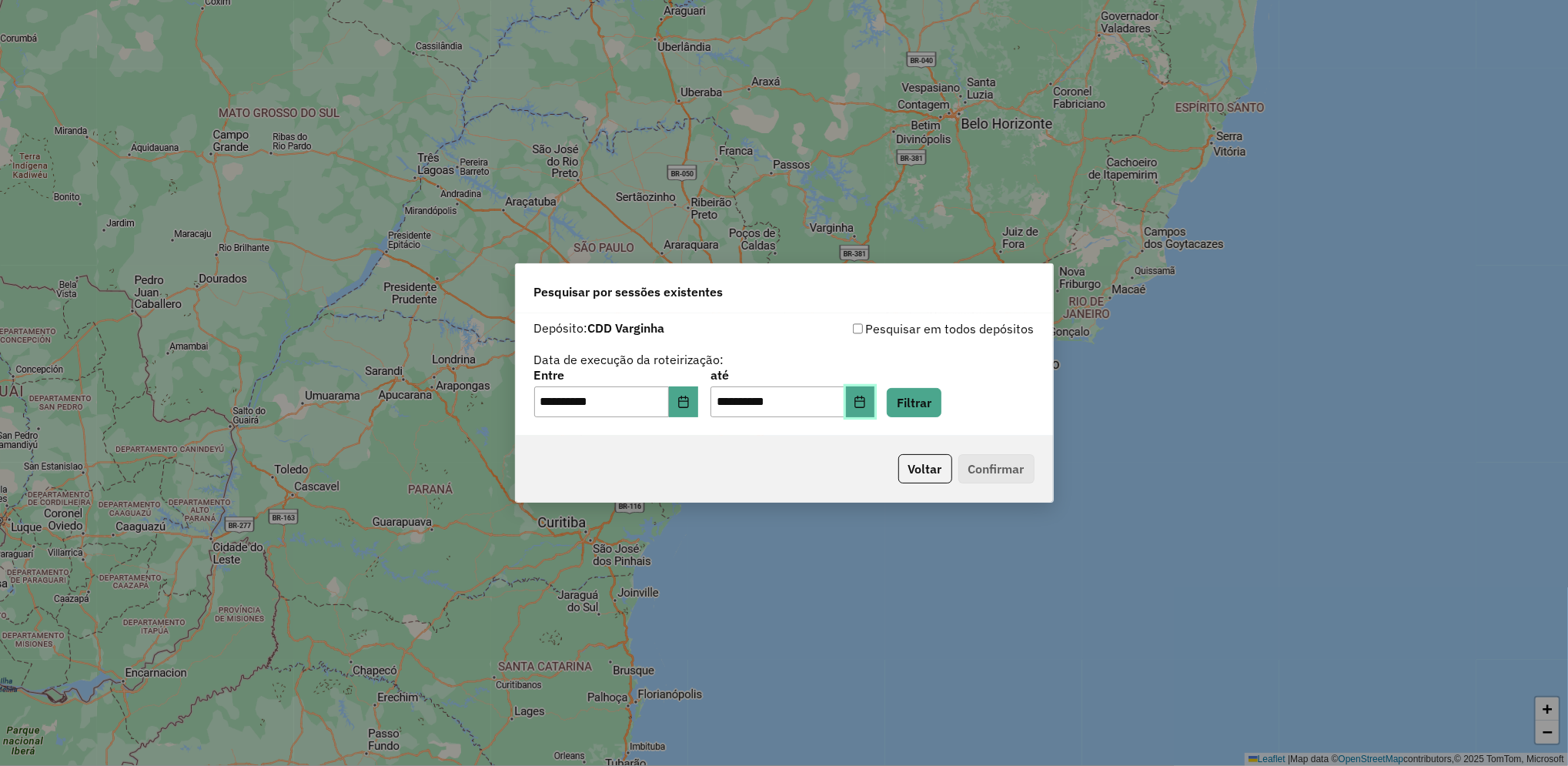
click at [875, 407] on button "Choose Date" at bounding box center [860, 402] width 29 height 31
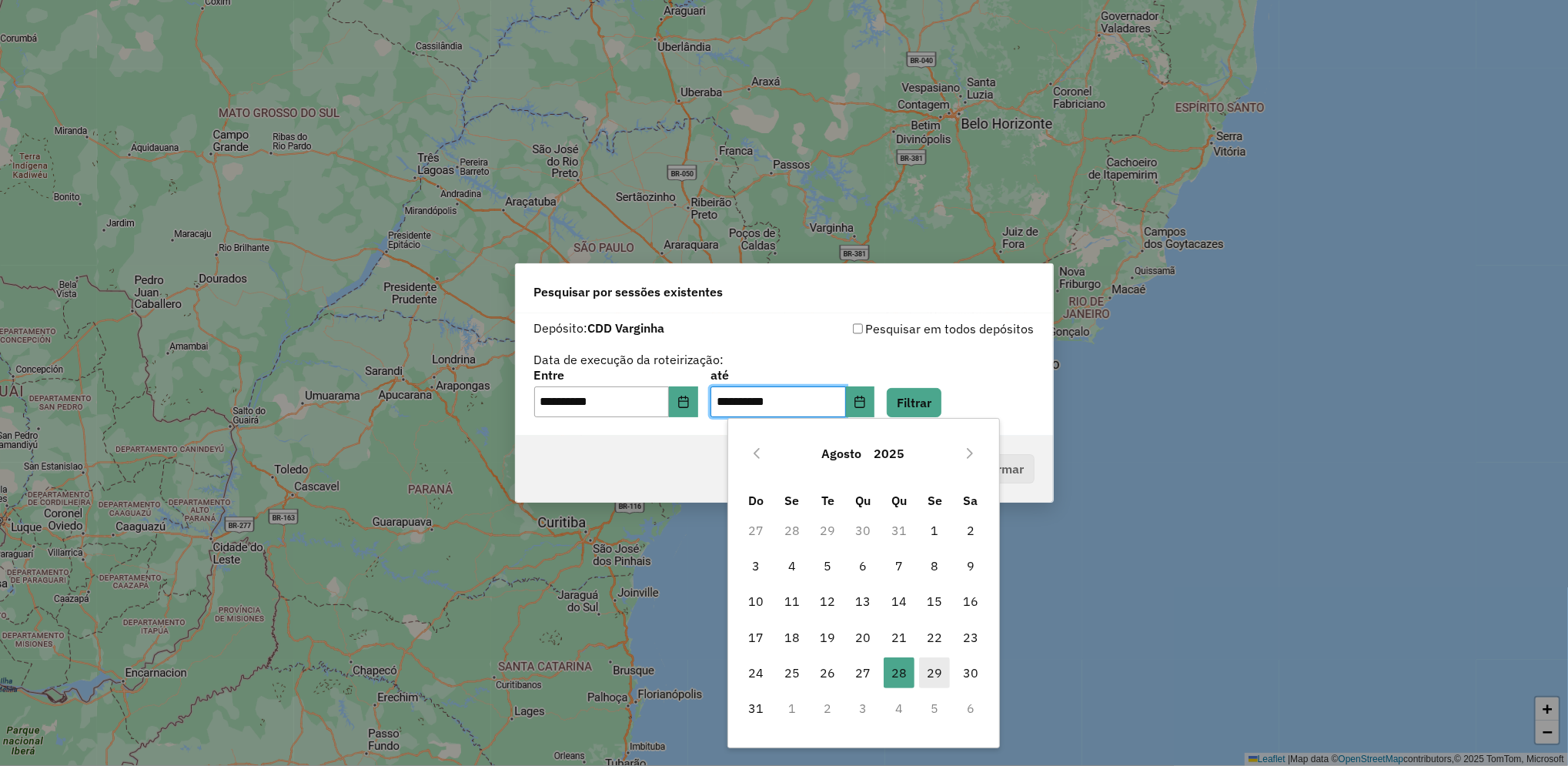
click at [930, 671] on span "29" at bounding box center [934, 673] width 31 height 31
type input "**********"
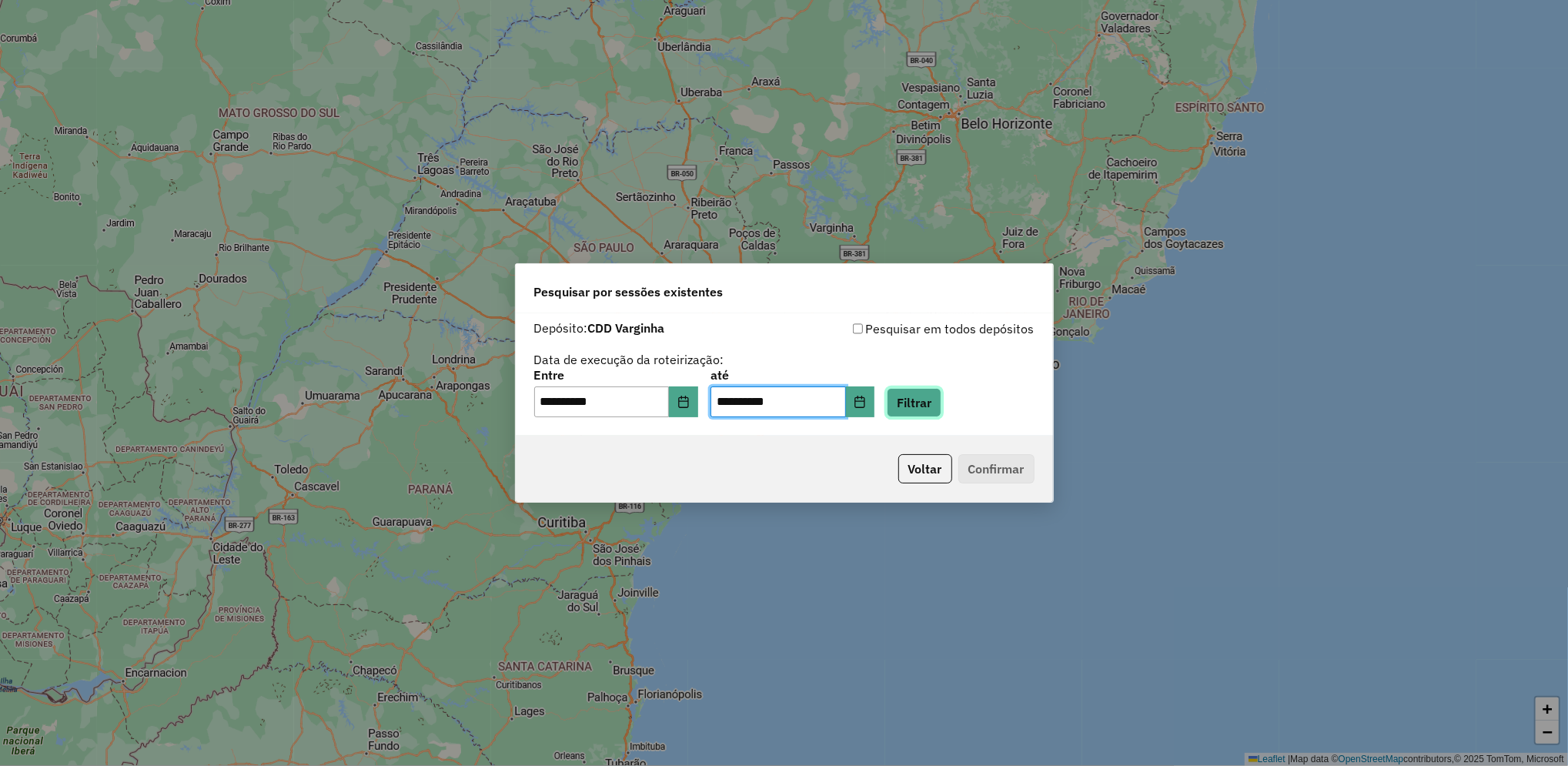
click at [941, 394] on button "Filtrar" at bounding box center [913, 402] width 55 height 29
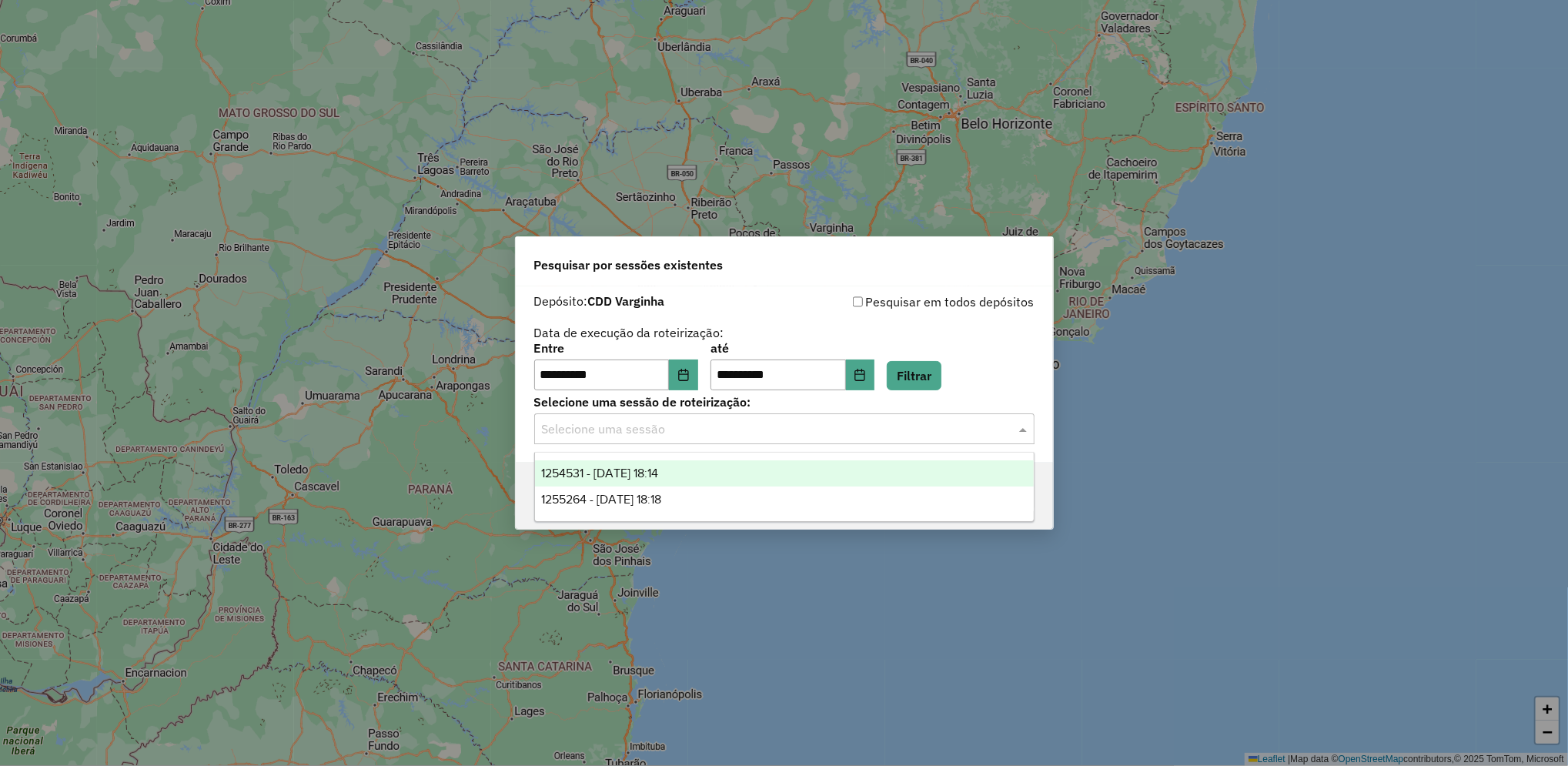
click at [777, 433] on input "text" at bounding box center [769, 429] width 454 height 18
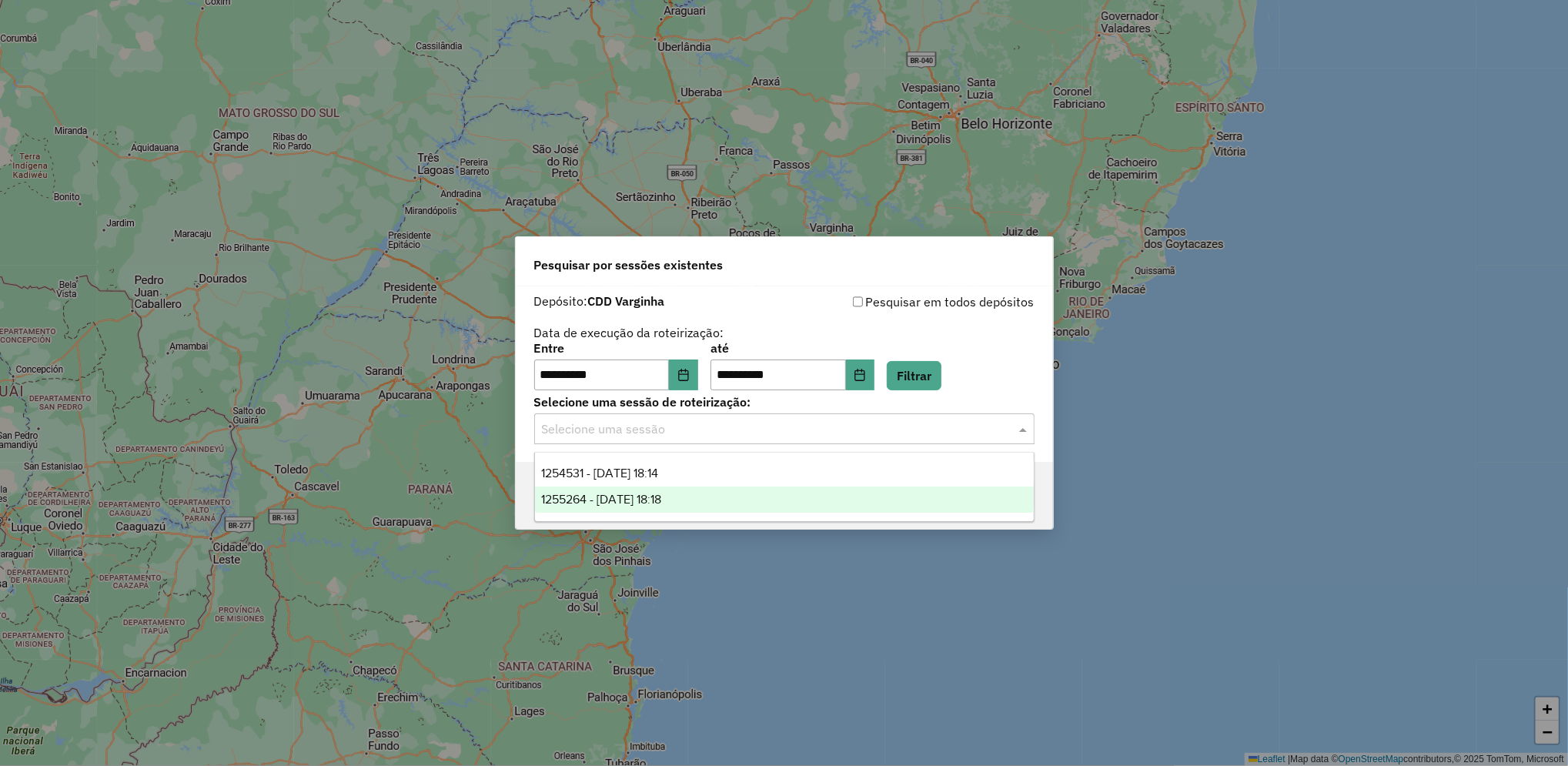
click at [728, 494] on div "1255264 - 29/08/2025 18:18" at bounding box center [784, 499] width 499 height 26
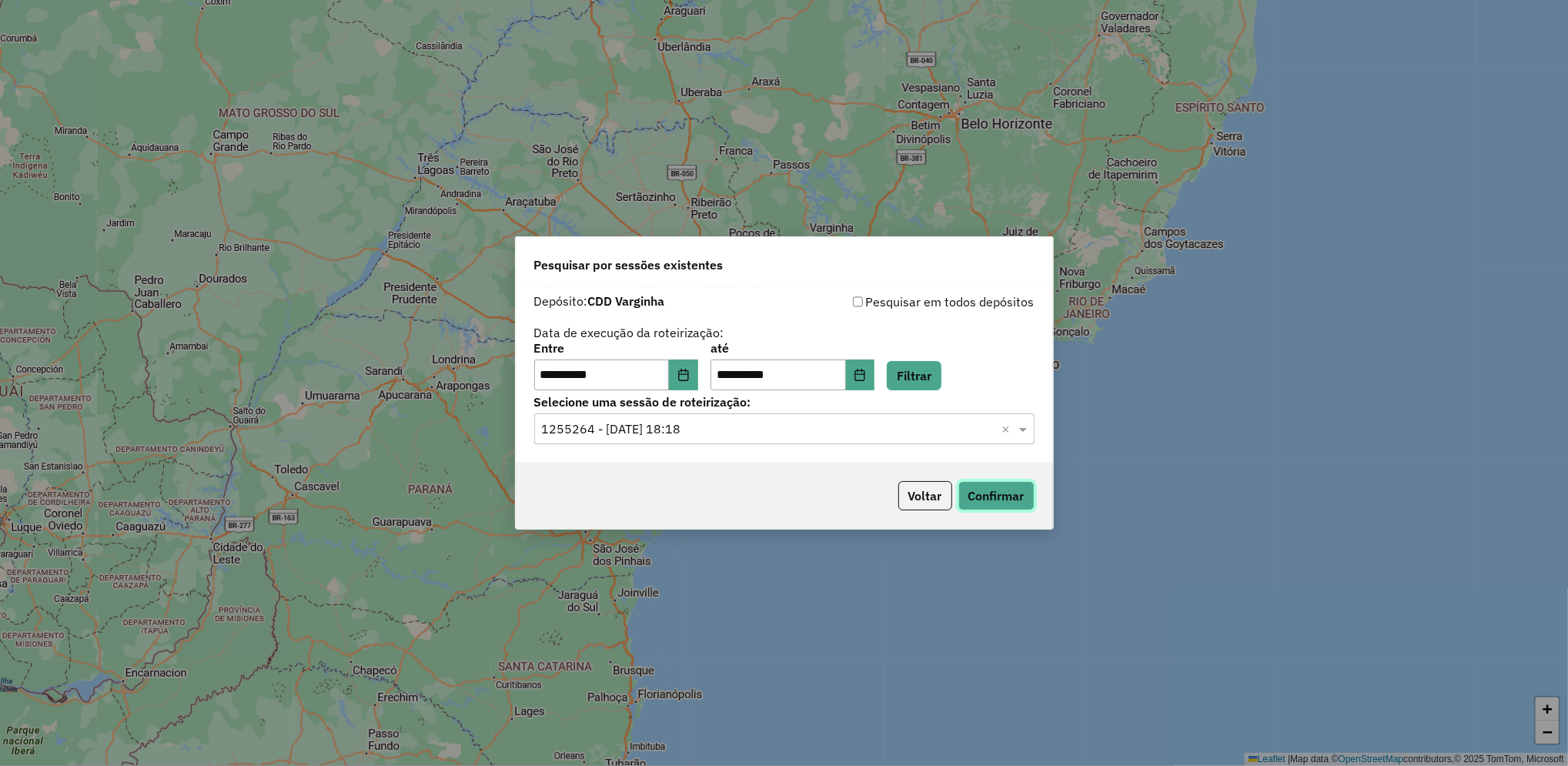
click at [969, 497] on button "Confirmar" at bounding box center [996, 495] width 76 height 29
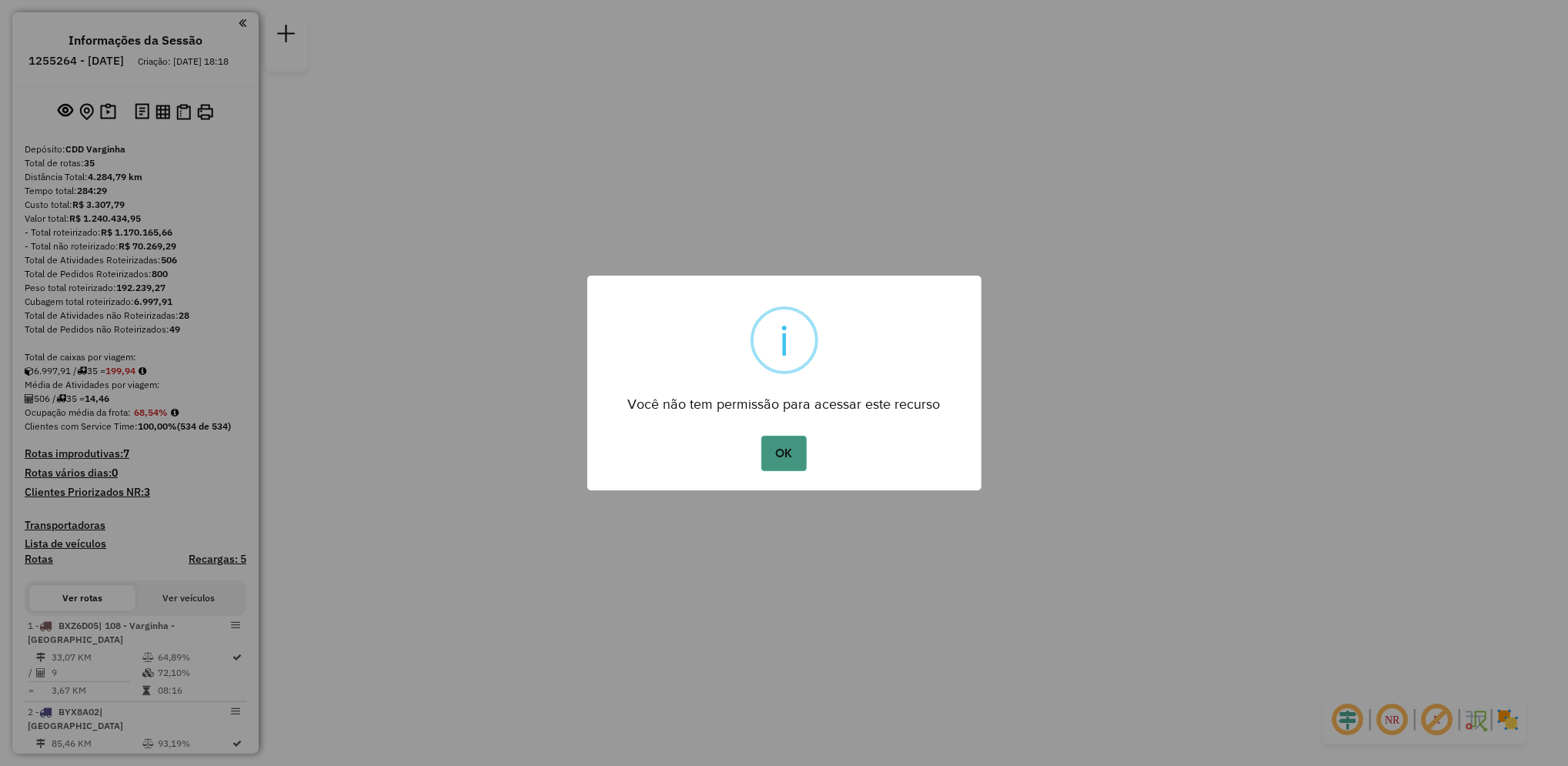
click at [785, 435] on button "OK" at bounding box center [784, 453] width 45 height 36
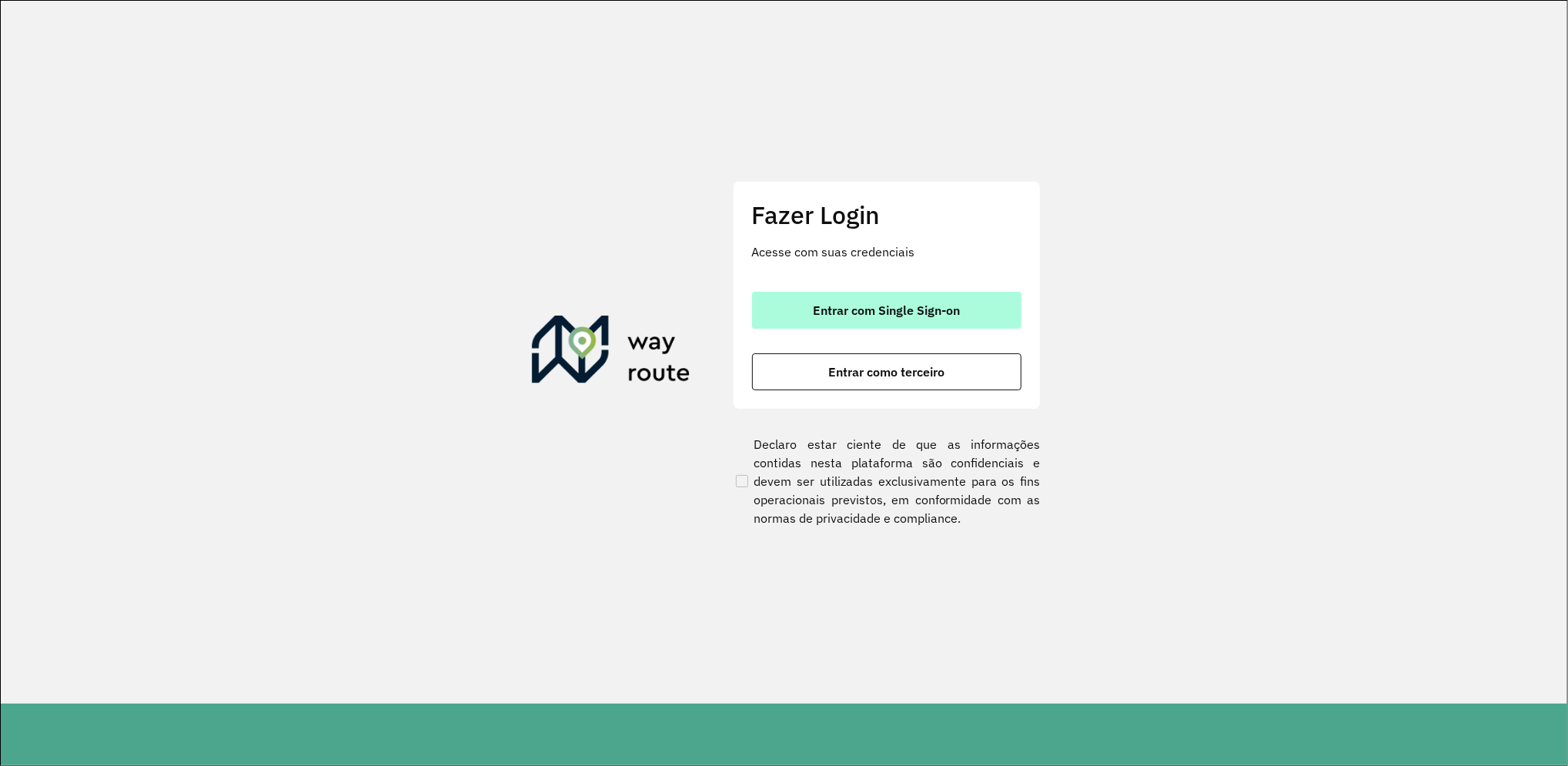
click at [921, 291] on button "Entrar com Single Sign-on" at bounding box center [886, 309] width 269 height 37
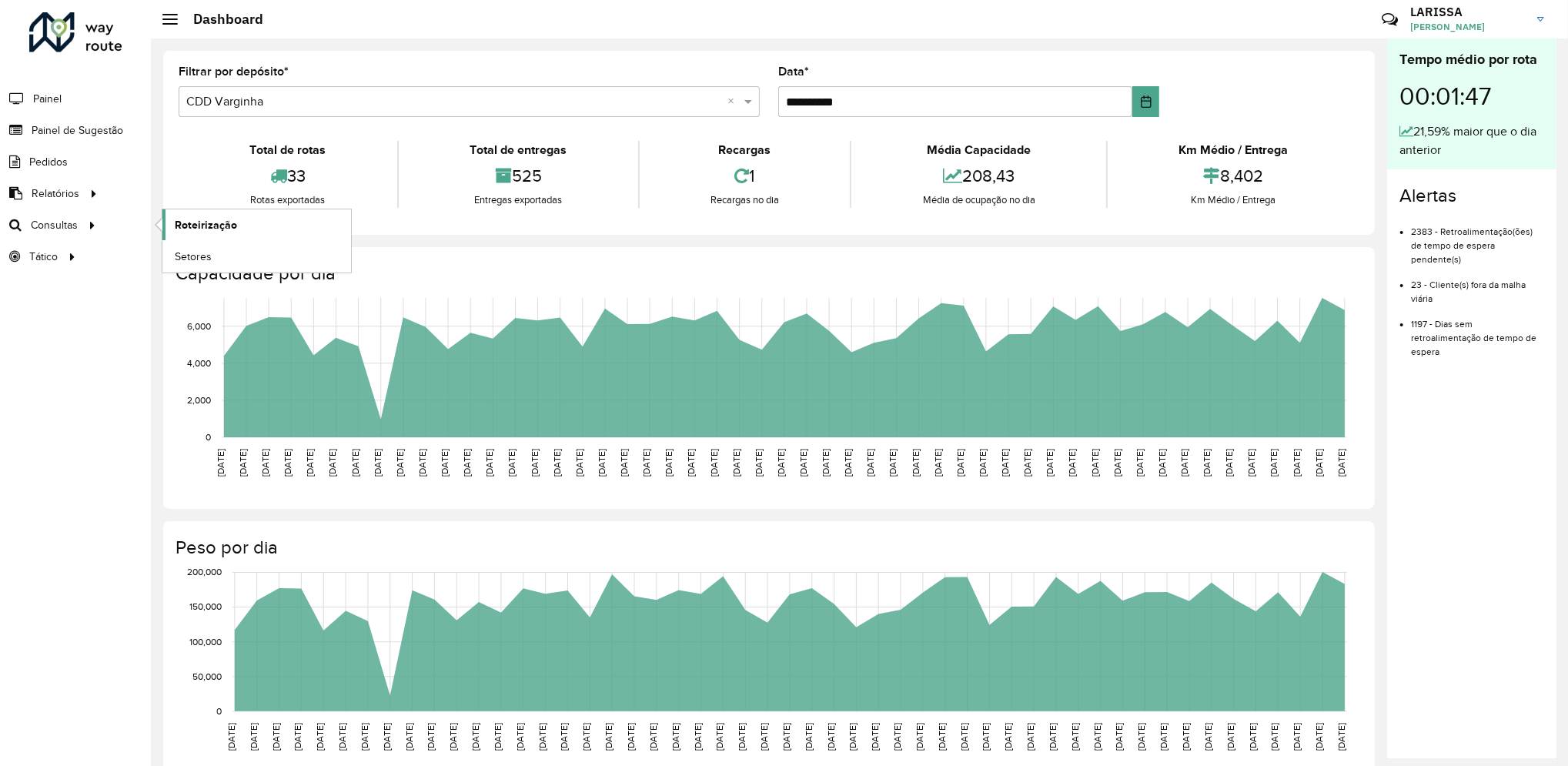
click at [189, 224] on span "Roteirização" at bounding box center [206, 225] width 62 height 16
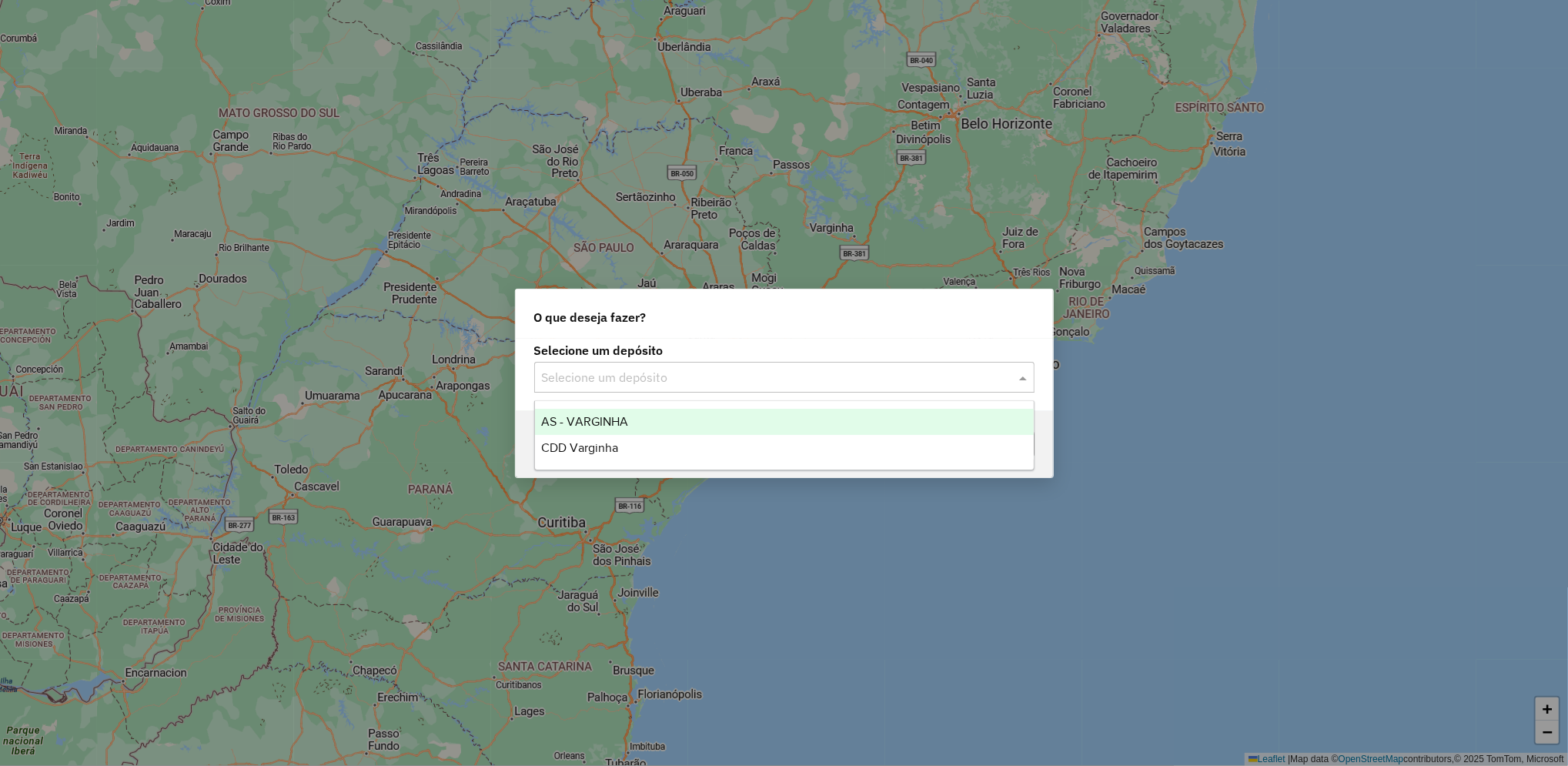
click at [782, 376] on input "text" at bounding box center [769, 377] width 454 height 18
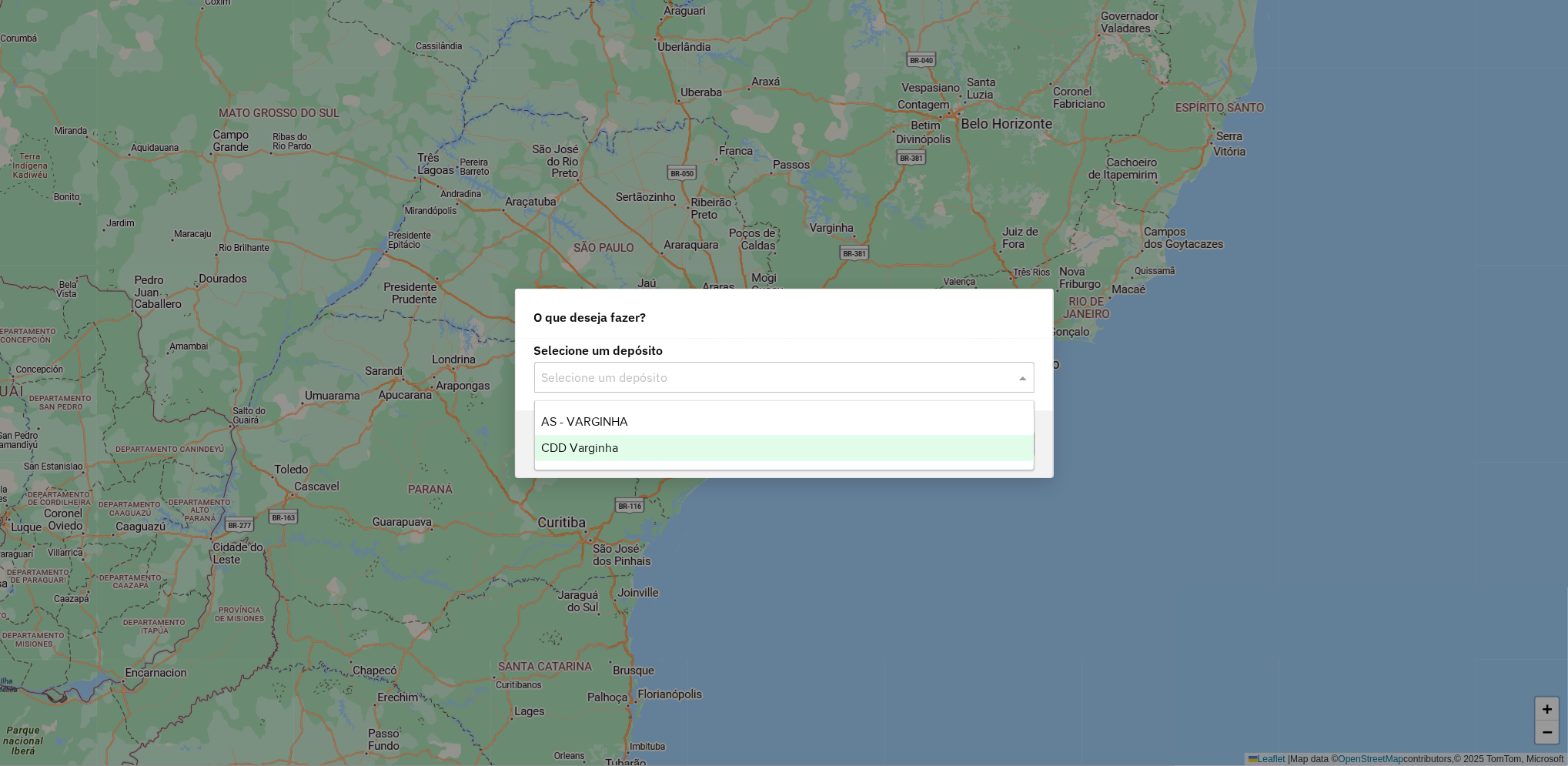
click at [708, 439] on div "CDD Varginha" at bounding box center [784, 447] width 499 height 26
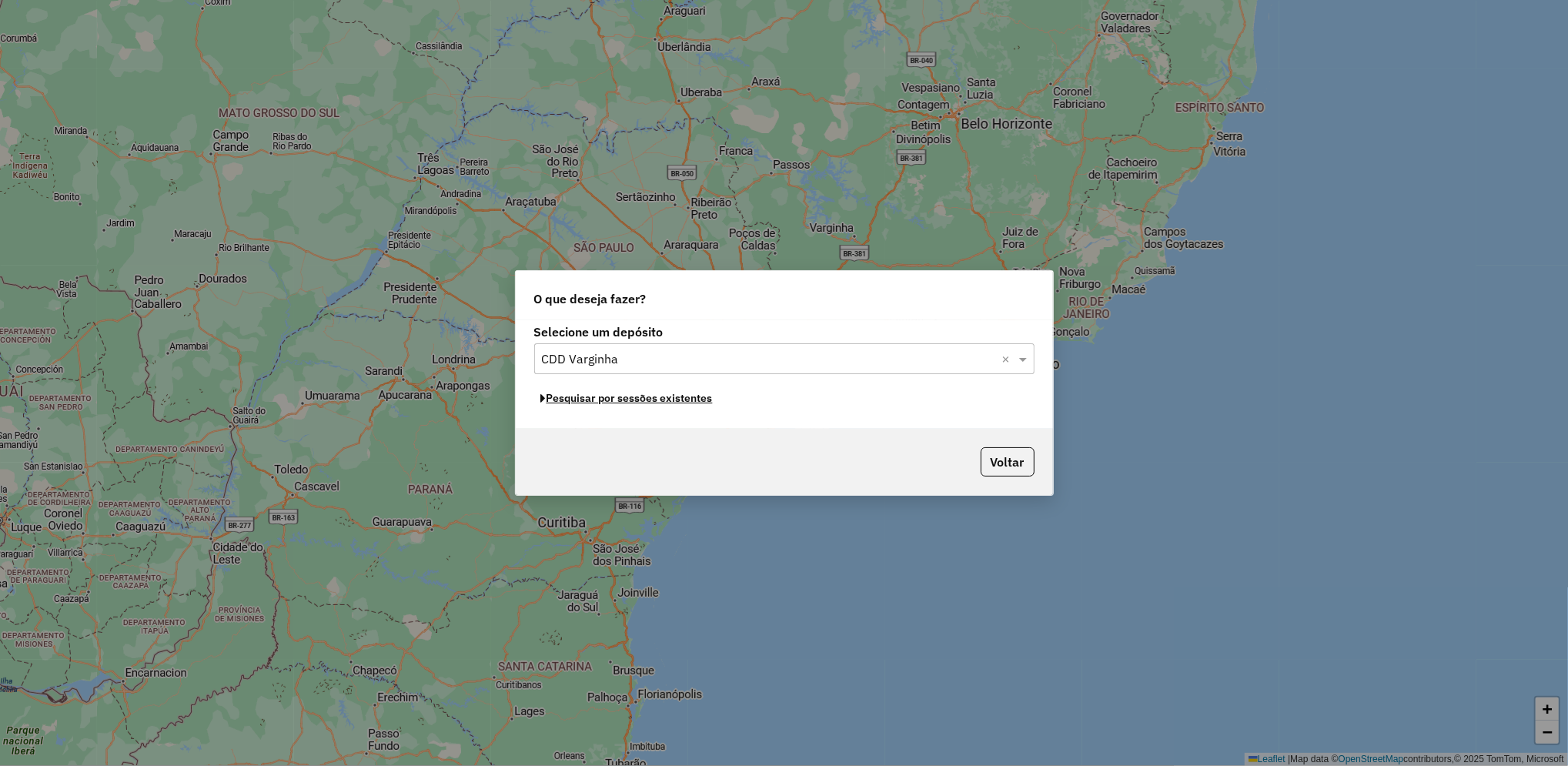
click at [685, 401] on button "Pesquisar por sessões existentes" at bounding box center [627, 398] width 186 height 24
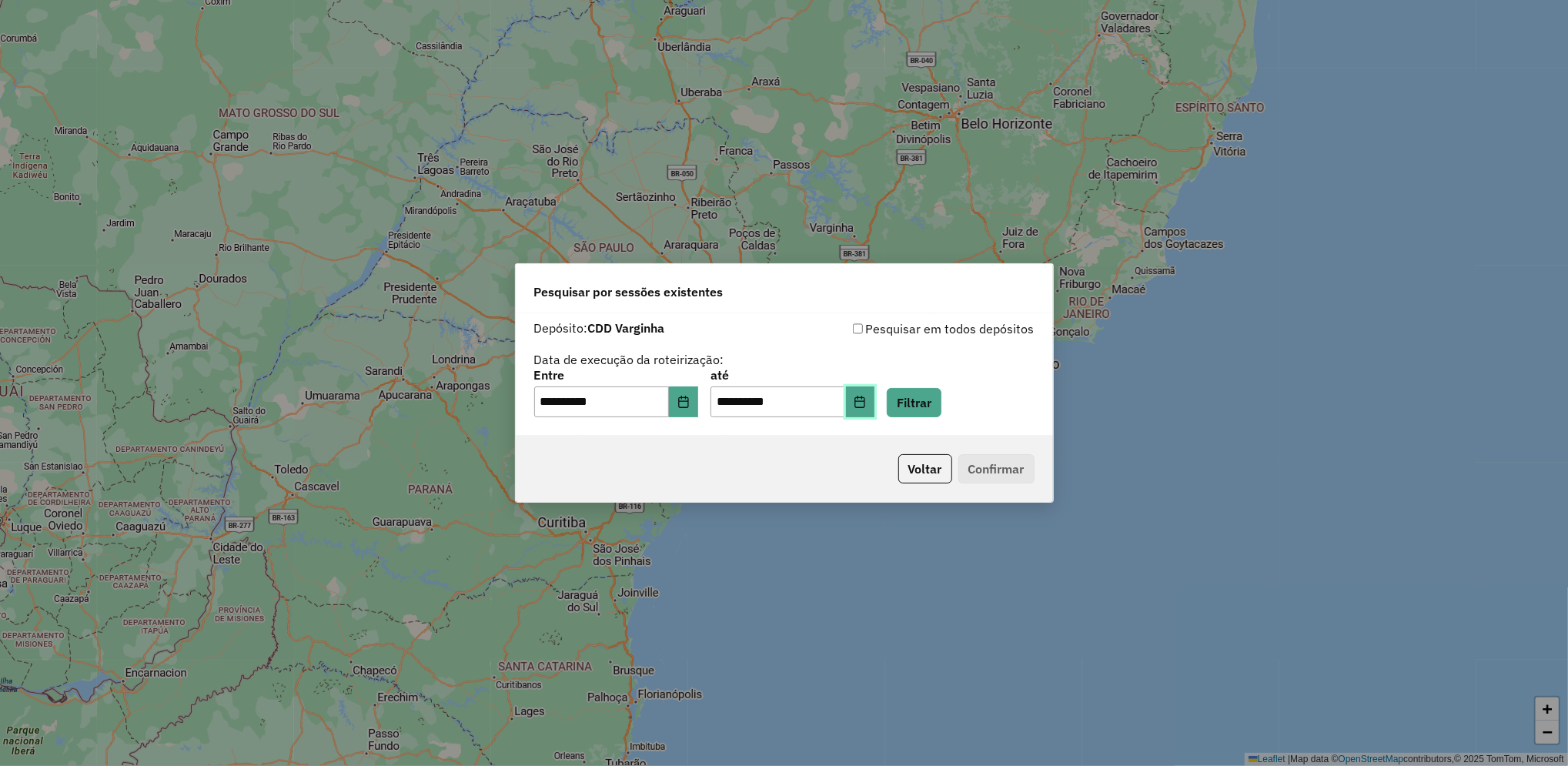
click at [875, 413] on button "Choose Date" at bounding box center [860, 402] width 29 height 31
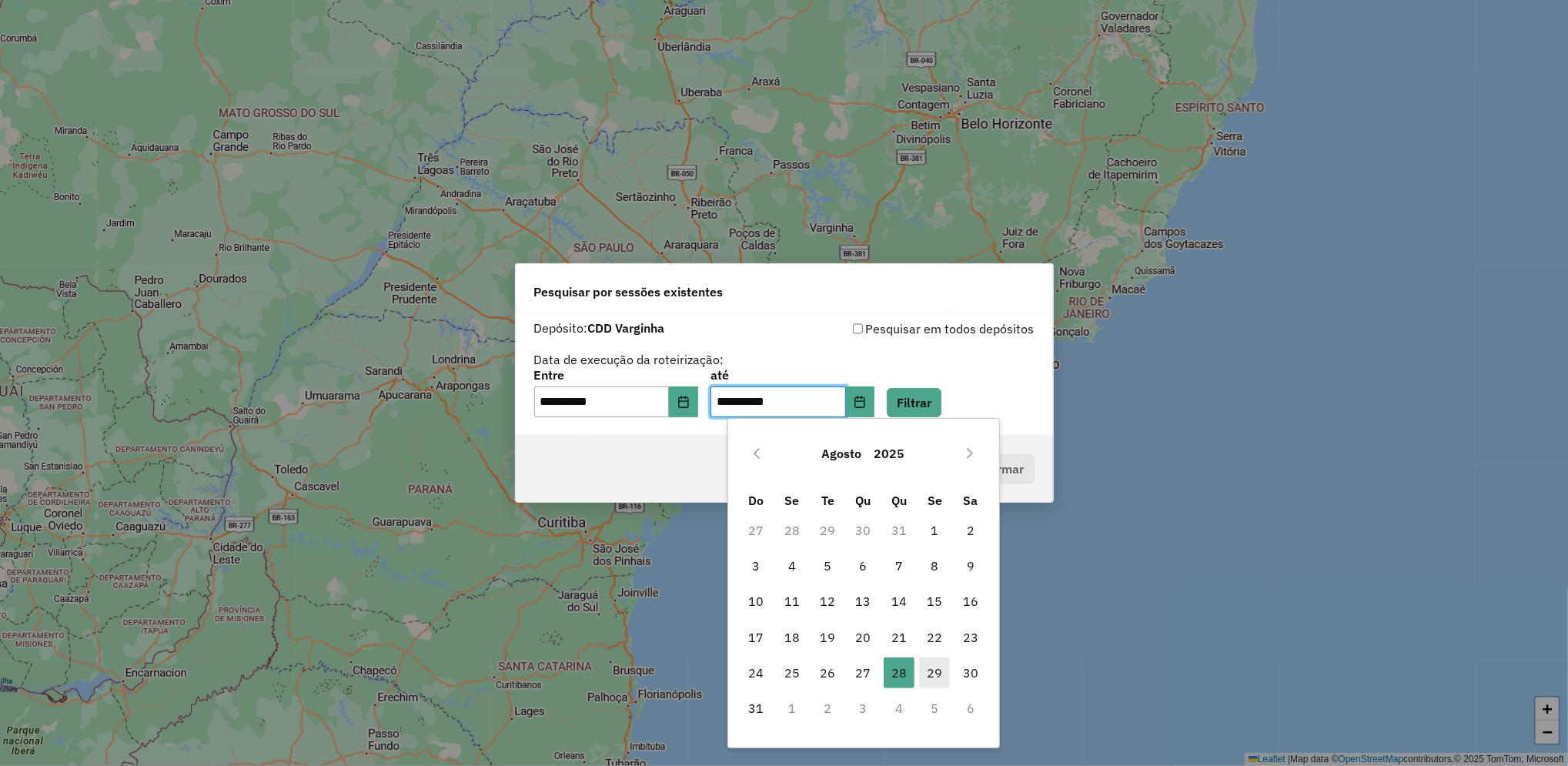
click at [939, 684] on span "29" at bounding box center [934, 673] width 31 height 31
type input "**********"
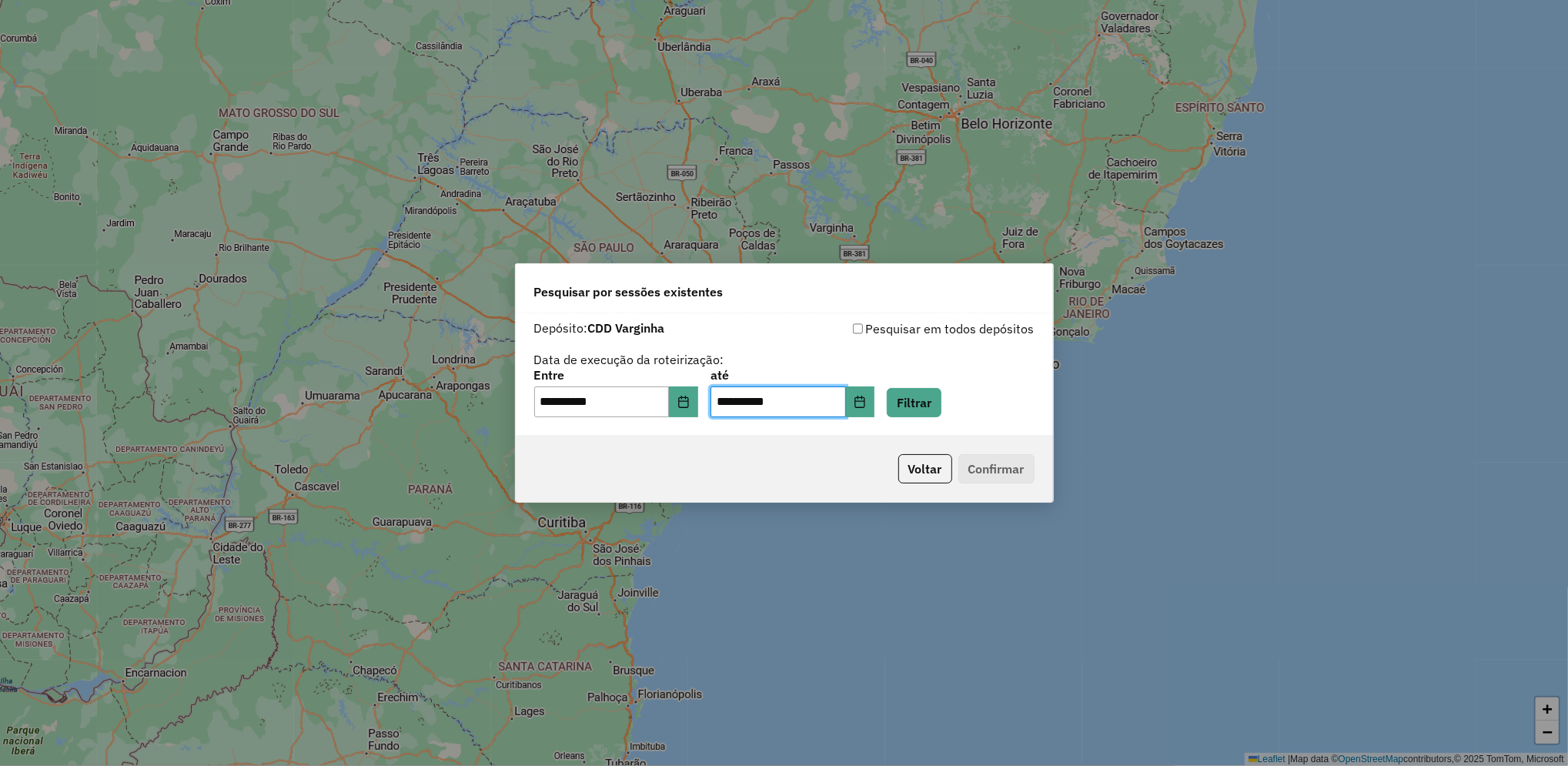
click at [979, 379] on div "**********" at bounding box center [784, 393] width 500 height 48
click at [941, 394] on button "Filtrar" at bounding box center [913, 402] width 55 height 29
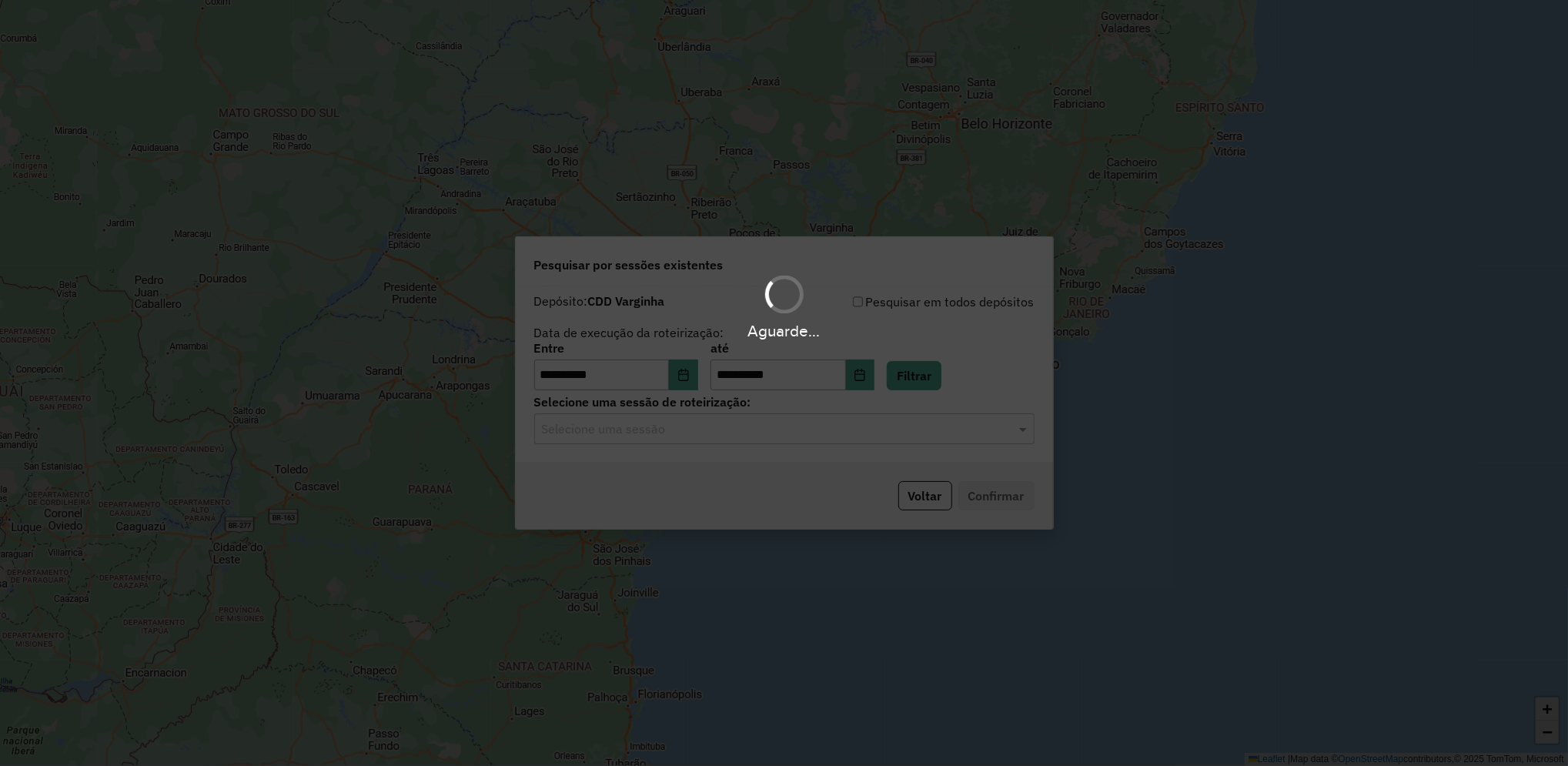
click at [791, 431] on input "text" at bounding box center [769, 429] width 454 height 18
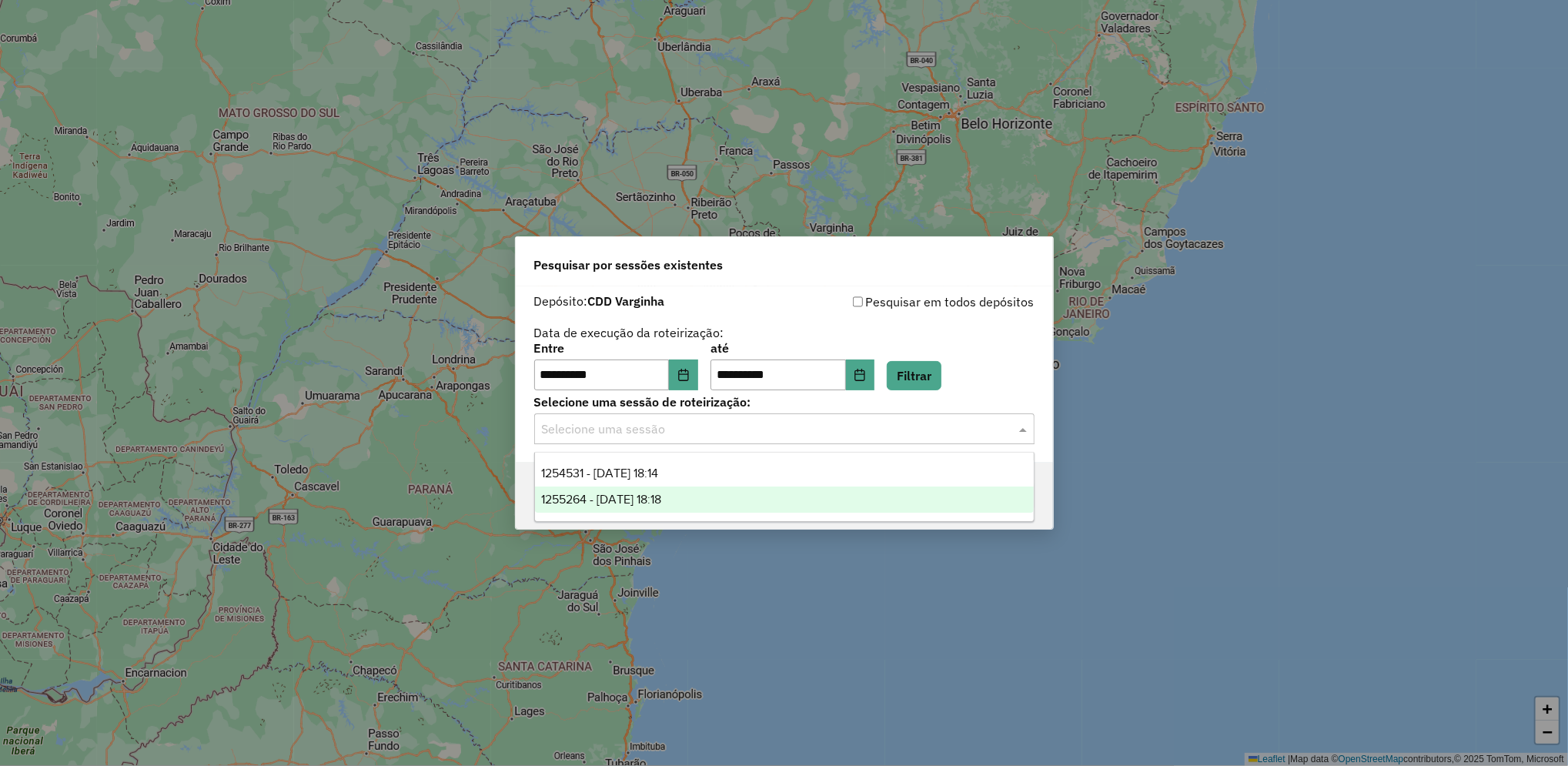
click at [756, 489] on div "1255264 - [DATE] 18:18" at bounding box center [784, 499] width 499 height 26
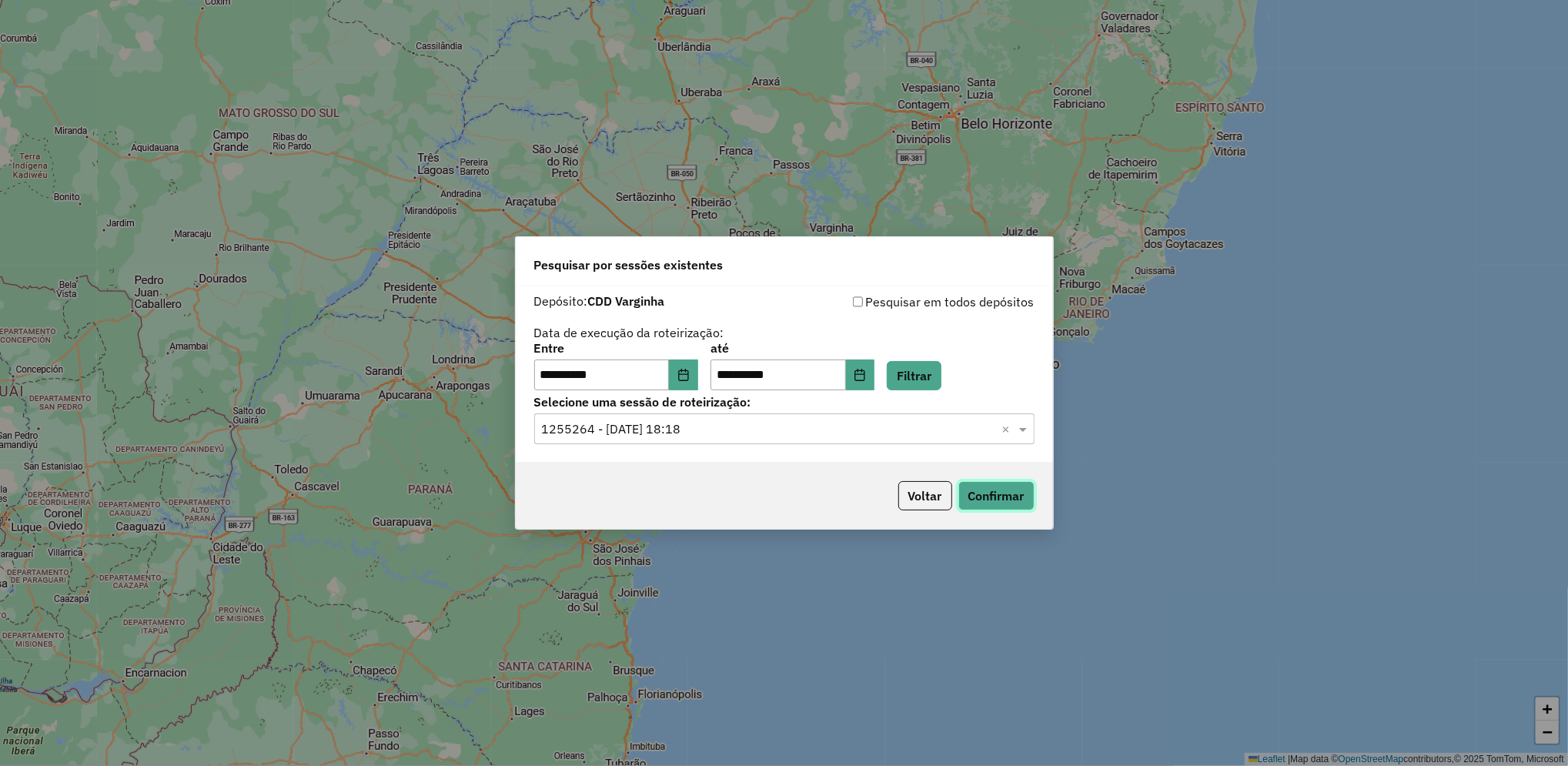
click at [988, 497] on button "Confirmar" at bounding box center [996, 495] width 76 height 29
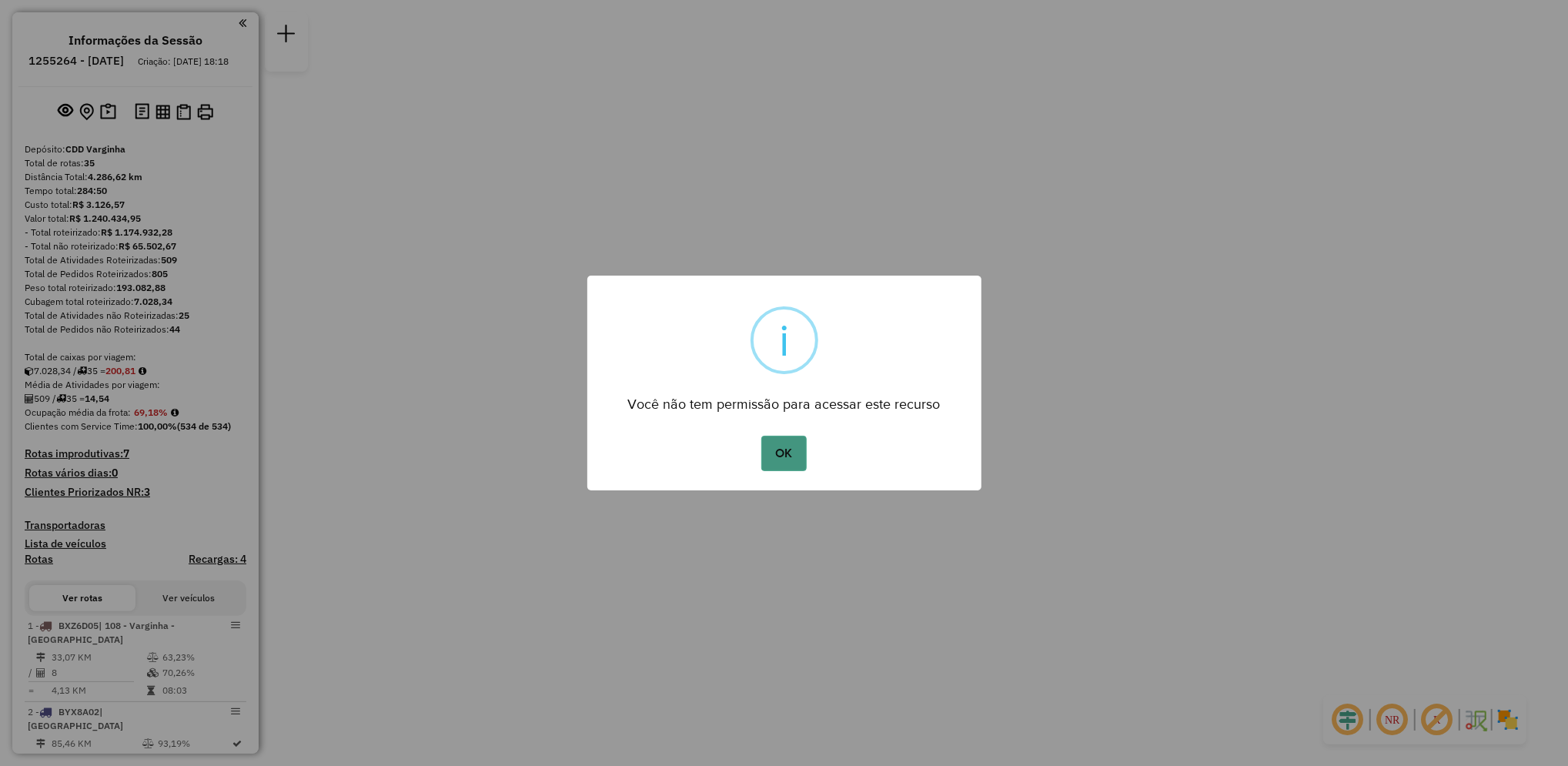
click at [797, 448] on button "OK" at bounding box center [784, 453] width 45 height 36
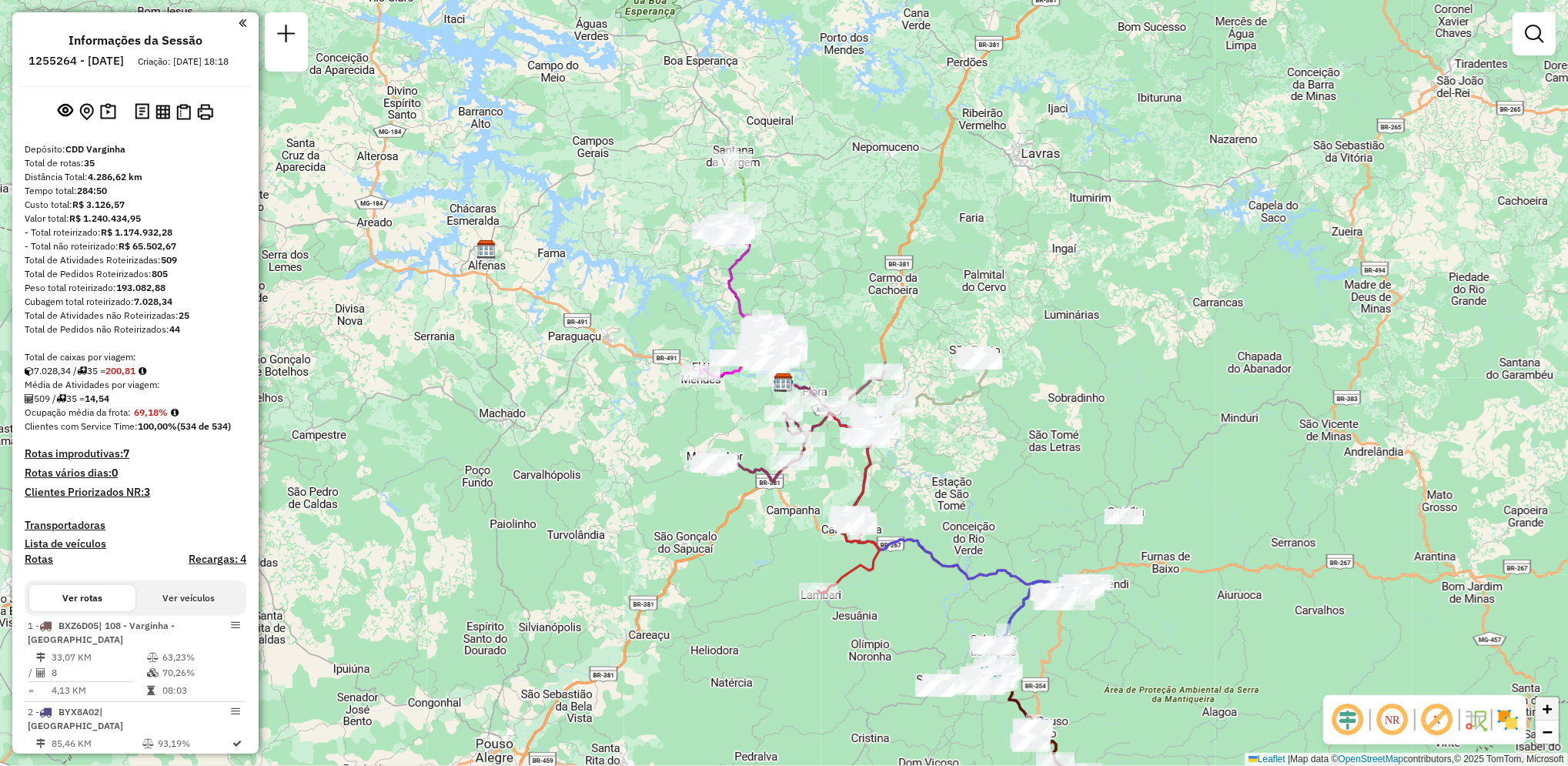
click at [1556, 706] on link "+" at bounding box center [1547, 708] width 23 height 23
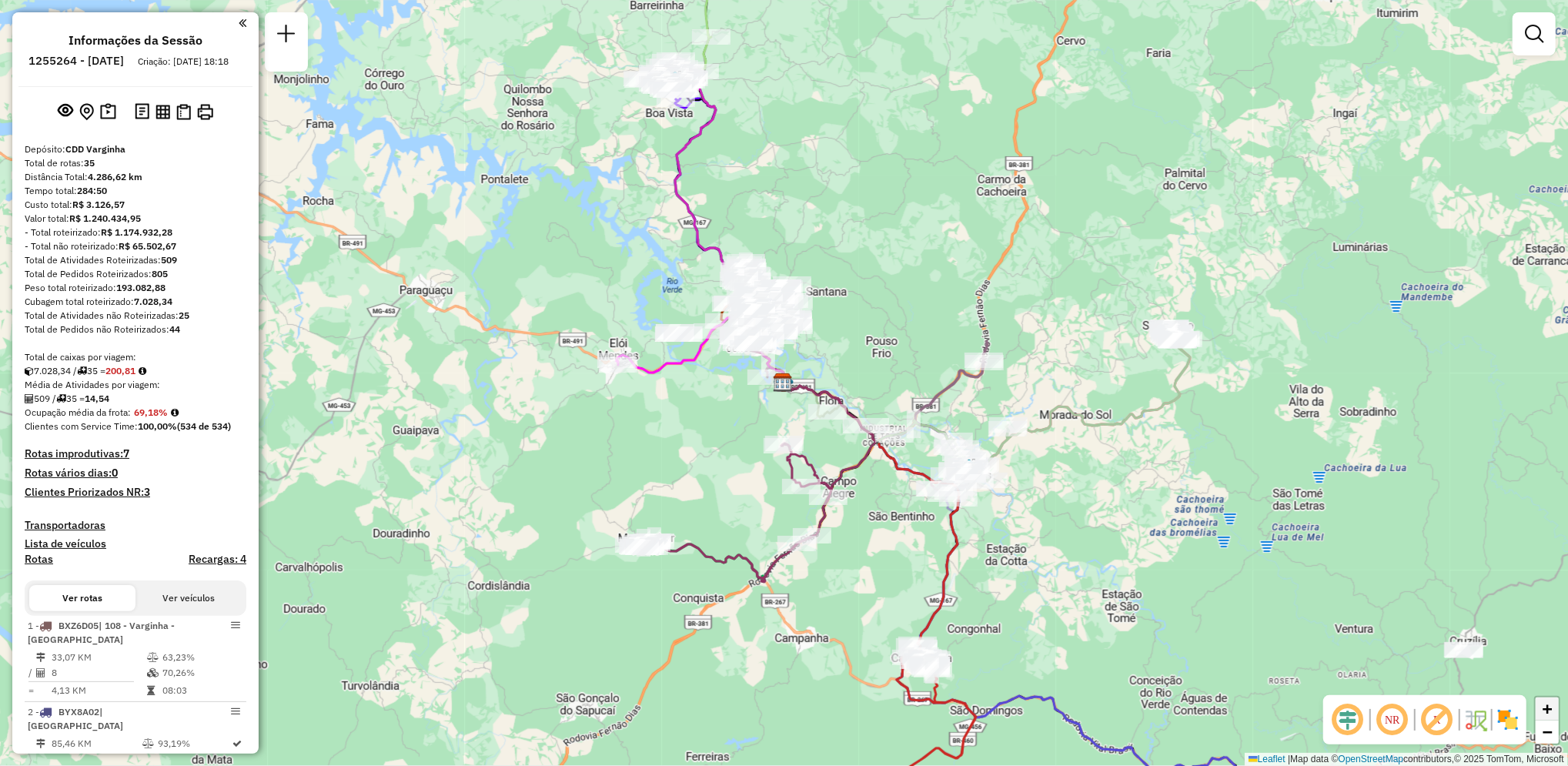
click at [1556, 706] on link "+" at bounding box center [1547, 708] width 23 height 23
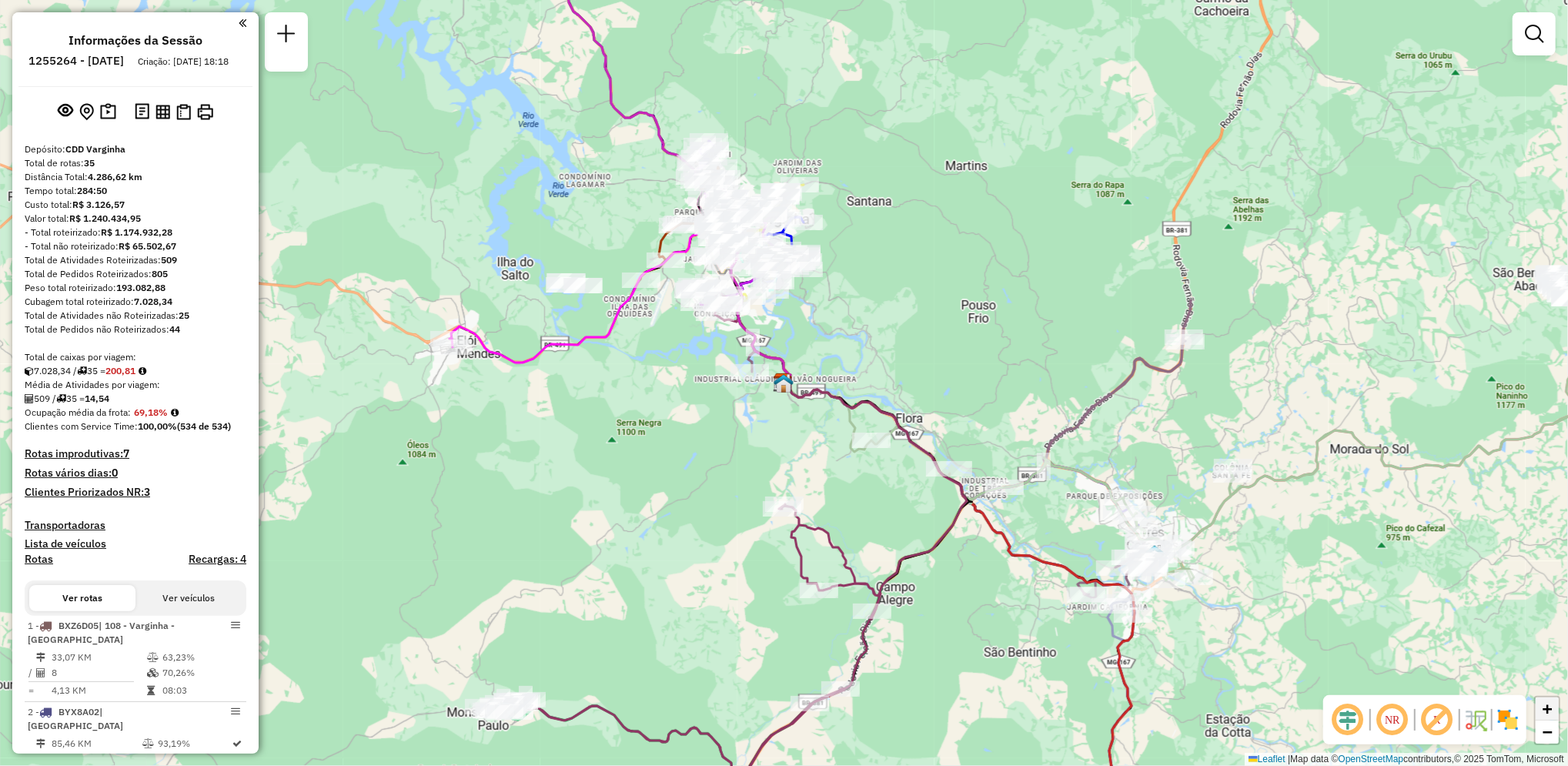
click at [1556, 706] on link "+" at bounding box center [1547, 708] width 23 height 23
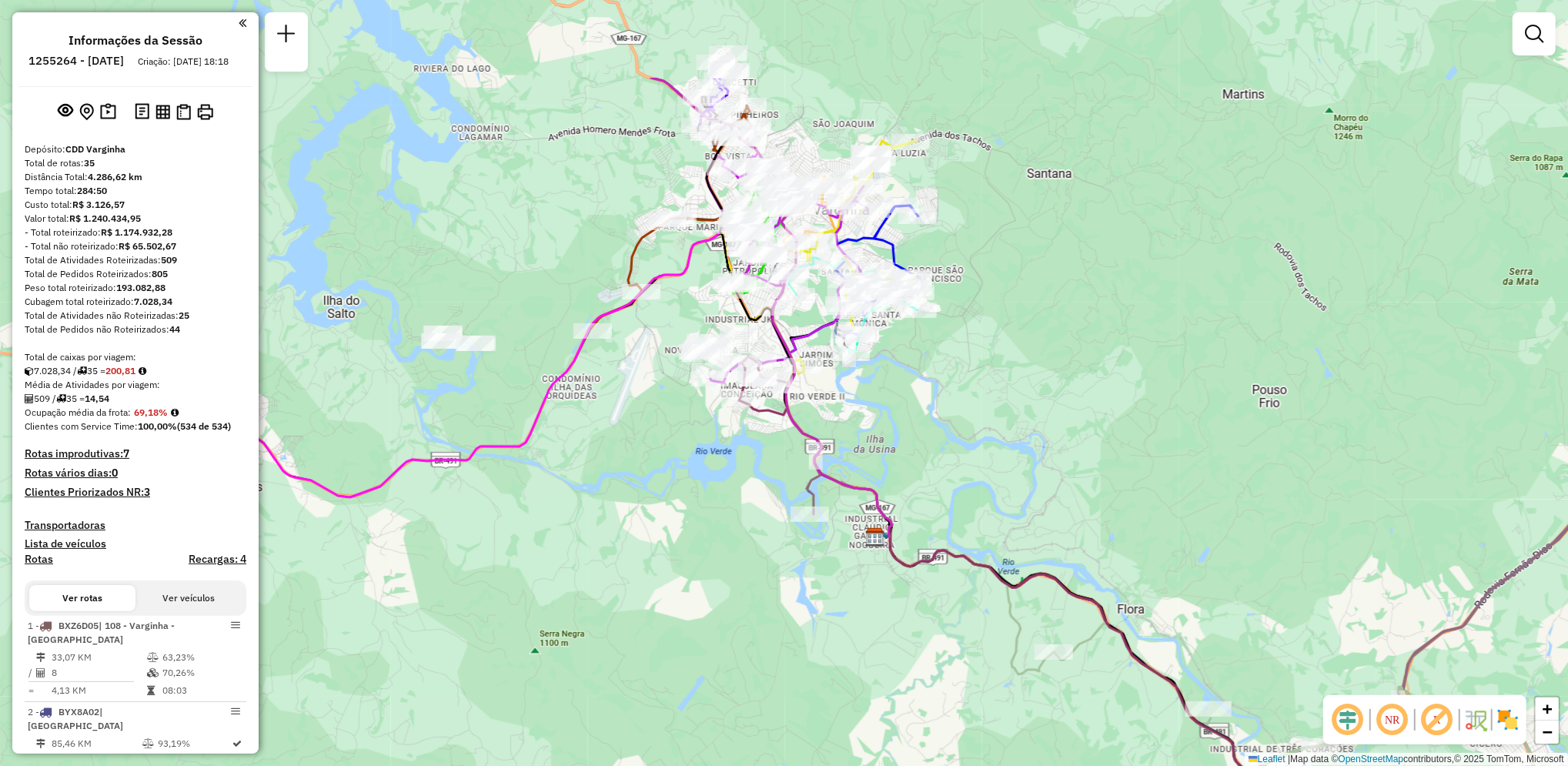
drag, startPoint x: 611, startPoint y: 399, endPoint x: 706, endPoint y: 553, distance: 180.9
click at [706, 553] on div "Janela de atendimento Grade de atendimento Capacidade Transportadoras Veículos …" at bounding box center [784, 383] width 1568 height 766
drag, startPoint x: 252, startPoint y: 111, endPoint x: 255, endPoint y: 154, distance: 43.1
click at [255, 154] on div "Informações da Sessão 1255264 - 29/08/2025 Criação: 28/08/2025 18:18 Depósito: …" at bounding box center [136, 383] width 246 height 741
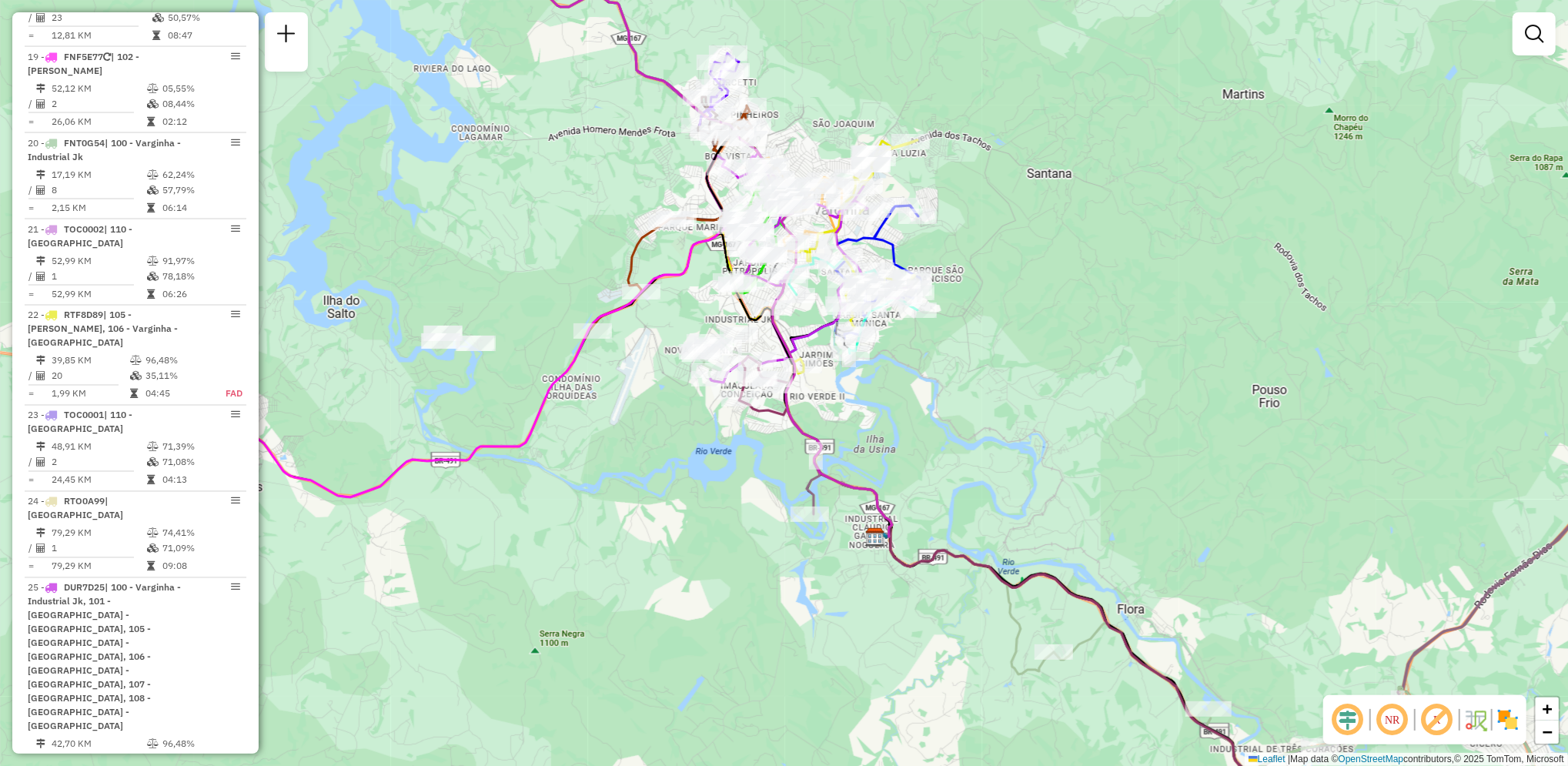
scroll to position [2061, 0]
click at [1552, 739] on span "−" at bounding box center [1547, 731] width 10 height 19
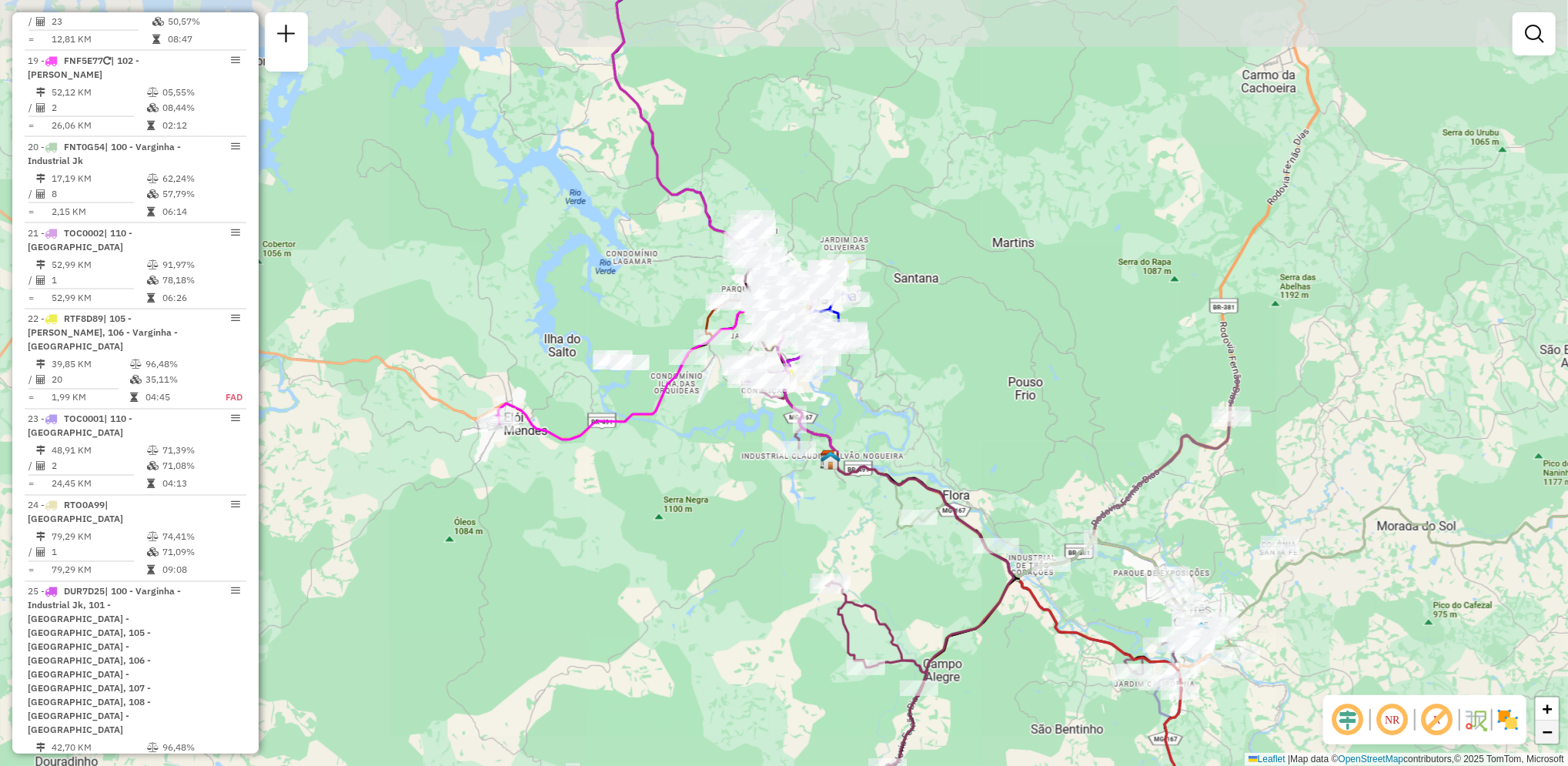
click at [1552, 739] on span "−" at bounding box center [1547, 731] width 10 height 19
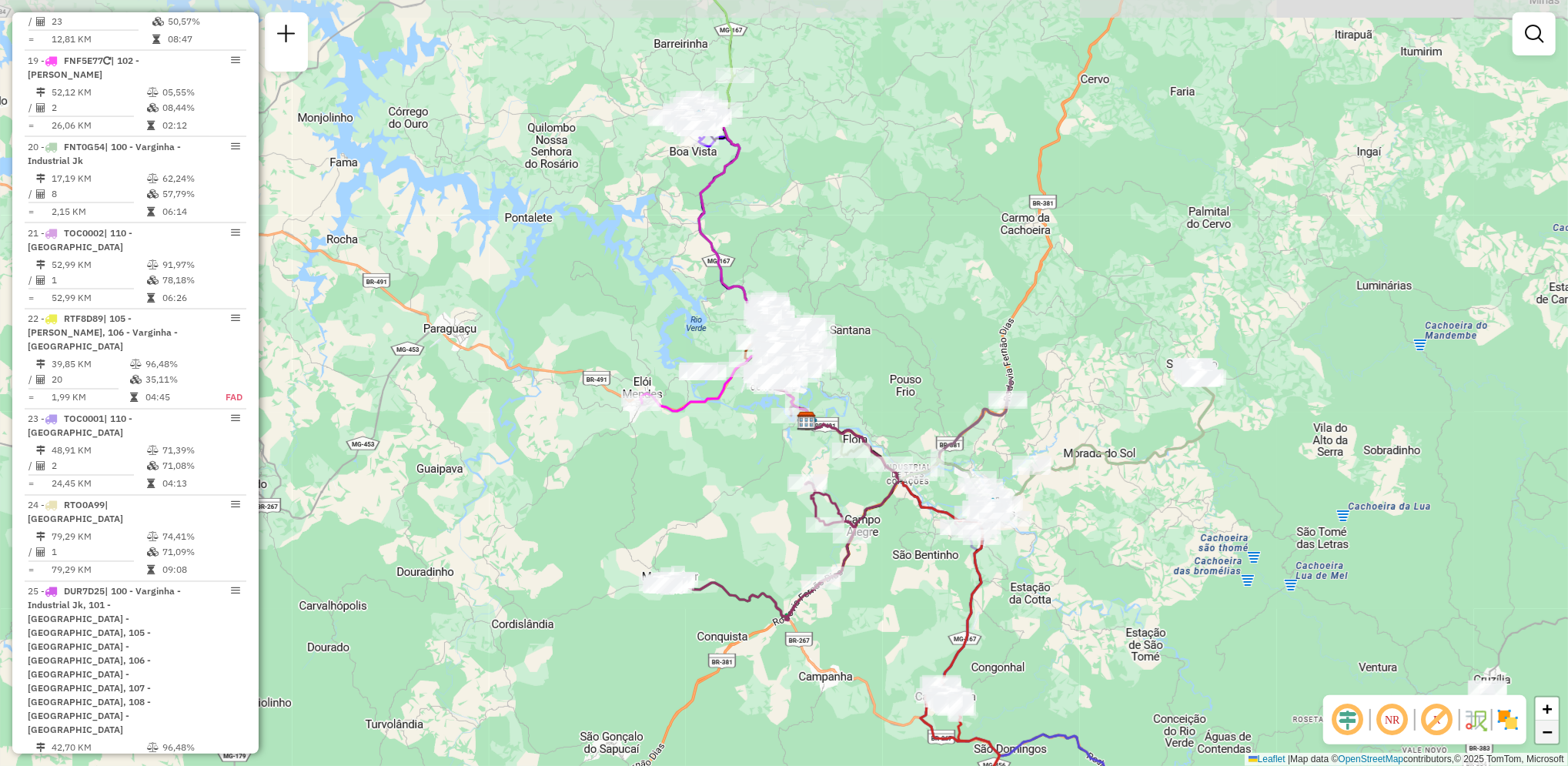
click at [1552, 739] on span "−" at bounding box center [1547, 731] width 10 height 19
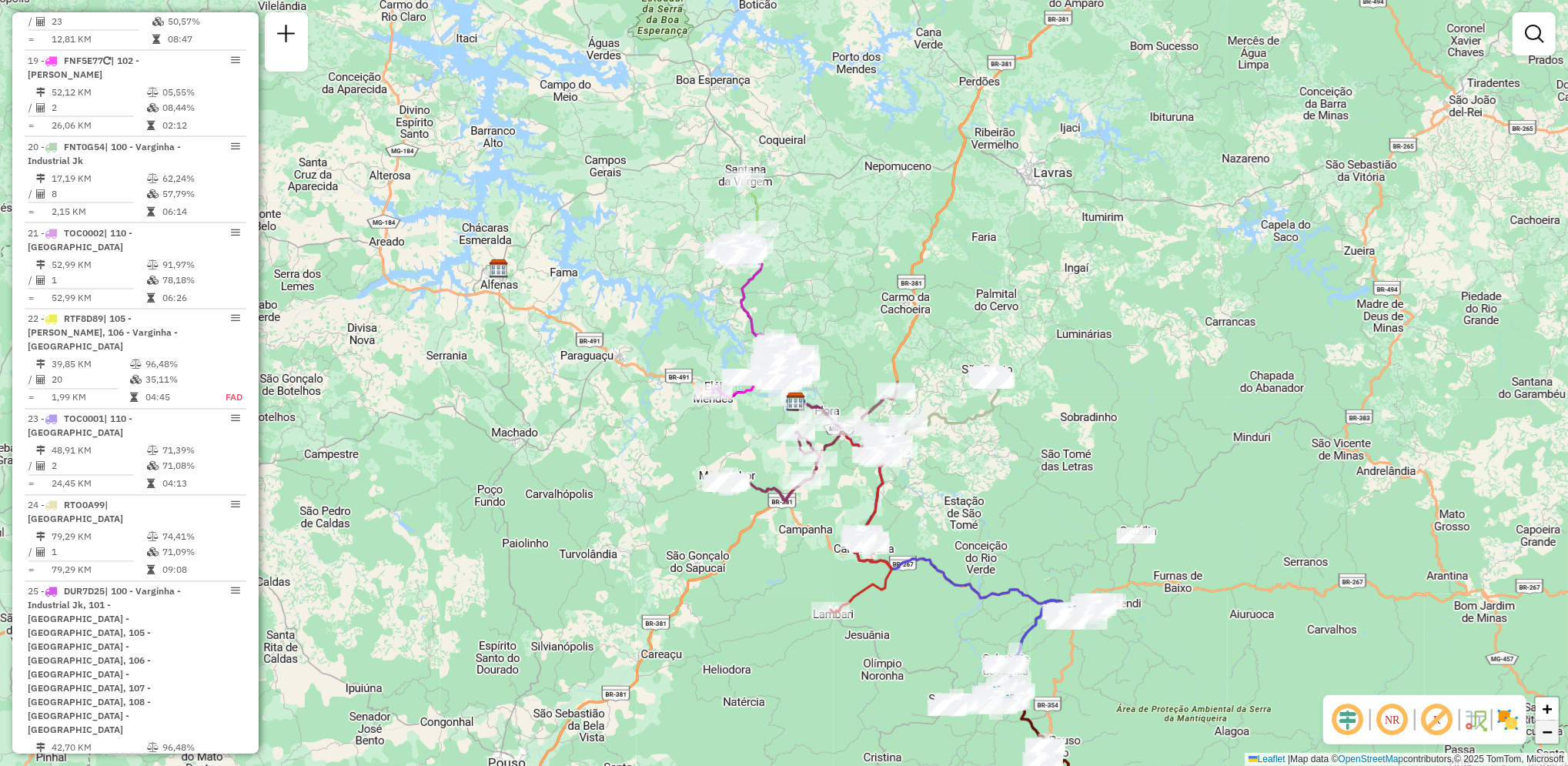
click at [1552, 739] on span "−" at bounding box center [1547, 731] width 10 height 19
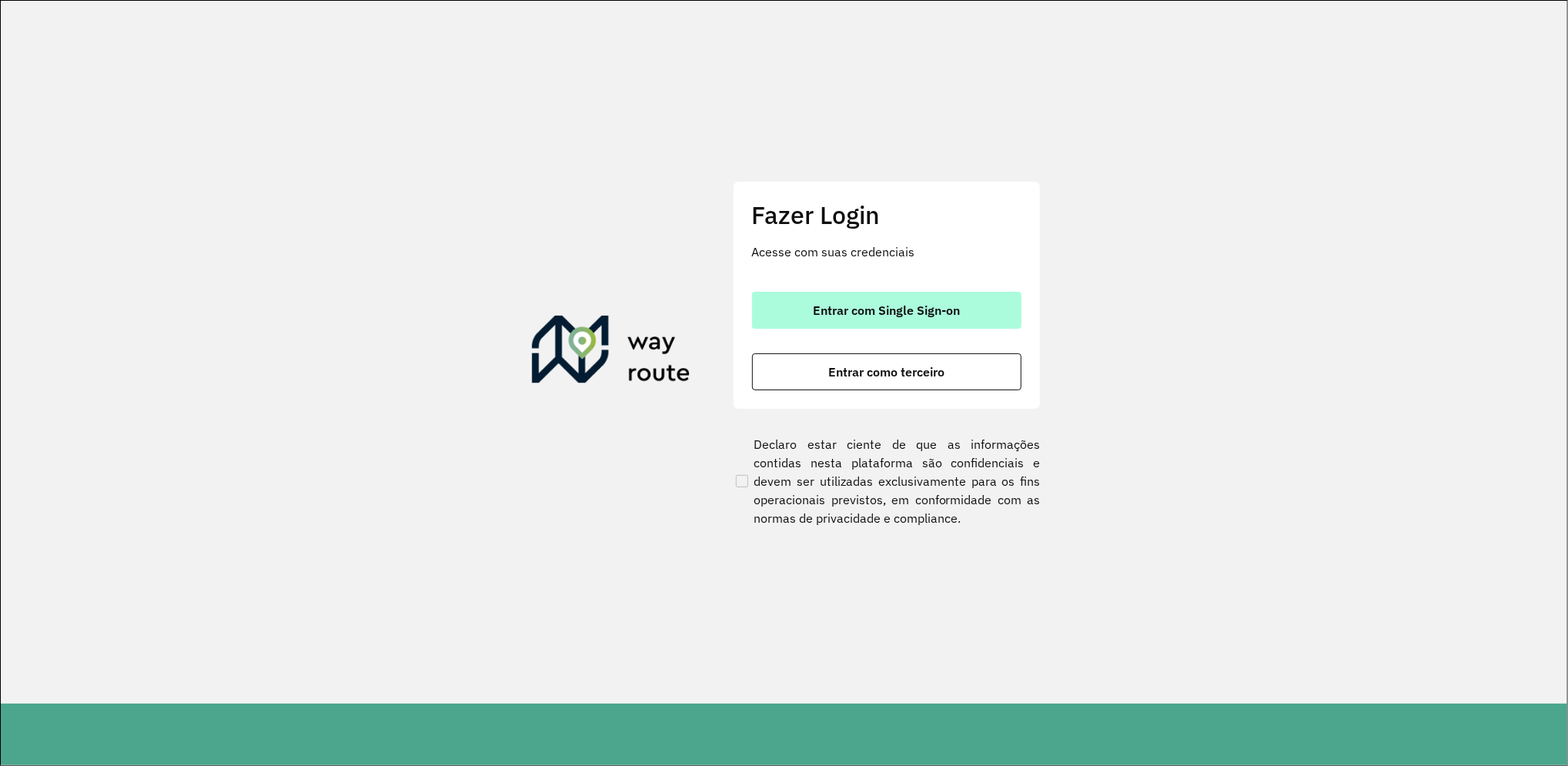
click at [851, 300] on button "Entrar com Single Sign-on" at bounding box center [886, 309] width 269 height 37
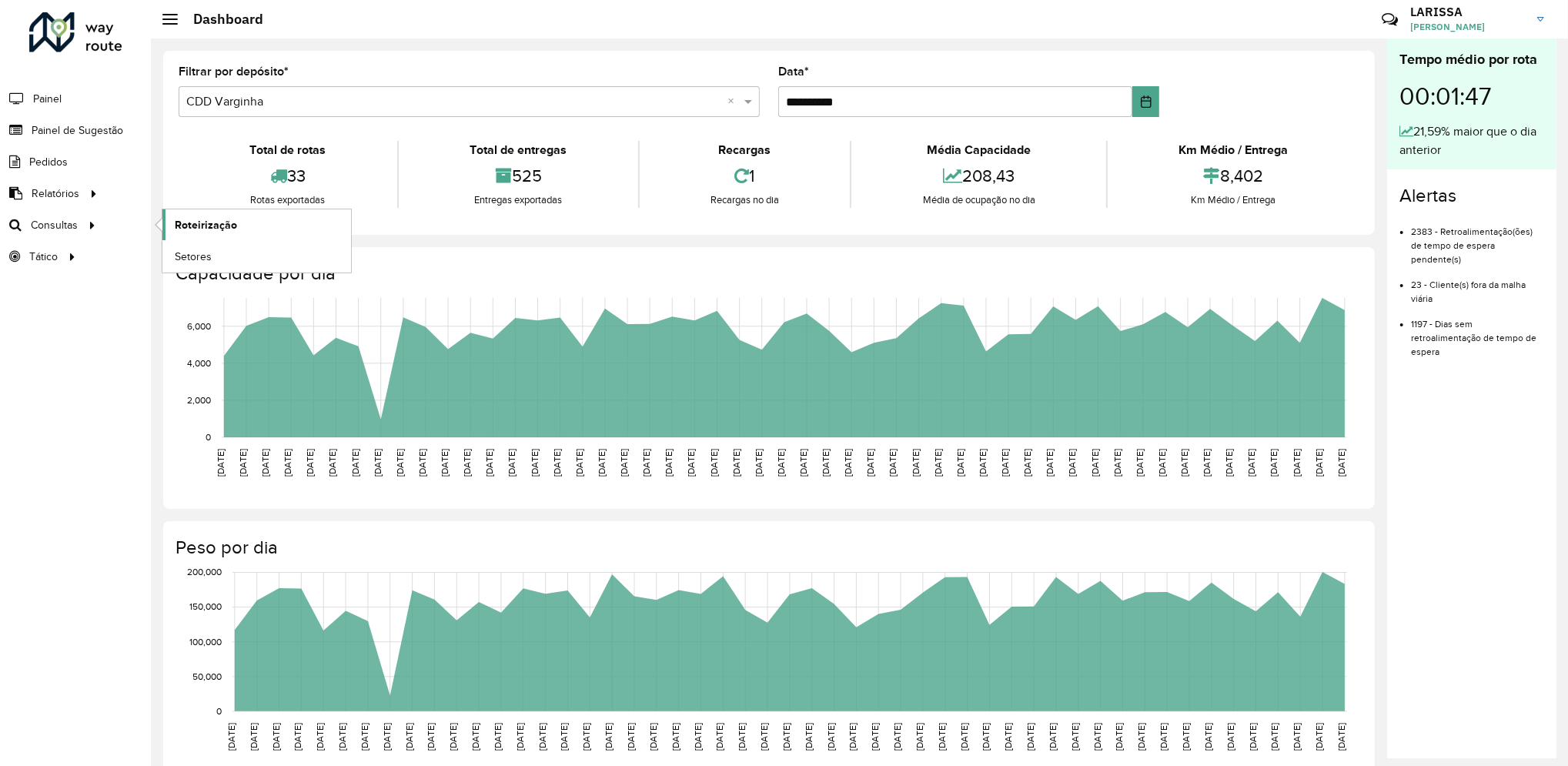
click at [180, 232] on span "Roteirização" at bounding box center [206, 225] width 62 height 16
click at [167, 217] on link "Roteirização" at bounding box center [257, 225] width 188 height 31
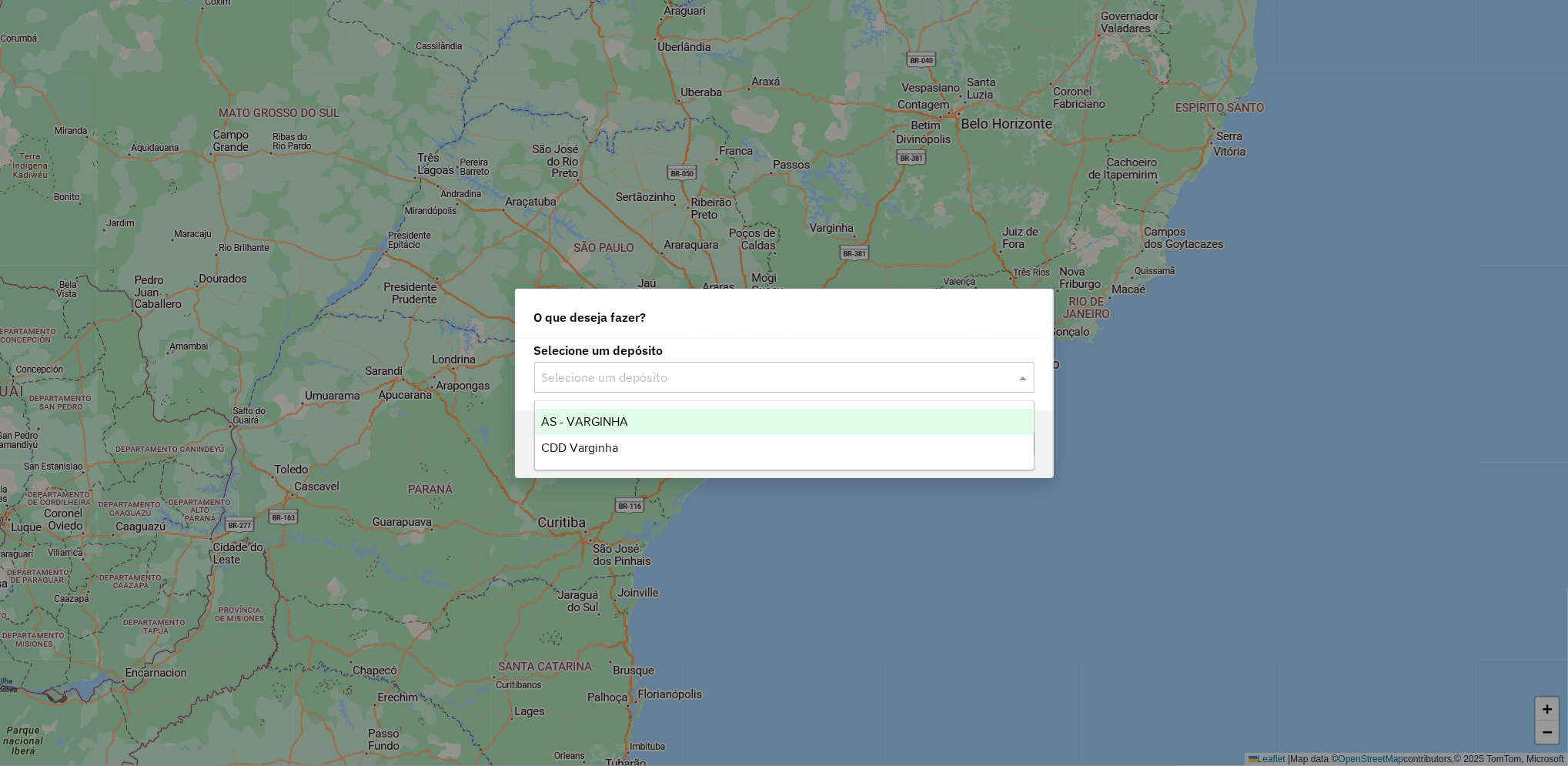
click at [777, 383] on input "text" at bounding box center [769, 377] width 454 height 18
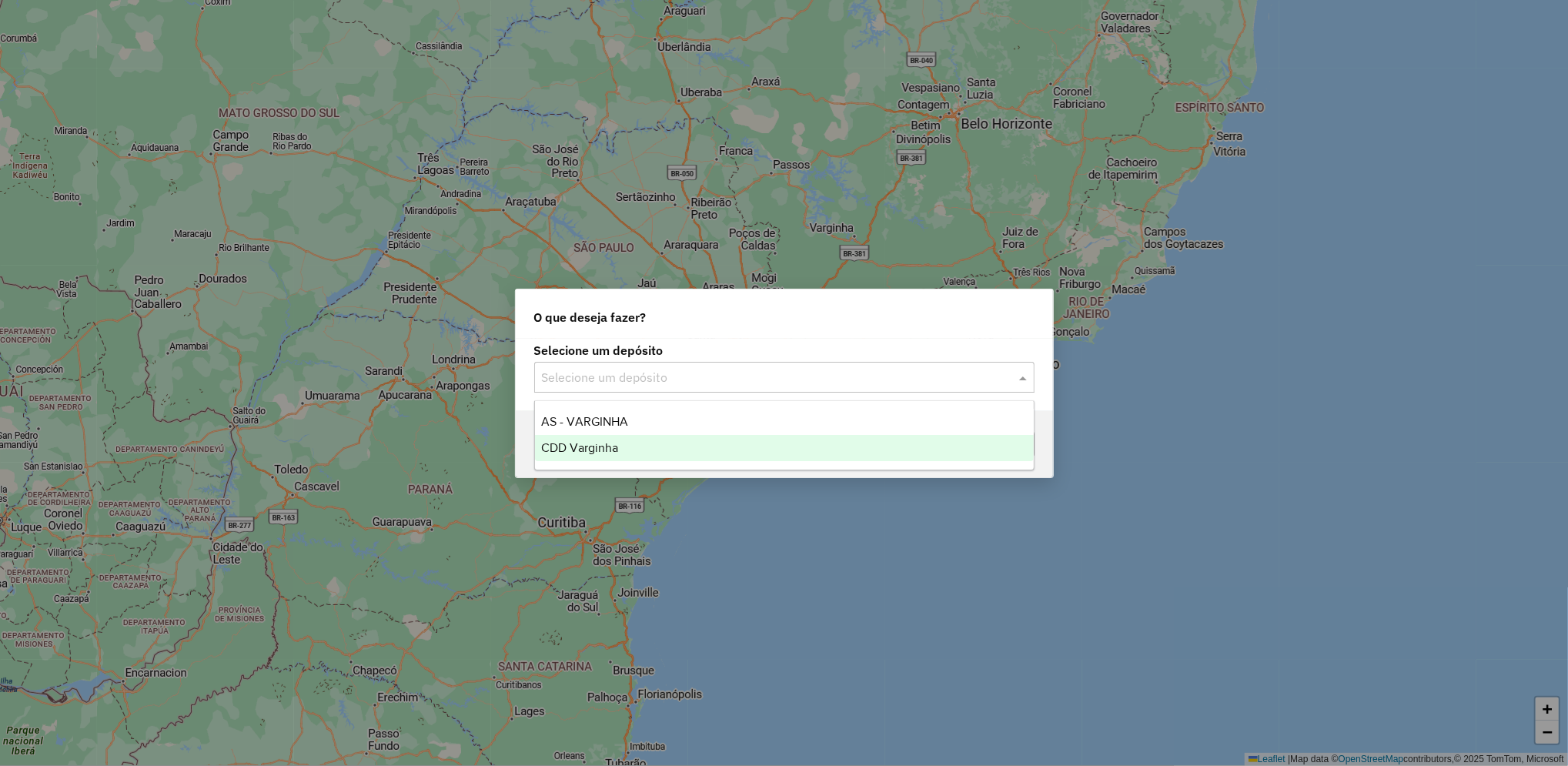
click at [745, 453] on div "CDD Varginha" at bounding box center [784, 447] width 499 height 26
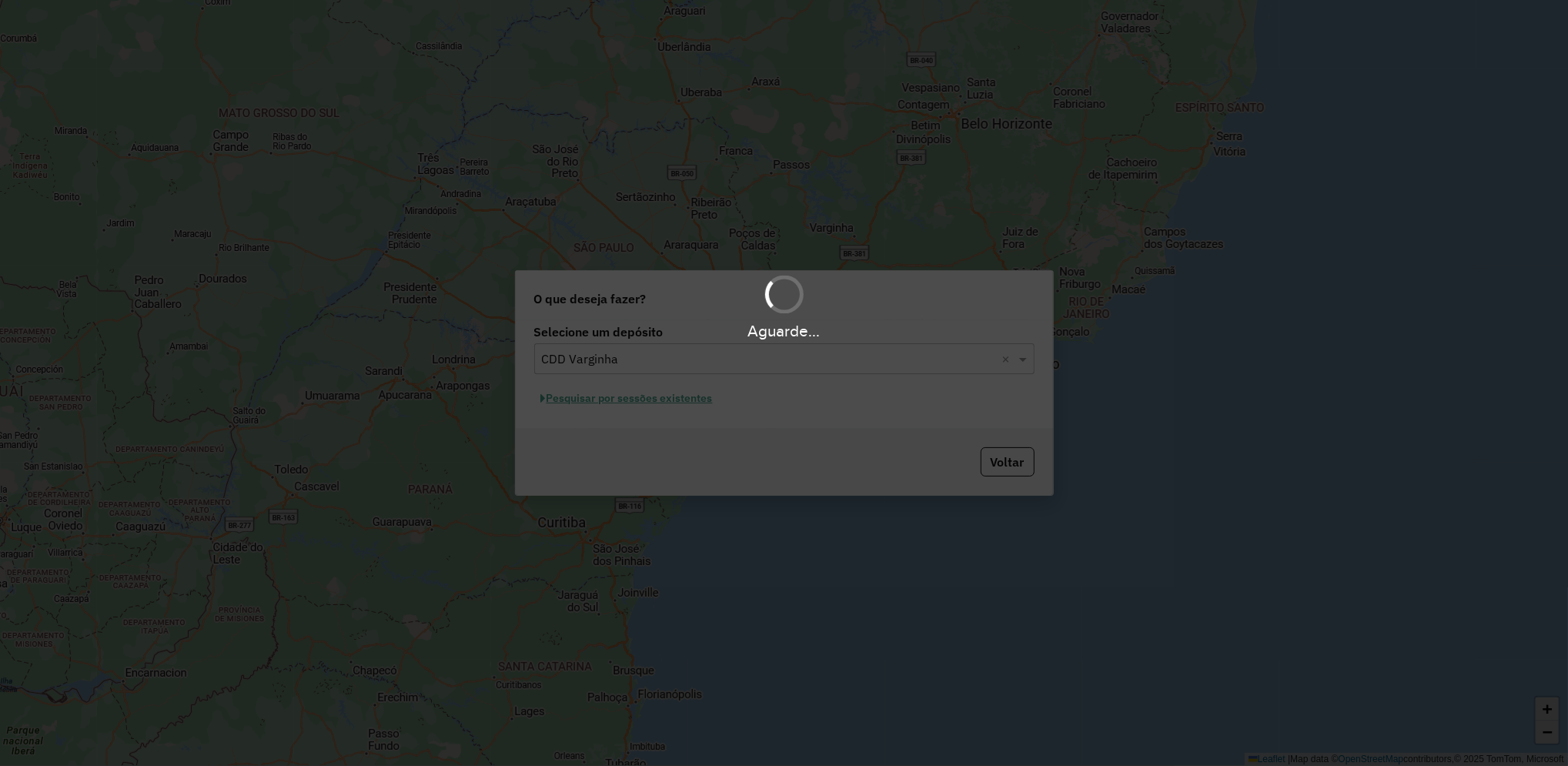
click at [660, 408] on div "Aguarde..." at bounding box center [784, 383] width 1568 height 766
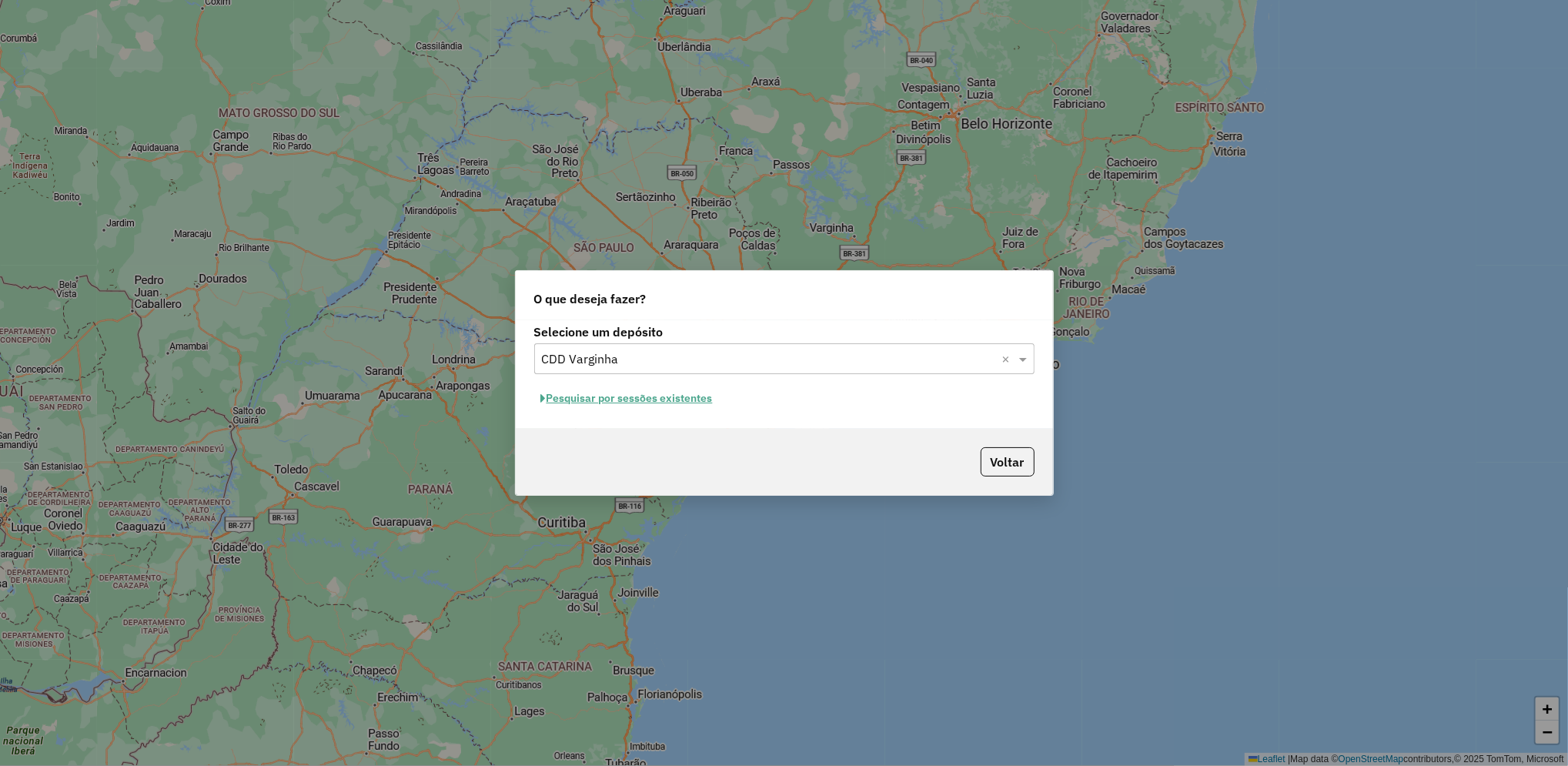
click at [694, 401] on button "Pesquisar por sessões existentes" at bounding box center [627, 398] width 186 height 24
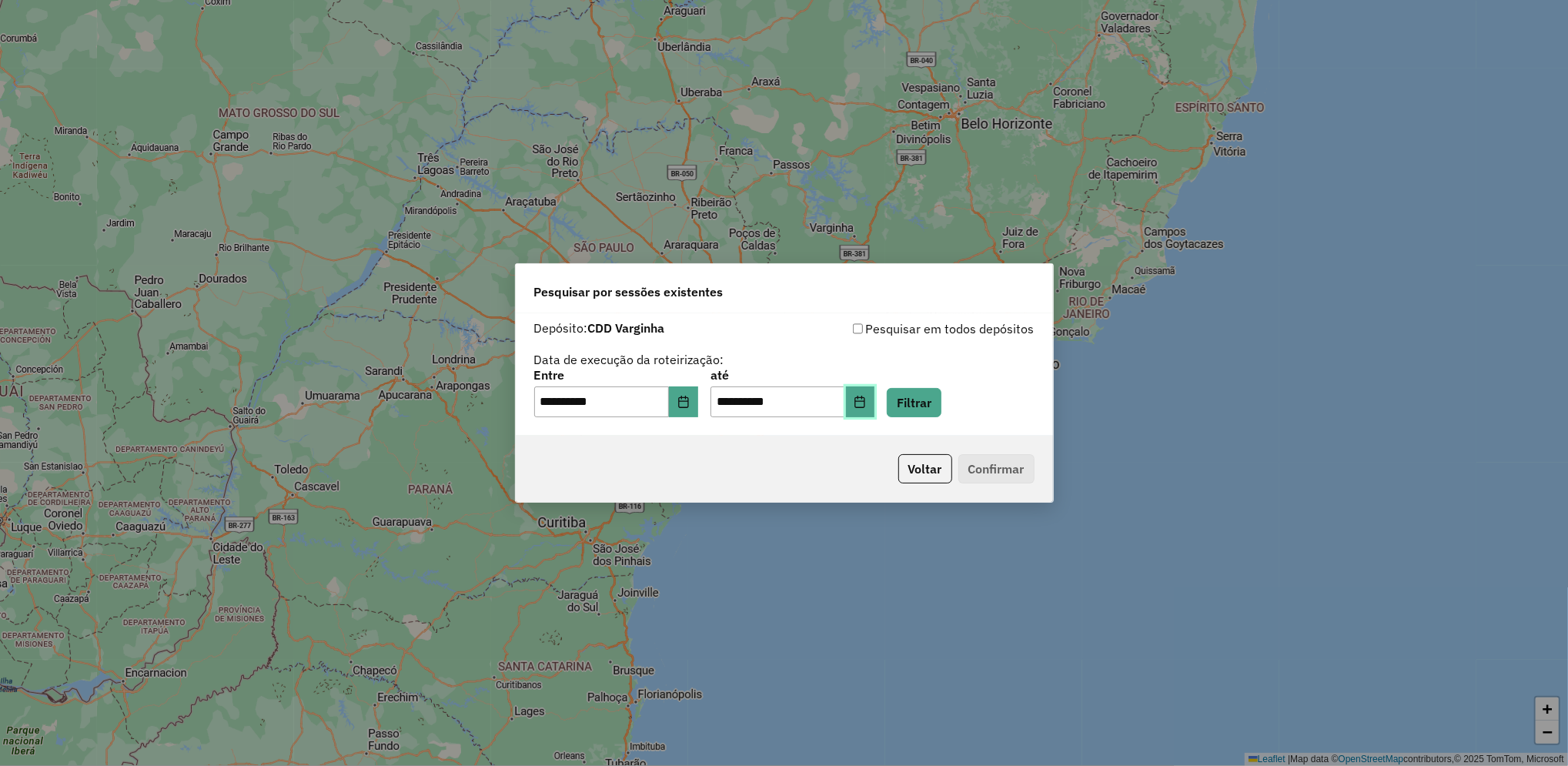
click at [866, 398] on icon "Choose Date" at bounding box center [859, 401] width 12 height 12
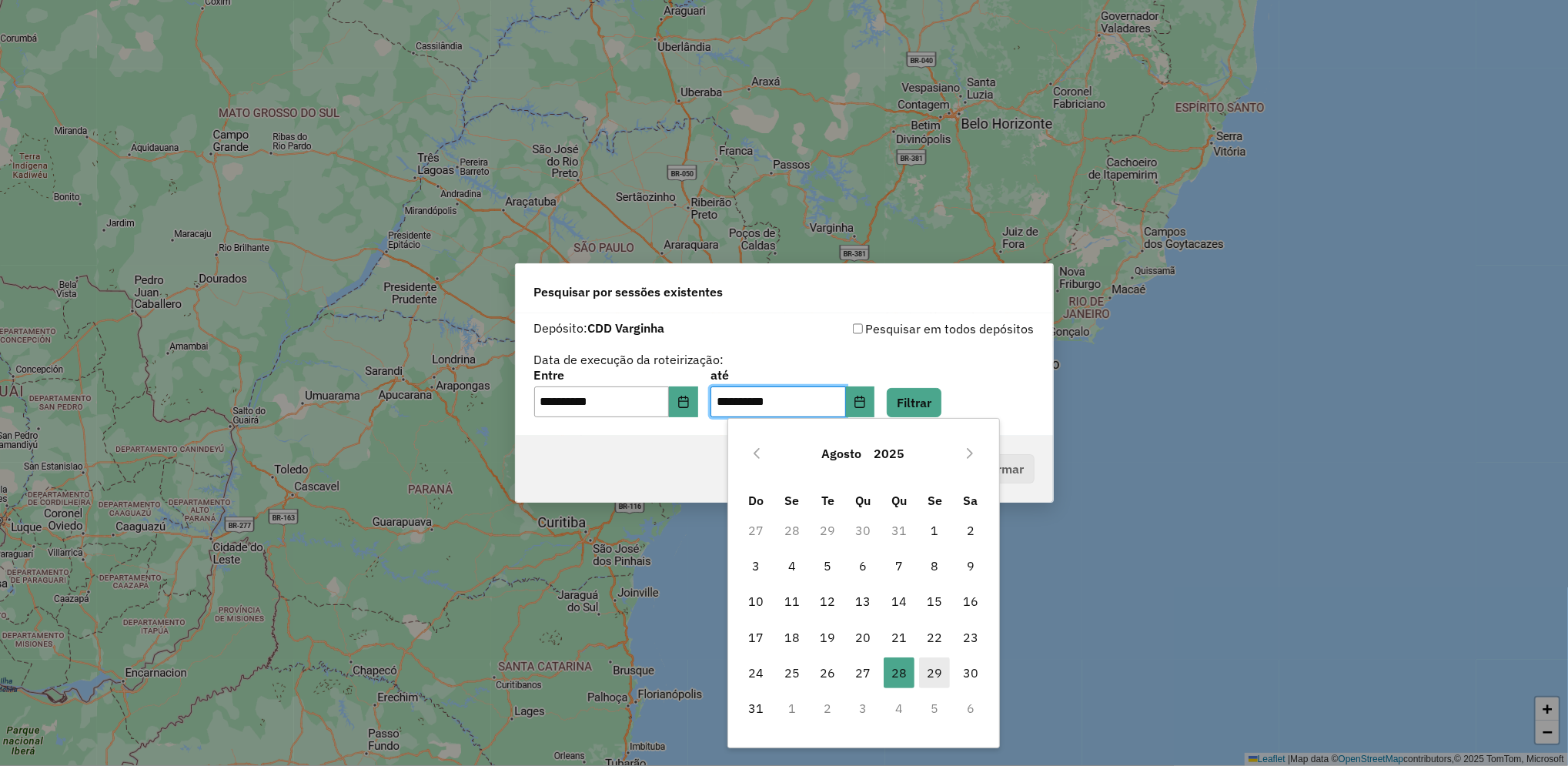
click at [919, 664] on span "29" at bounding box center [934, 673] width 31 height 31
type input "**********"
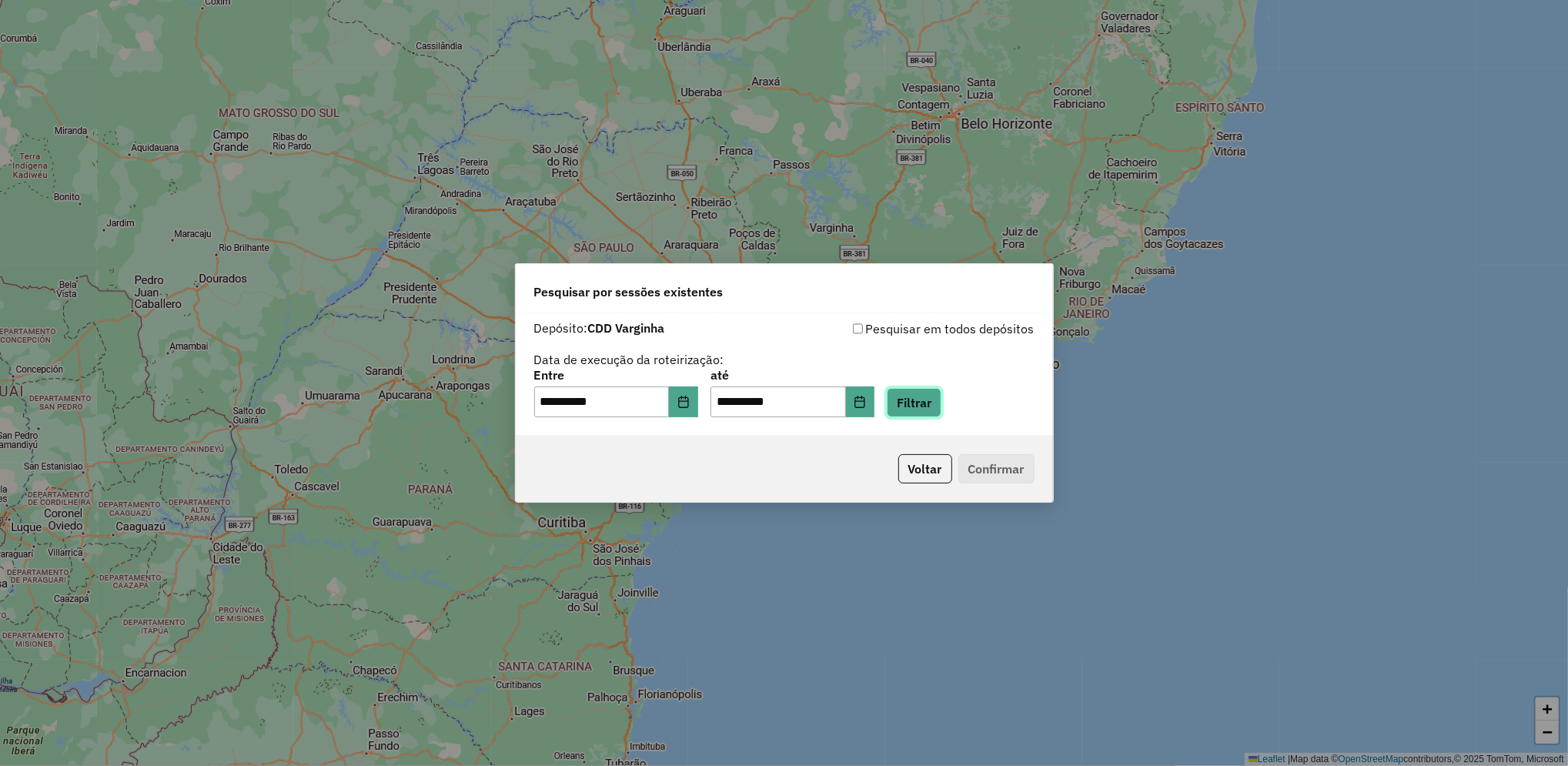
click at [941, 406] on button "Filtrar" at bounding box center [913, 402] width 55 height 29
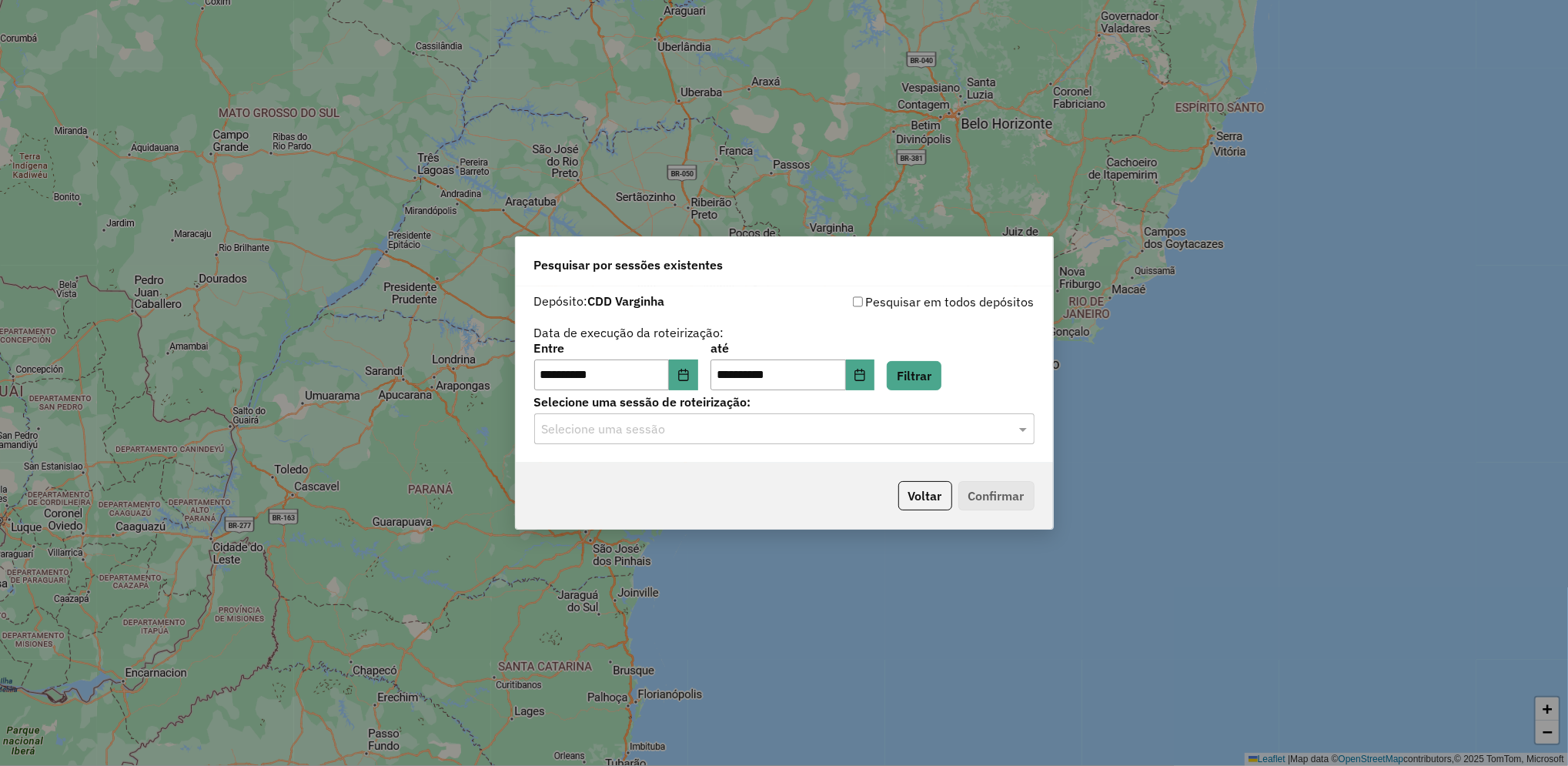
click at [770, 434] on hb-app "**********" at bounding box center [784, 383] width 1568 height 766
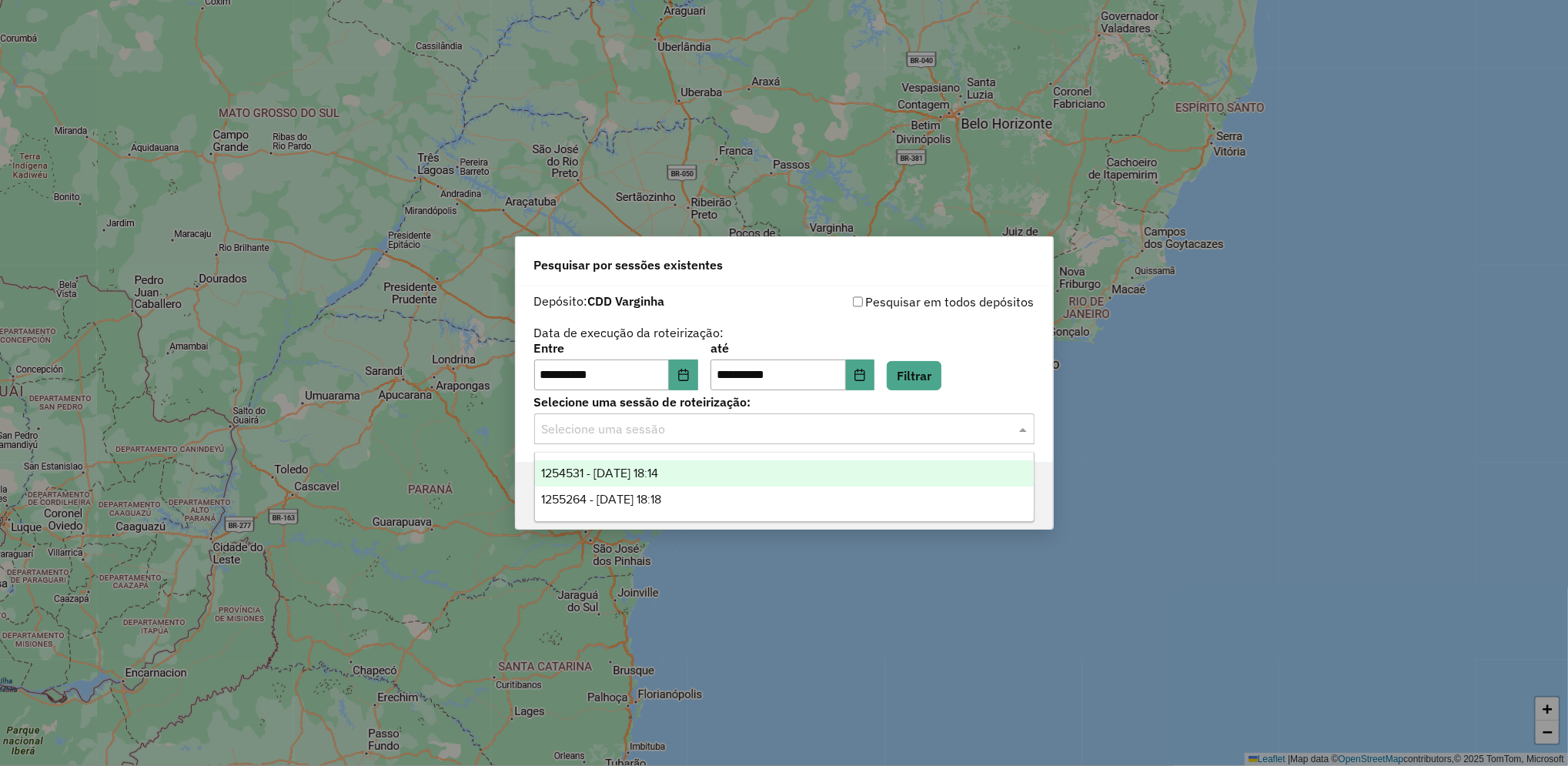
click at [770, 434] on input "text" at bounding box center [769, 429] width 454 height 18
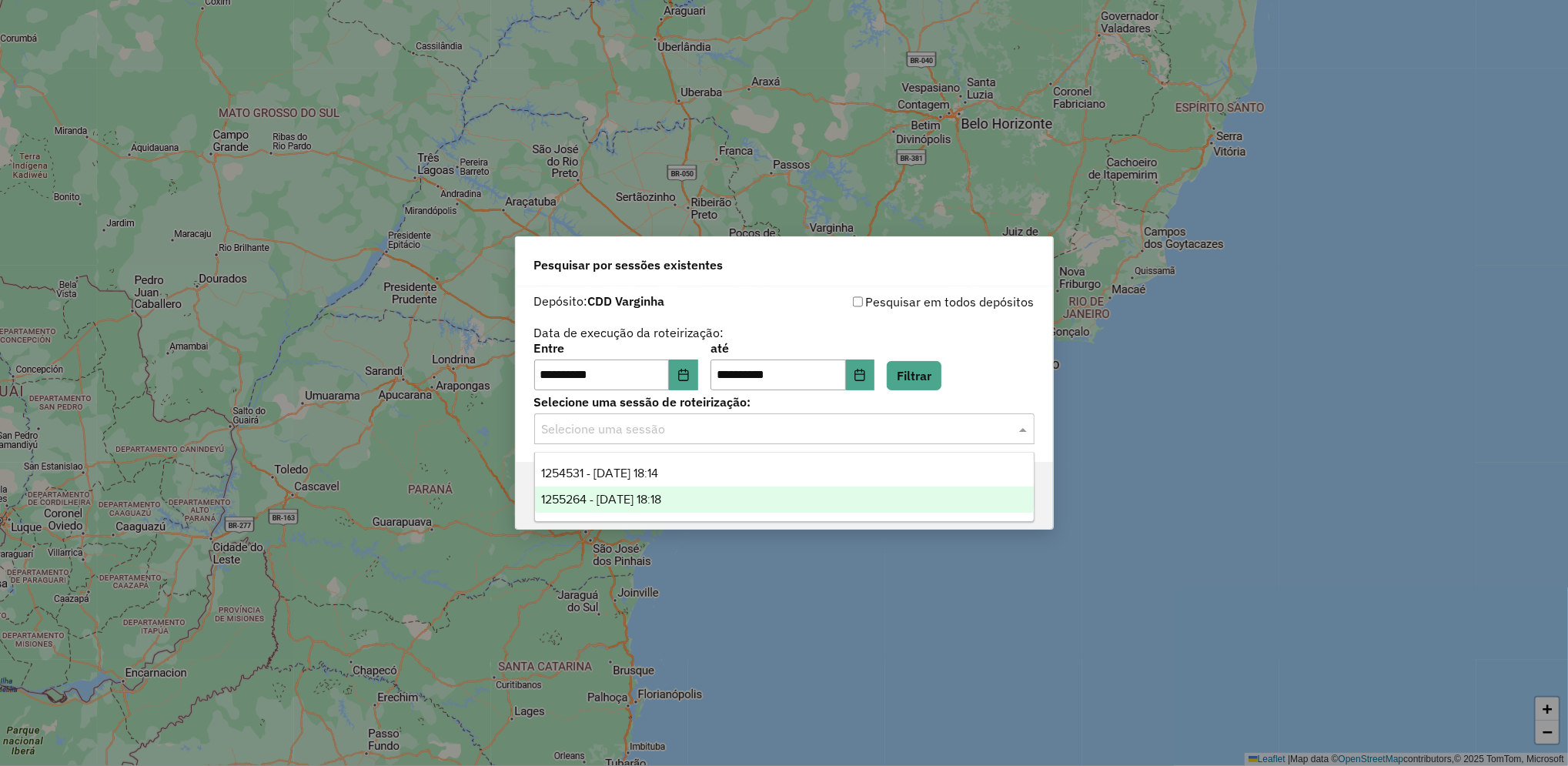
click at [757, 504] on div "1255264 - [DATE] 18:18" at bounding box center [784, 499] width 499 height 26
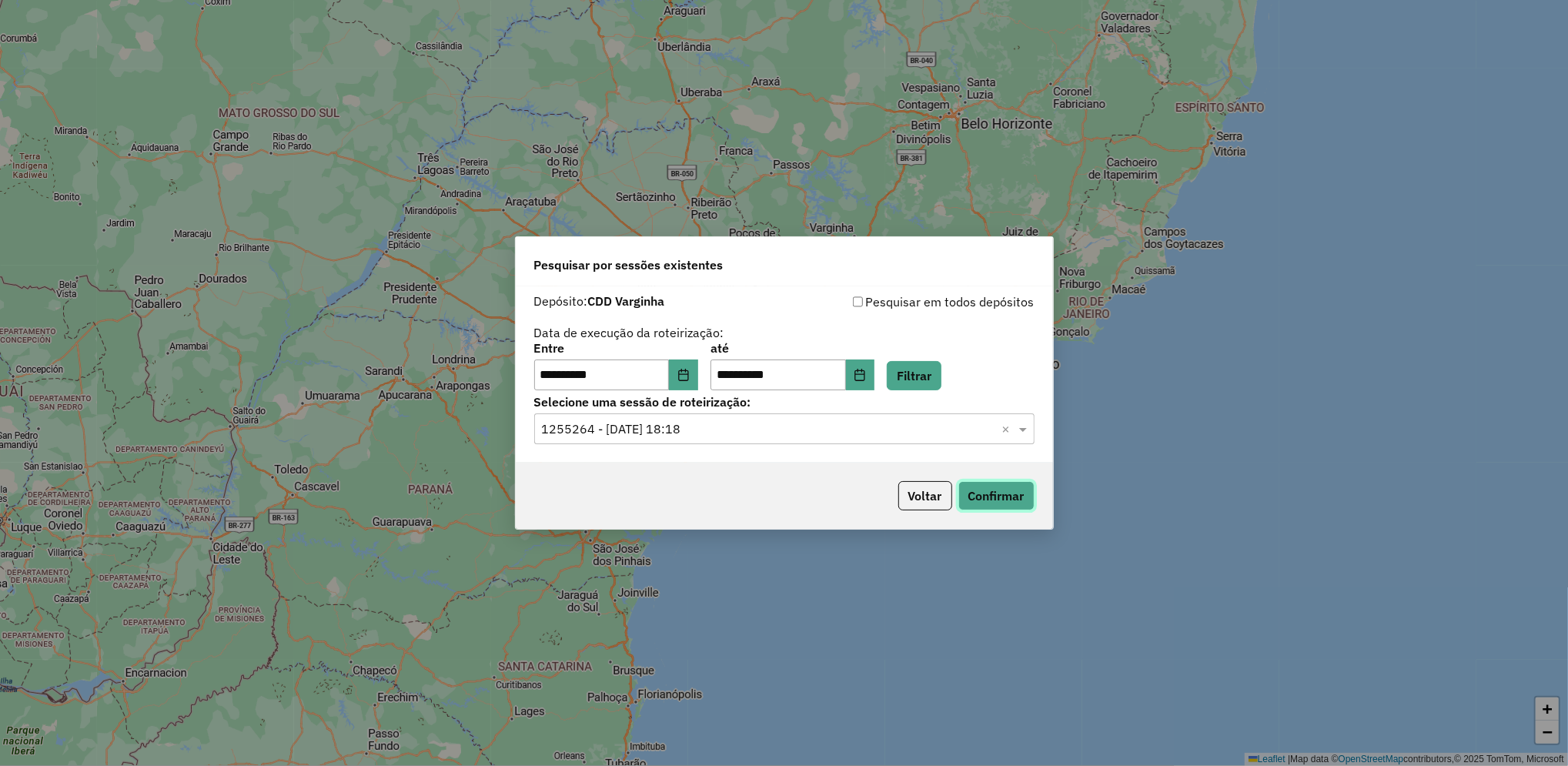
click at [982, 503] on button "Confirmar" at bounding box center [996, 495] width 76 height 29
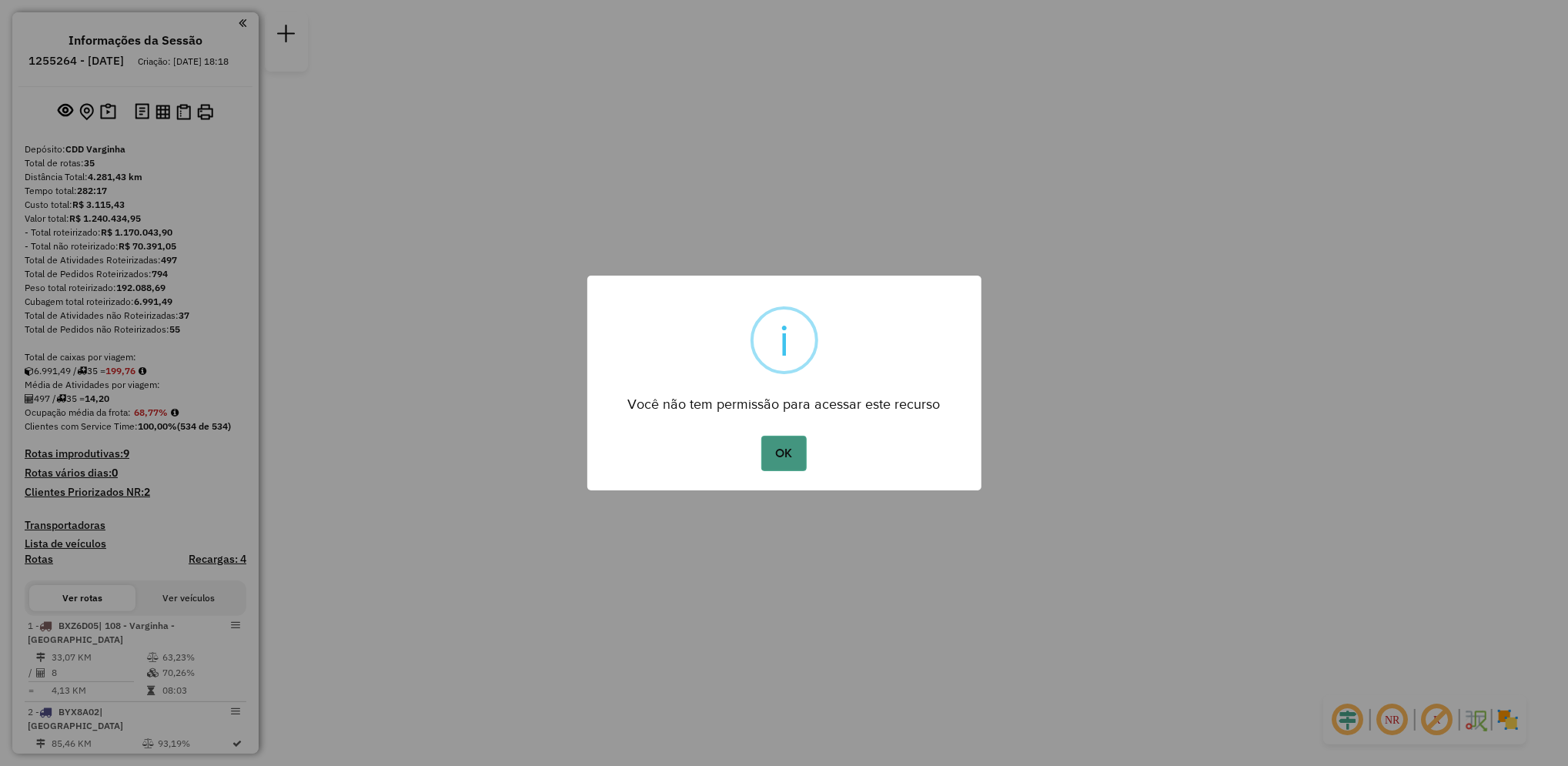
click at [793, 440] on button "OK" at bounding box center [784, 453] width 45 height 36
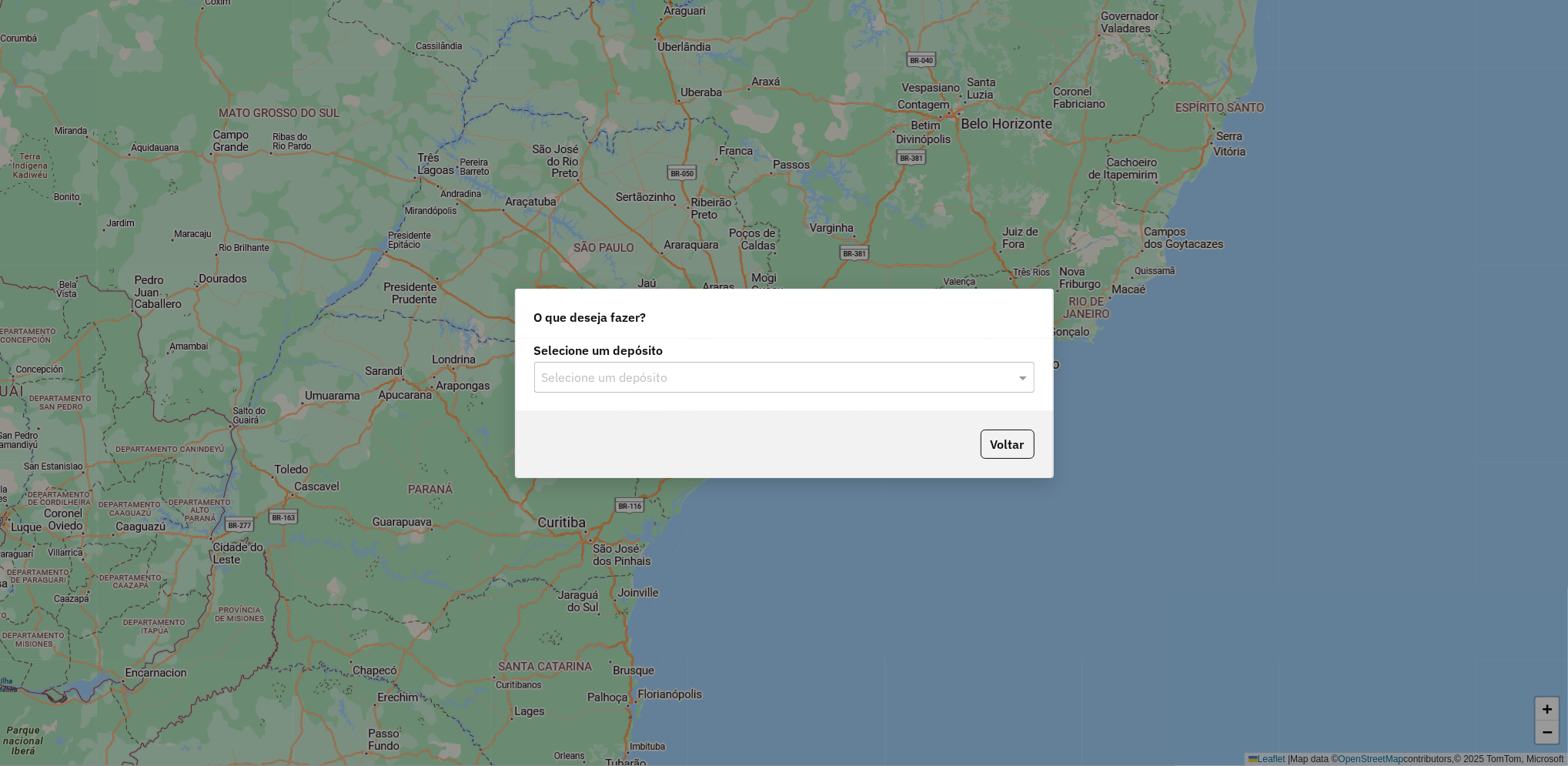
click at [788, 368] on input "text" at bounding box center [769, 377] width 454 height 18
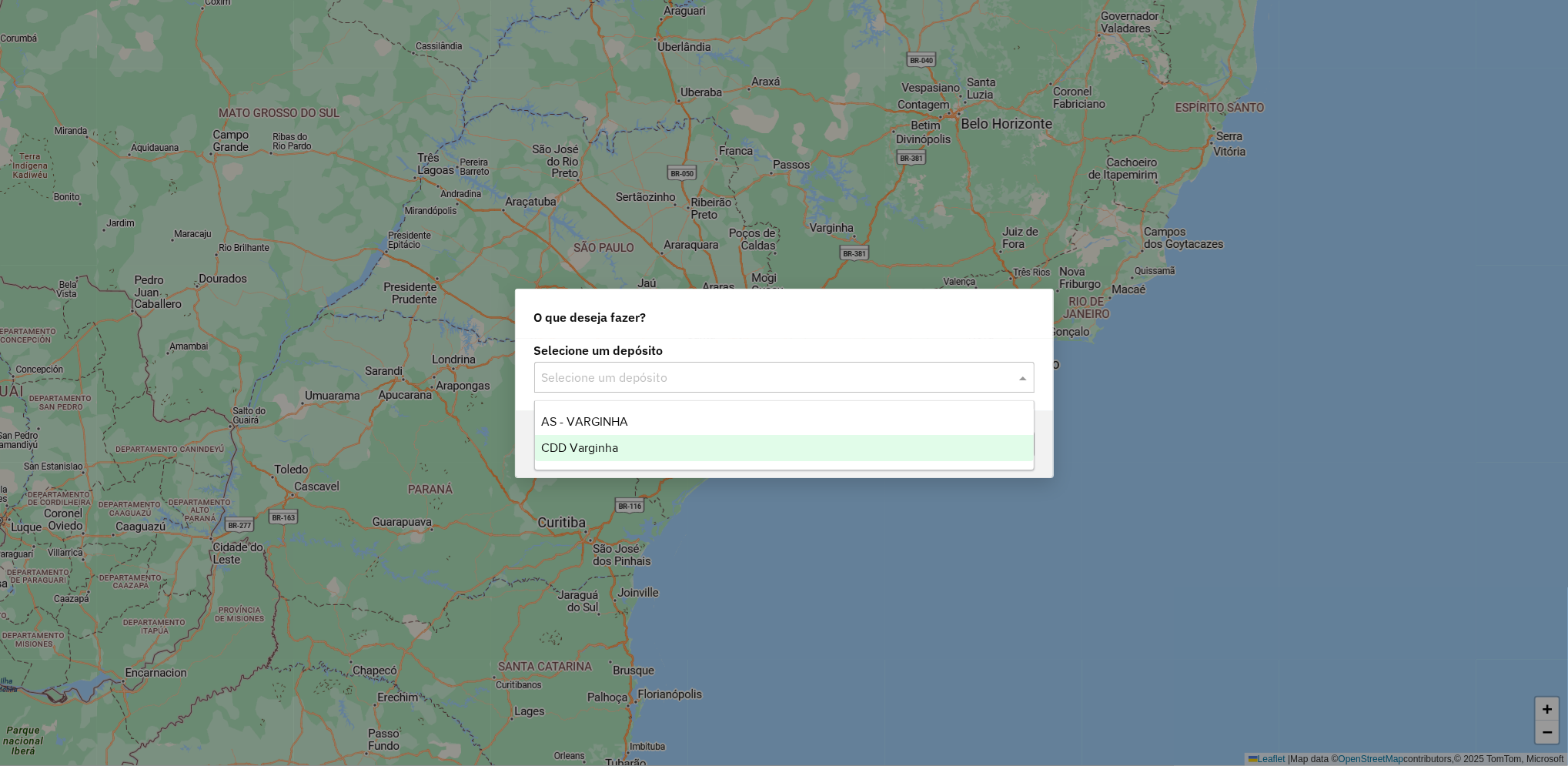
click at [703, 463] on ng-dropdown-panel "AS - VARGINHA CDD Varginha" at bounding box center [784, 434] width 500 height 70
click at [741, 456] on div "CDD Varginha" at bounding box center [784, 447] width 499 height 26
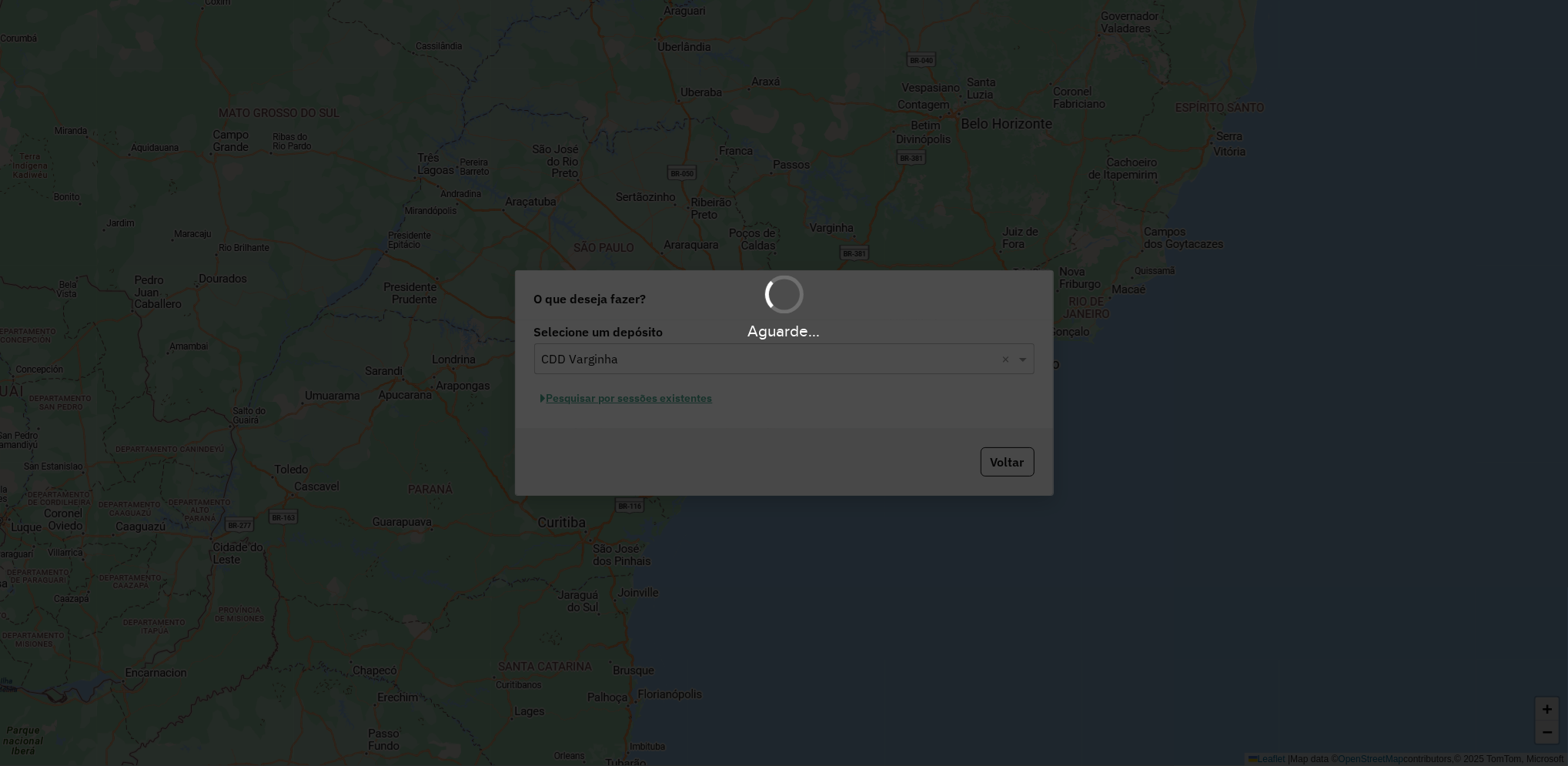
click at [656, 398] on hb-app "Aguarde... Pop-up bloqueado! Seu navegador bloqueou automáticamente a abertura …" at bounding box center [784, 383] width 1568 height 766
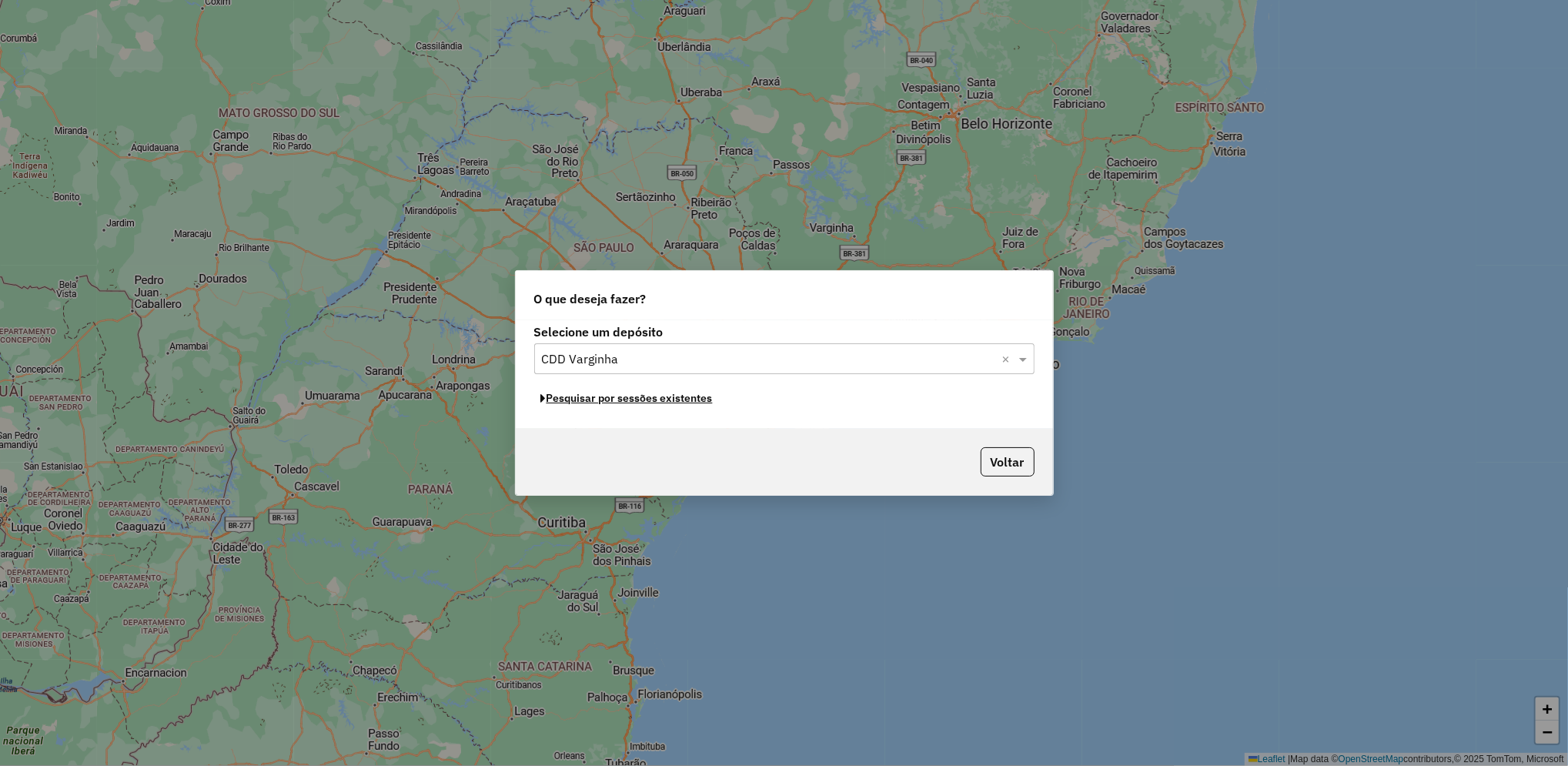
click at [656, 398] on button "Pesquisar por sessões existentes" at bounding box center [627, 398] width 186 height 24
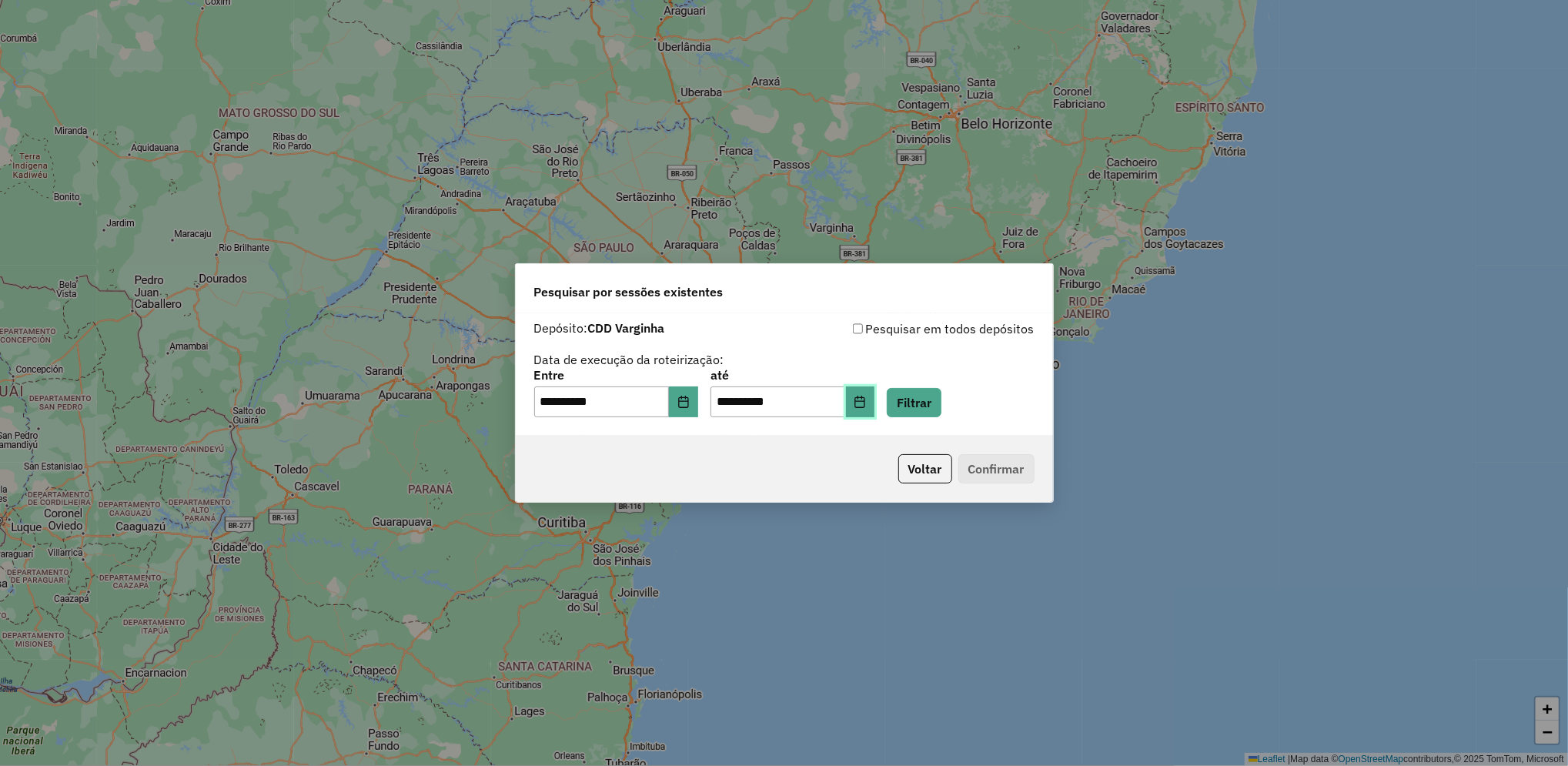
click at [865, 401] on icon "Choose Date" at bounding box center [859, 401] width 10 height 12
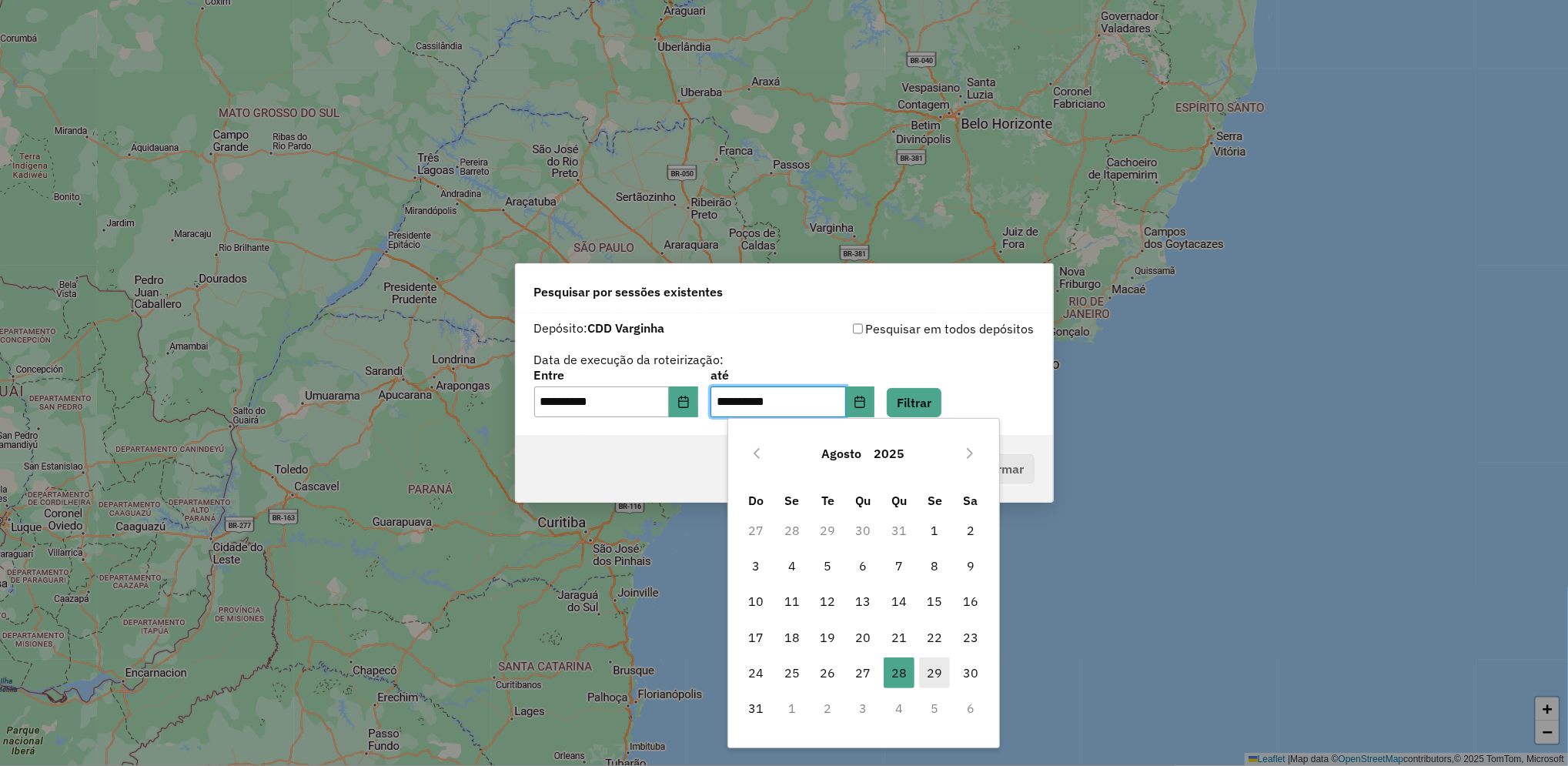
click at [943, 680] on span "29" at bounding box center [934, 673] width 31 height 31
type input "**********"
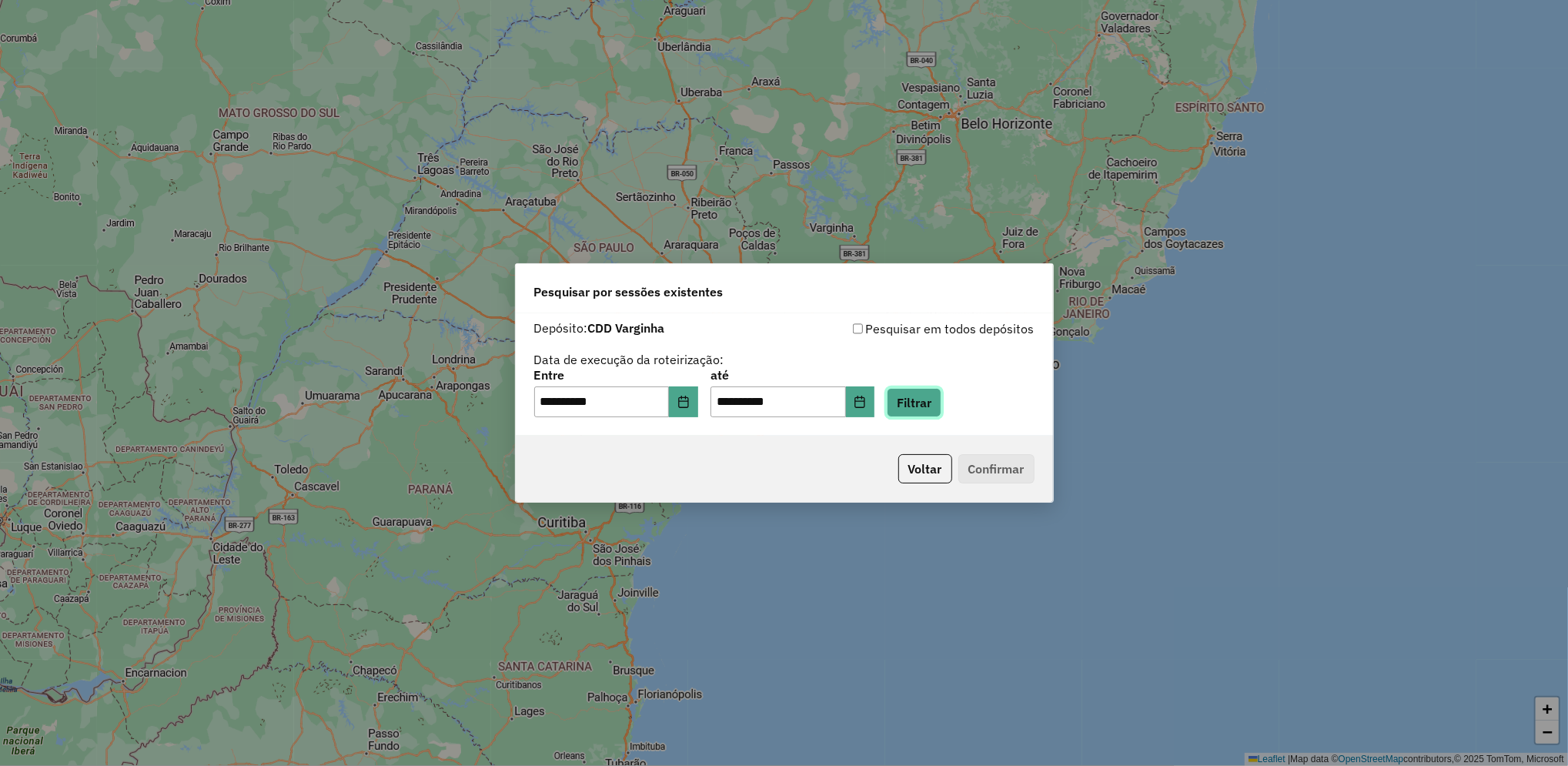
click at [939, 403] on button "Filtrar" at bounding box center [913, 402] width 55 height 29
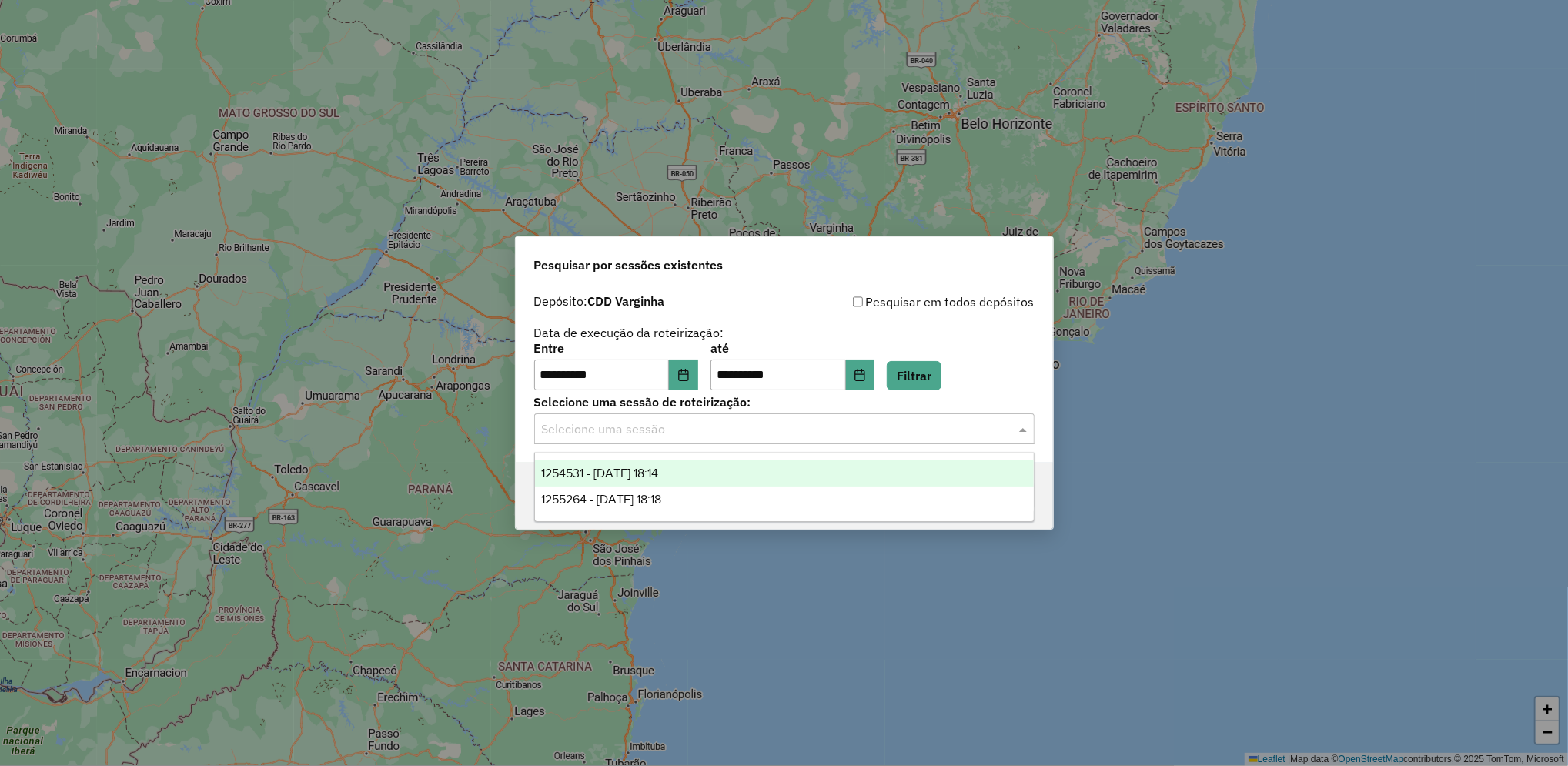
click at [760, 430] on input "text" at bounding box center [769, 429] width 454 height 18
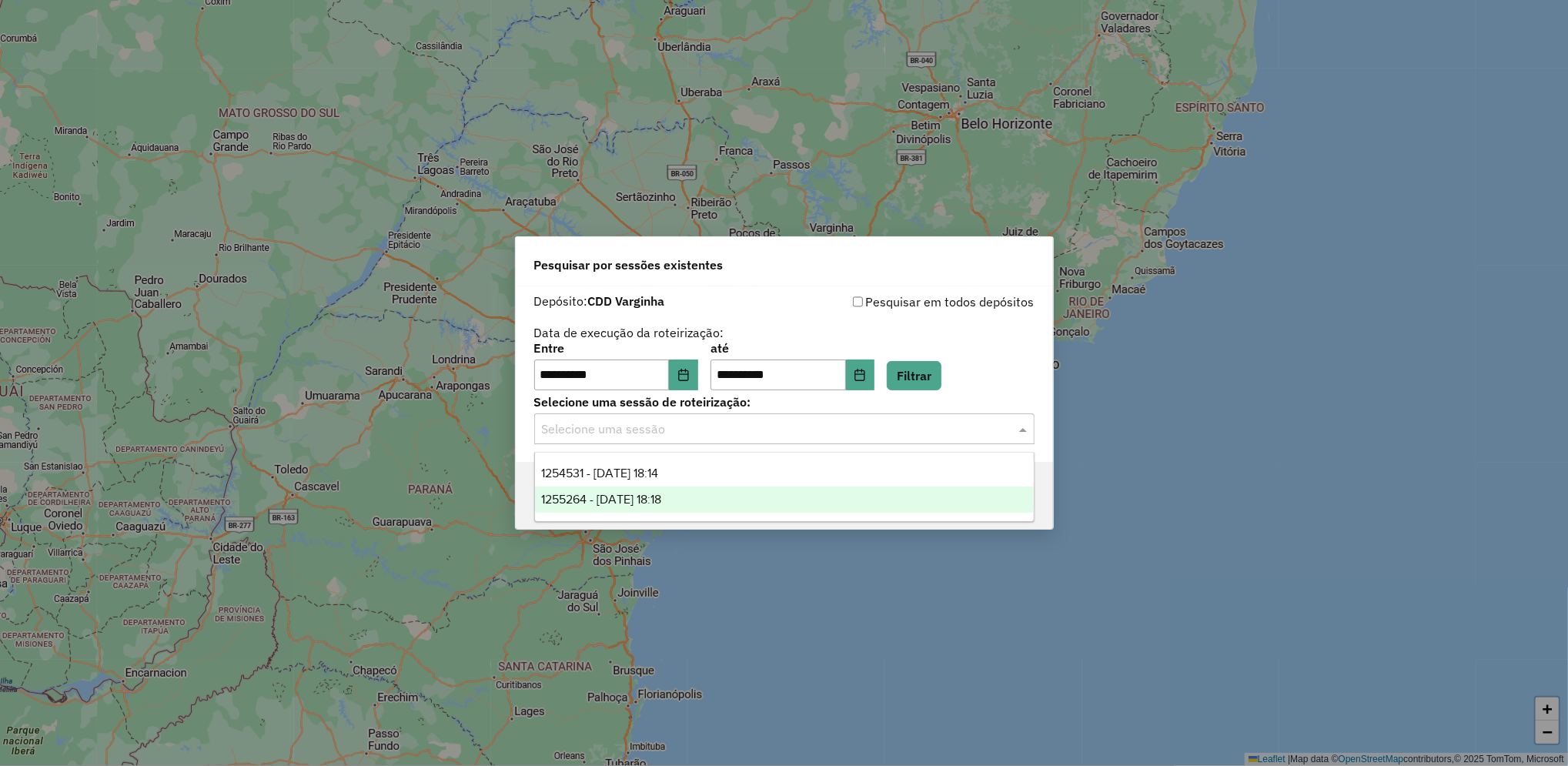
click at [737, 500] on div "1255264 - [DATE] 18:18" at bounding box center [784, 499] width 499 height 26
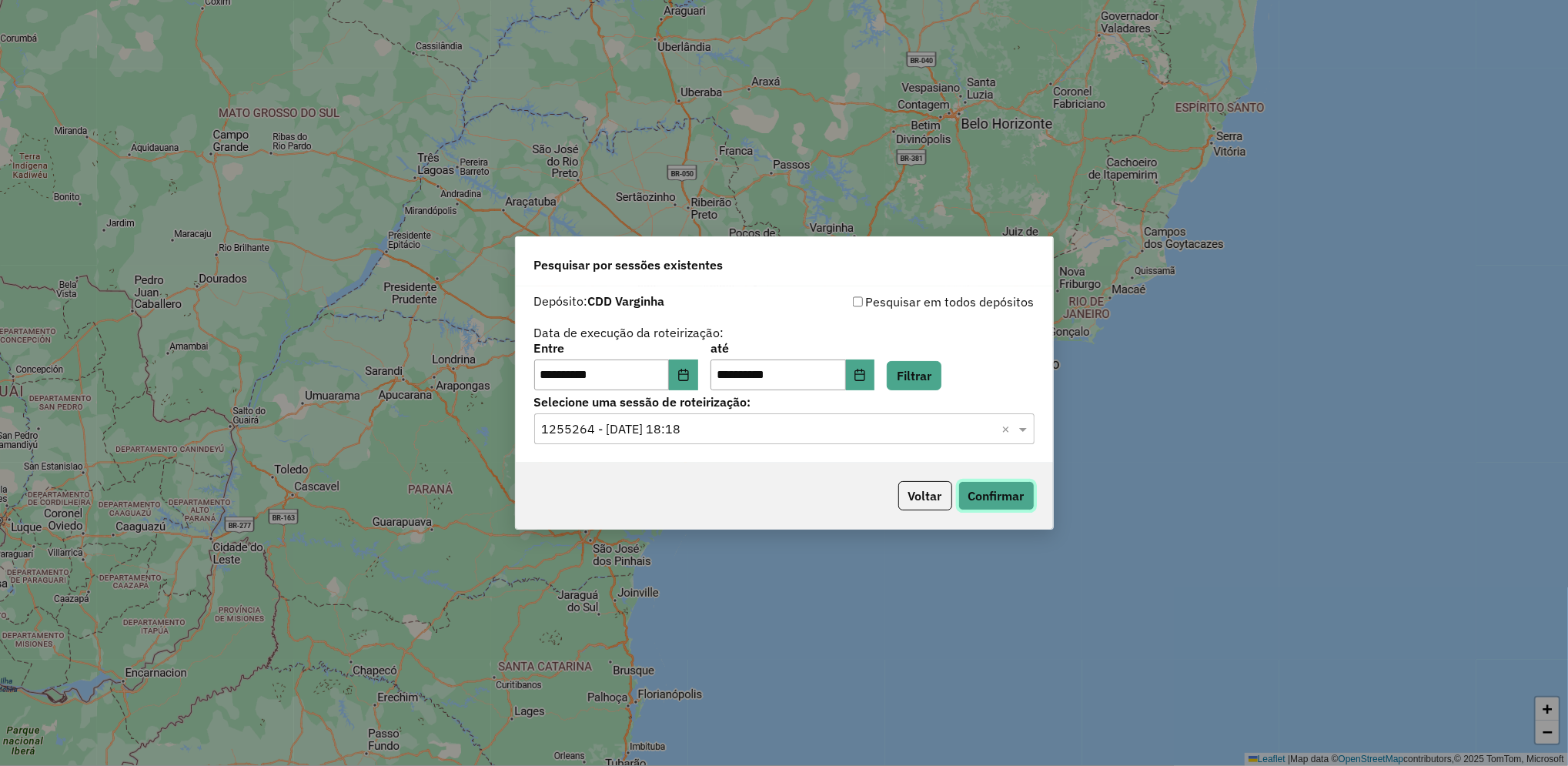
click at [958, 496] on button "Confirmar" at bounding box center [996, 495] width 76 height 29
click at [1001, 491] on button "Confirmar" at bounding box center [996, 495] width 76 height 29
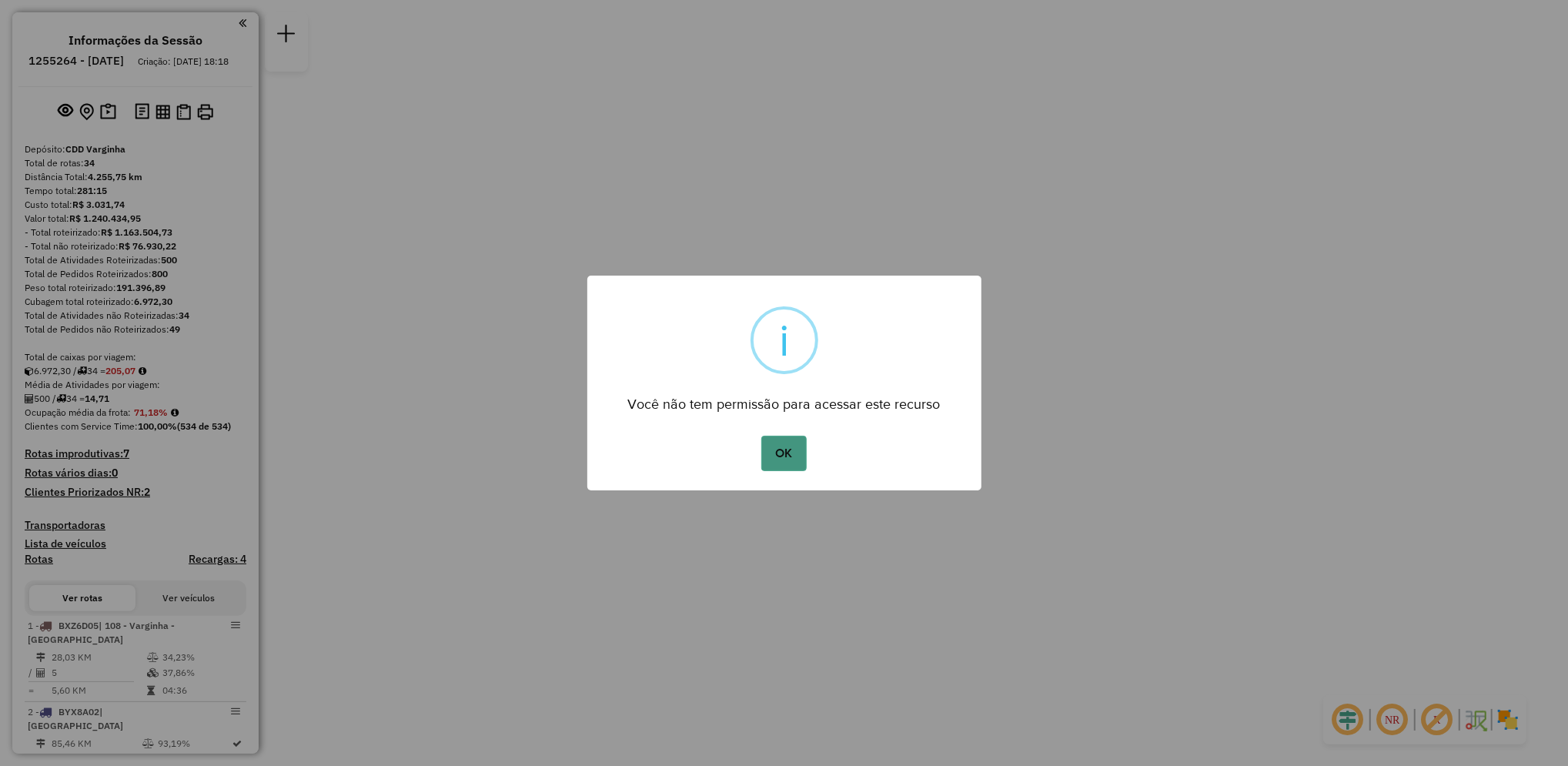
click at [792, 446] on button "OK" at bounding box center [784, 453] width 45 height 36
click at [798, 459] on button "OK" at bounding box center [784, 453] width 45 height 36
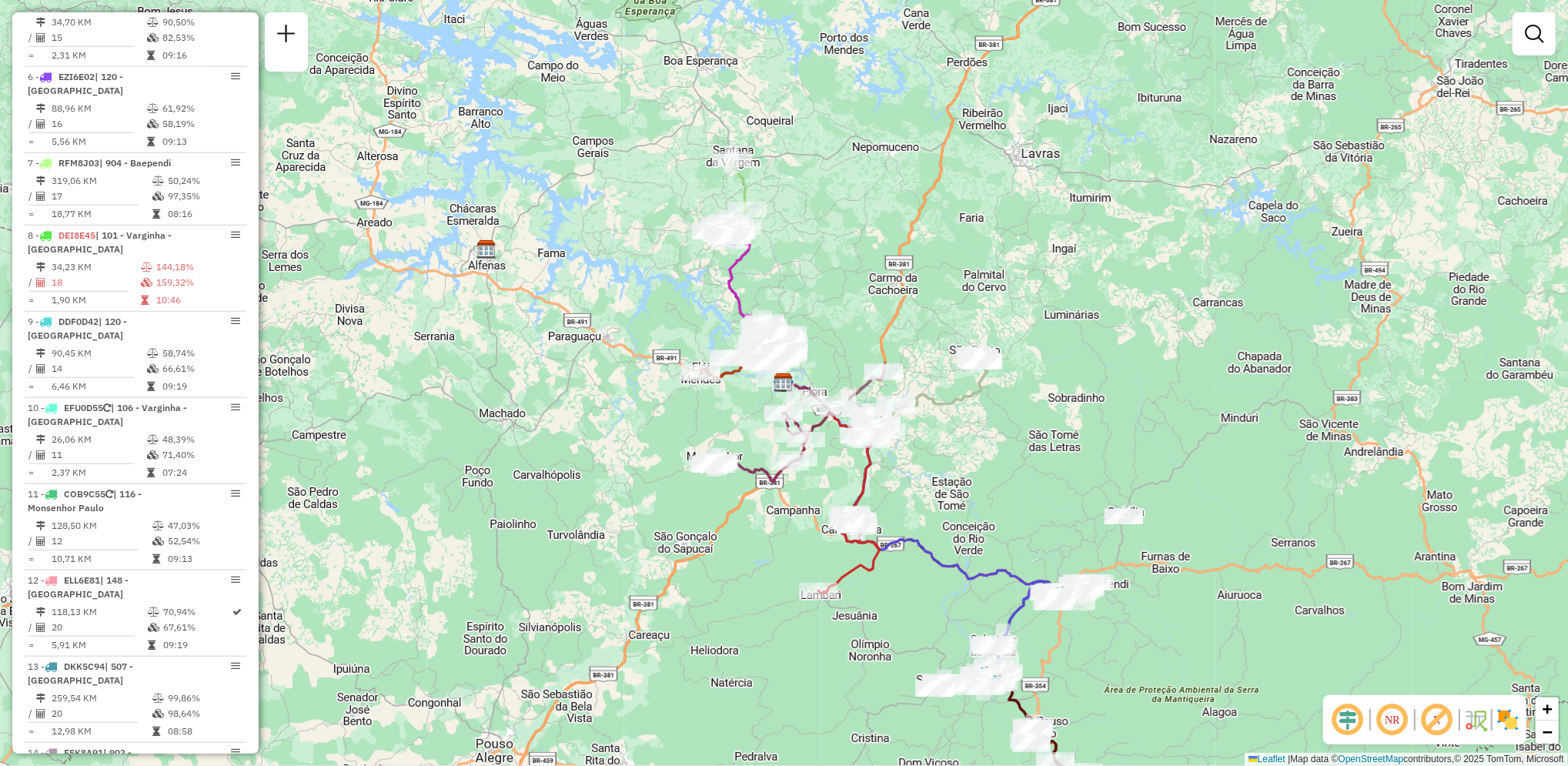
scroll to position [960, 0]
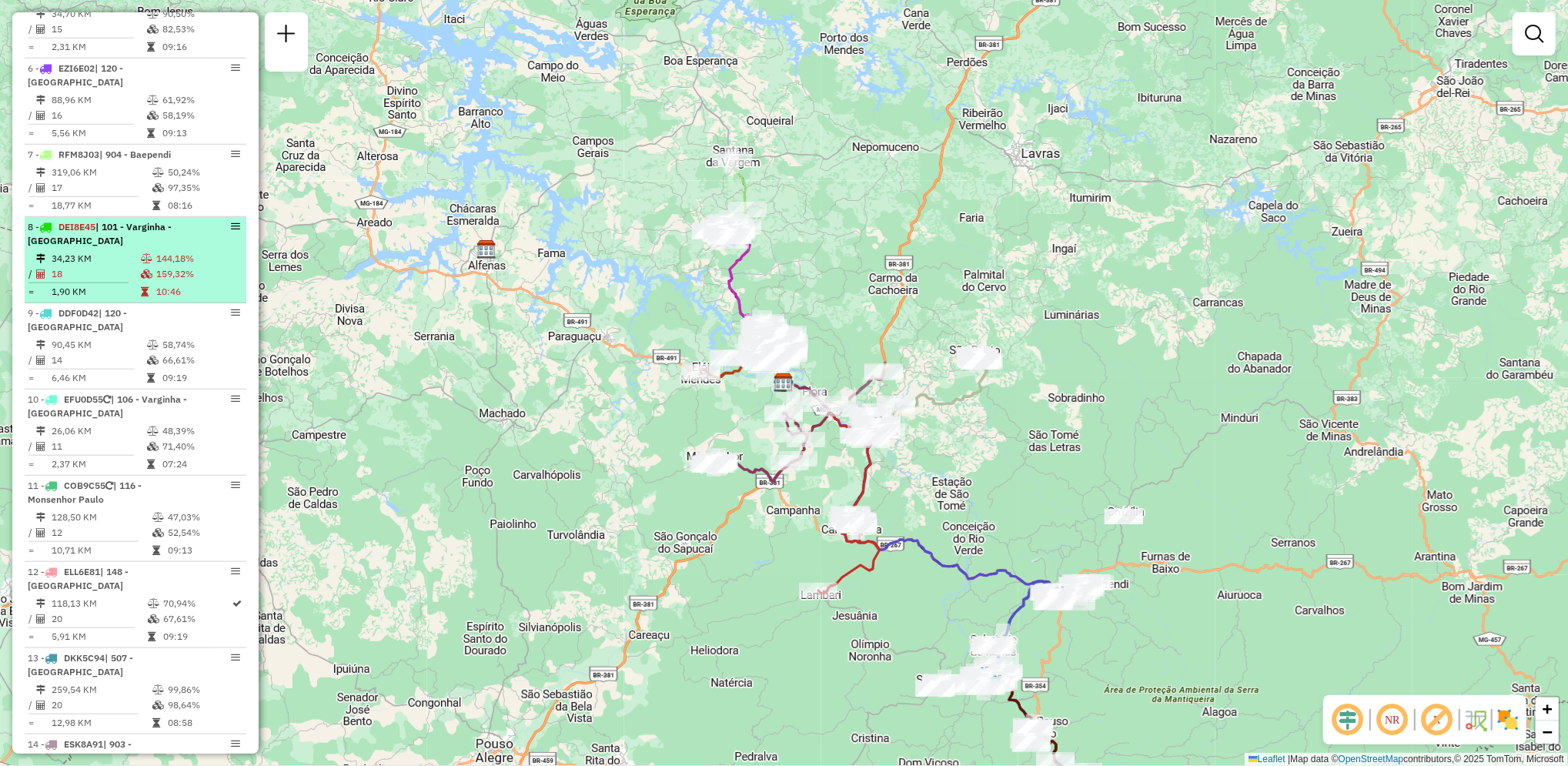
click at [180, 281] on td "159,32%" at bounding box center [198, 274] width 85 height 15
select select "**********"
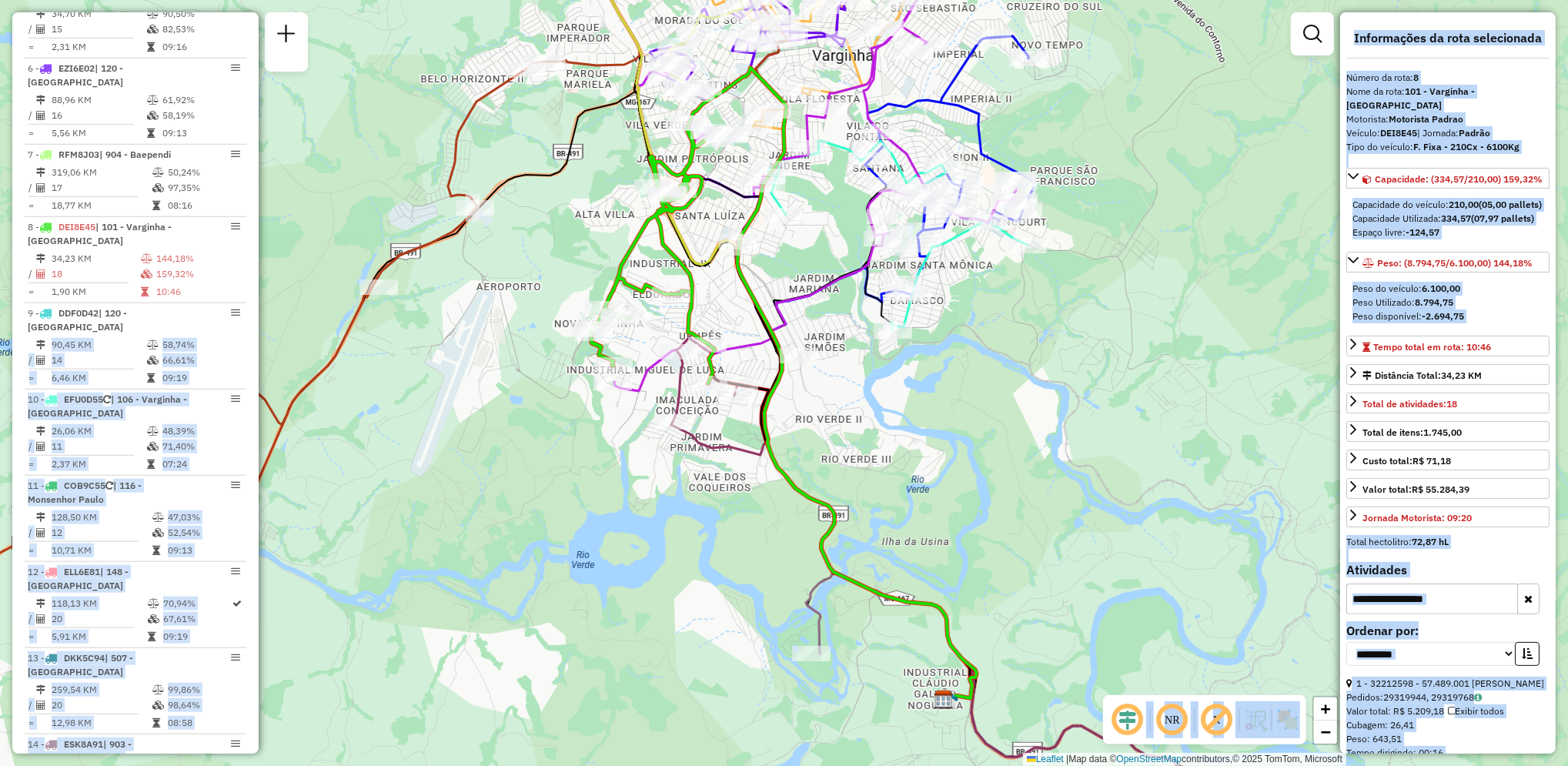
drag, startPoint x: 253, startPoint y: 319, endPoint x: 261, endPoint y: 357, distance: 38.8
click at [261, 357] on hb-router-mapa "Informações da Sessão 1255264 - 29/08/2025 Criação: 28/08/2025 18:18 Depósito: …" at bounding box center [784, 383] width 1568 height 766
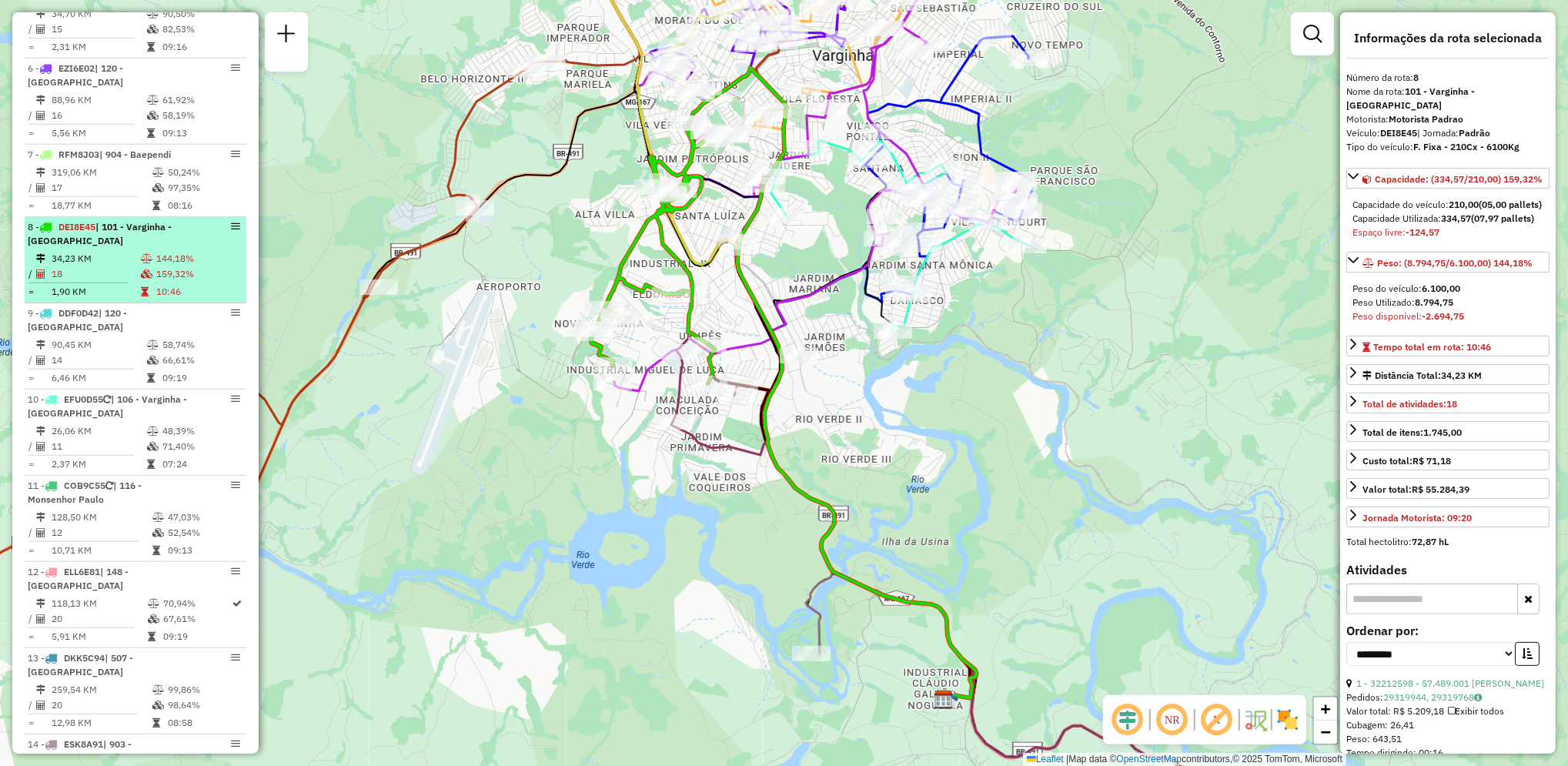
drag, startPoint x: 261, startPoint y: 357, endPoint x: 237, endPoint y: 270, distance: 90.2
click at [237, 270] on table "34,23 KM 144,18% / 18 159,32% = 1,90 KM 10:46" at bounding box center [136, 275] width 215 height 48
click at [167, 266] on td "144,18%" at bounding box center [198, 259] width 85 height 15
click at [207, 248] on div "8 - DEI8E45 | 101 - Varginha - Jardim Petropolis" at bounding box center [136, 234] width 215 height 28
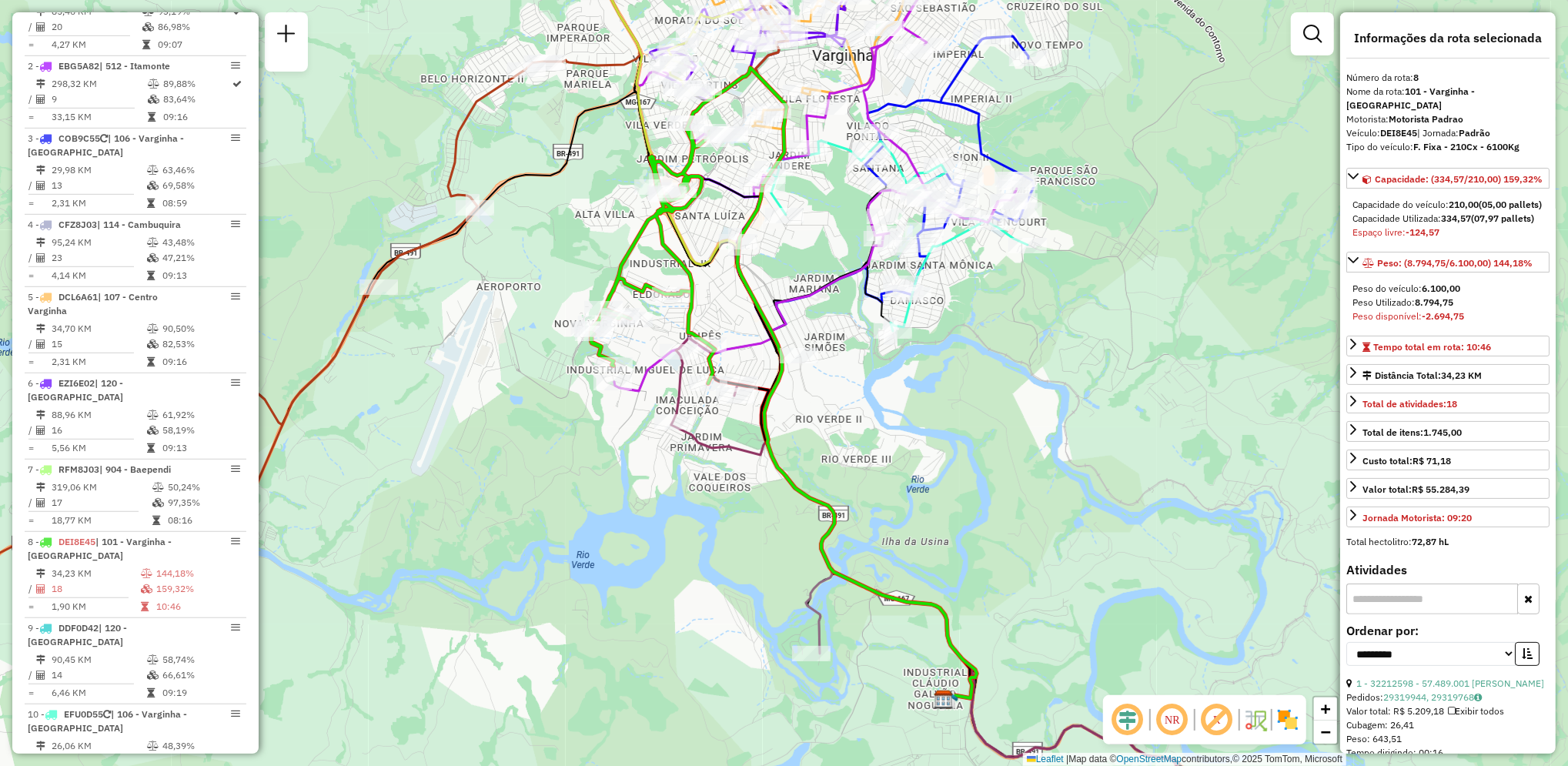
scroll to position [0, 0]
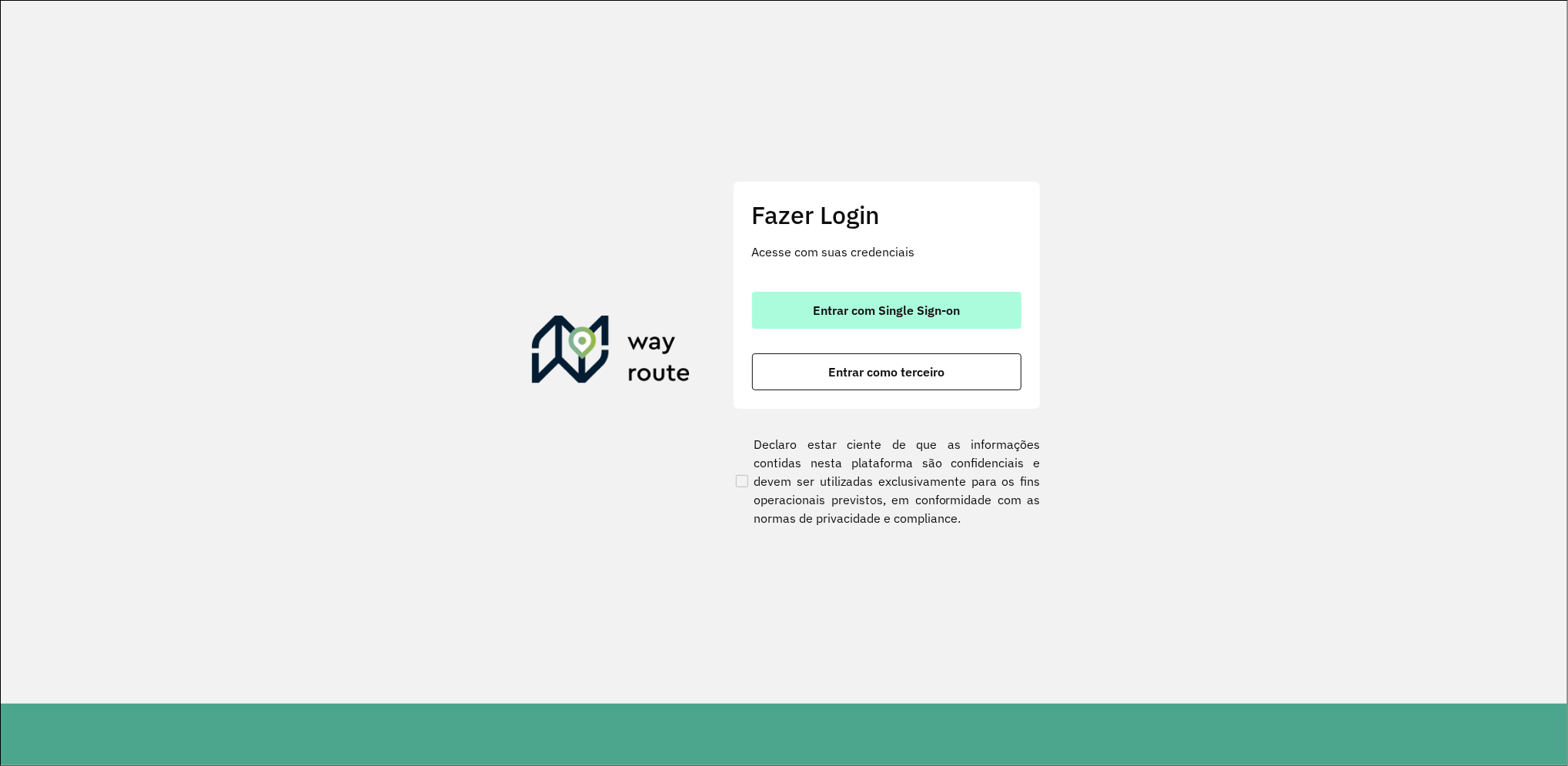
click at [903, 318] on button "Entrar com Single Sign-on" at bounding box center [886, 309] width 269 height 37
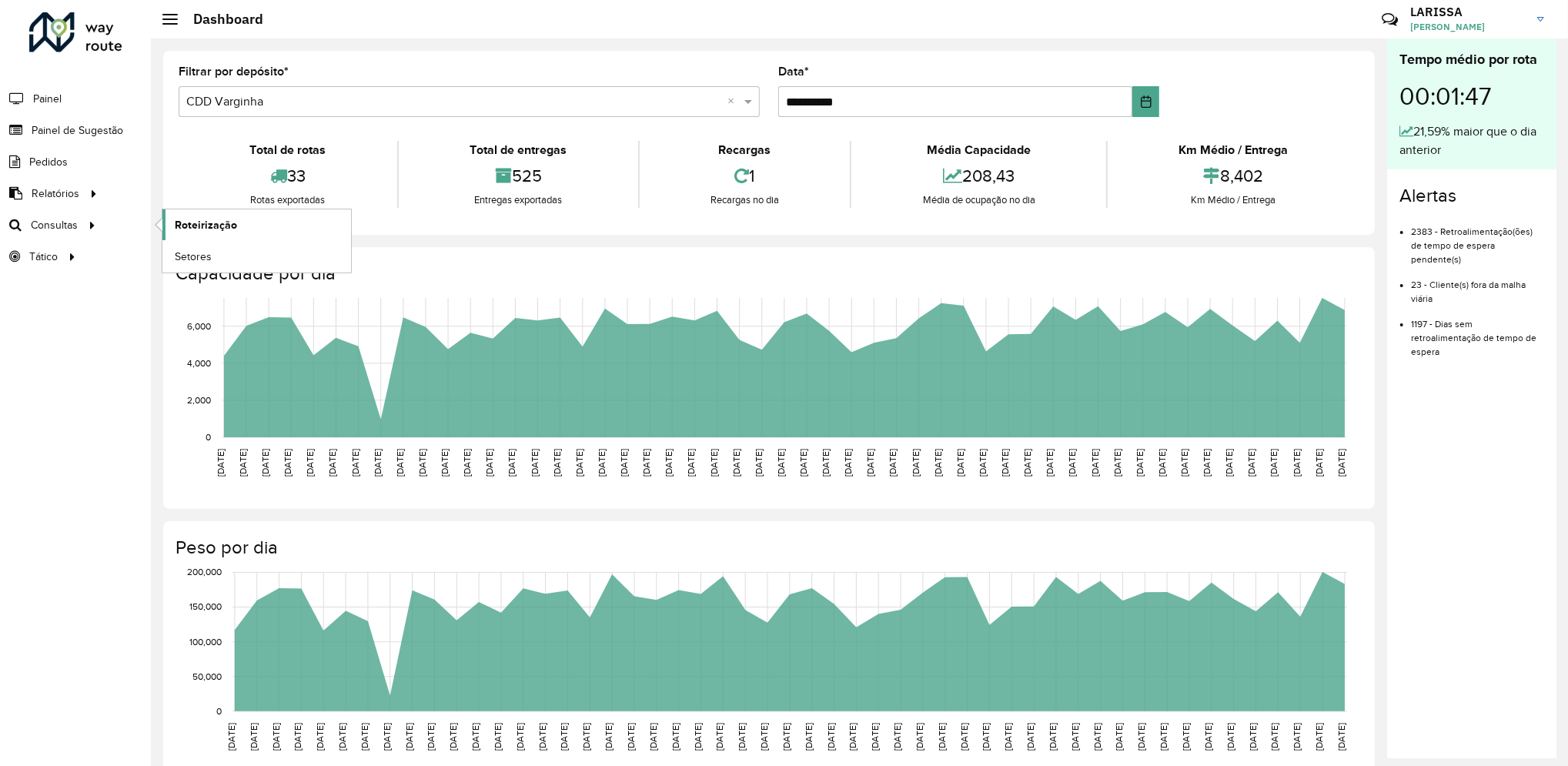
click at [236, 229] on link "Roteirização" at bounding box center [257, 225] width 188 height 31
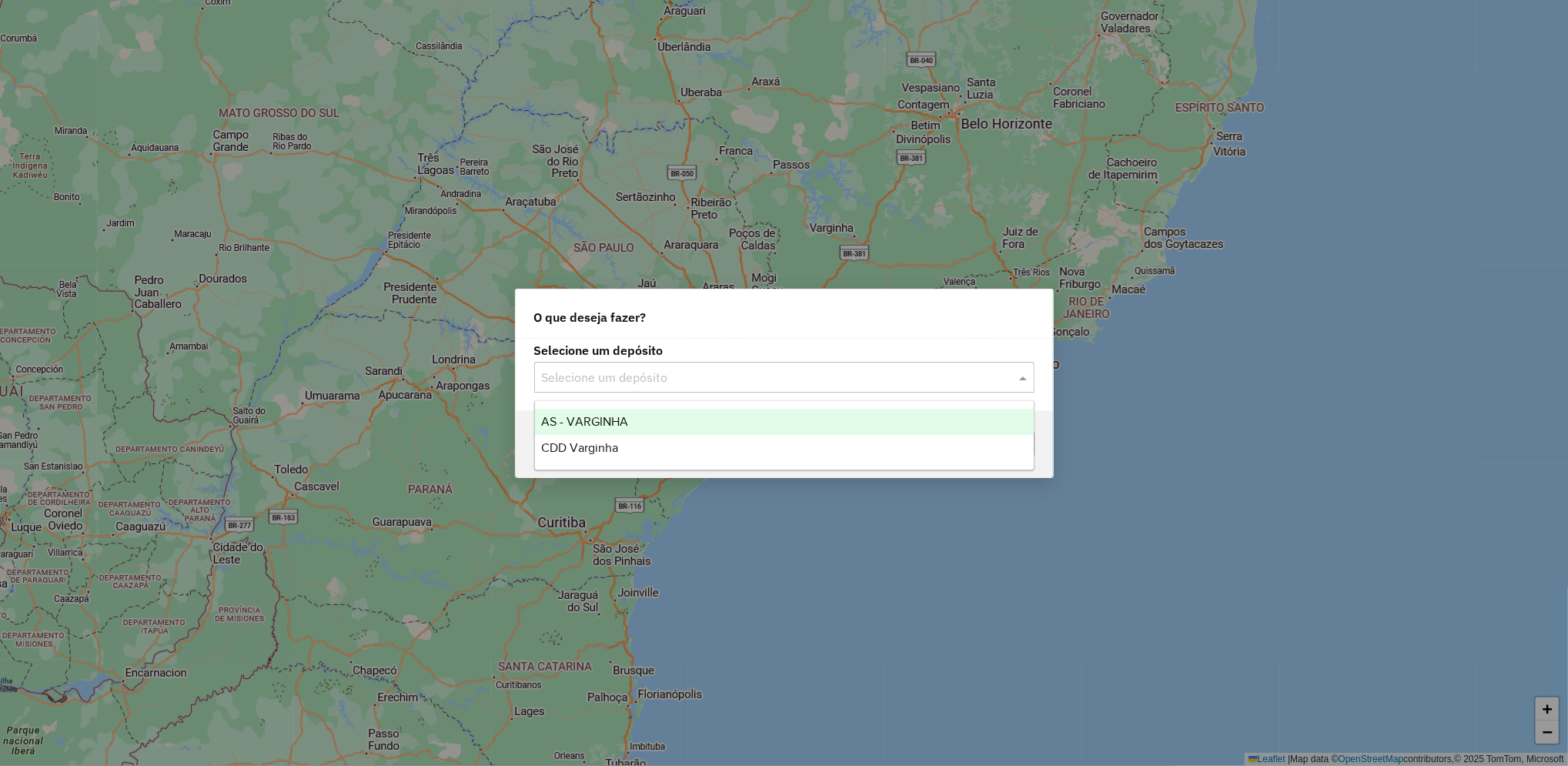
click at [801, 373] on input "text" at bounding box center [769, 377] width 454 height 18
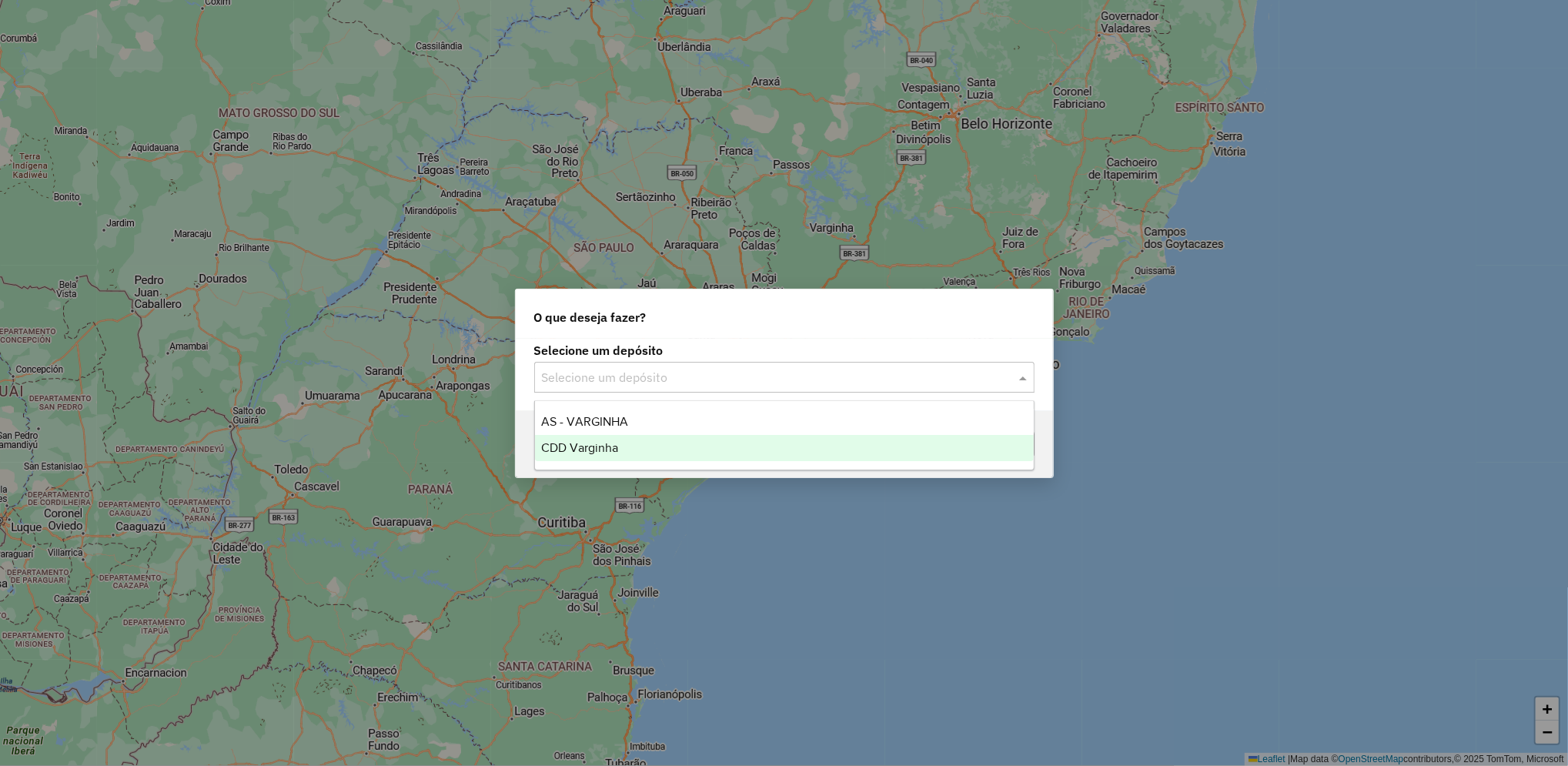
click at [680, 456] on div "CDD Varginha" at bounding box center [784, 447] width 499 height 26
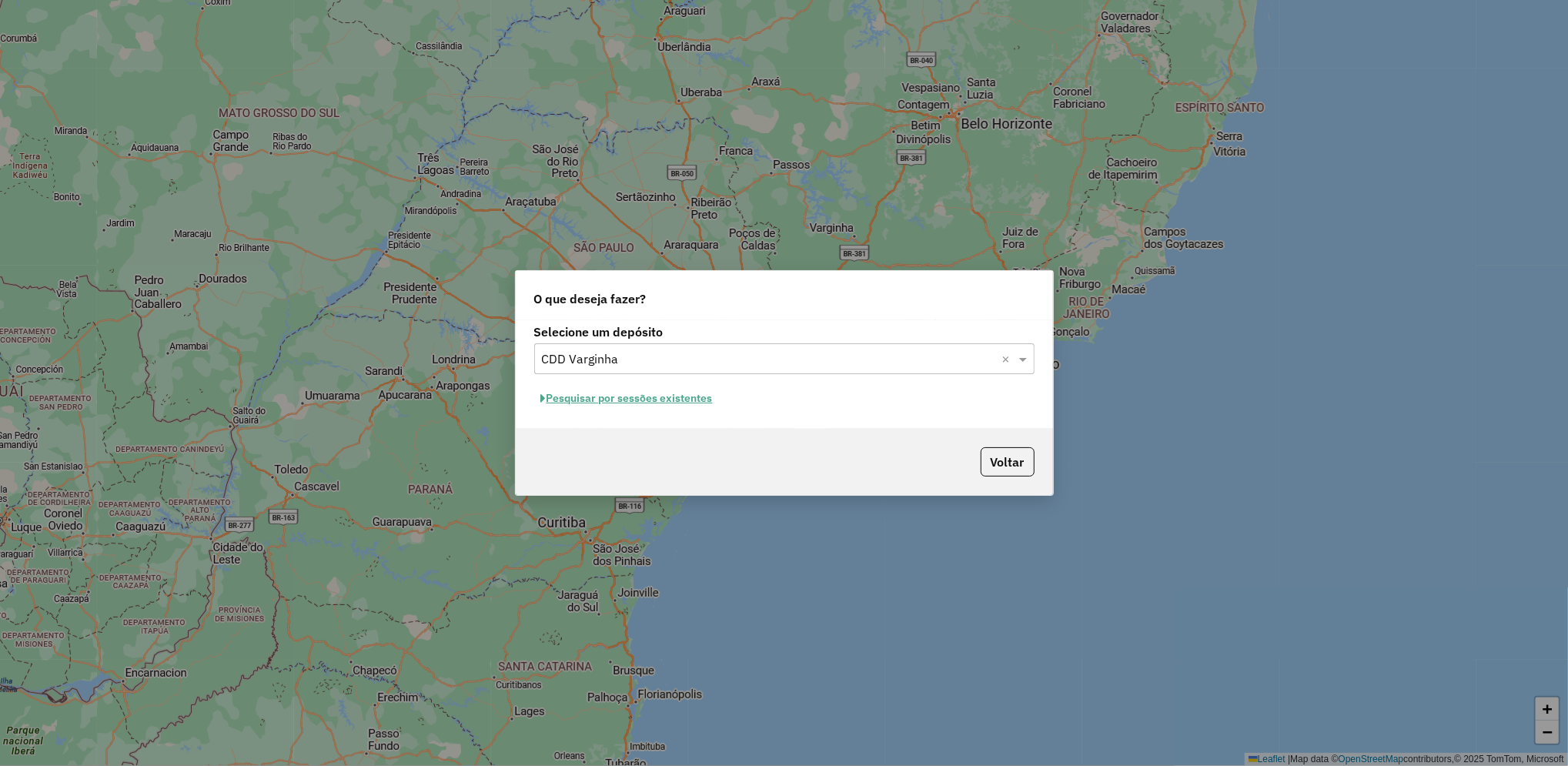
click at [654, 405] on button "Pesquisar por sessões existentes" at bounding box center [627, 398] width 186 height 24
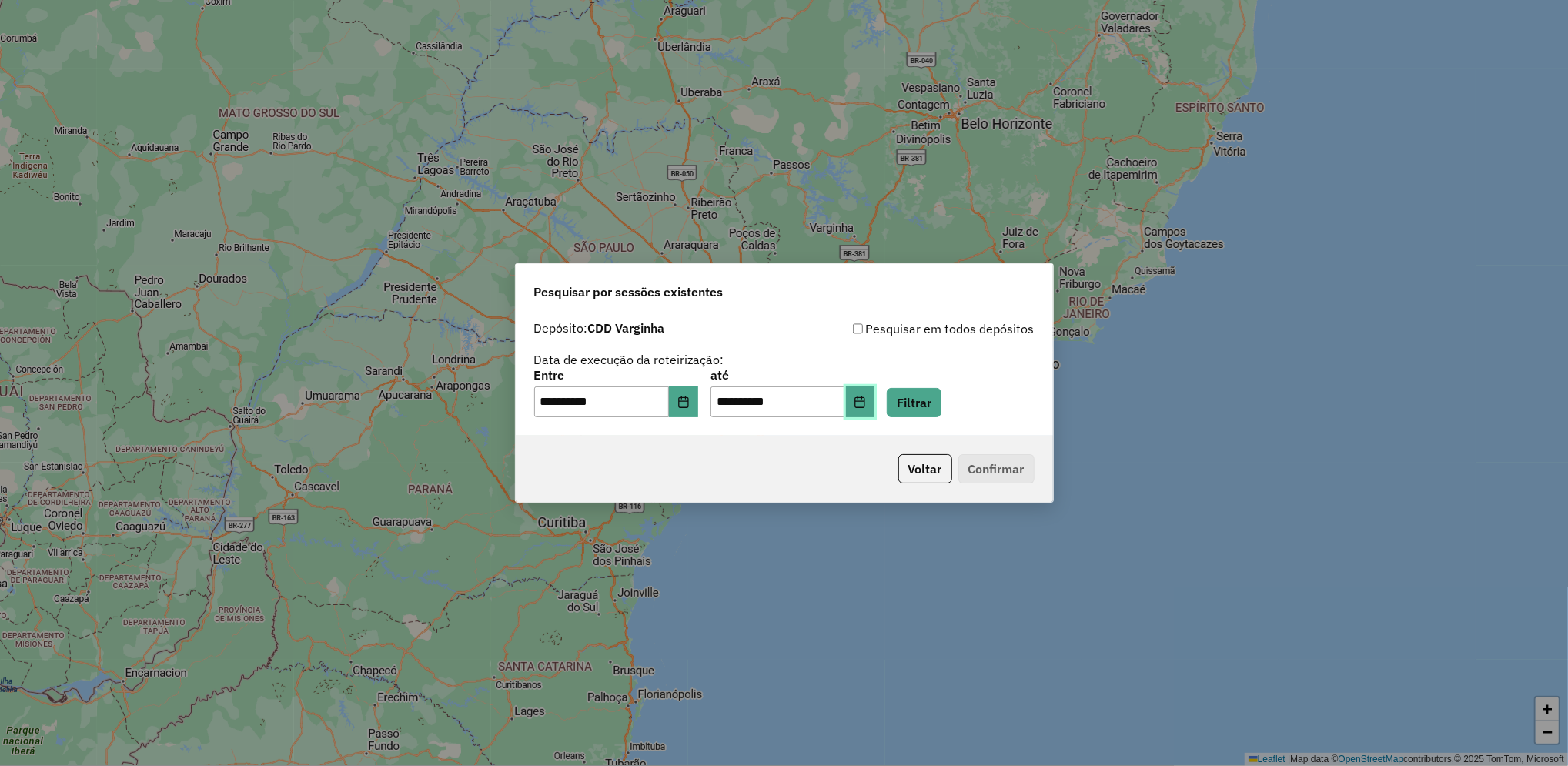
click at [866, 403] on icon "Choose Date" at bounding box center [859, 401] width 12 height 12
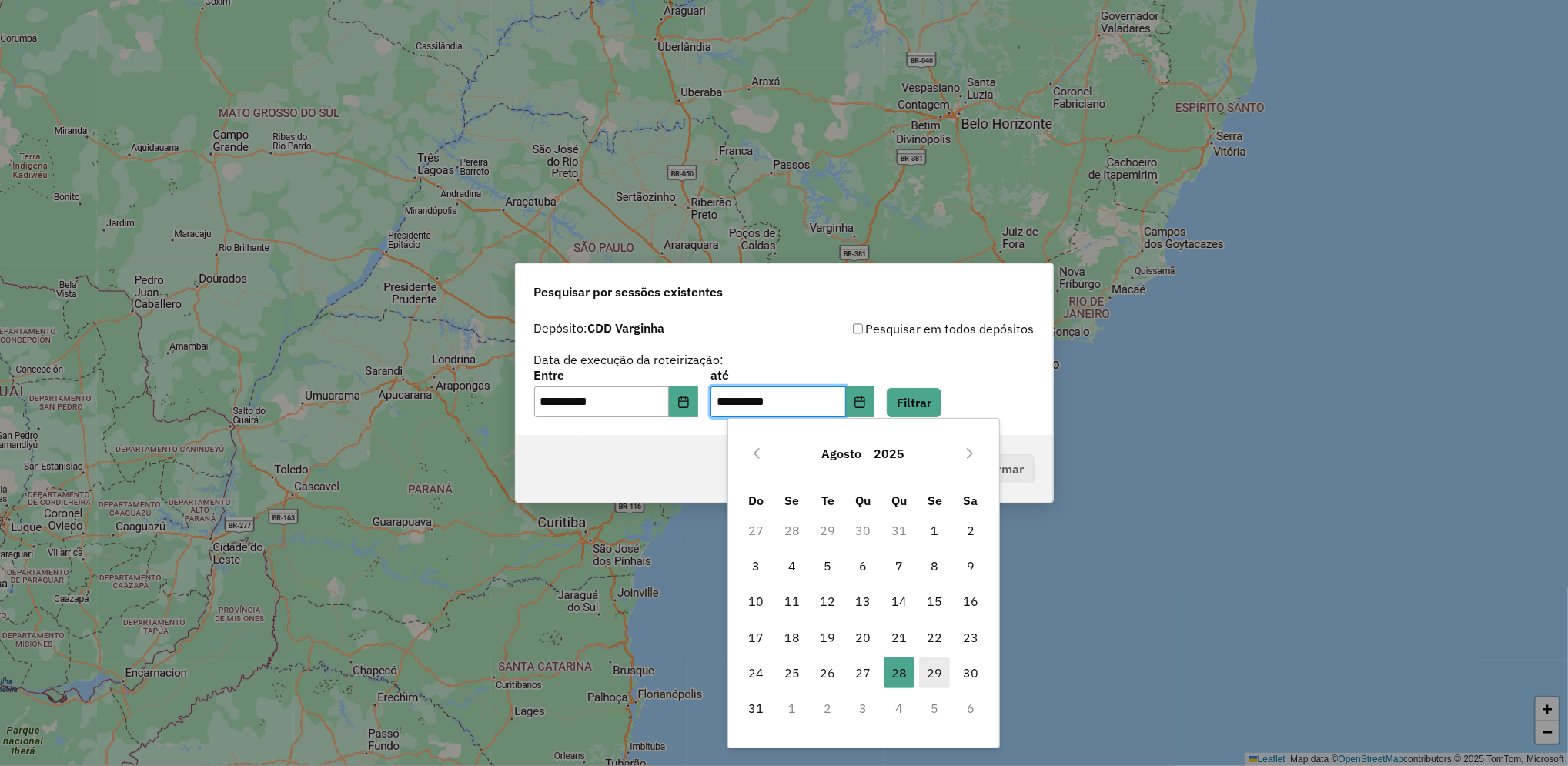
click at [943, 666] on span "29" at bounding box center [934, 673] width 31 height 31
type input "**********"
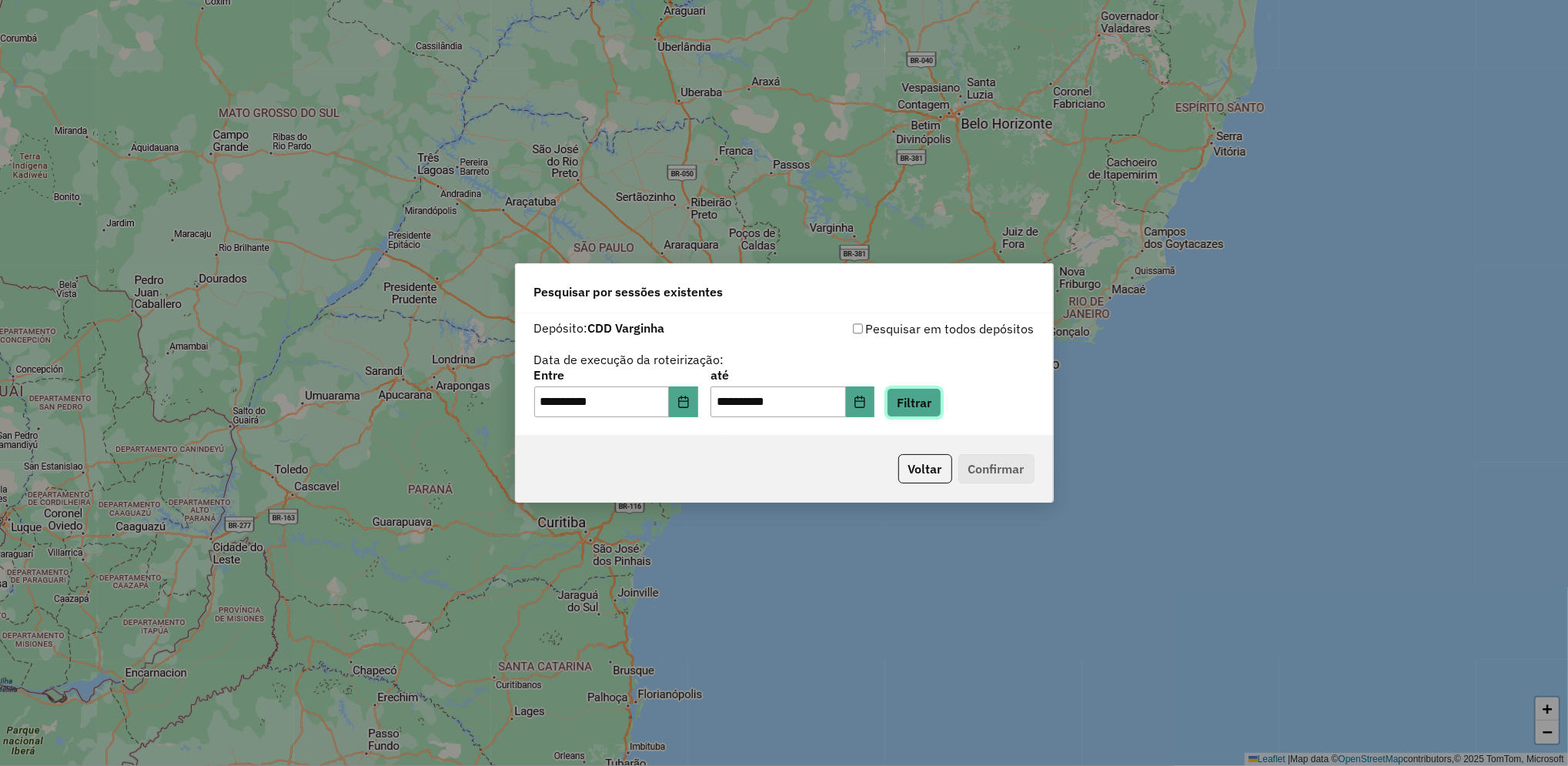
click at [941, 395] on button "Filtrar" at bounding box center [913, 402] width 55 height 29
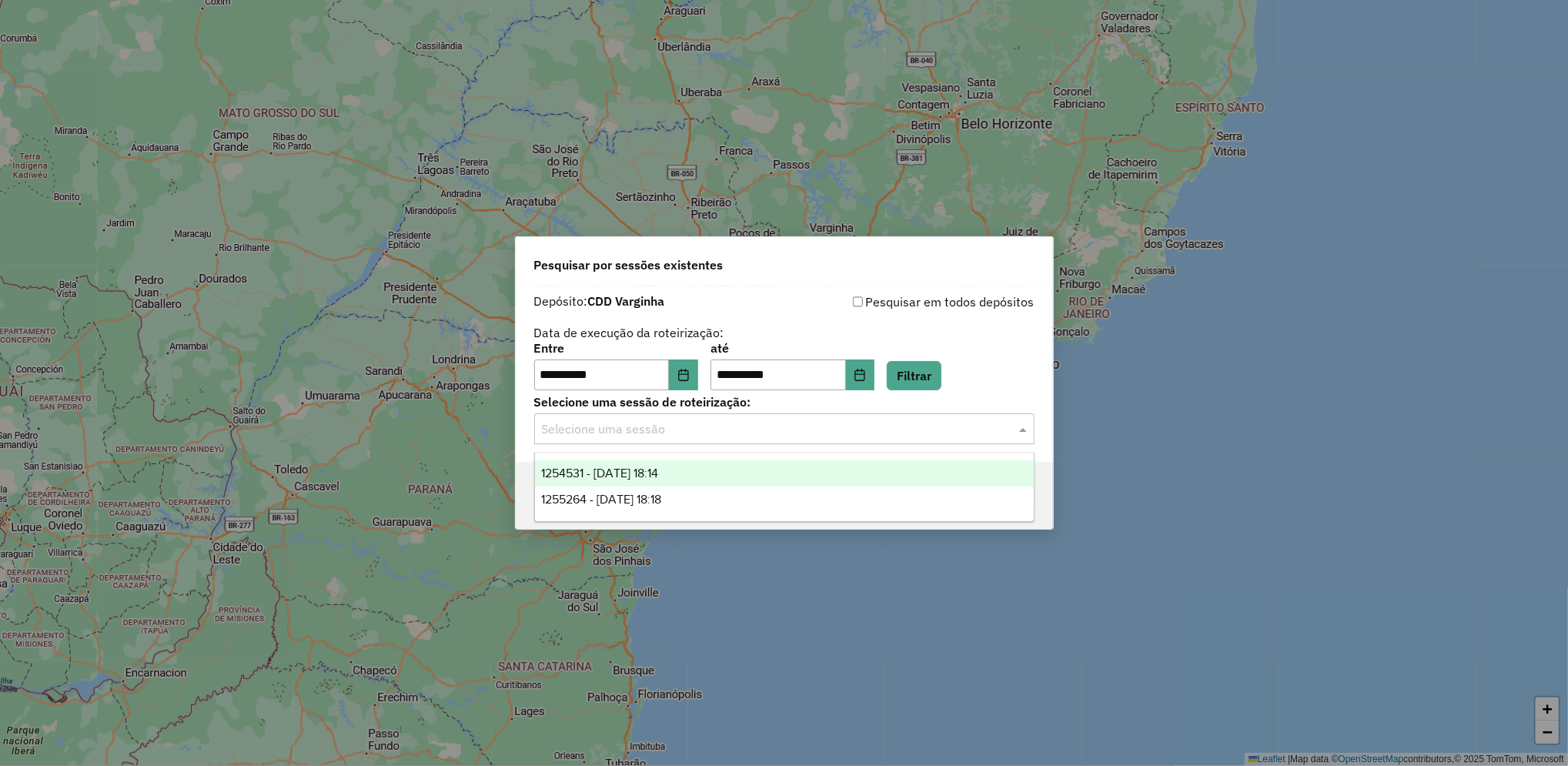
click at [669, 435] on input "text" at bounding box center [769, 429] width 454 height 18
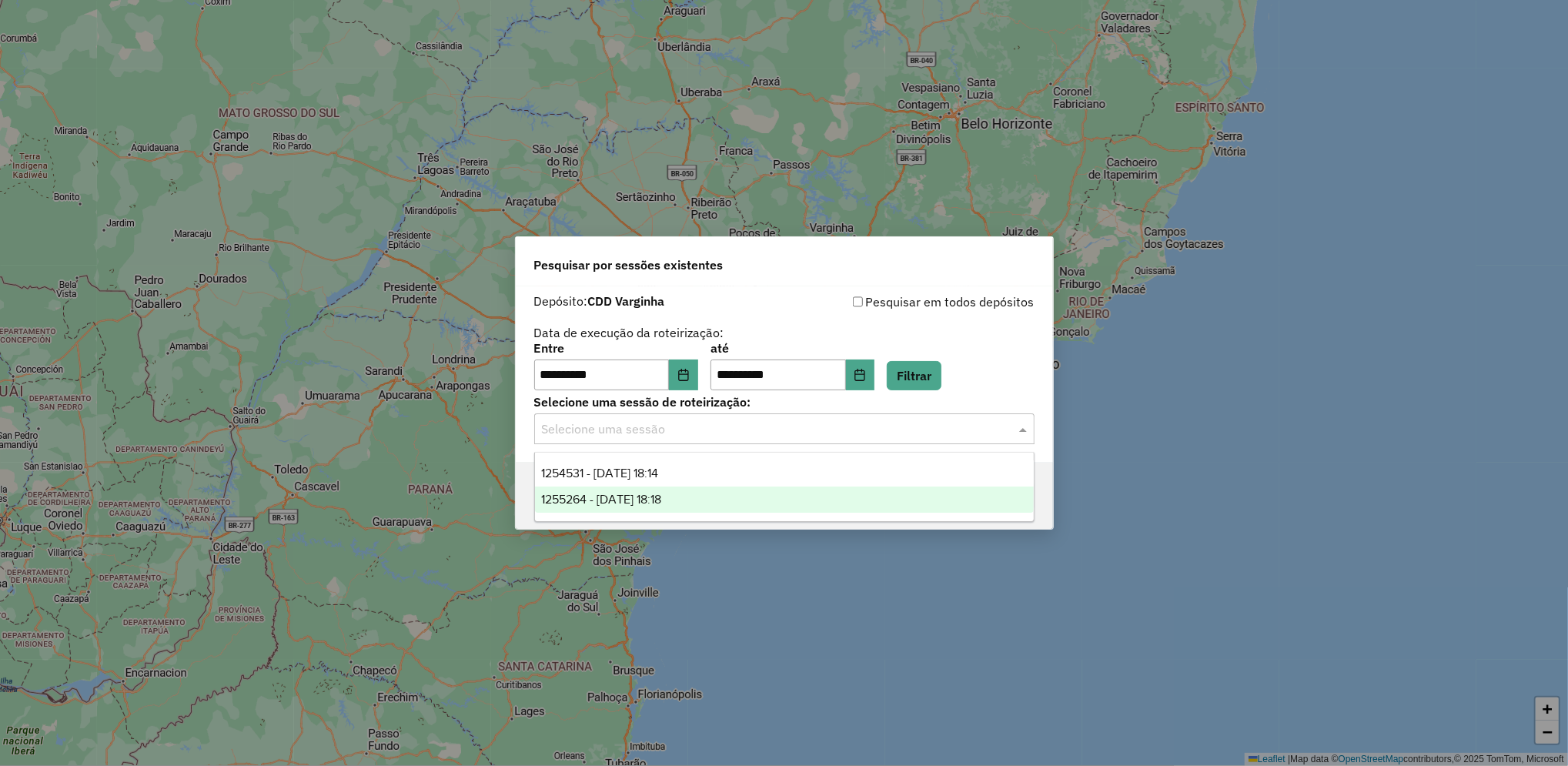
click at [661, 502] on span "1255264 - [DATE] 18:18" at bounding box center [601, 499] width 120 height 13
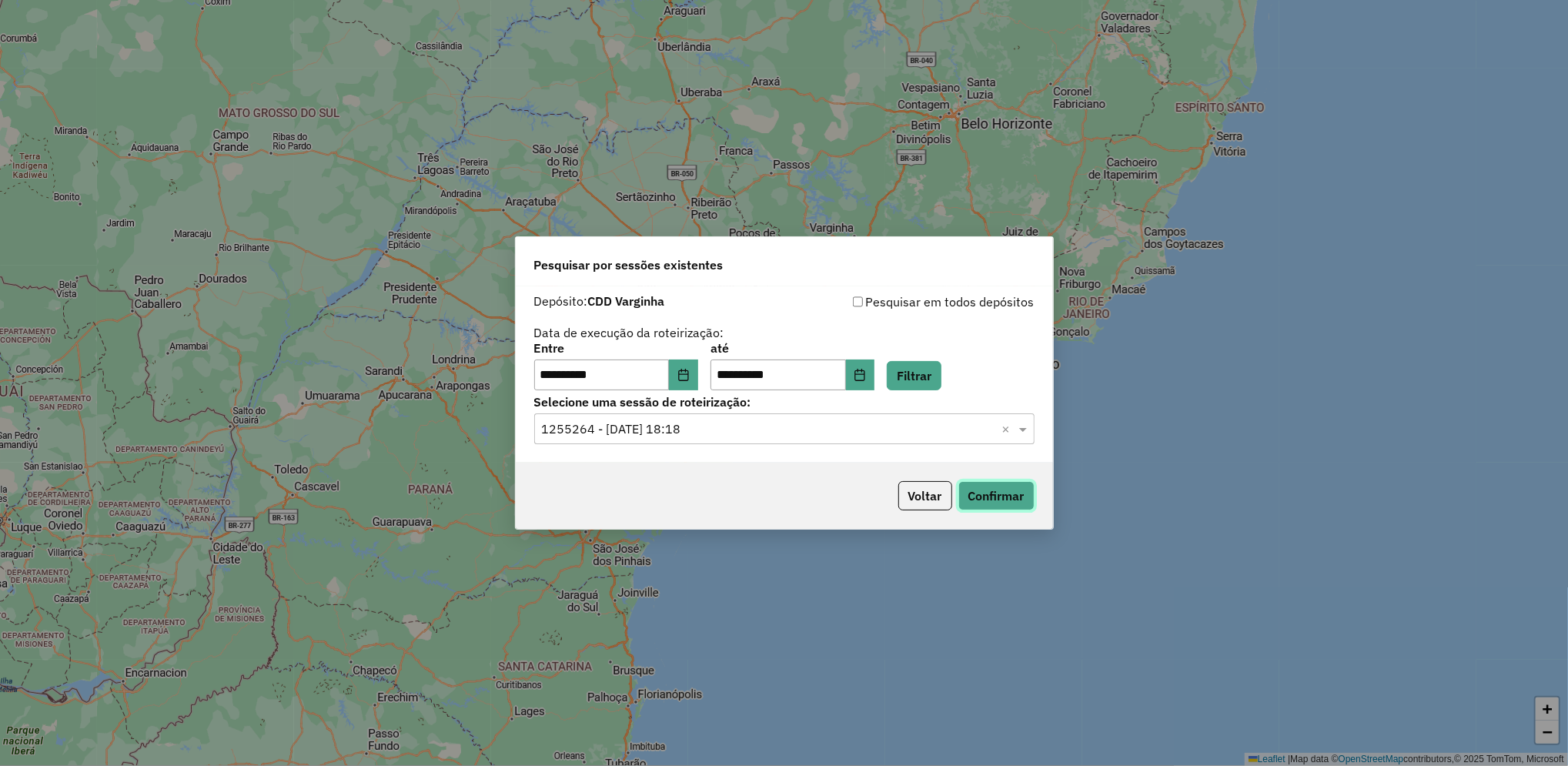
click at [979, 490] on button "Confirmar" at bounding box center [996, 495] width 76 height 29
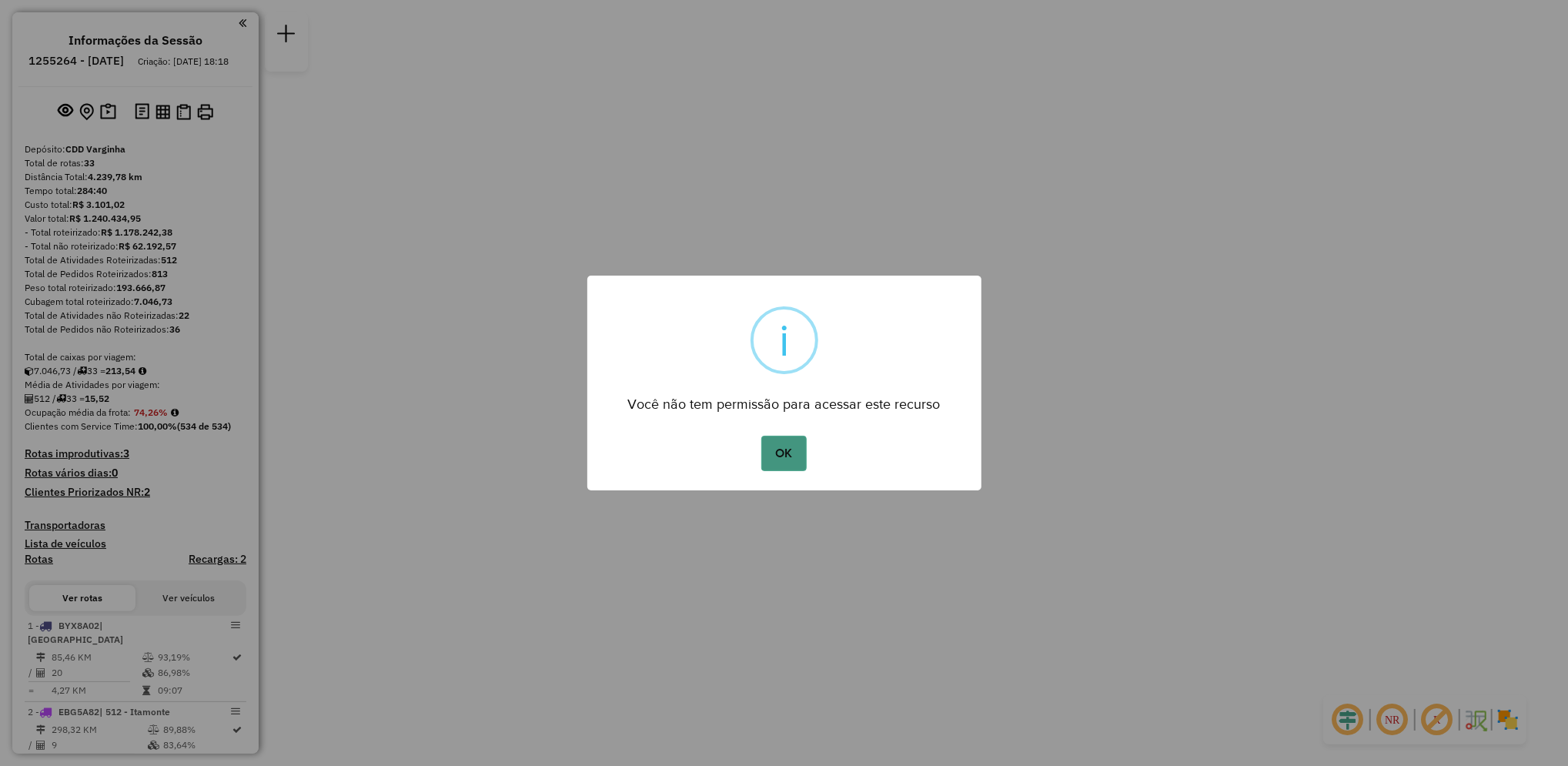
click at [782, 455] on button "OK" at bounding box center [784, 453] width 45 height 36
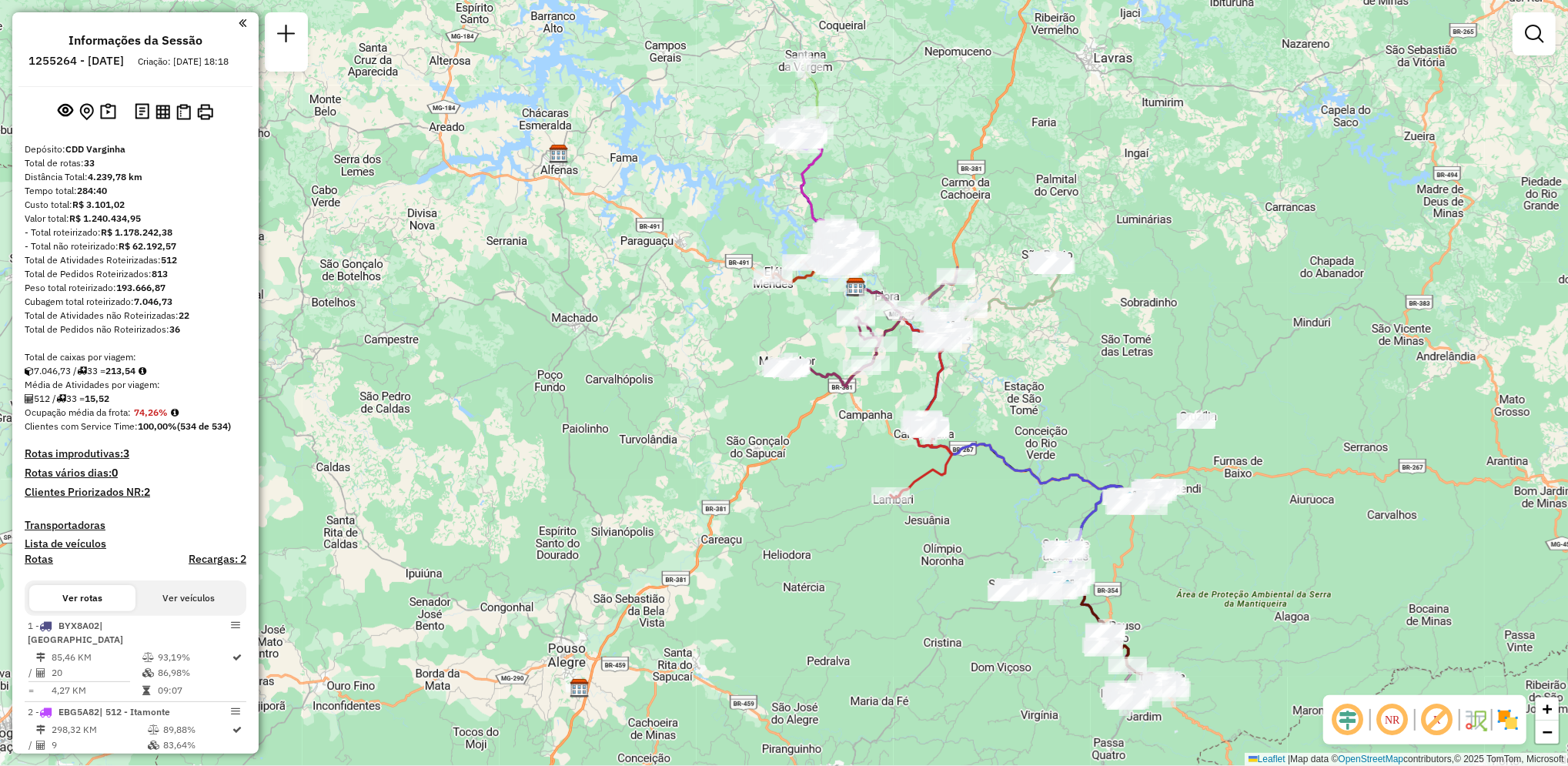
drag, startPoint x: 742, startPoint y: 513, endPoint x: 814, endPoint y: 418, distance: 119.2
click at [814, 418] on div "Janela de atendimento Grade de atendimento Capacidade Transportadoras Veículos …" at bounding box center [784, 383] width 1568 height 766
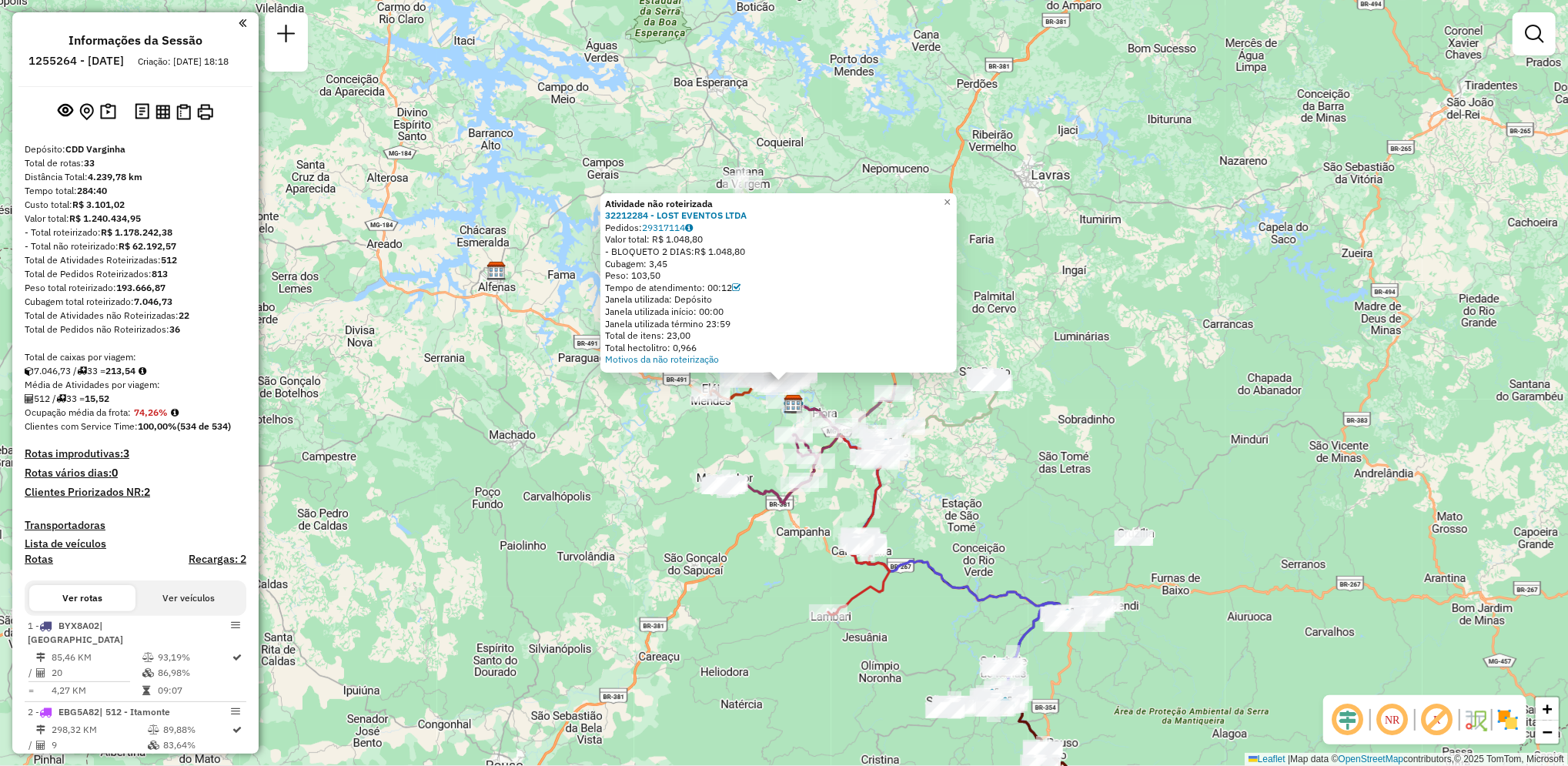
click at [1155, 300] on div "Atividade não roteirizada 32212284 - LOST EVENTOS LTDA Pedidos: 29317114 Valor …" at bounding box center [784, 383] width 1568 height 766
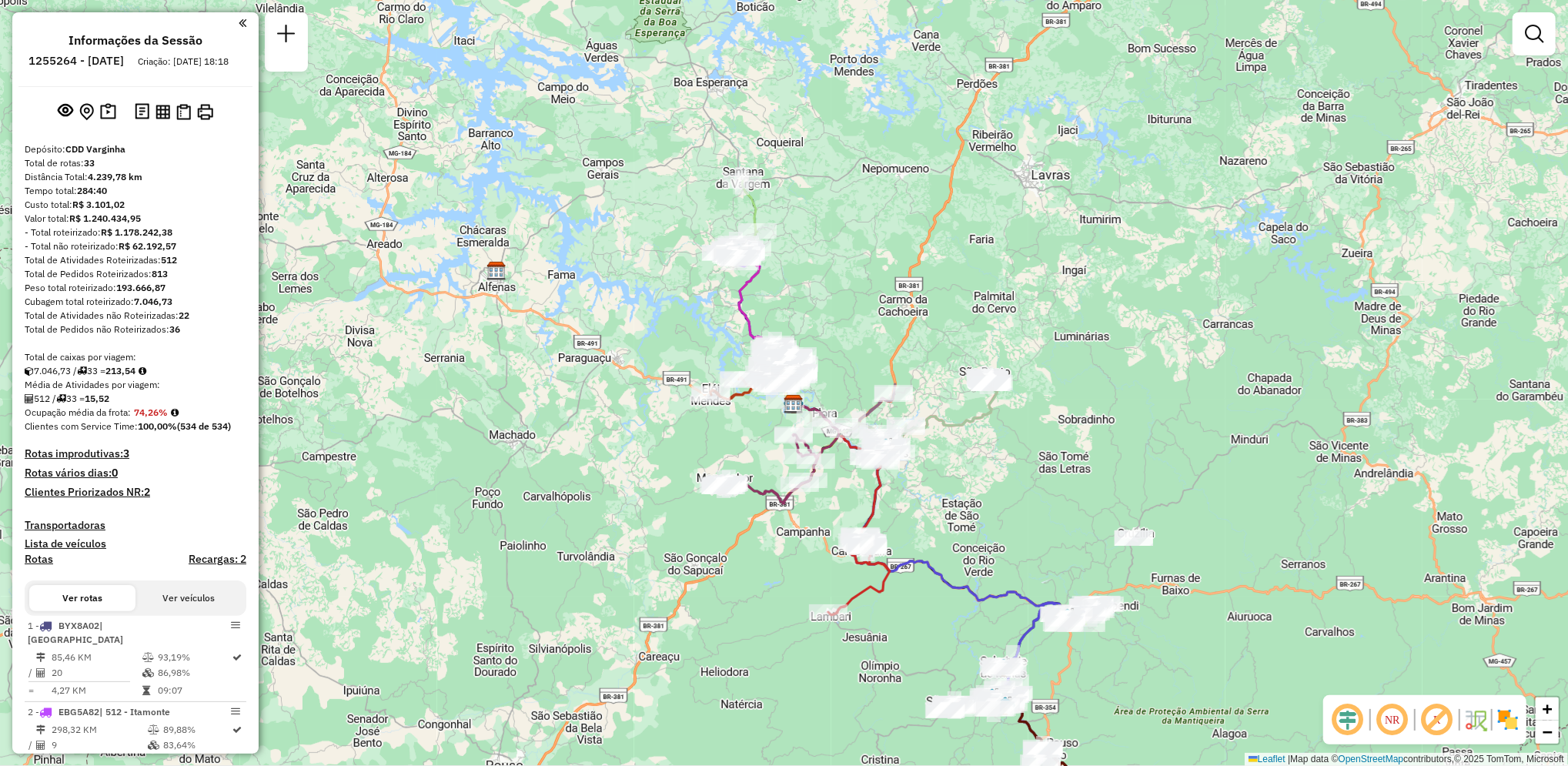
click at [1155, 300] on div "Atividade não roteirizada 32212284 - LOST EVENTOS LTDA Pedidos: 29317114 Valor …" at bounding box center [784, 383] width 1568 height 766
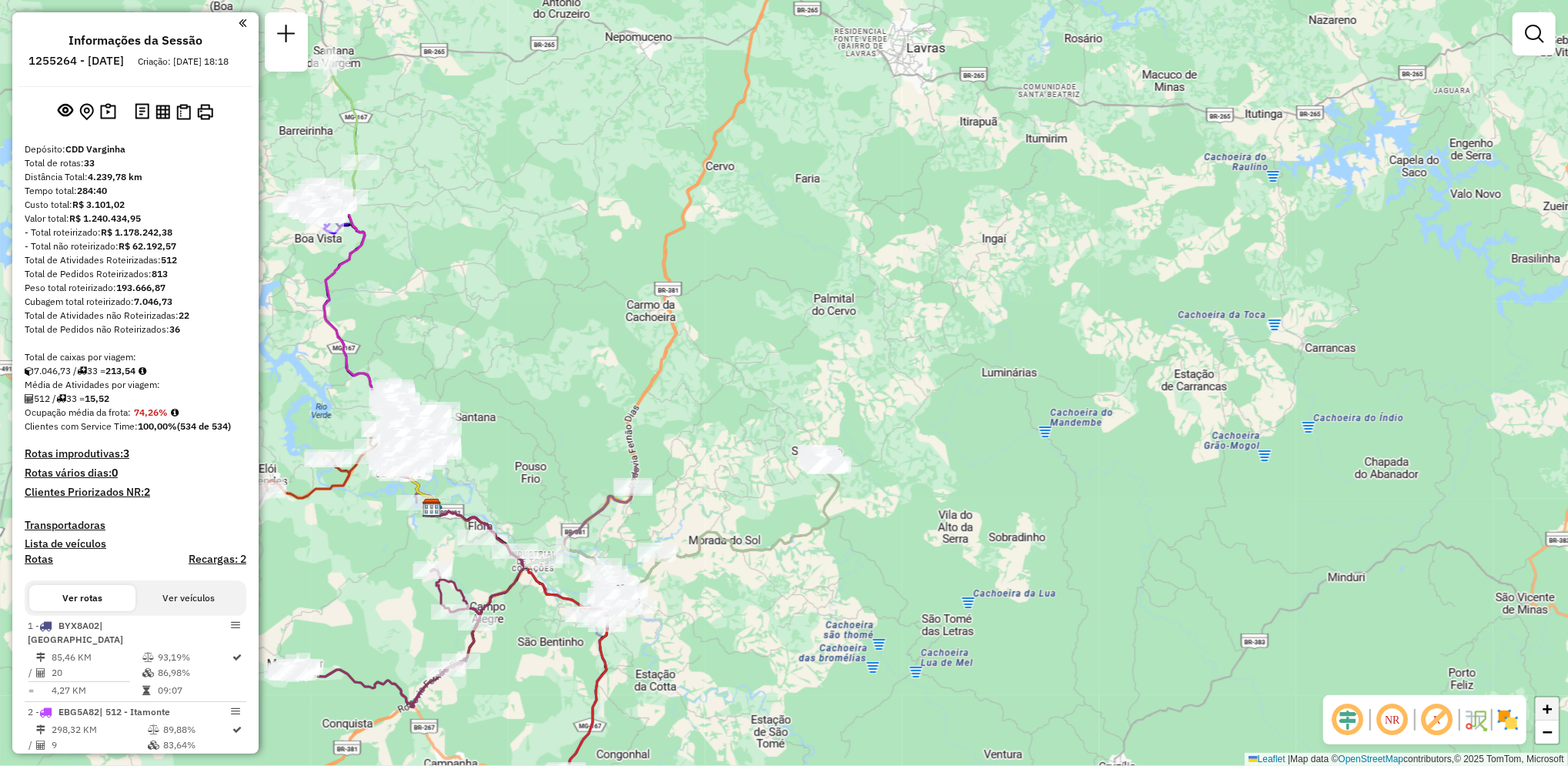
click at [1539, 715] on link "+" at bounding box center [1547, 708] width 23 height 23
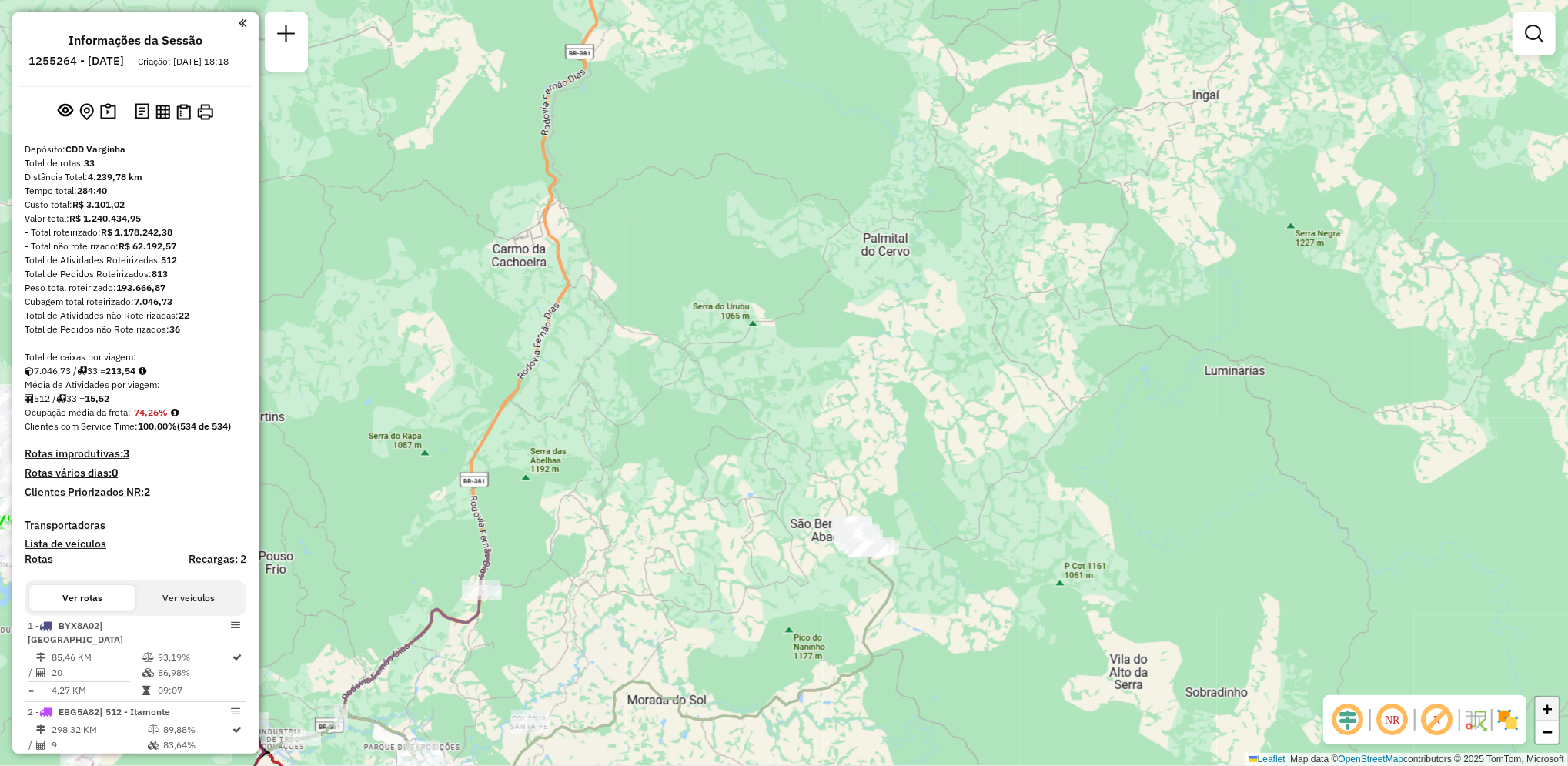
click at [1539, 715] on link "+" at bounding box center [1547, 708] width 23 height 23
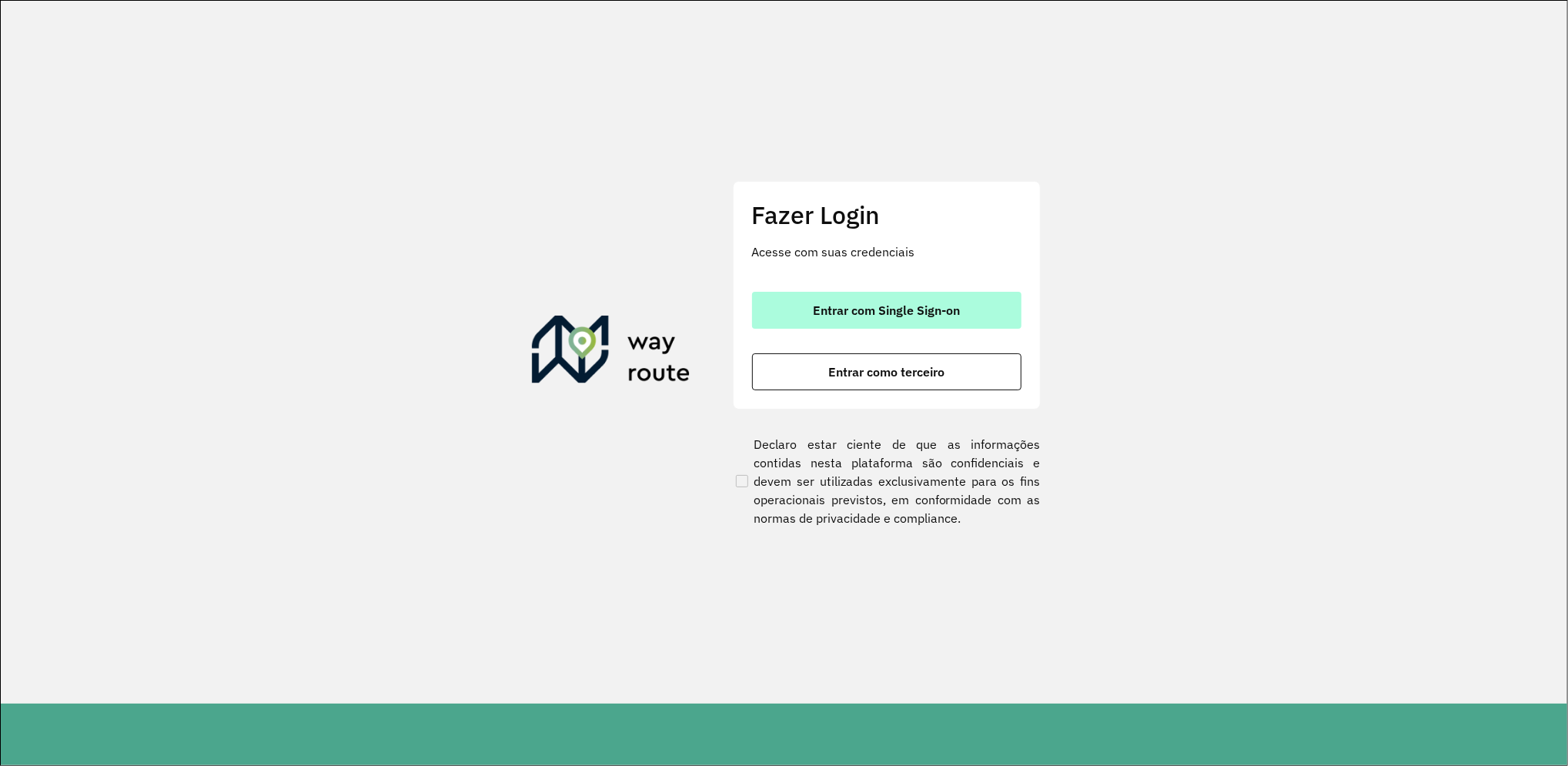
click at [941, 304] on span "Entrar com Single Sign-on" at bounding box center [885, 309] width 147 height 12
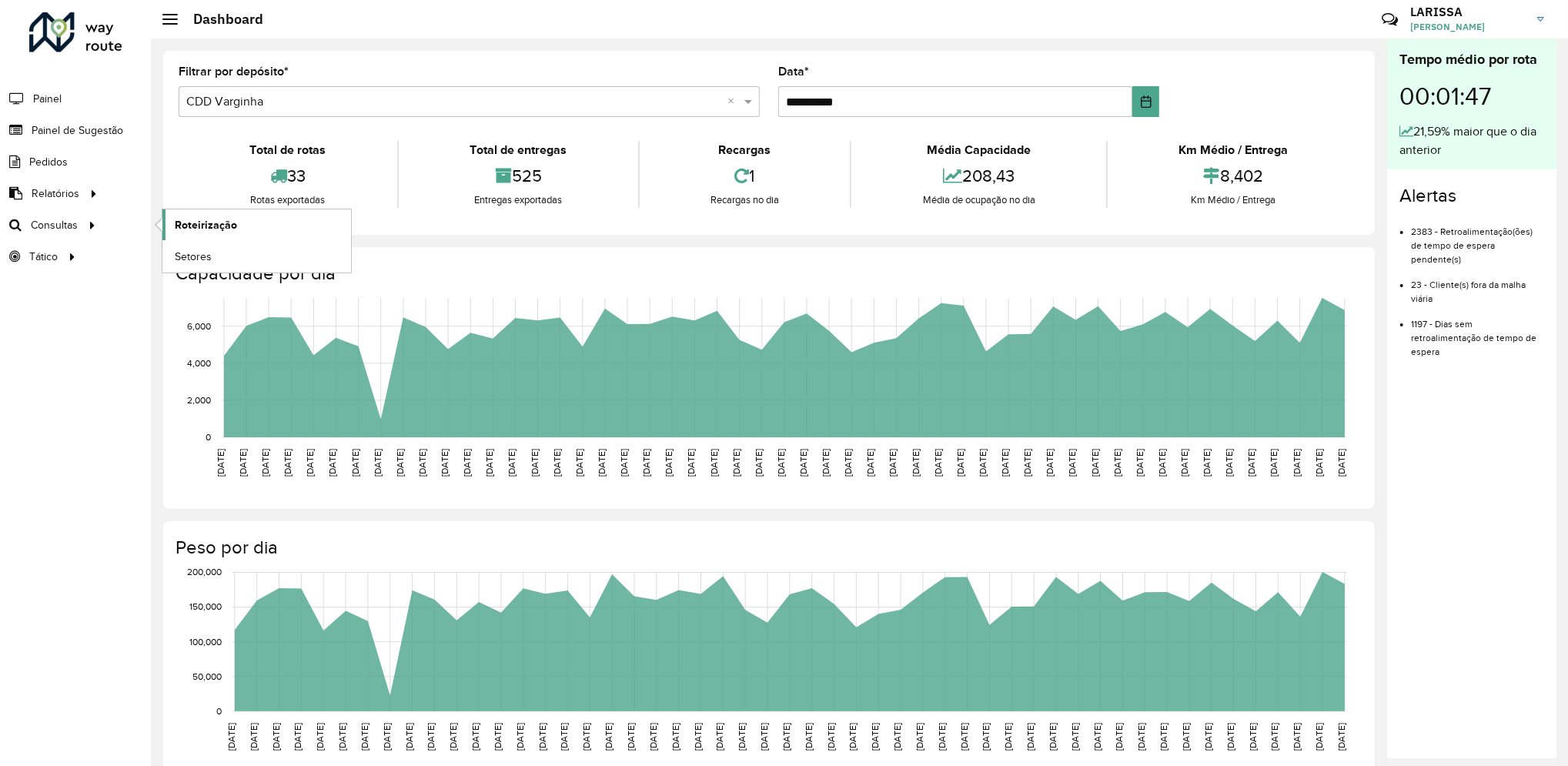
click at [198, 220] on span "Roteirização" at bounding box center [206, 225] width 62 height 16
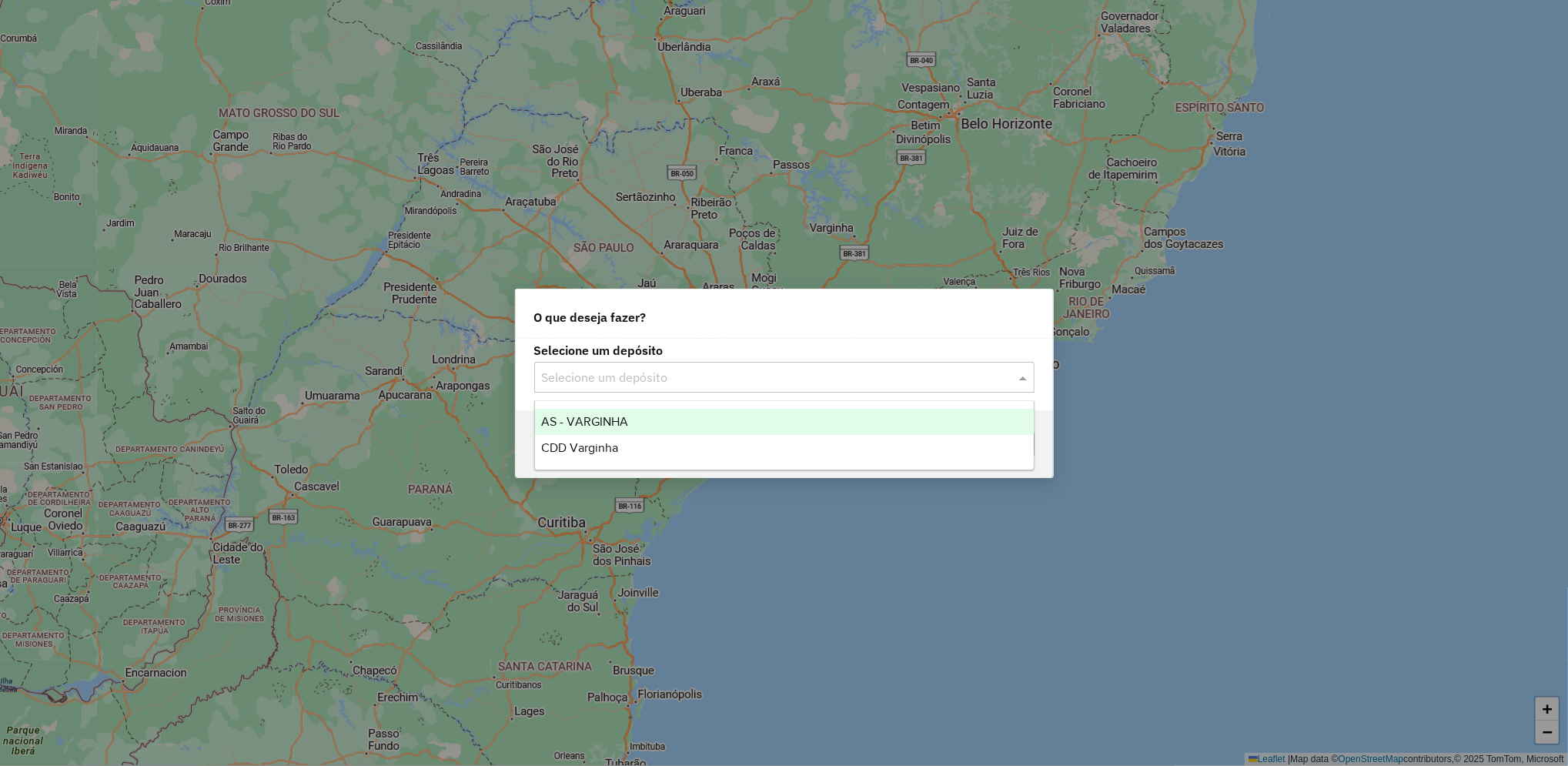
click at [804, 370] on input "text" at bounding box center [769, 377] width 454 height 18
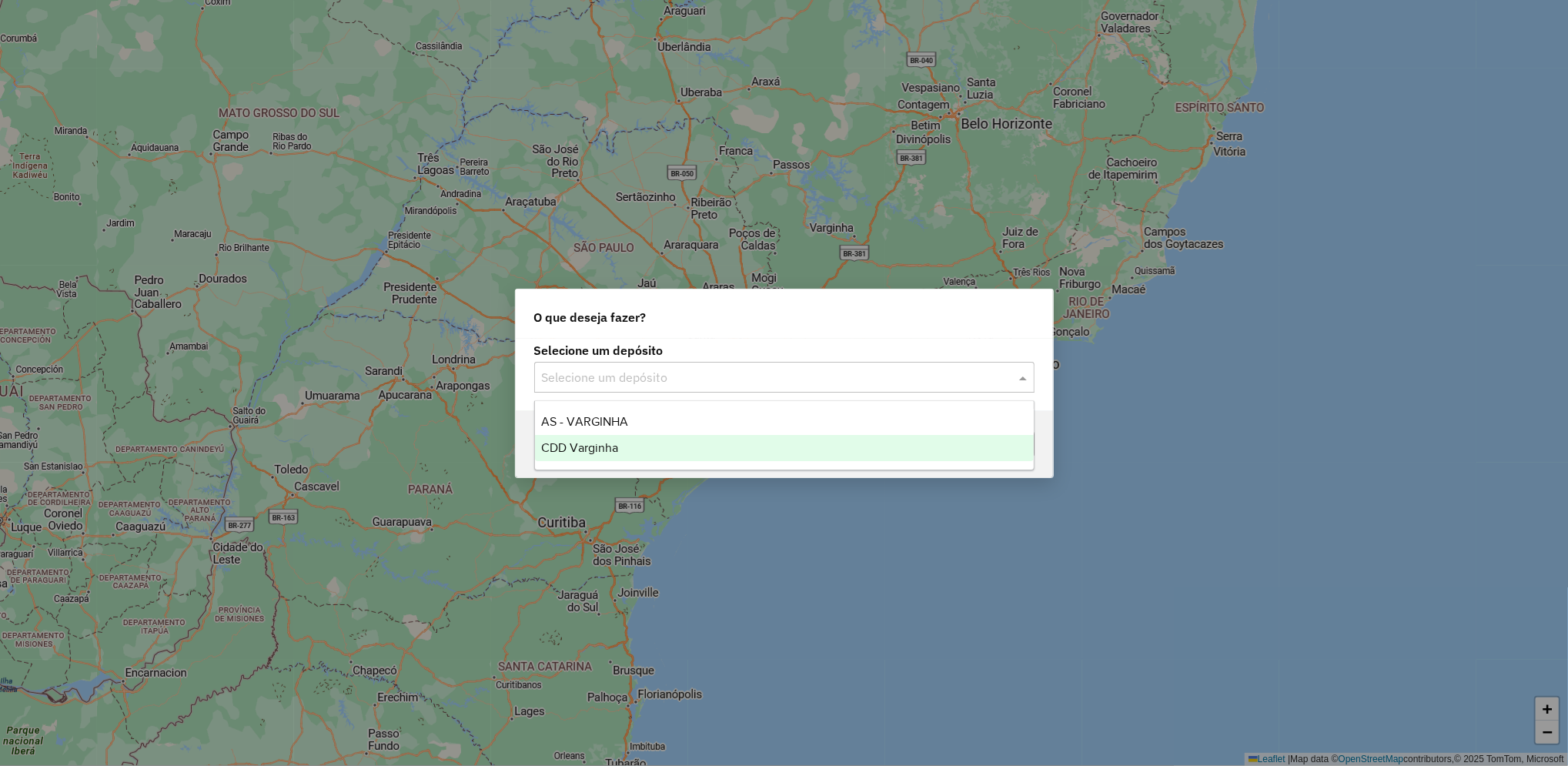
click at [673, 445] on div "CDD Varginha" at bounding box center [784, 447] width 499 height 26
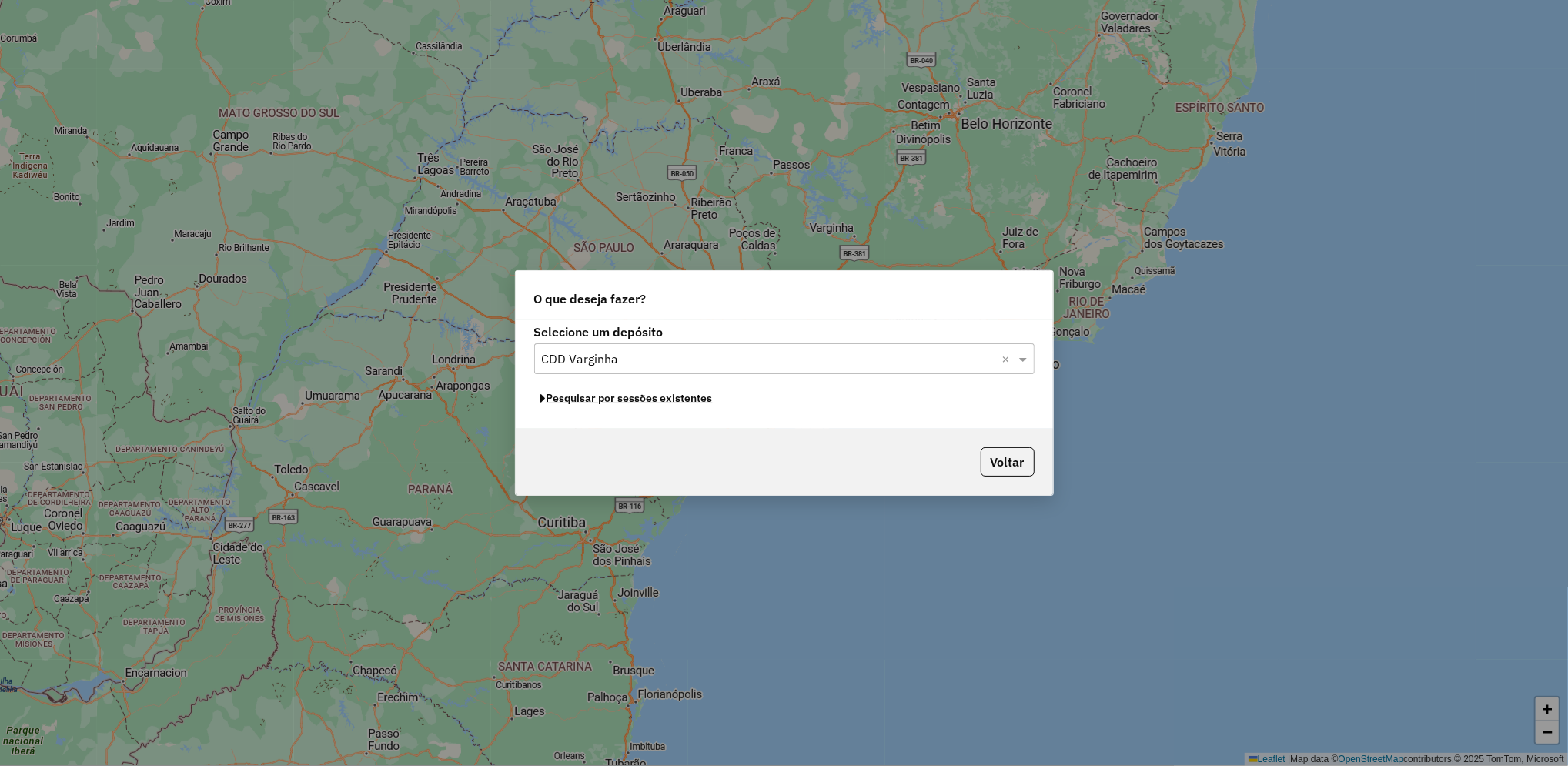
click at [698, 407] on button "Pesquisar por sessões existentes" at bounding box center [627, 398] width 186 height 24
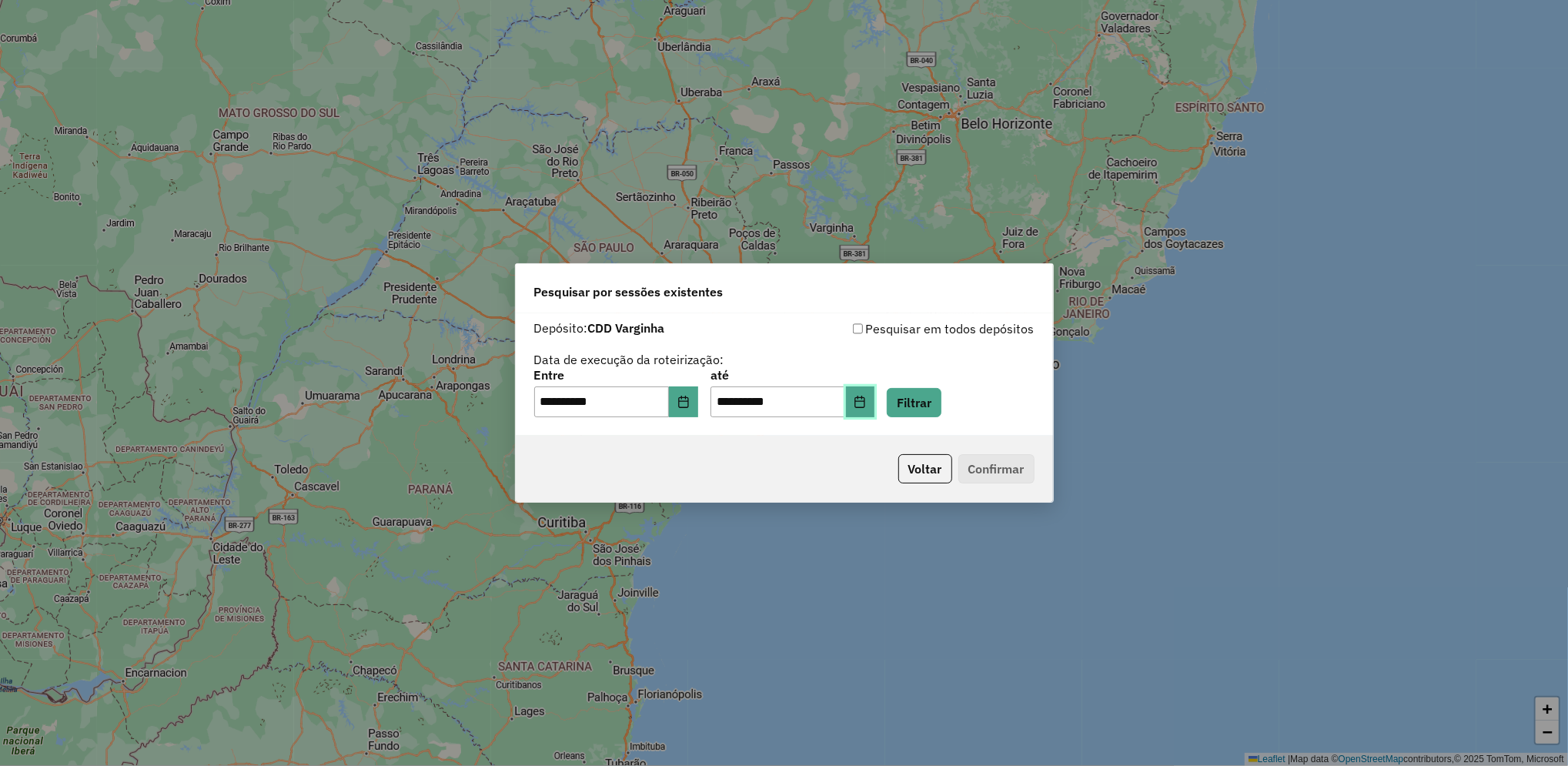
click at [875, 414] on button "Choose Date" at bounding box center [860, 402] width 29 height 31
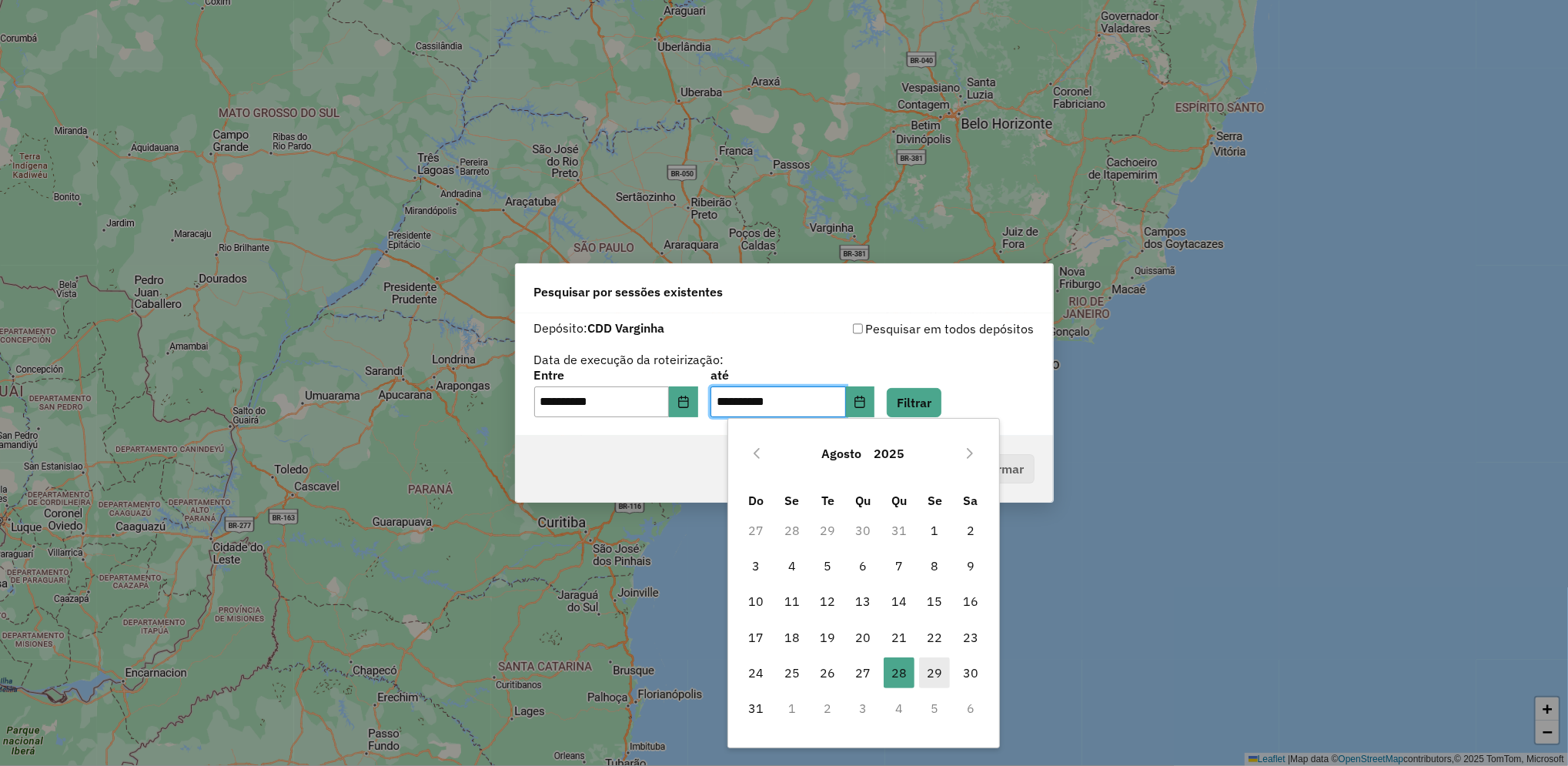
click at [944, 666] on span "29" at bounding box center [934, 673] width 31 height 31
type input "**********"
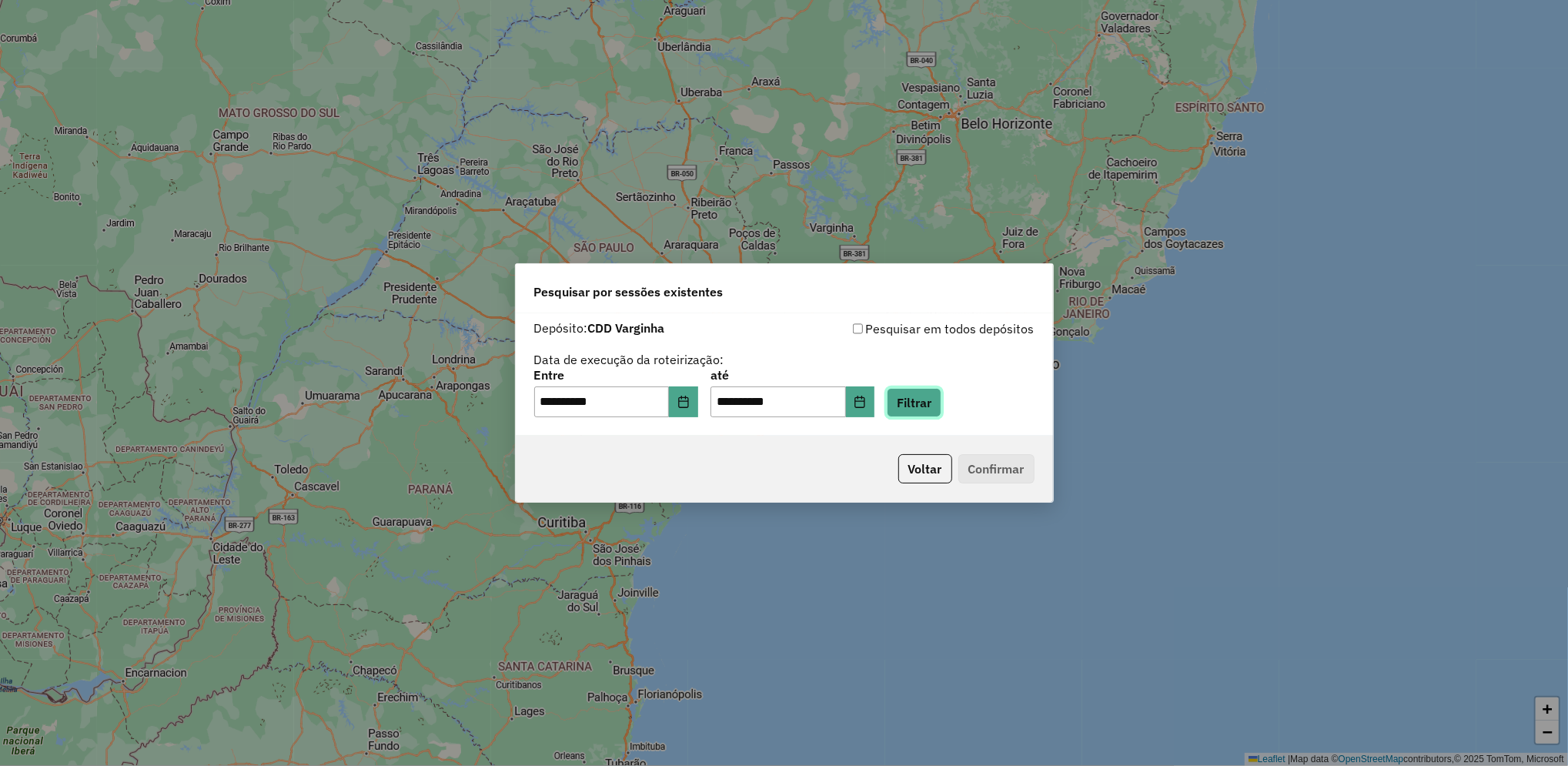
click at [933, 408] on button "Filtrar" at bounding box center [913, 402] width 55 height 29
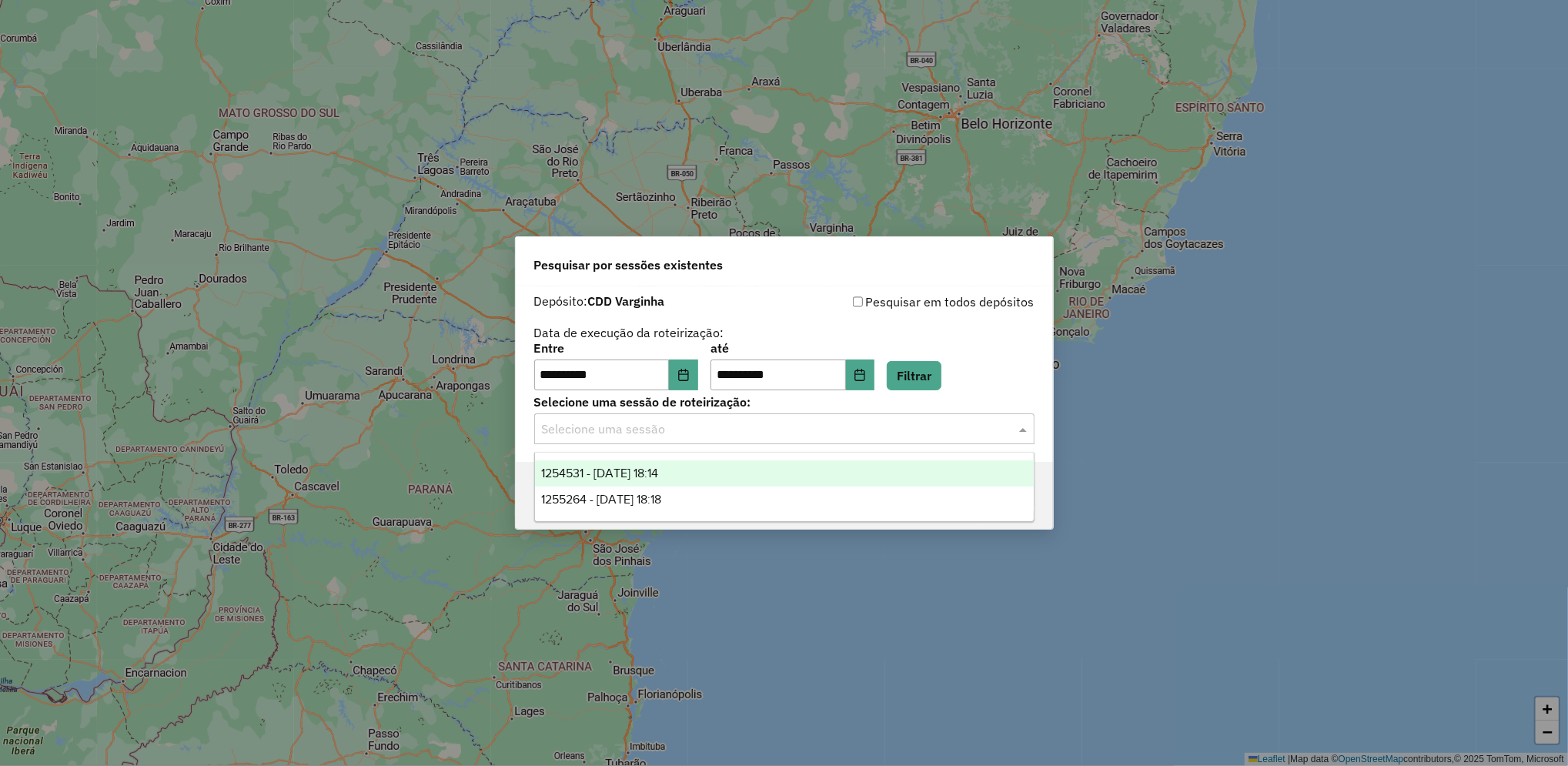
click at [777, 431] on input "text" at bounding box center [769, 429] width 454 height 18
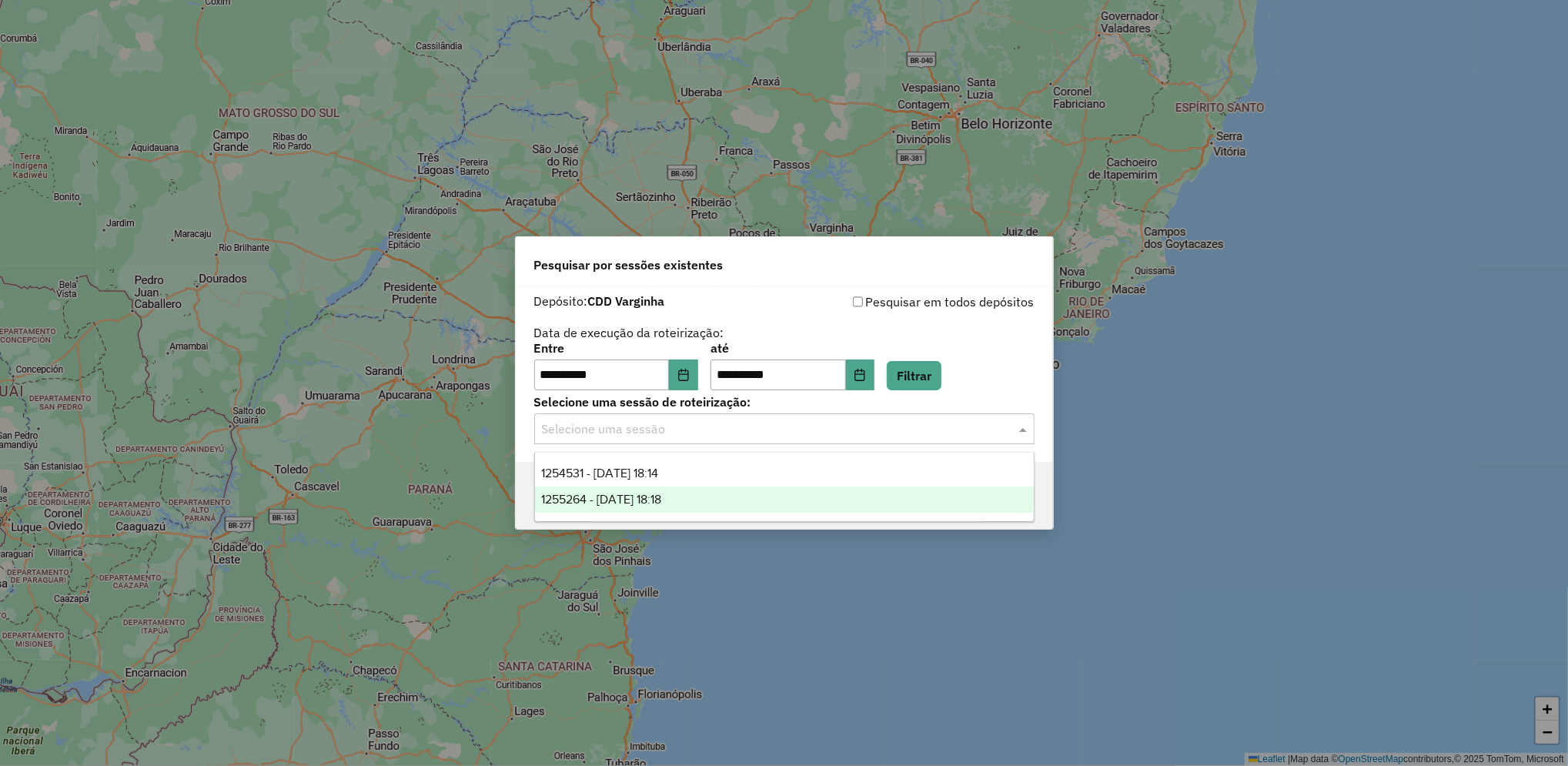
click at [710, 488] on div "1255264 - [DATE] 18:18" at bounding box center [784, 499] width 499 height 26
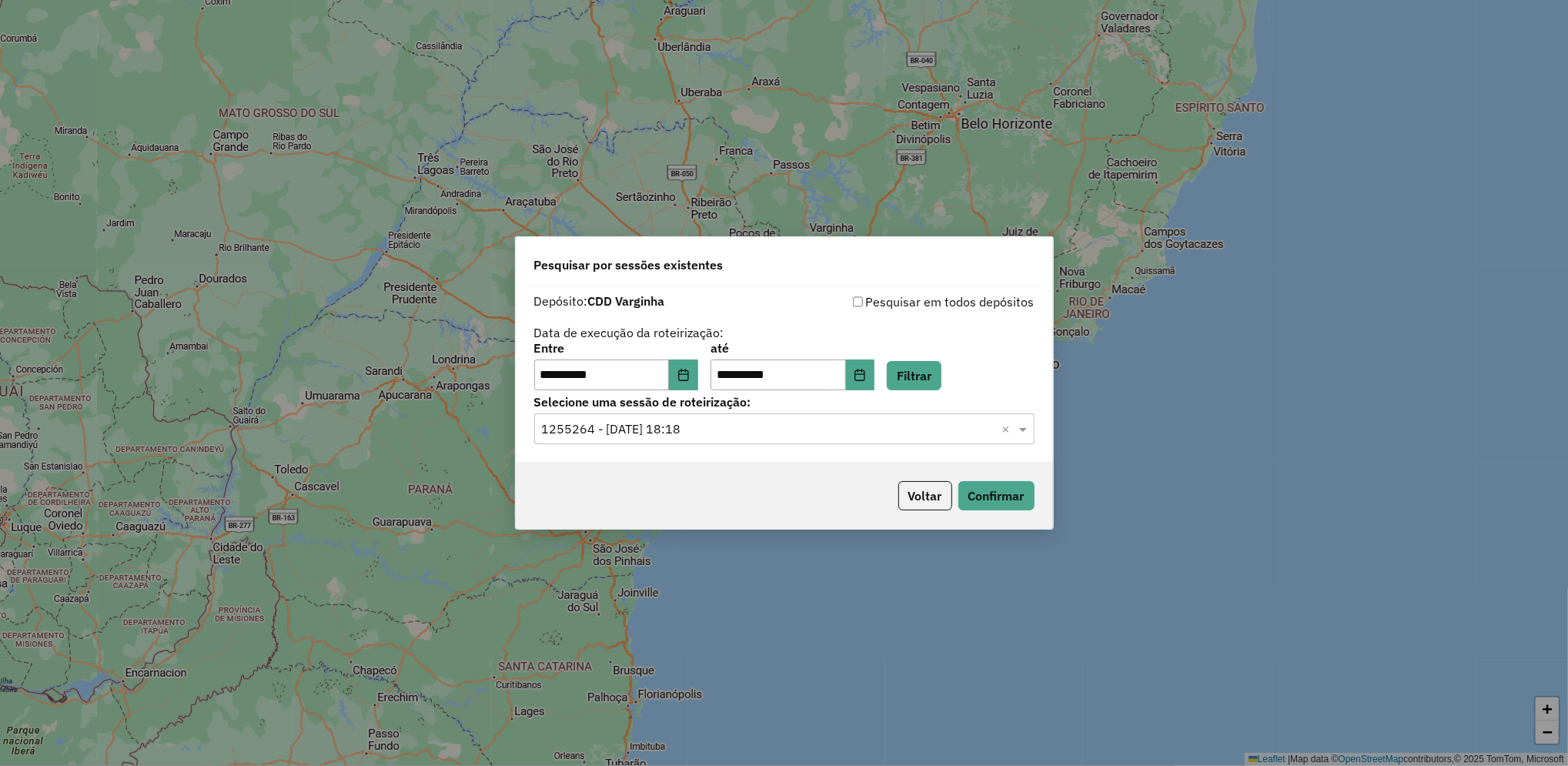
click at [1005, 511] on div "Voltar Confirmar" at bounding box center [784, 495] width 537 height 66
click at [1026, 494] on button "Confirmar" at bounding box center [996, 495] width 76 height 29
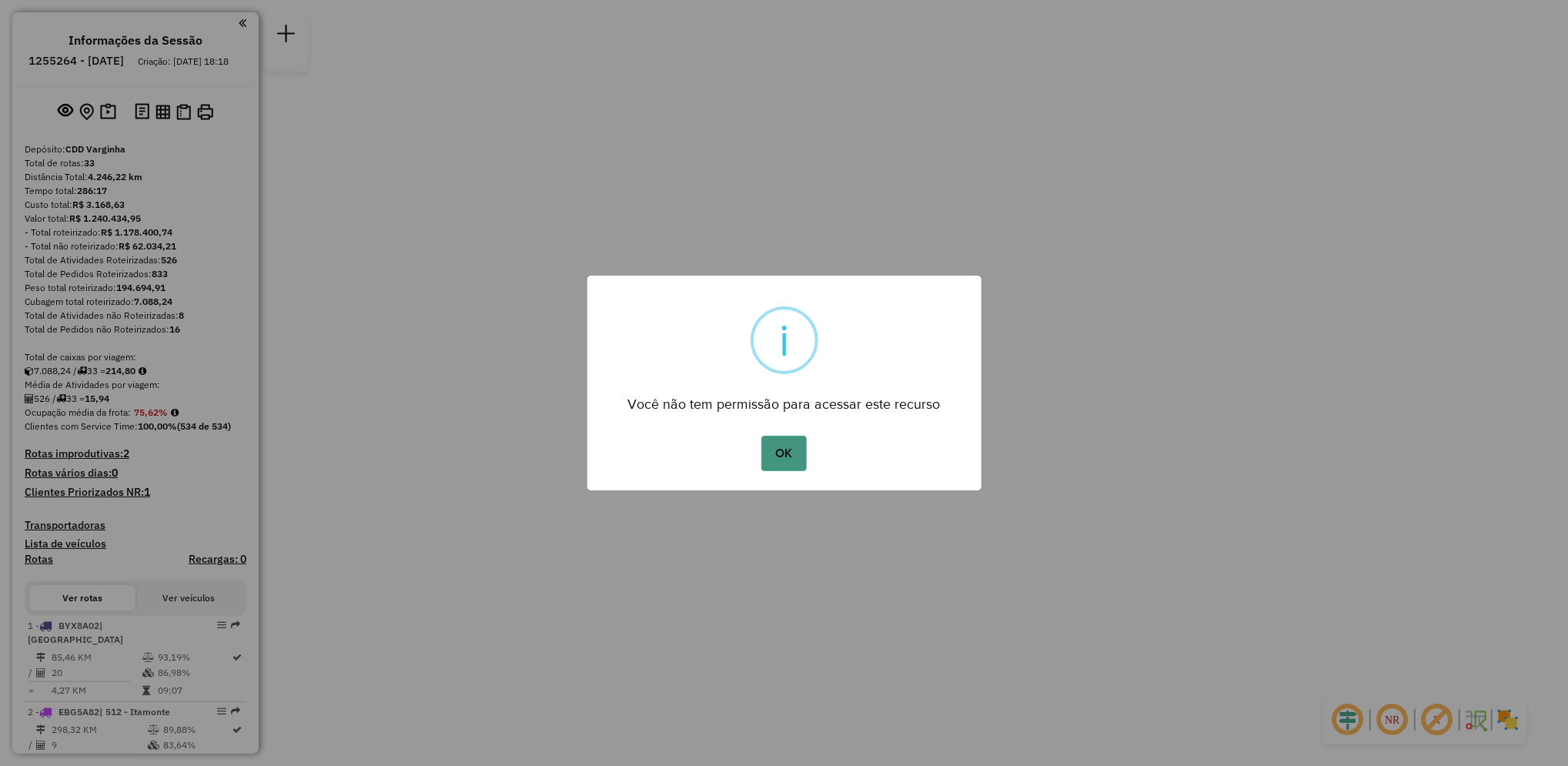
click at [785, 455] on button "OK" at bounding box center [784, 453] width 45 height 36
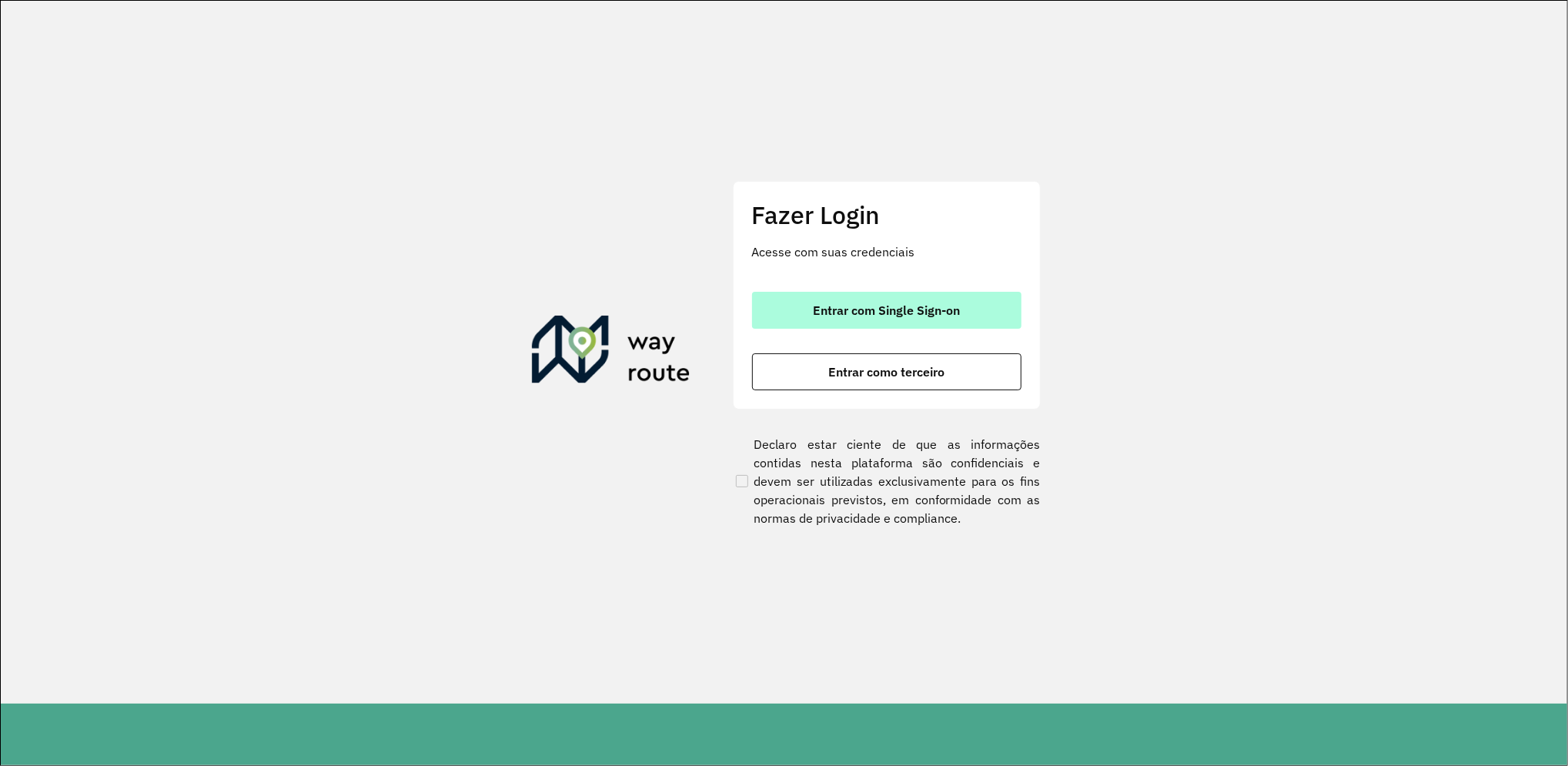
click at [875, 305] on span "Entrar com Single Sign-on" at bounding box center [885, 309] width 147 height 12
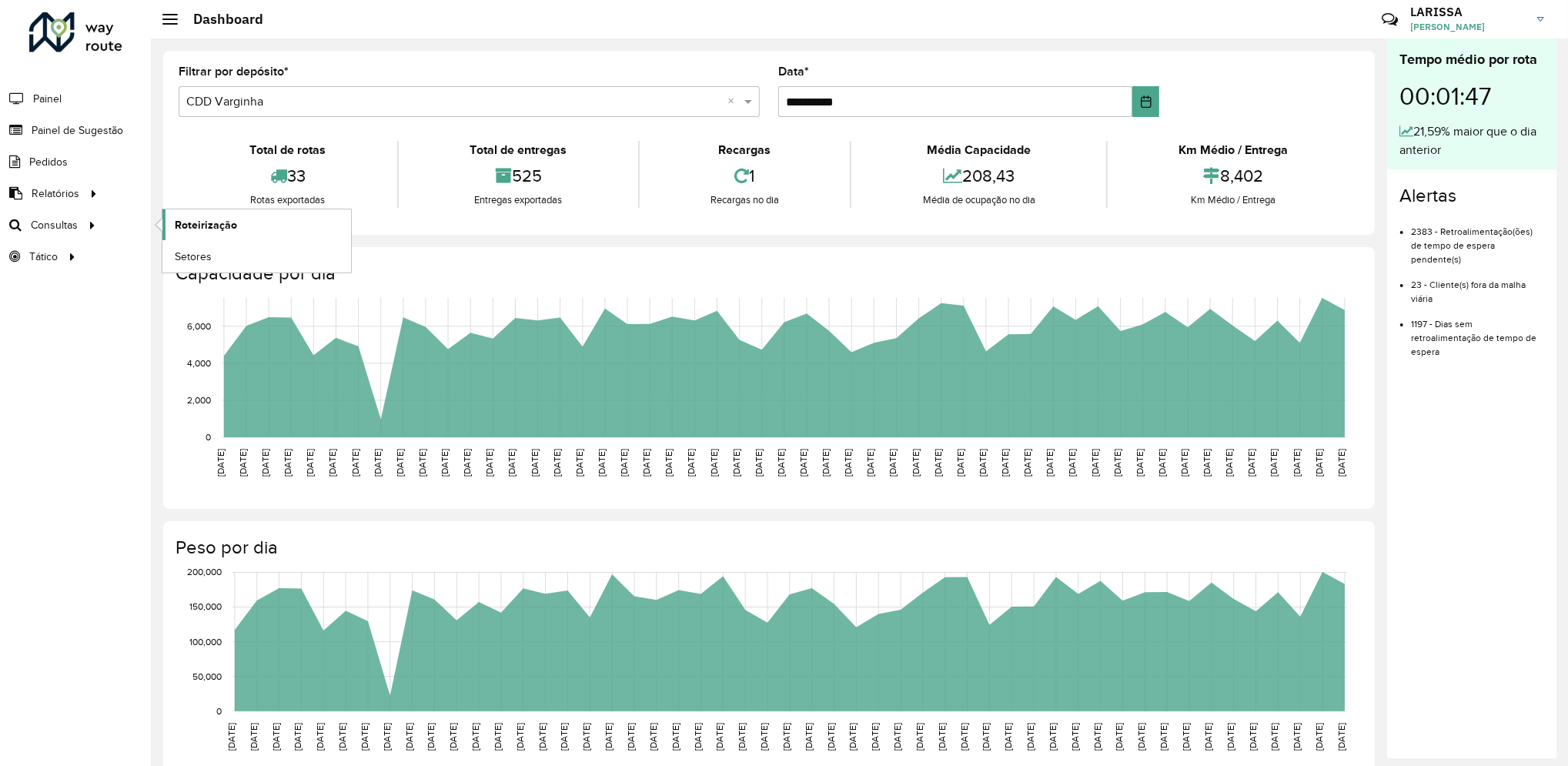
click at [231, 222] on span "Roteirização" at bounding box center [206, 225] width 62 height 16
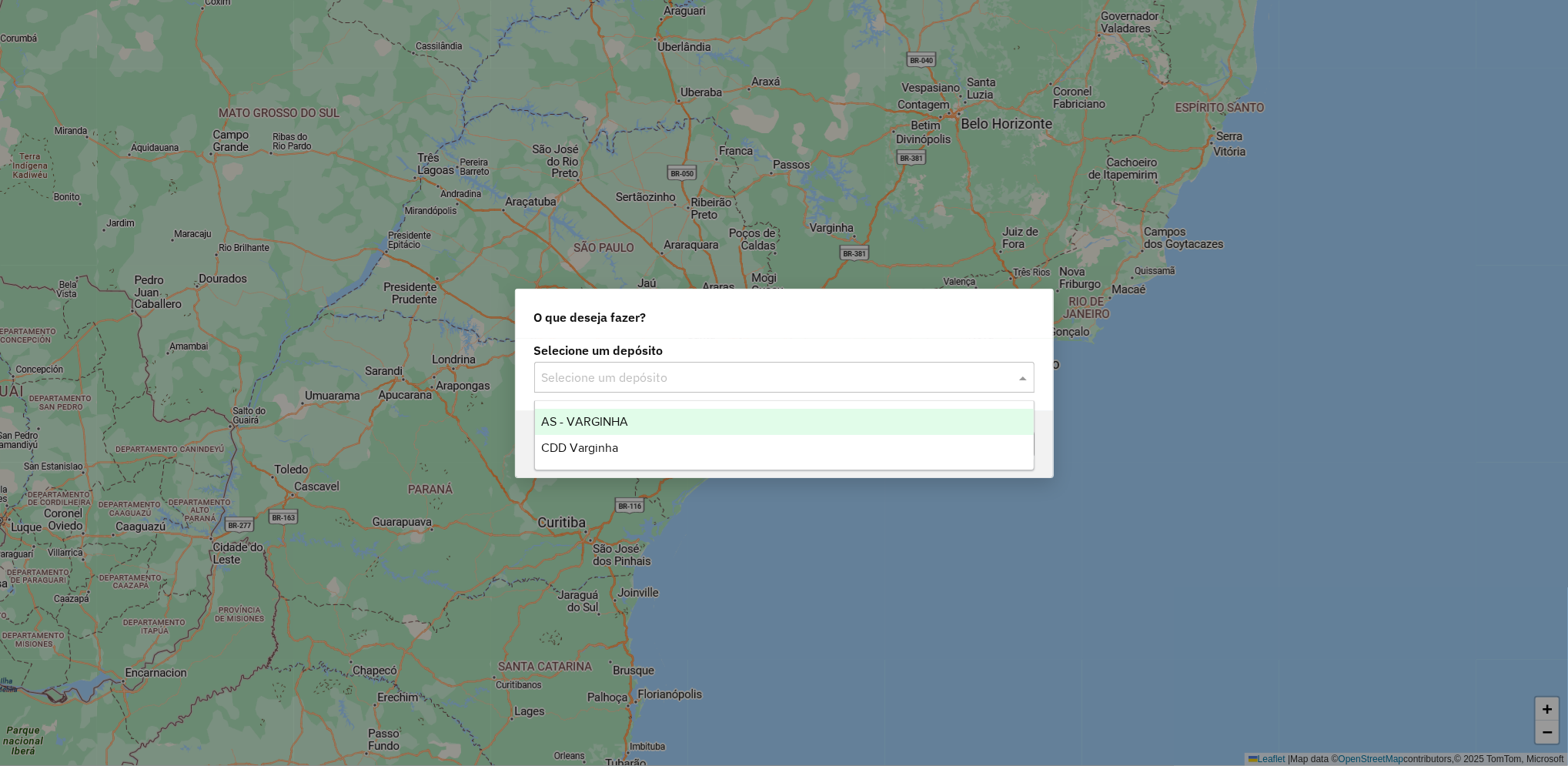
click at [684, 387] on div "Selecione um depósito" at bounding box center [784, 377] width 500 height 31
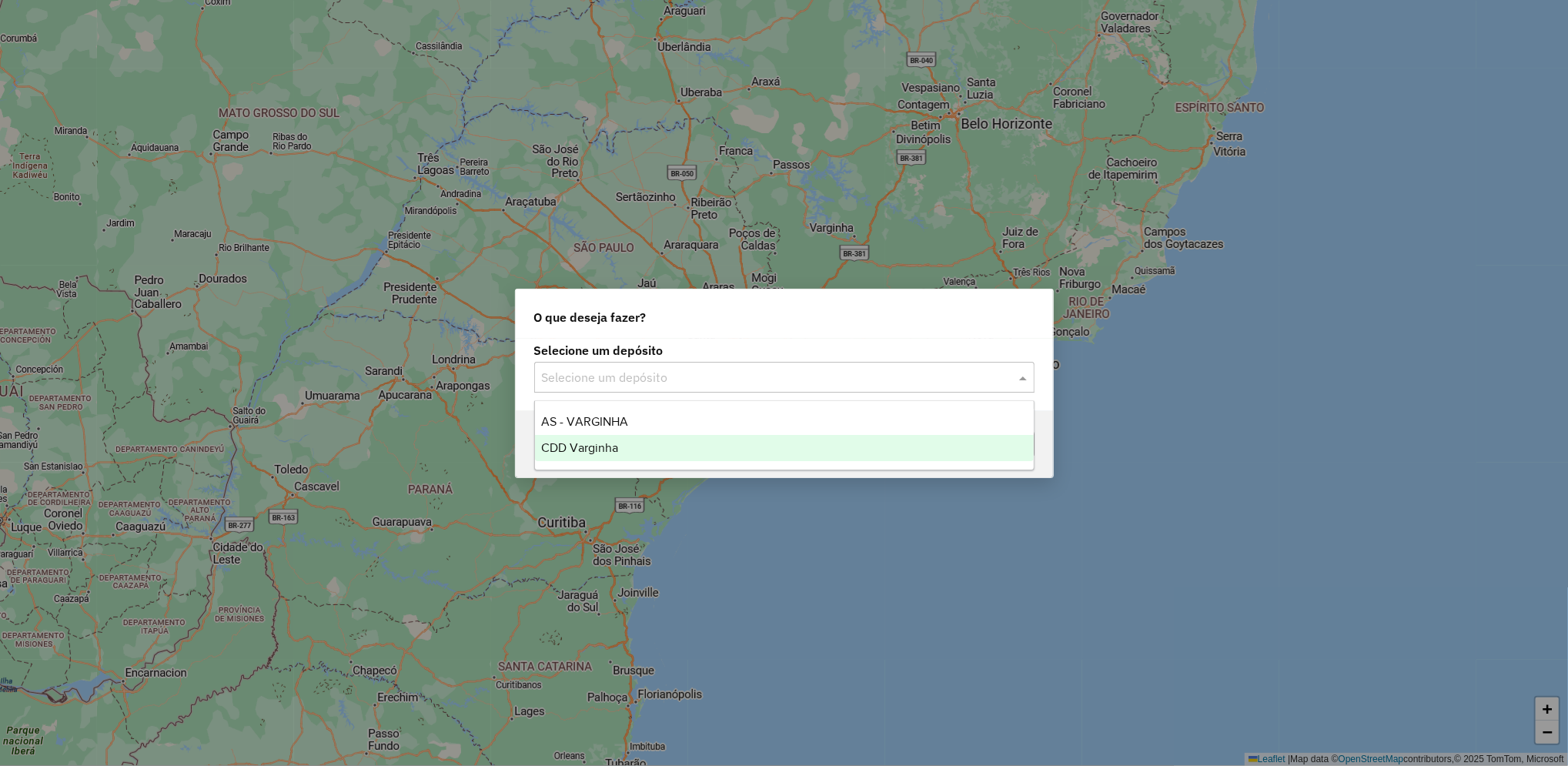
click at [687, 450] on div "CDD Varginha" at bounding box center [784, 447] width 499 height 26
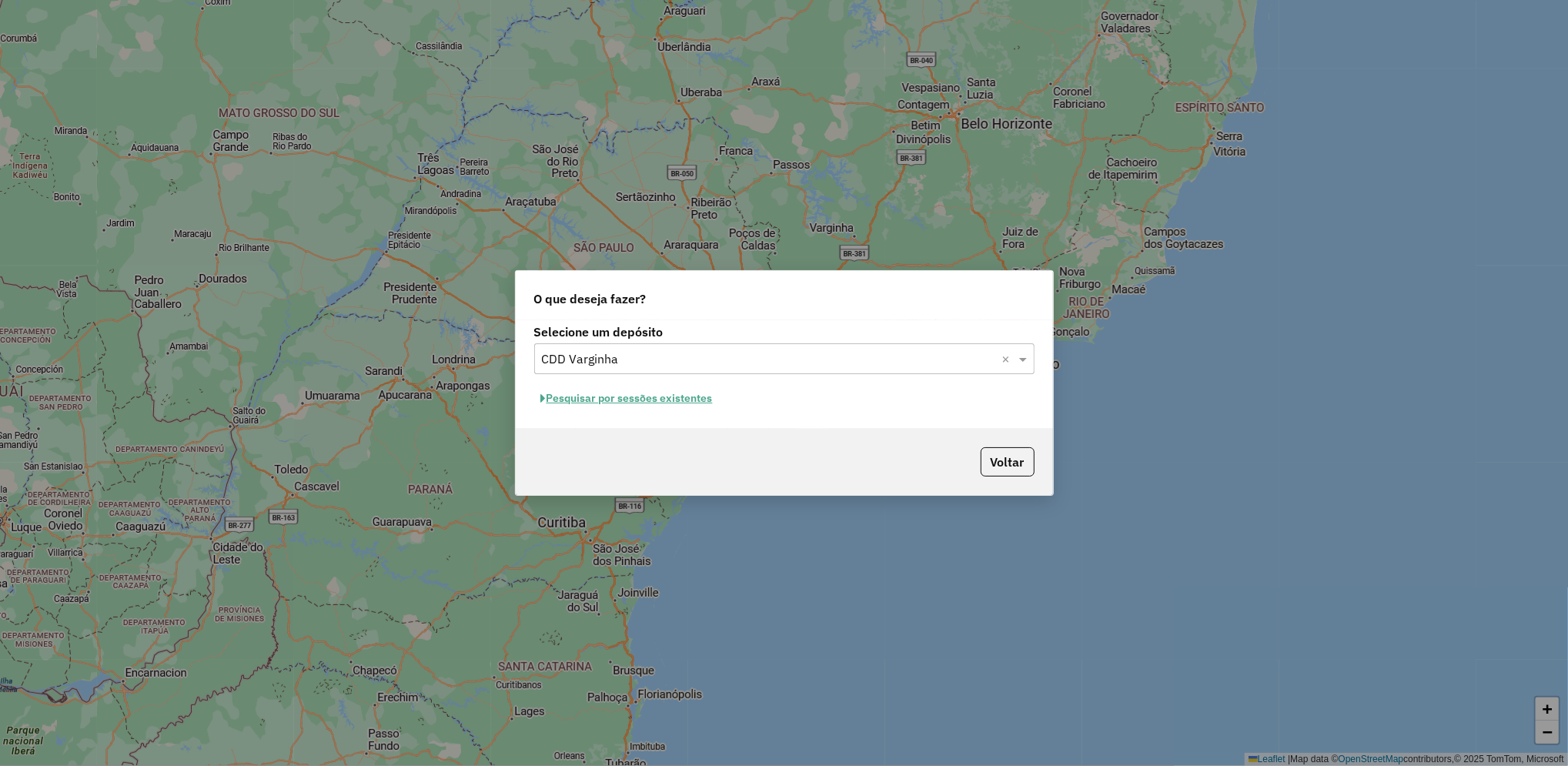
click at [698, 403] on button "Pesquisar por sessões existentes" at bounding box center [627, 398] width 186 height 24
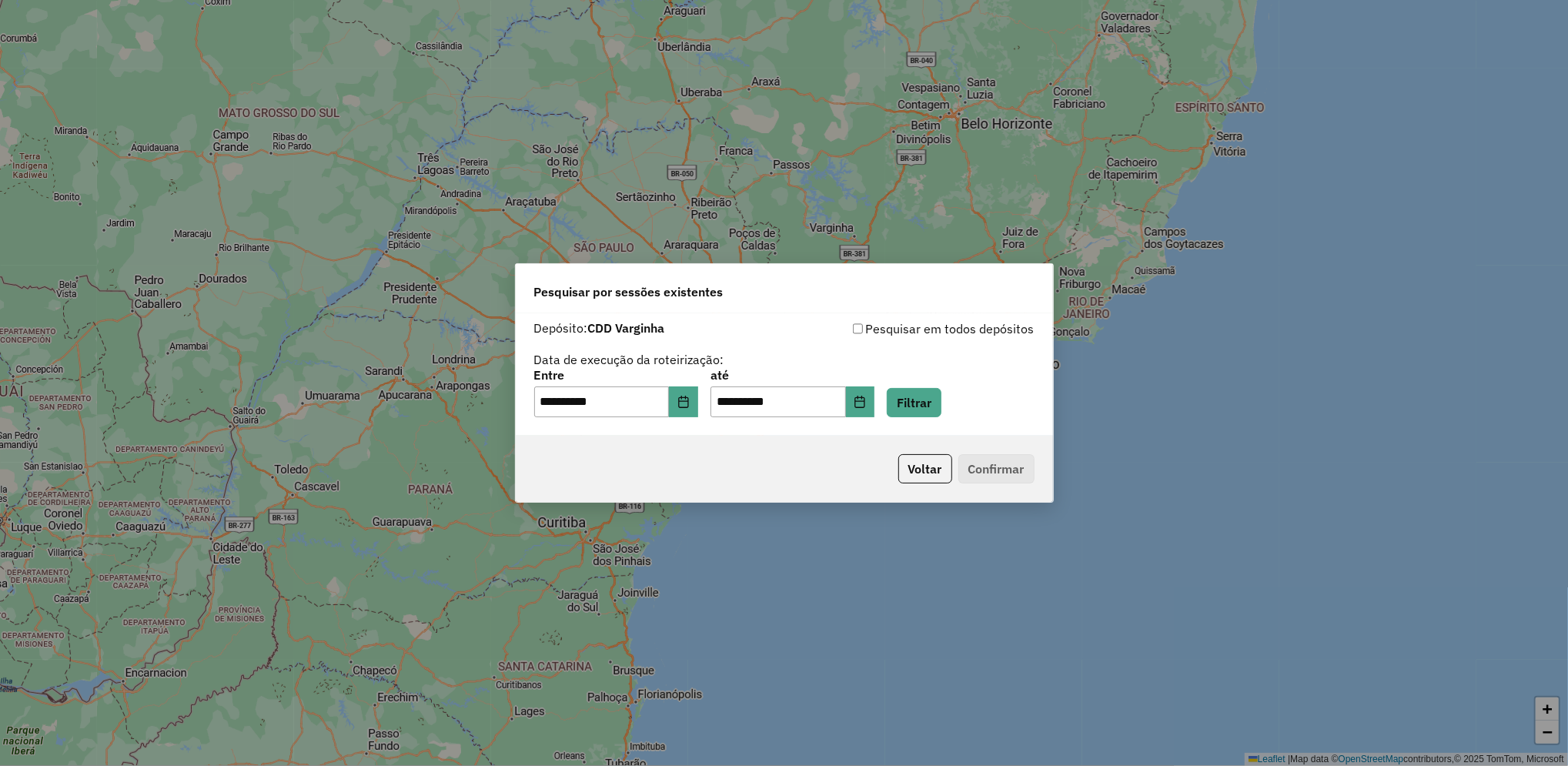
click at [689, 403] on icon "Choose Date" at bounding box center [683, 401] width 12 height 12
click at [875, 413] on button "Choose Date" at bounding box center [860, 402] width 29 height 31
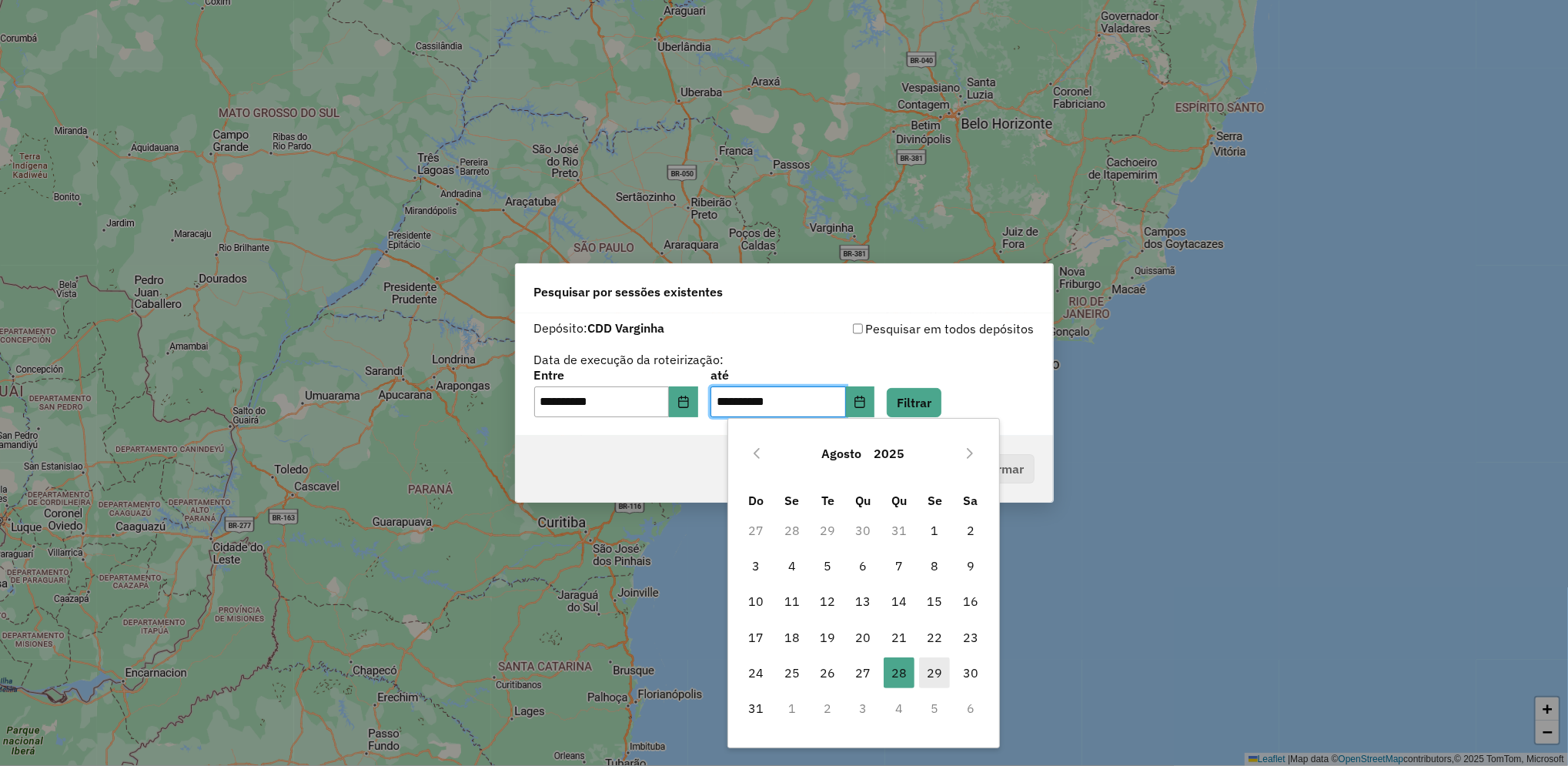
click at [931, 673] on span "29" at bounding box center [934, 673] width 31 height 31
type input "**********"
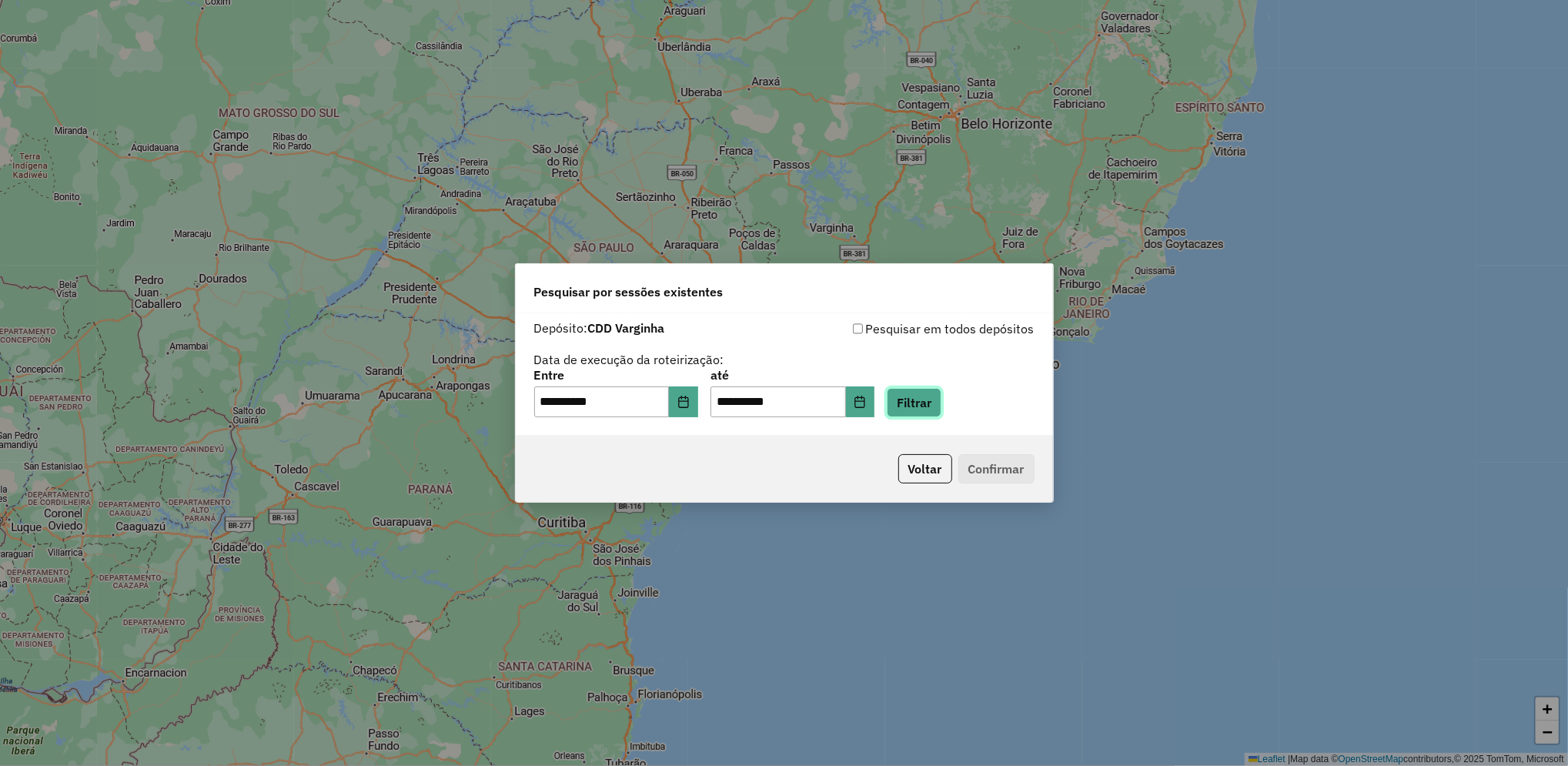
click at [941, 394] on button "Filtrar" at bounding box center [913, 402] width 55 height 29
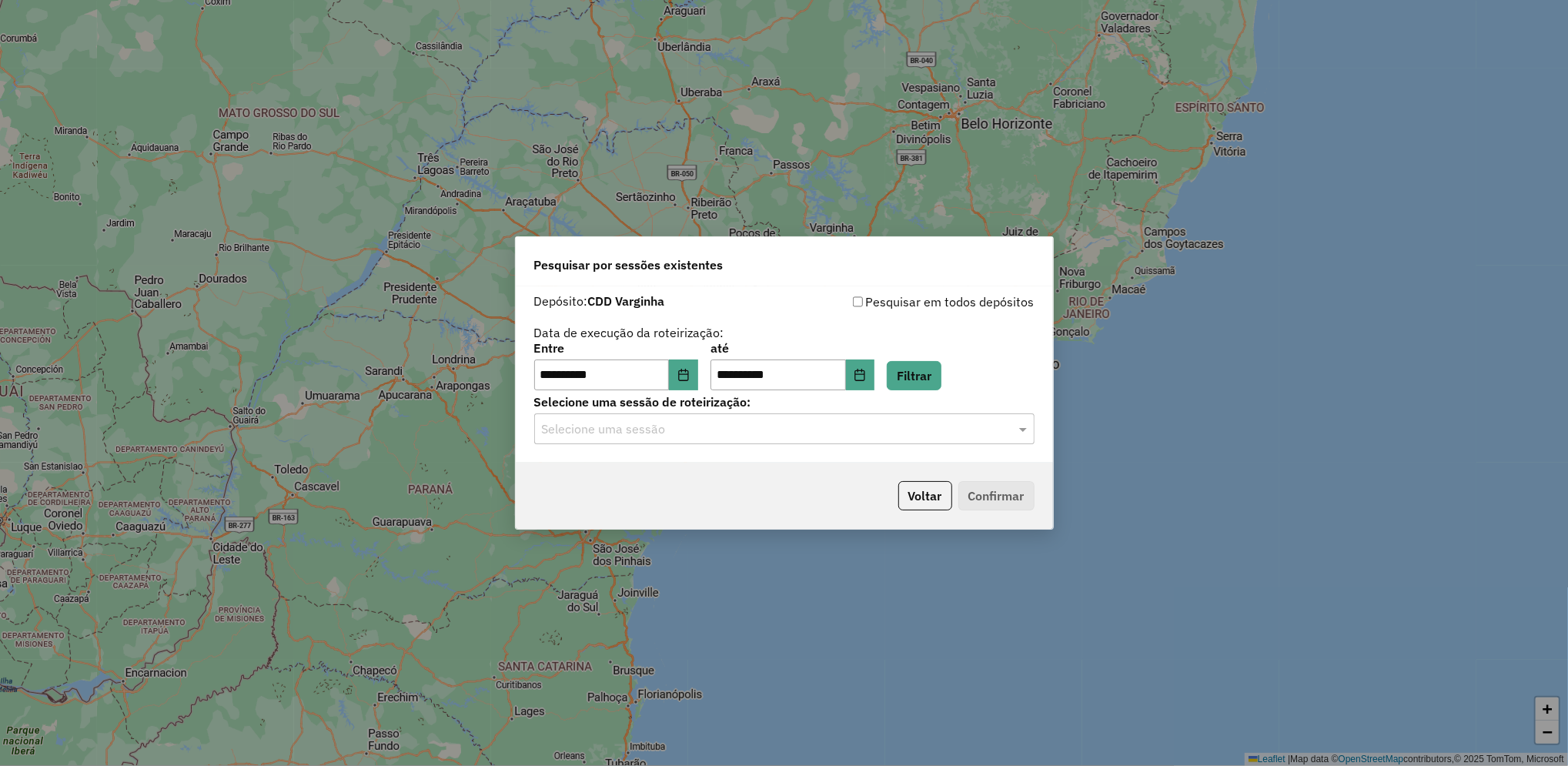
click at [723, 438] on div "Selecione uma sessão" at bounding box center [784, 429] width 500 height 31
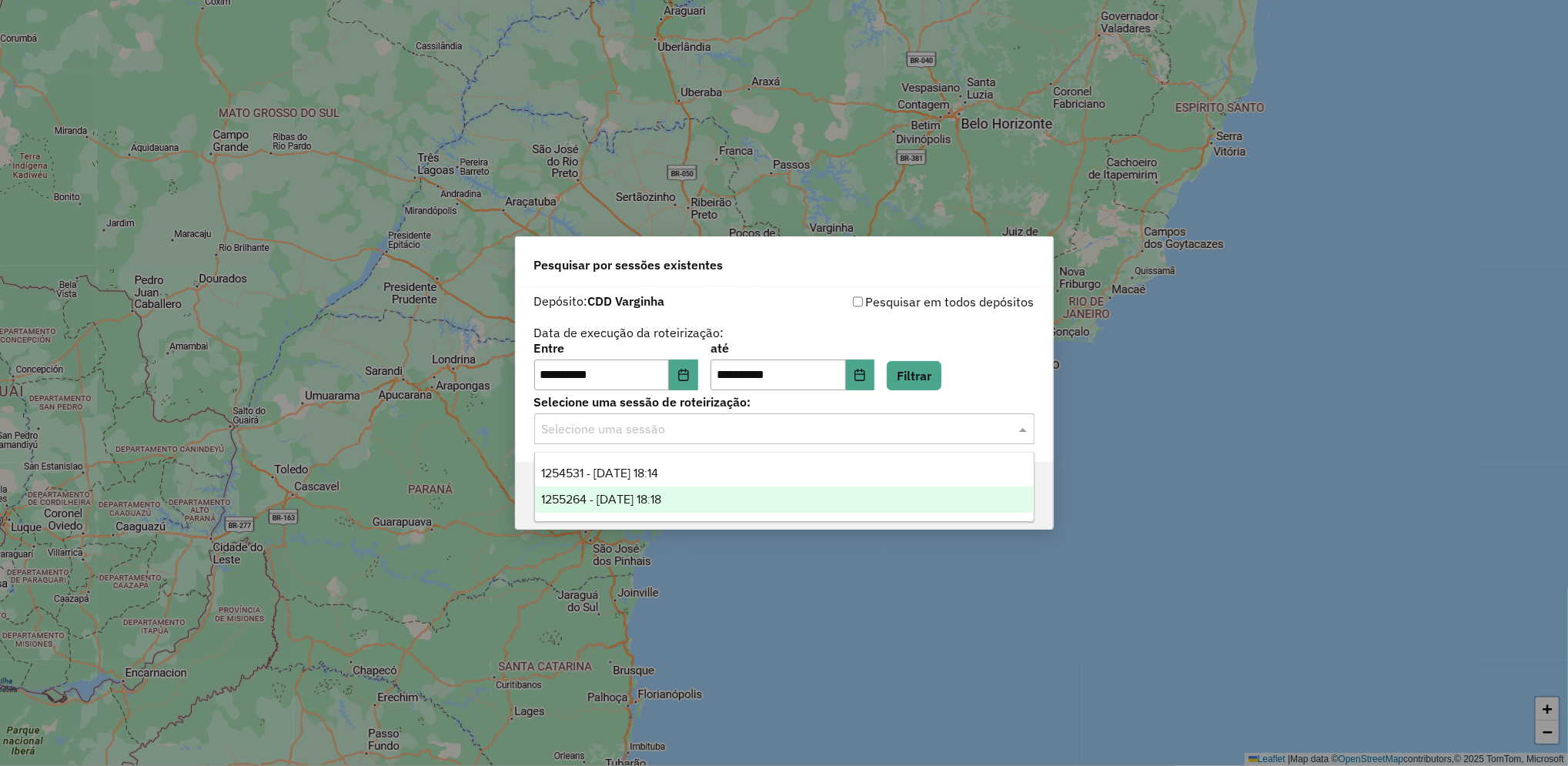
click at [712, 502] on div "1255264 - 29/08/2025 18:18" at bounding box center [784, 499] width 499 height 26
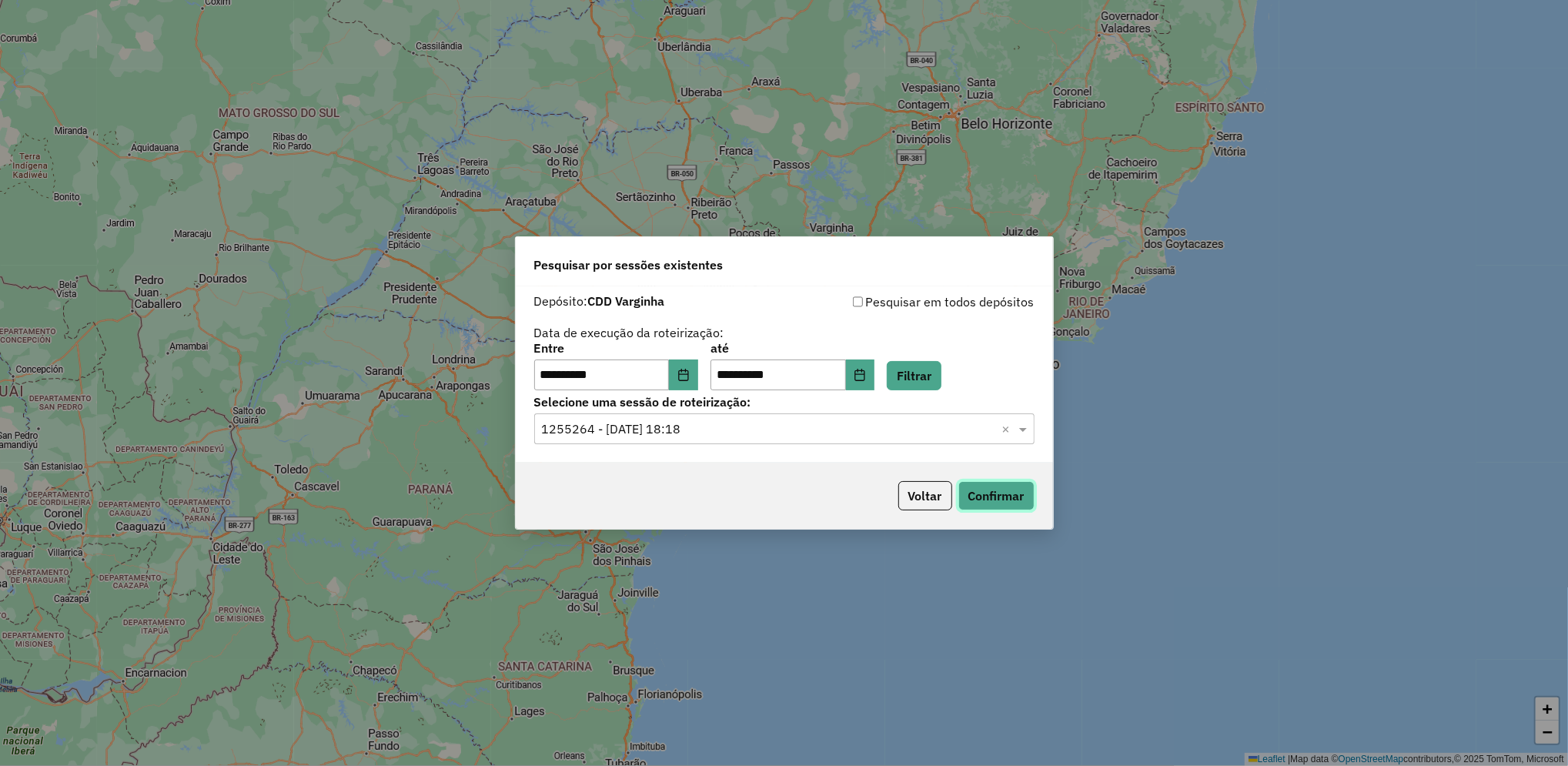
click at [1001, 489] on button "Confirmar" at bounding box center [996, 495] width 76 height 29
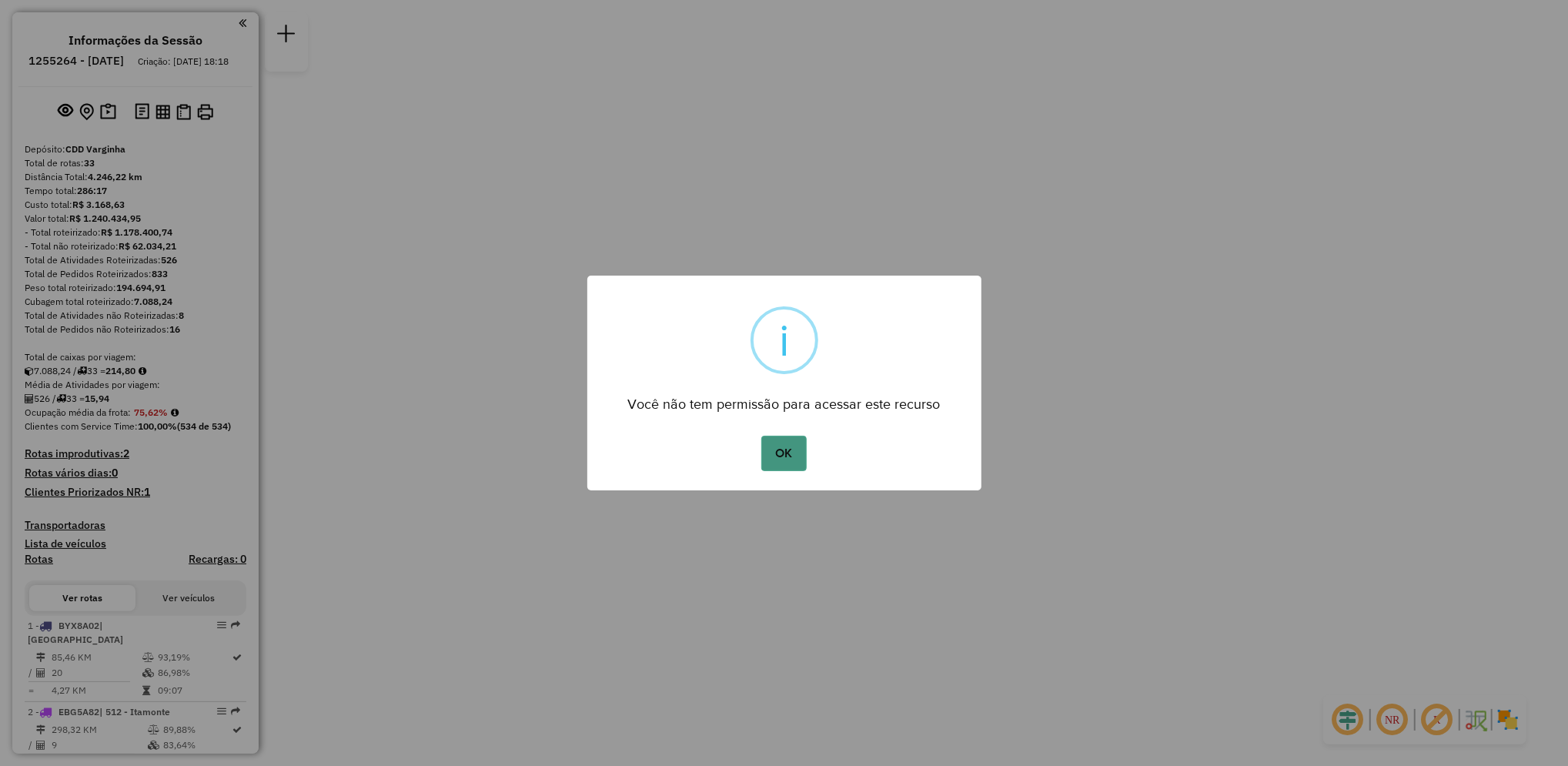
click at [797, 466] on button "OK" at bounding box center [784, 453] width 45 height 36
